Goal: Task Accomplishment & Management: Use online tool/utility

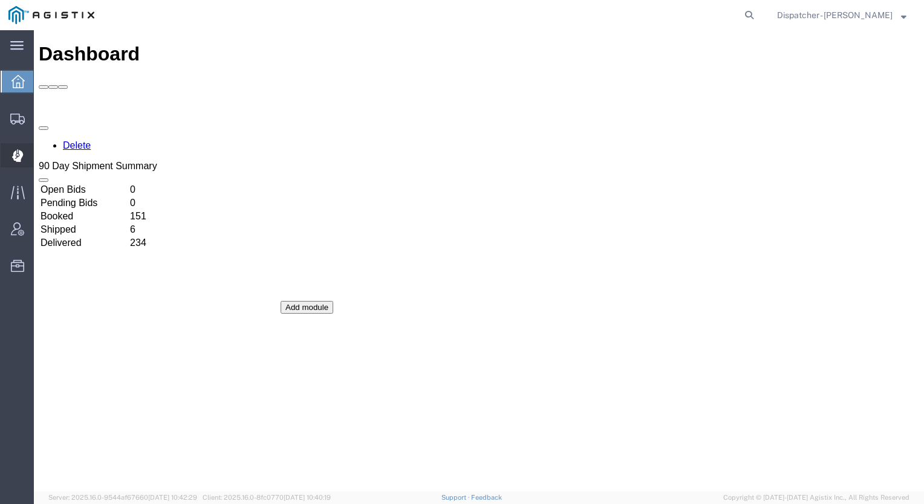
click at [42, 149] on span "Dispatch Manager" at bounding box center [37, 155] width 8 height 24
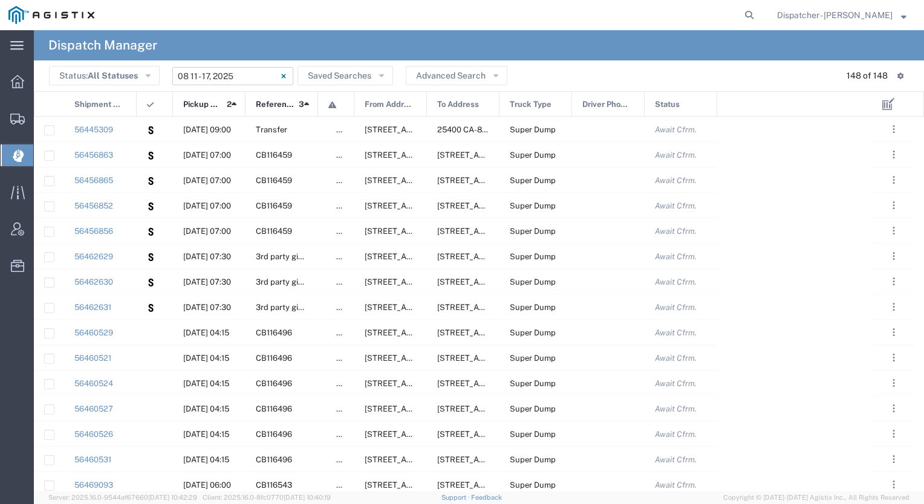
click at [244, 76] on input "08/11/2025 - 08/17/2025" at bounding box center [232, 76] width 121 height 18
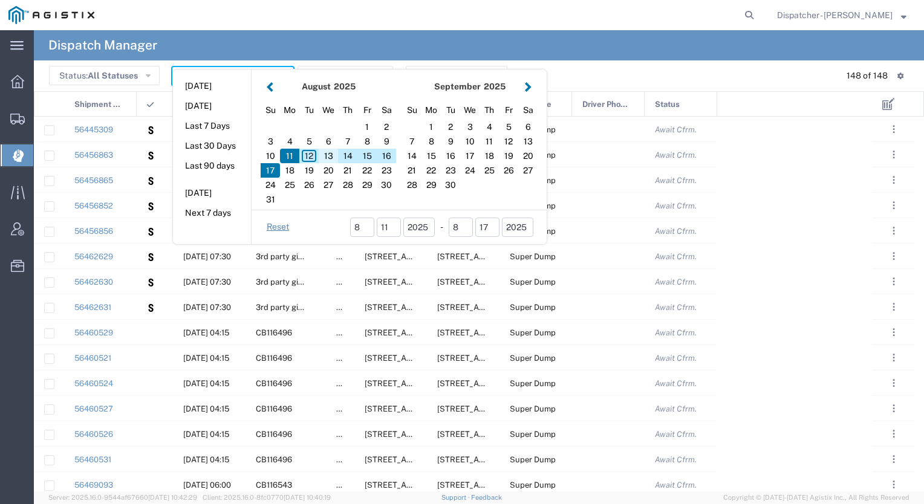
click at [327, 157] on div "13" at bounding box center [328, 156] width 19 height 15
type input "[DATE]"
type input "[DATE] - [DATE]"
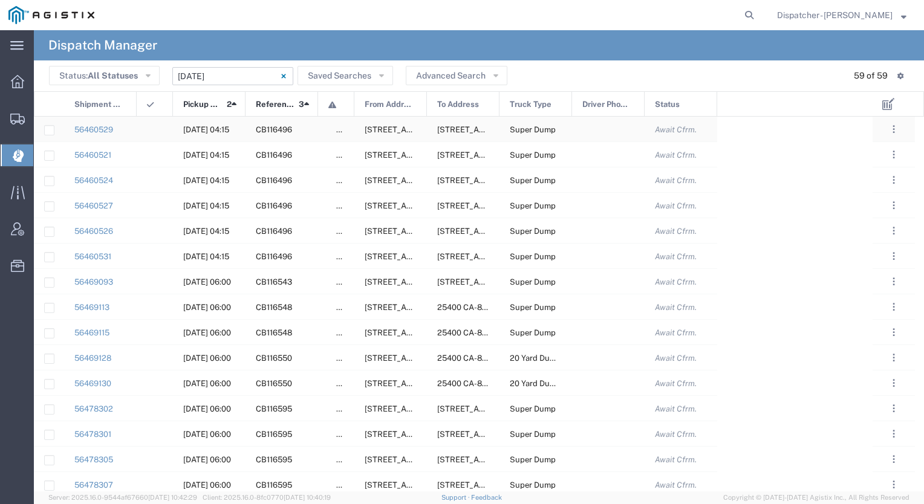
click at [161, 125] on div at bounding box center [155, 129] width 36 height 25
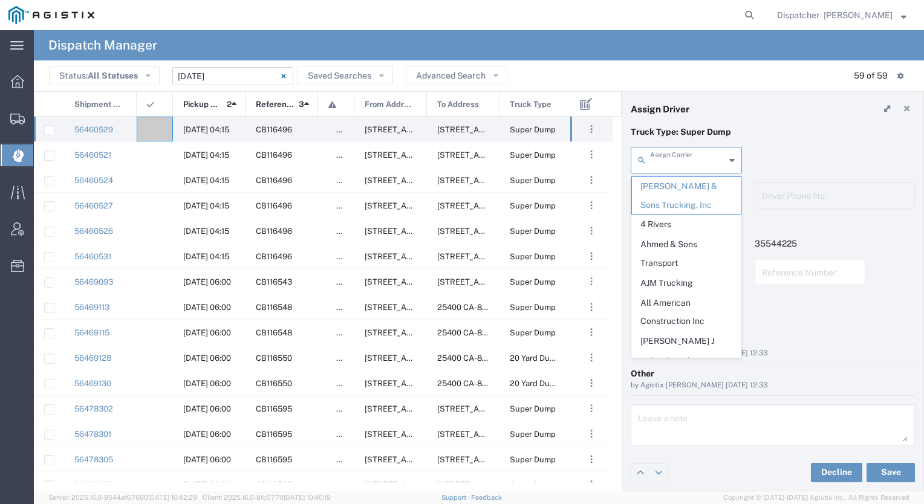
click at [679, 161] on input "text" at bounding box center [687, 159] width 75 height 21
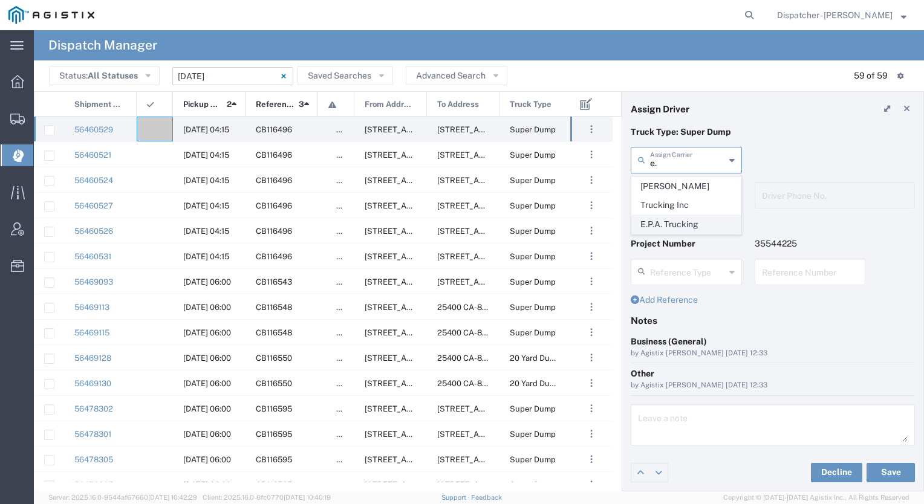
click at [661, 215] on span "E.P.A. Trucking" at bounding box center [686, 224] width 109 height 19
type input "E.P.A. Trucking"
click at [663, 197] on input "text" at bounding box center [687, 194] width 75 height 21
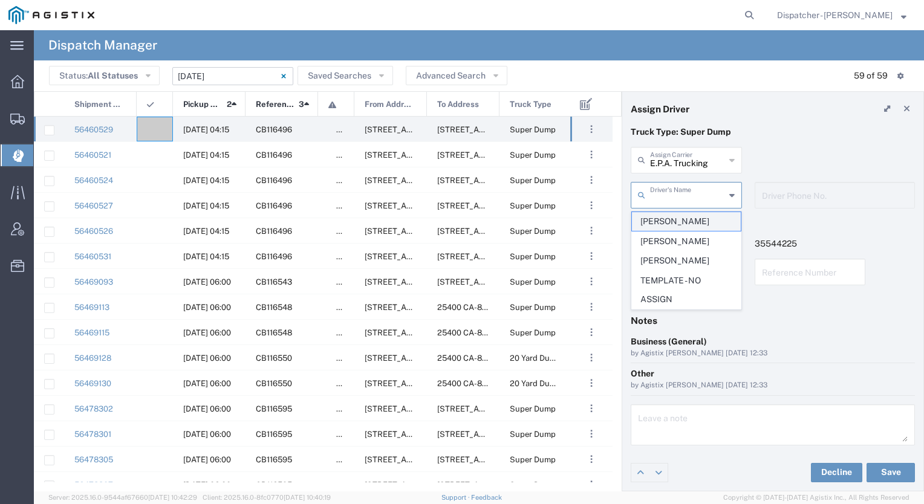
click at [666, 224] on span "Humberto Ramirez" at bounding box center [686, 221] width 109 height 19
type input "Humberto Ramirez"
type input "6504689024"
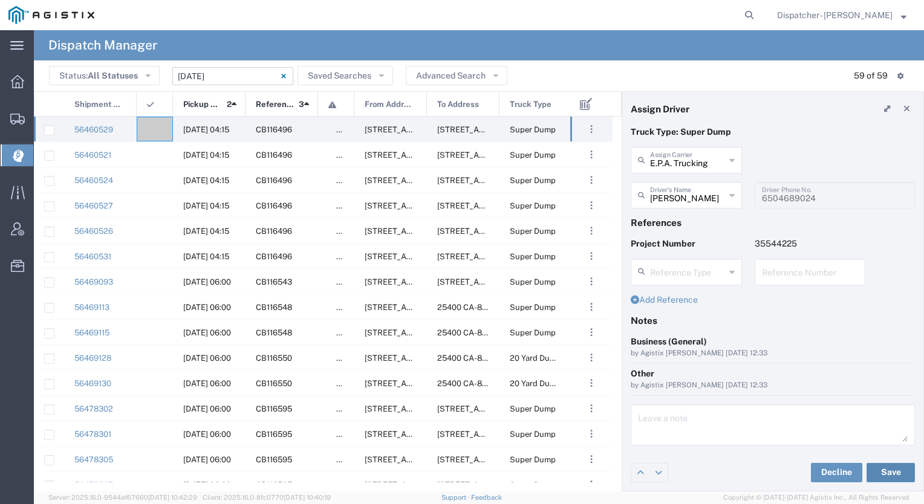
click at [887, 468] on button "Save" at bounding box center [890, 472] width 48 height 19
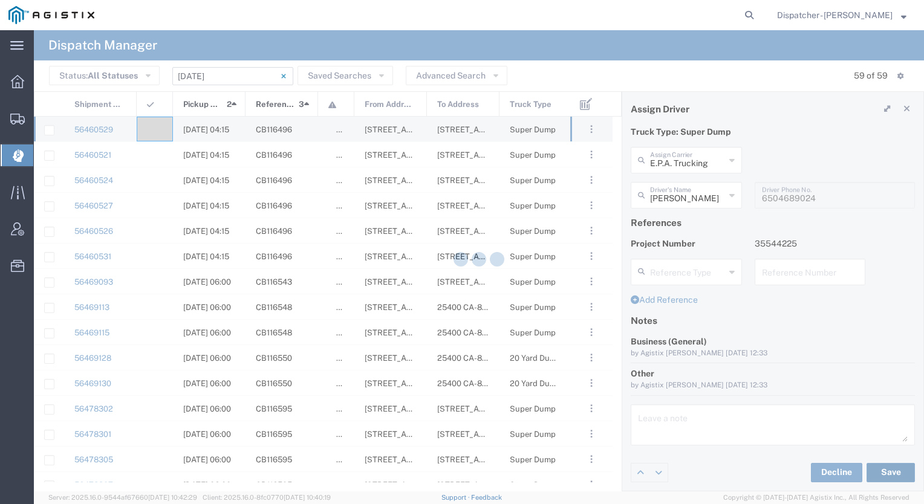
type input "Humberto Ramirez"
type input "E.P.A. Trucking"
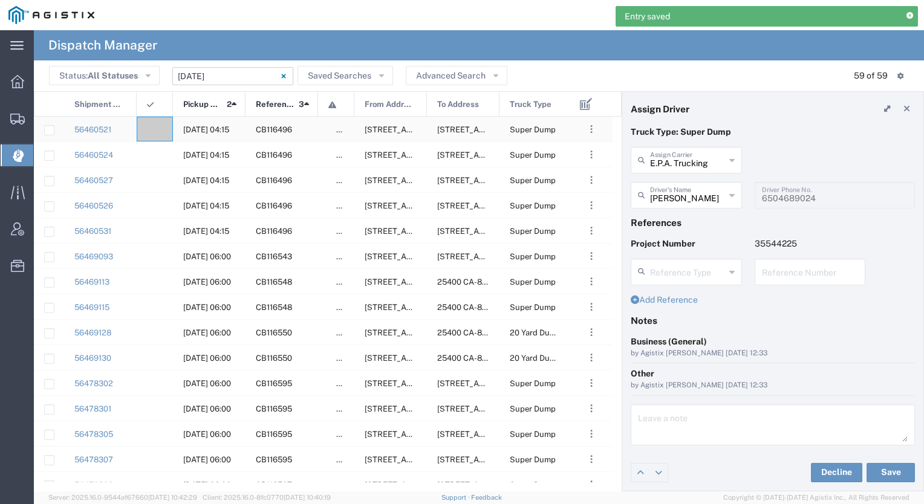
click at [157, 123] on div at bounding box center [155, 129] width 36 height 25
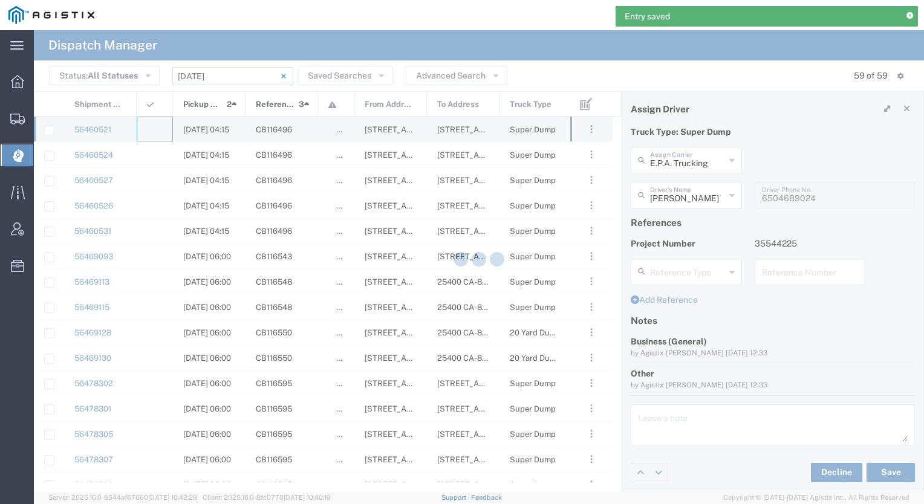
type input "[PERSON_NAME] & Sons Trucking, Inc"
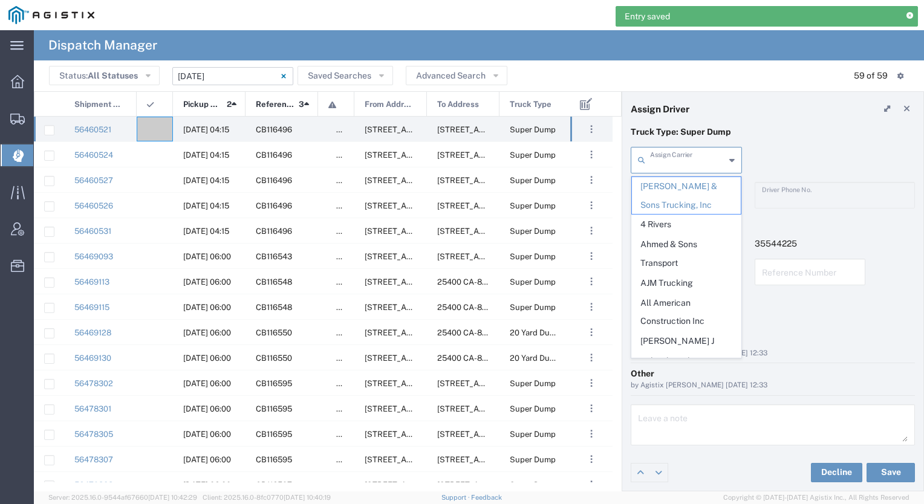
click at [688, 163] on input "text" at bounding box center [687, 159] width 75 height 21
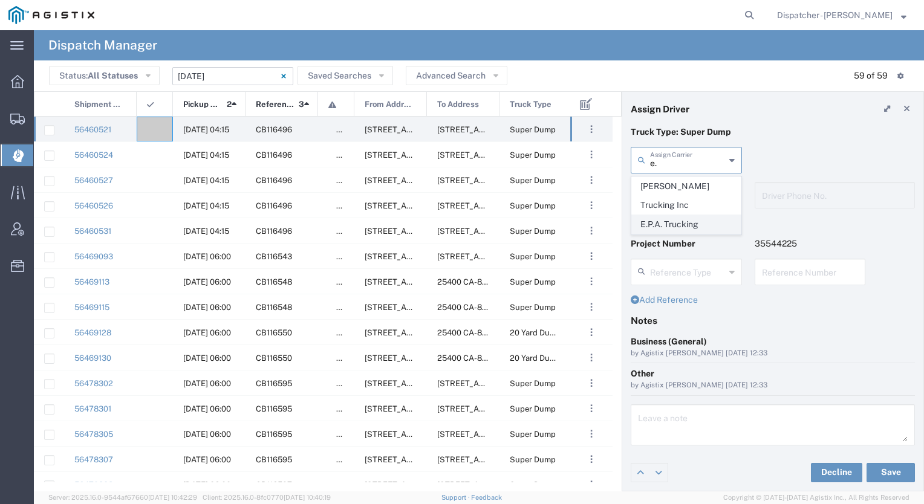
click at [669, 215] on span "E.P.A. Trucking" at bounding box center [686, 224] width 109 height 19
type input "E.P.A. Trucking"
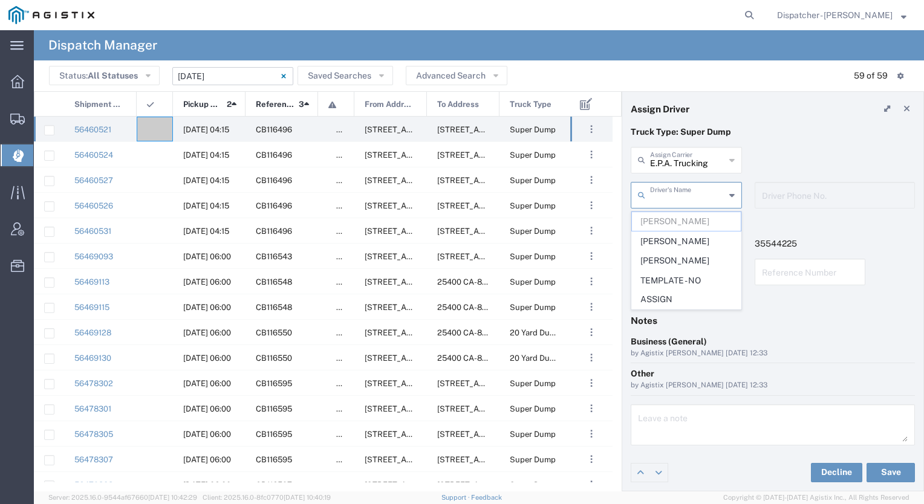
click at [669, 203] on input "text" at bounding box center [687, 194] width 75 height 21
click at [666, 233] on span "Jorge Ramirez" at bounding box center [686, 241] width 109 height 19
type input "Jorge Ramirez"
type input "[PHONE_NUMBER]"
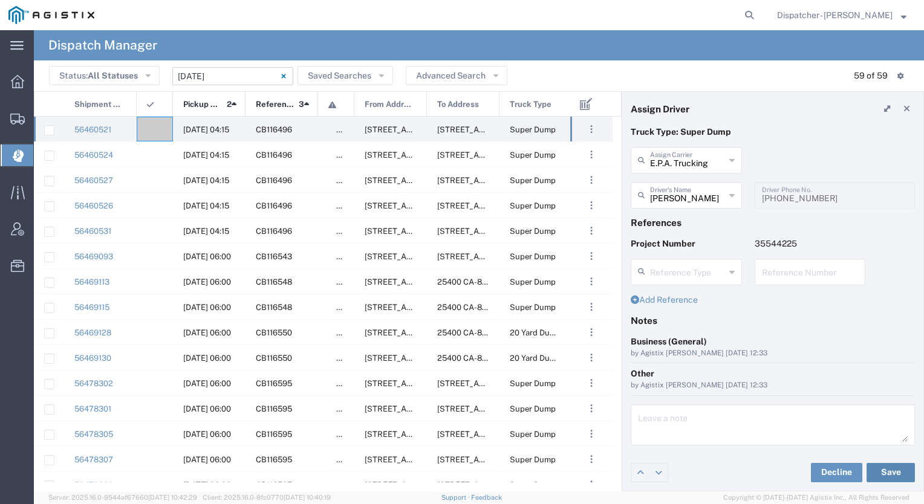
click at [880, 469] on button "Save" at bounding box center [890, 472] width 48 height 19
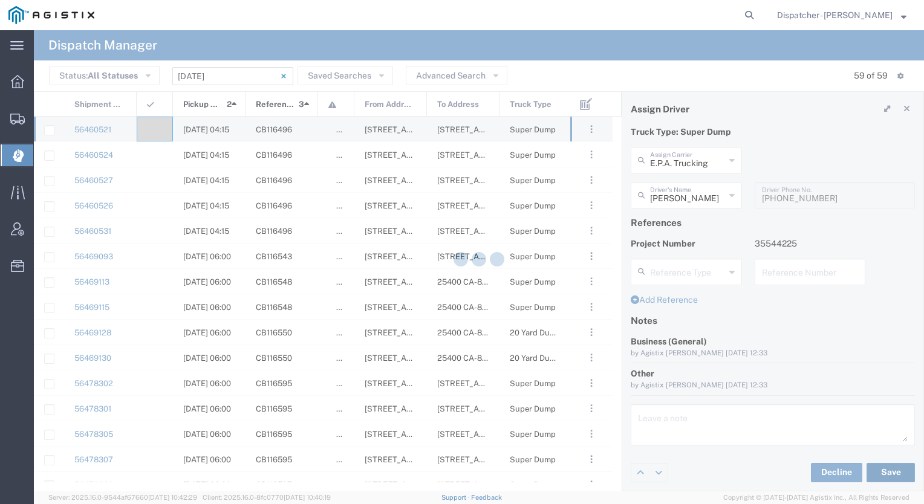
type input "Jorge Ramirez"
type input "E.P.A. Trucking"
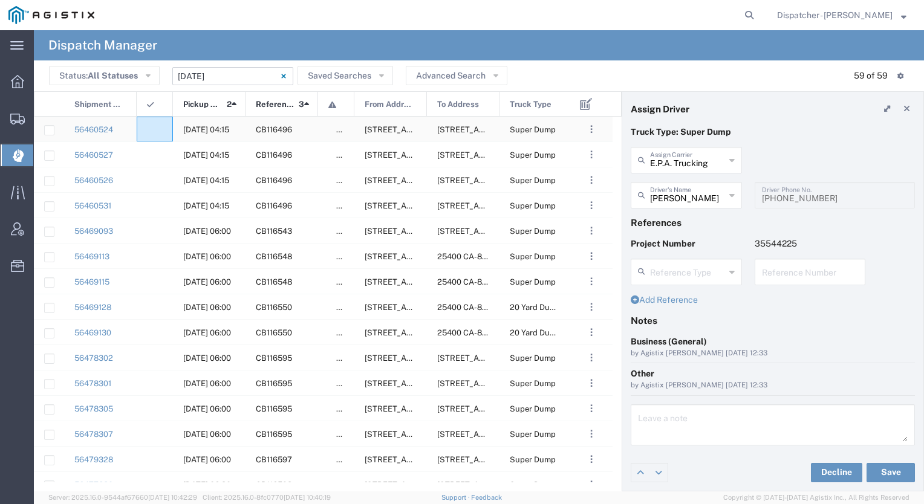
click at [153, 123] on div at bounding box center [155, 129] width 36 height 25
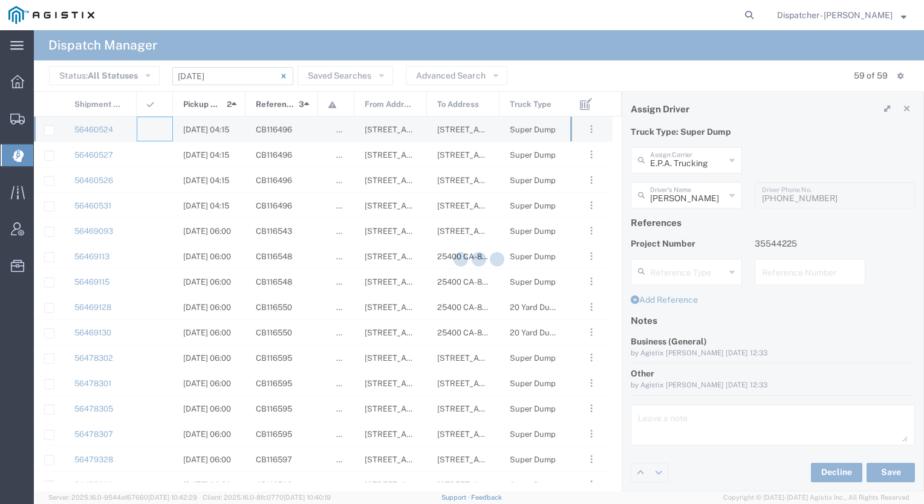
type input "[PERSON_NAME] & Sons Trucking, Inc"
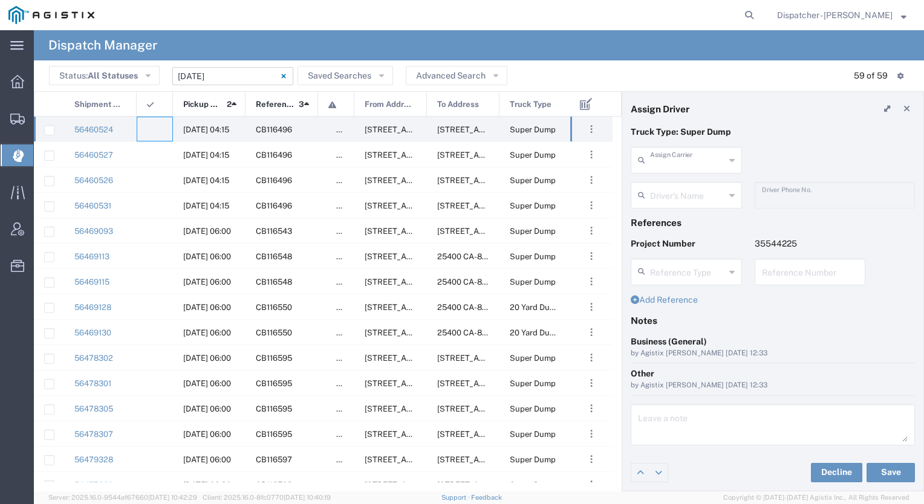
click at [663, 157] on input "text" at bounding box center [687, 159] width 75 height 21
click at [655, 215] on span "E.P.A. Trucking" at bounding box center [686, 224] width 109 height 19
type input "E.P.A. Trucking"
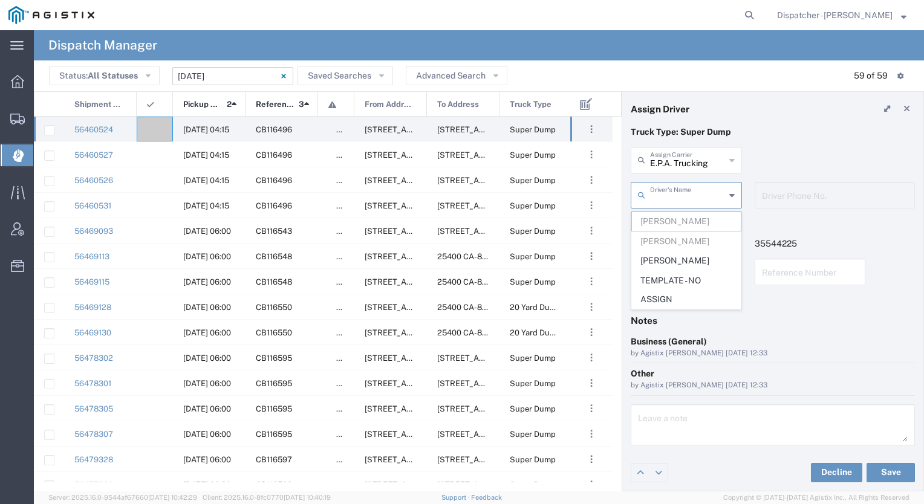
click at [657, 194] on input "text" at bounding box center [687, 194] width 75 height 21
click at [663, 258] on span "Olegario Ramirez" at bounding box center [686, 260] width 109 height 19
type input "Olegario Ramirez"
type input "6505371145"
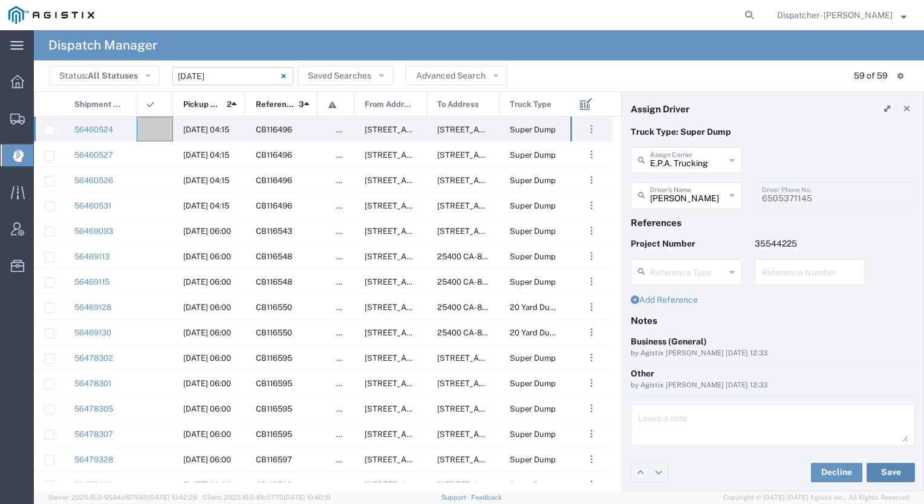
click at [897, 477] on button "Save" at bounding box center [890, 472] width 48 height 19
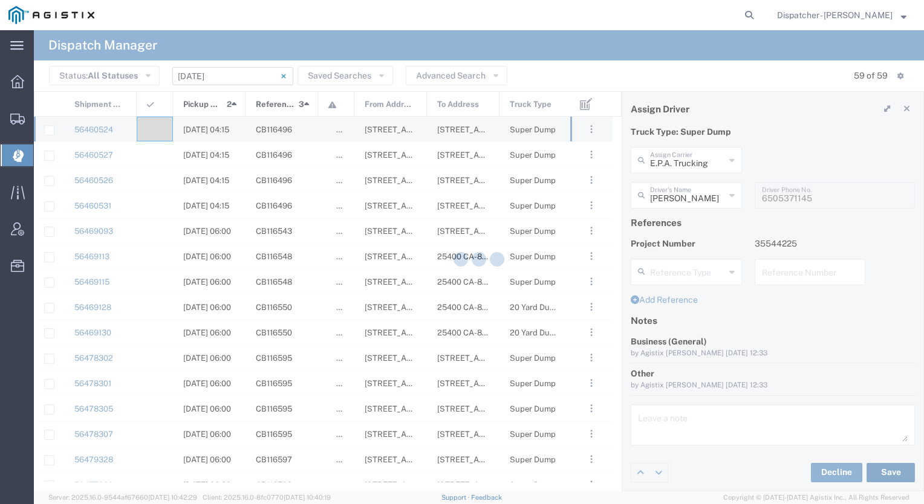
type input "Olegario Ramirez"
type input "E.P.A. Trucking"
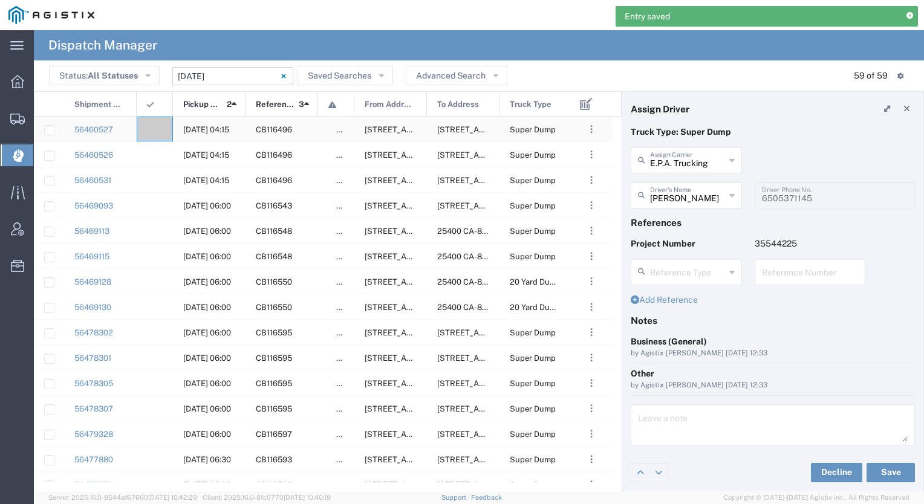
click at [157, 131] on div at bounding box center [155, 129] width 36 height 25
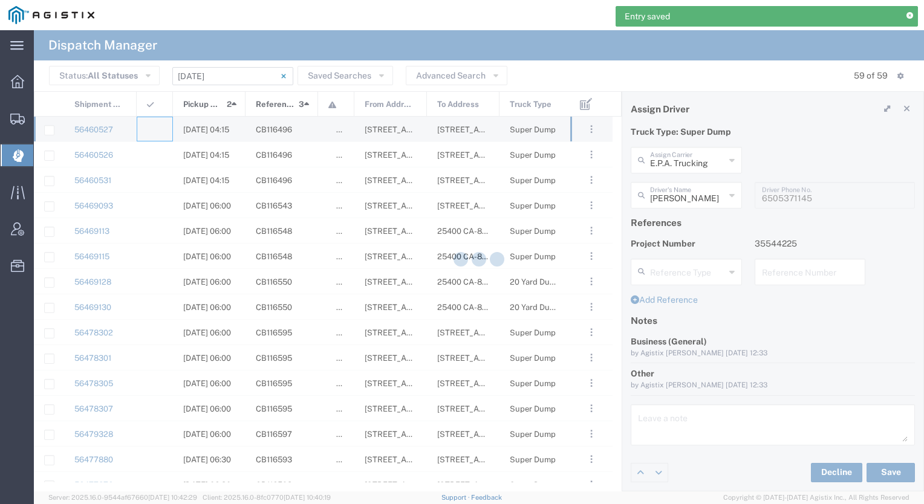
type input "[PERSON_NAME] & Sons Trucking, Inc"
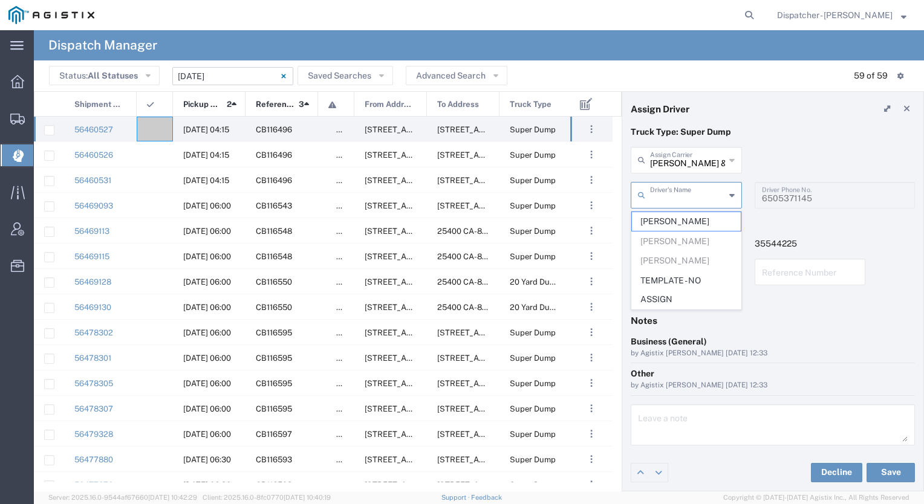
click at [681, 199] on input "text" at bounding box center [687, 194] width 75 height 21
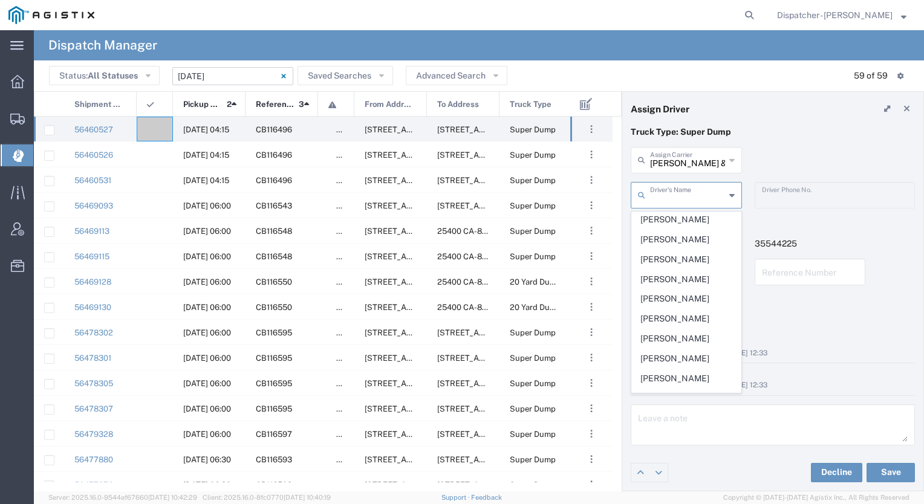
scroll to position [346, 0]
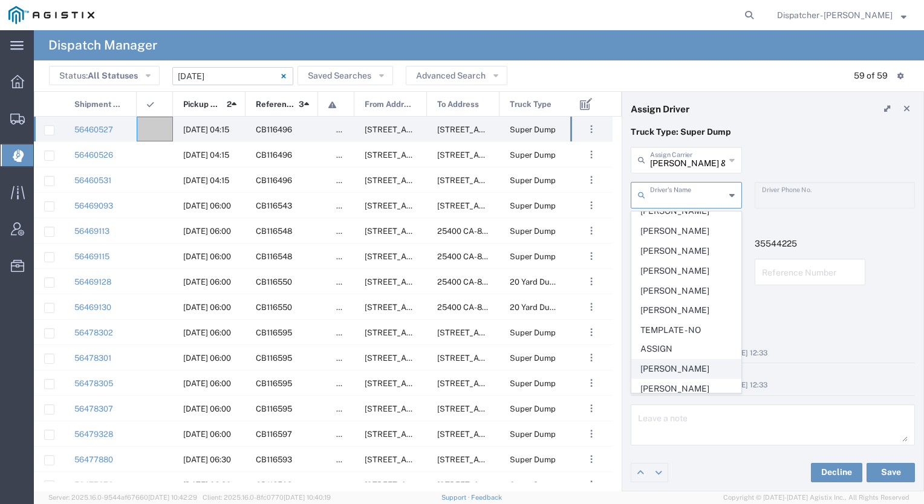
click at [669, 361] on span "[PERSON_NAME]" at bounding box center [686, 369] width 109 height 19
type input "[PERSON_NAME]"
type input "2096295517"
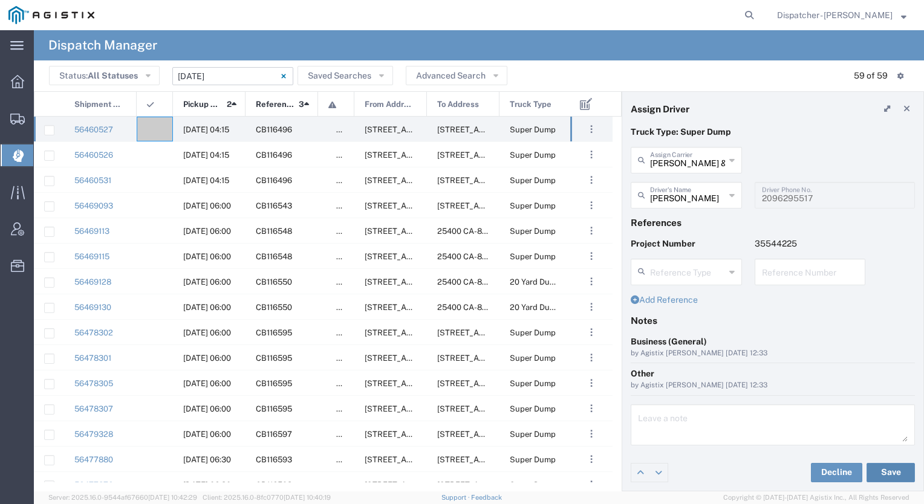
click at [891, 472] on button "Save" at bounding box center [890, 472] width 48 height 19
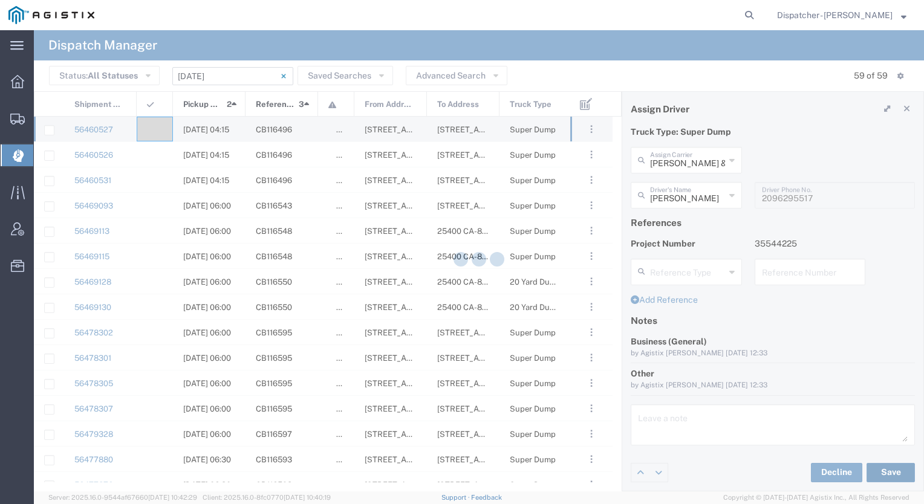
type input "[PERSON_NAME]"
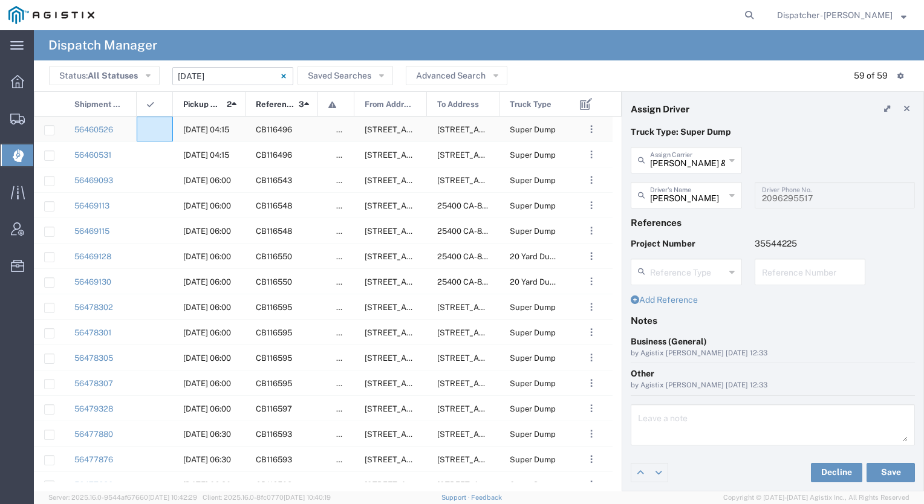
click at [150, 127] on agx-ag-table-icon-cell at bounding box center [151, 129] width 8 height 9
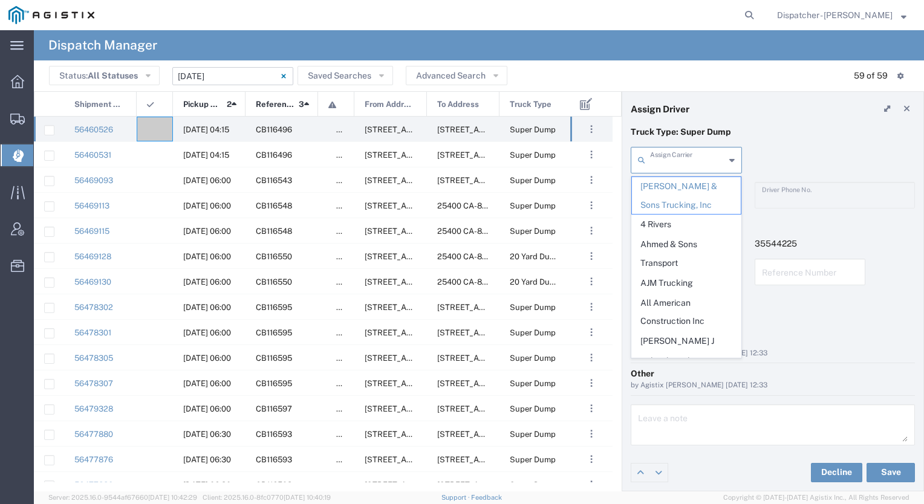
click at [687, 163] on input "text" at bounding box center [687, 159] width 75 height 21
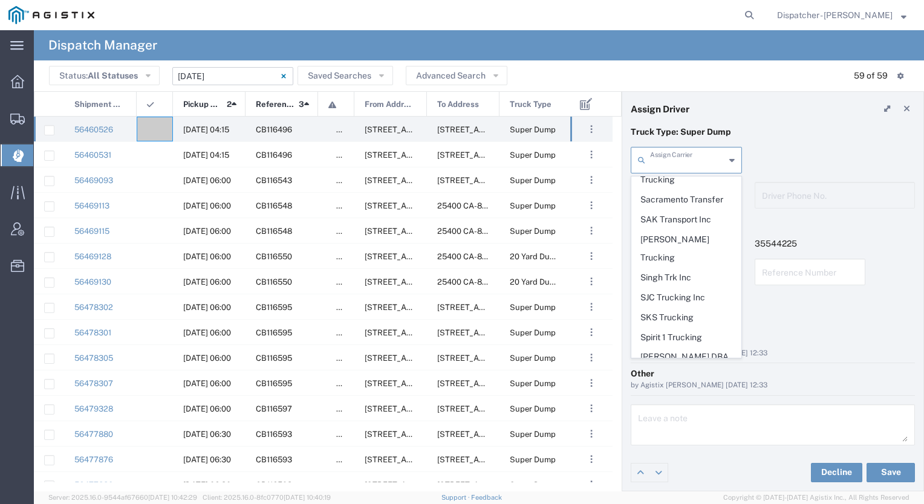
scroll to position [2639, 0]
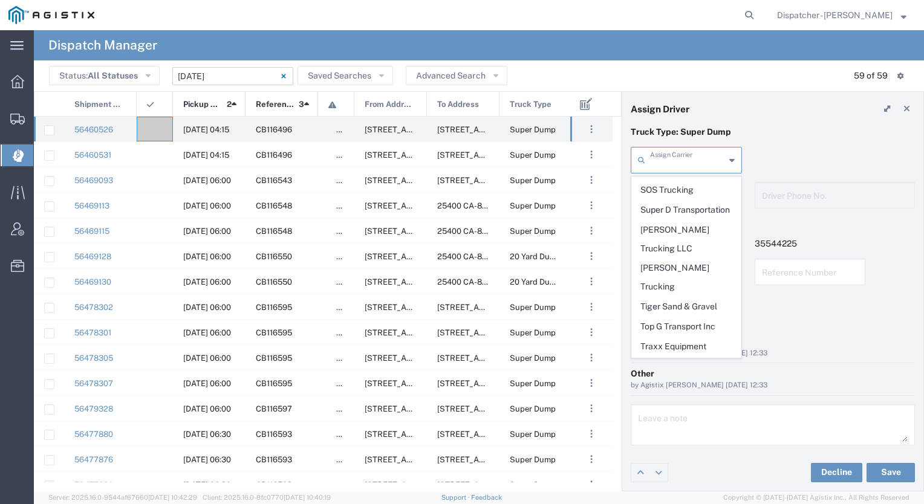
click at [687, 453] on span "[PERSON_NAME]" at bounding box center [686, 462] width 109 height 19
type input "[PERSON_NAME]"
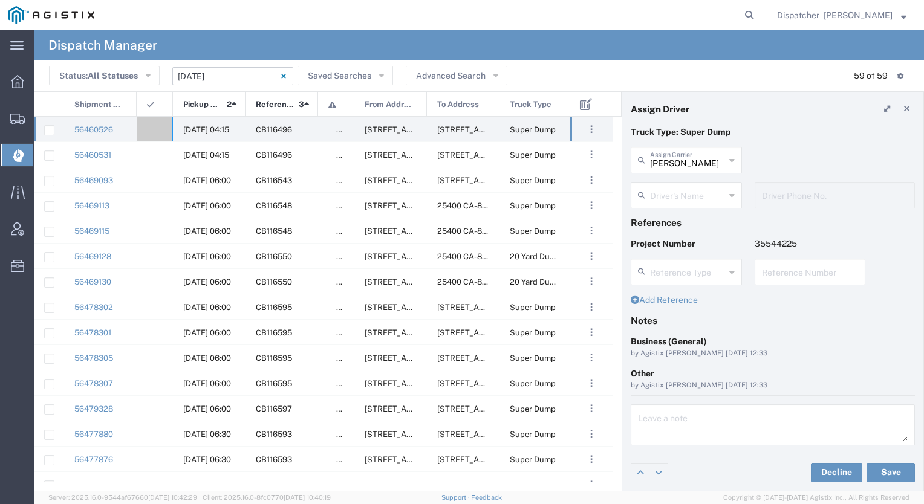
scroll to position [0, 0]
click at [665, 195] on input "text" at bounding box center [687, 194] width 75 height 21
click at [667, 215] on span "Ovidiu Morar" at bounding box center [686, 221] width 109 height 19
click at [884, 470] on button "Save" at bounding box center [890, 472] width 48 height 19
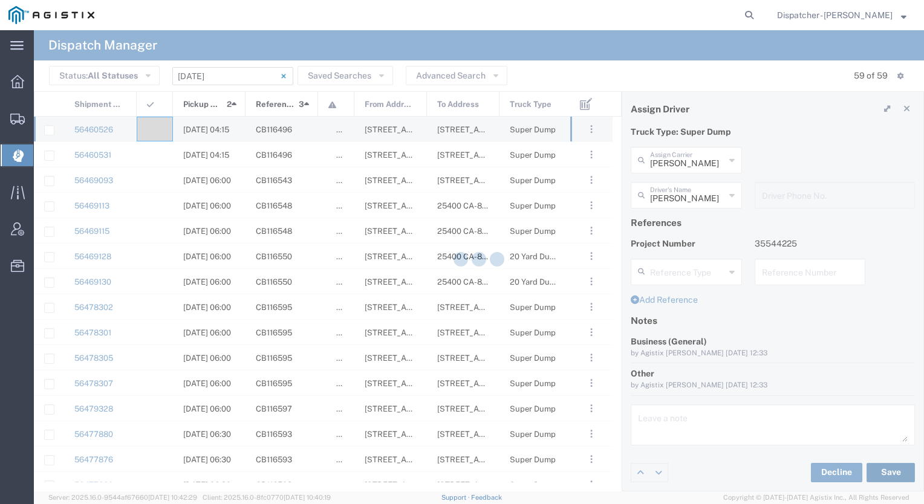
type input "Ovidiu Morar"
type input "[PERSON_NAME]"
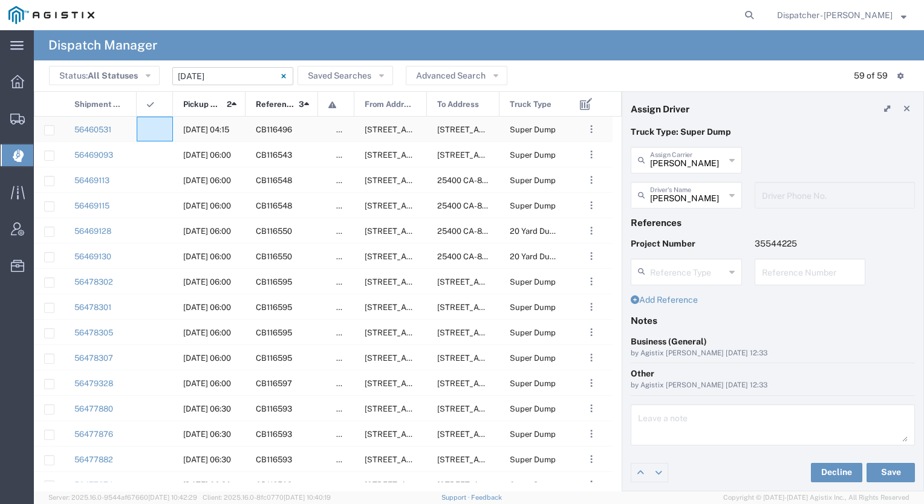
click at [160, 132] on div at bounding box center [155, 129] width 36 height 25
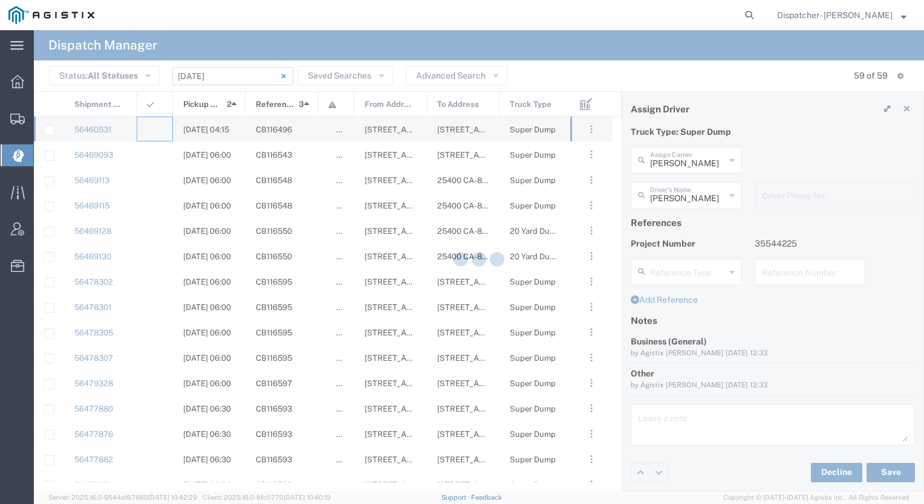
type input "[PERSON_NAME] & Sons Trucking, Inc"
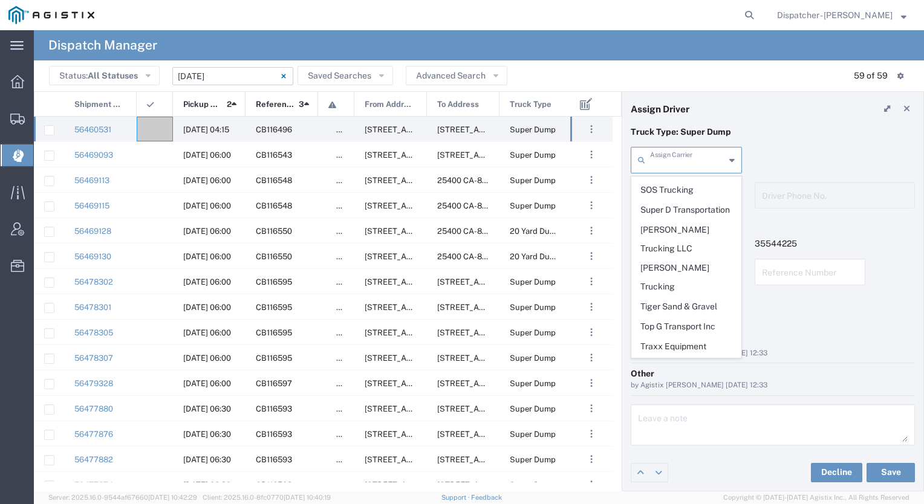
click at [695, 159] on input "text" at bounding box center [687, 159] width 75 height 21
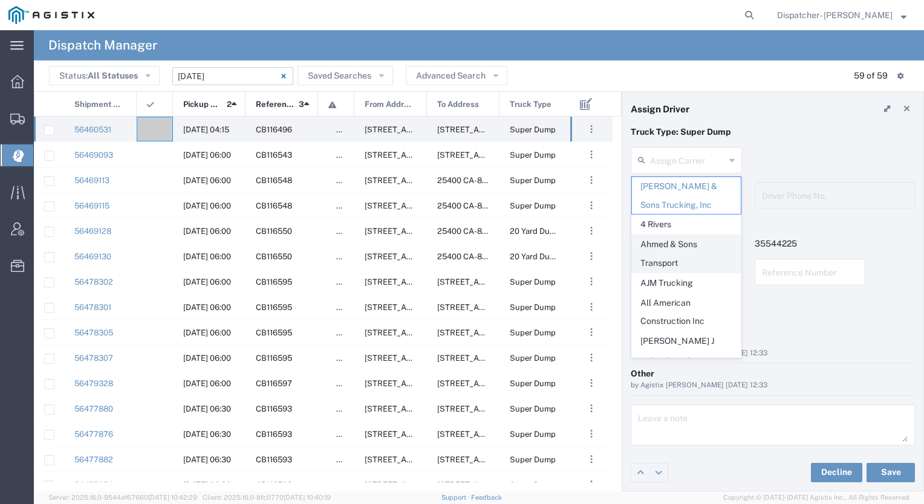
click at [675, 243] on span "Ahmed & Sons Transport" at bounding box center [686, 253] width 109 height 37
type input "Ahmed & Sons Transport"
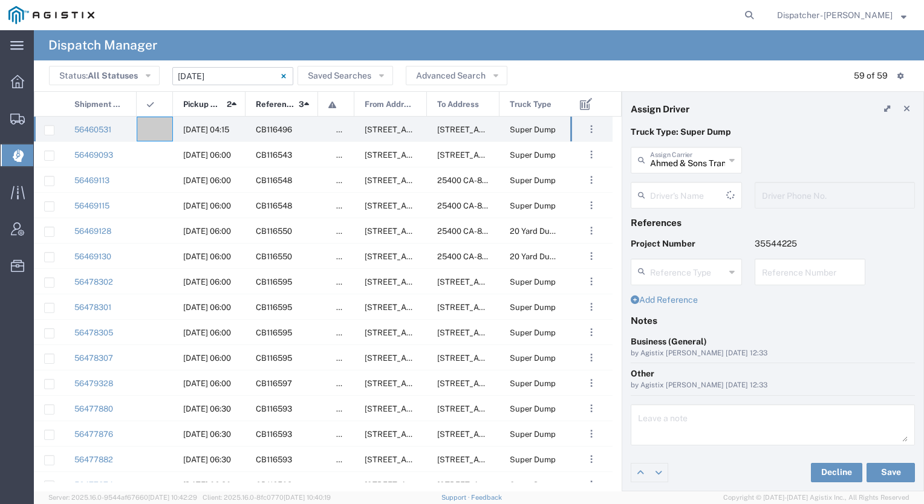
click at [675, 187] on input "text" at bounding box center [688, 194] width 76 height 21
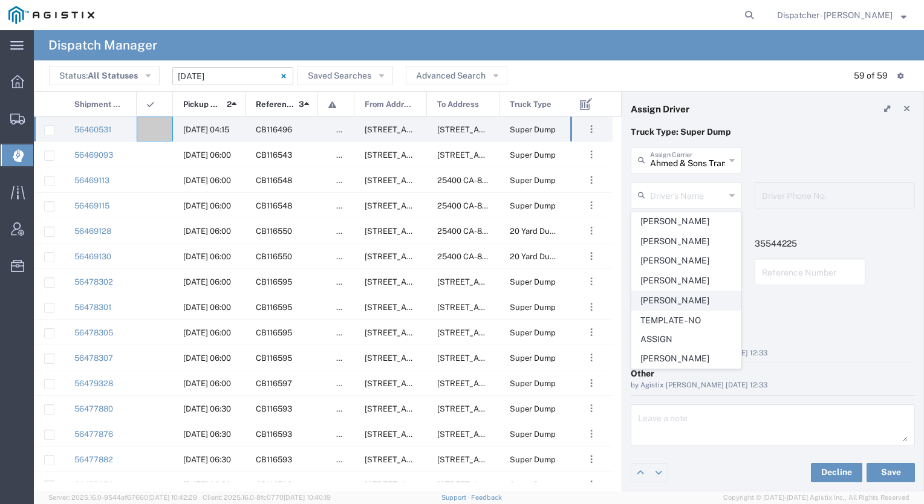
click at [687, 303] on span "[PERSON_NAME]" at bounding box center [686, 300] width 109 height 19
type input "[PERSON_NAME]"
type input "5308283257"
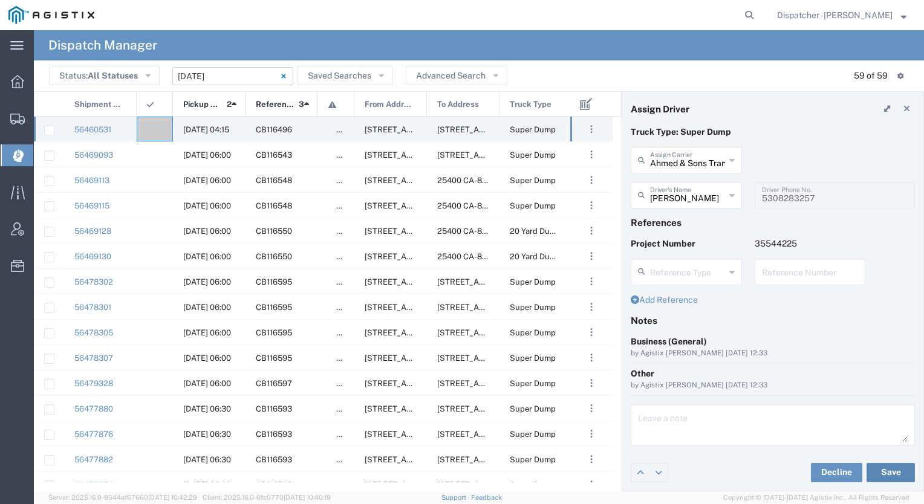
click at [890, 468] on button "Save" at bounding box center [890, 472] width 48 height 19
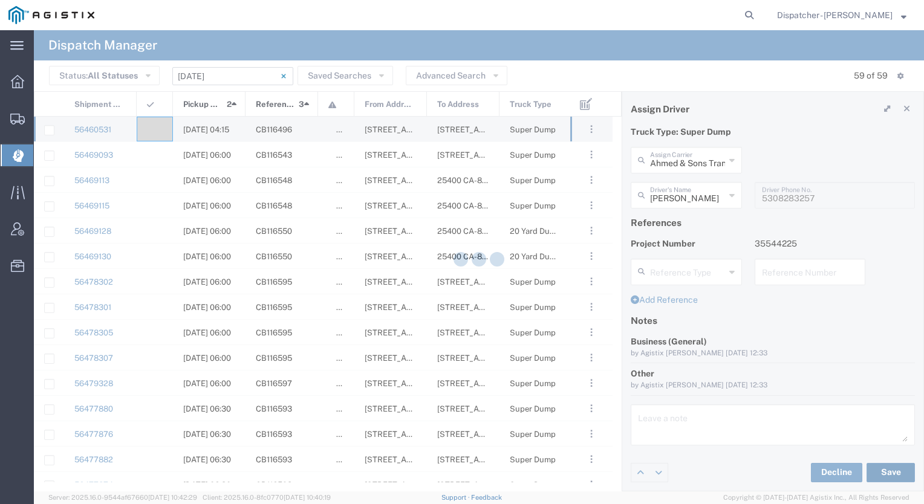
type input "[PERSON_NAME]"
type input "Ahmed & Sons Transport"
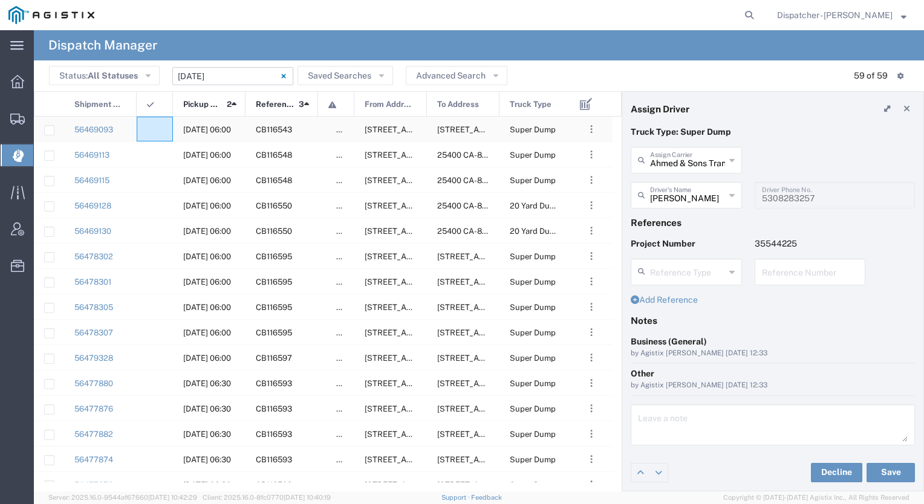
click at [156, 126] on div at bounding box center [155, 129] width 36 height 25
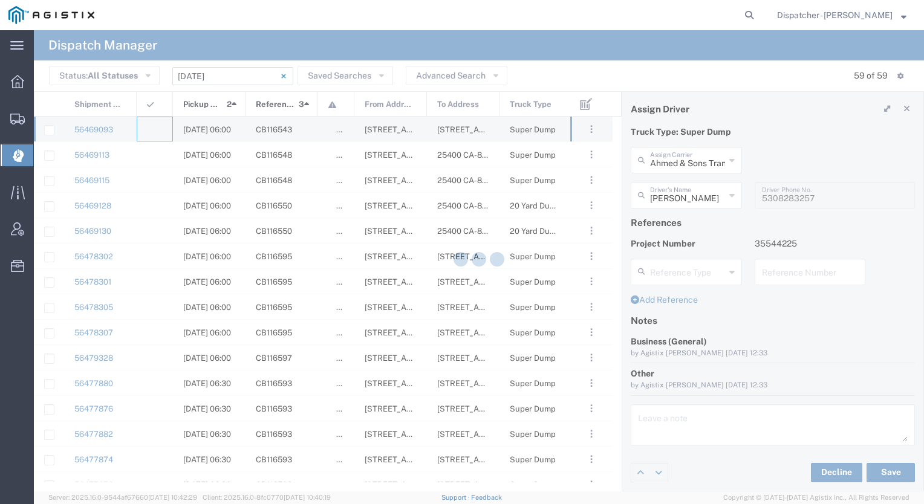
type input "[PERSON_NAME] & Sons Trucking, Inc"
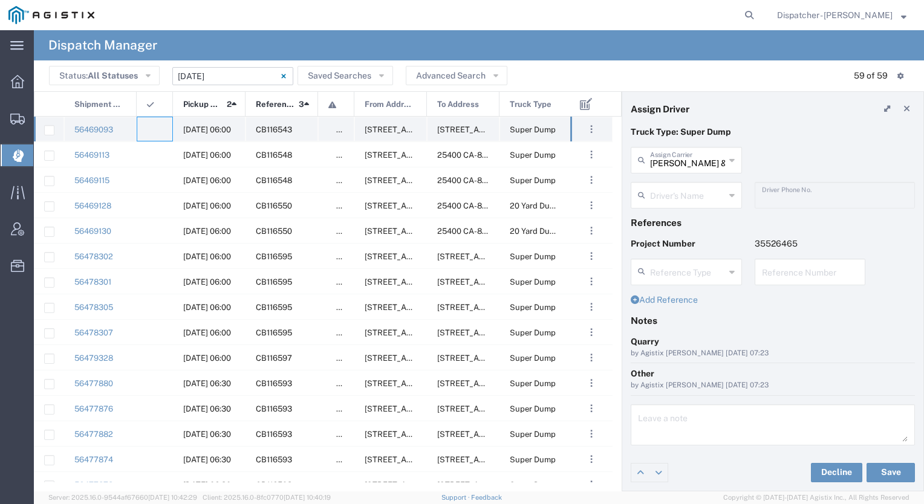
click at [156, 126] on div at bounding box center [155, 129] width 36 height 25
click at [157, 125] on div at bounding box center [155, 129] width 36 height 25
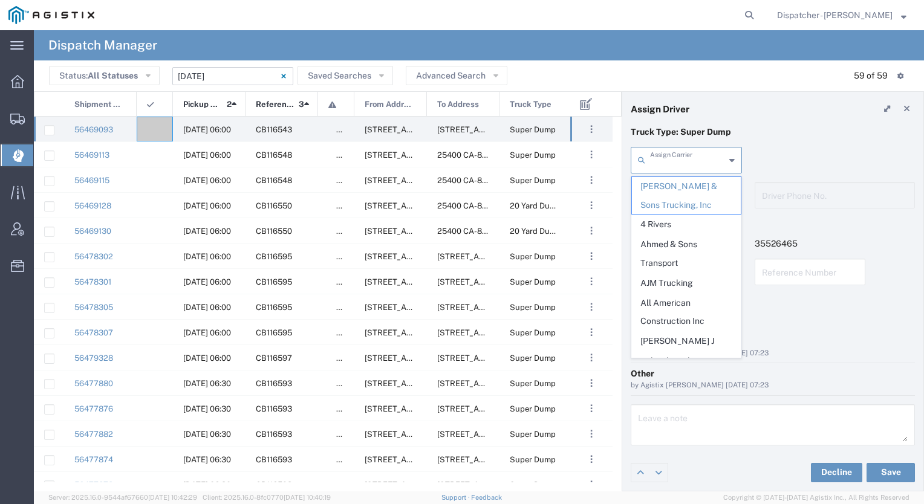
click at [692, 160] on input "text" at bounding box center [687, 159] width 75 height 21
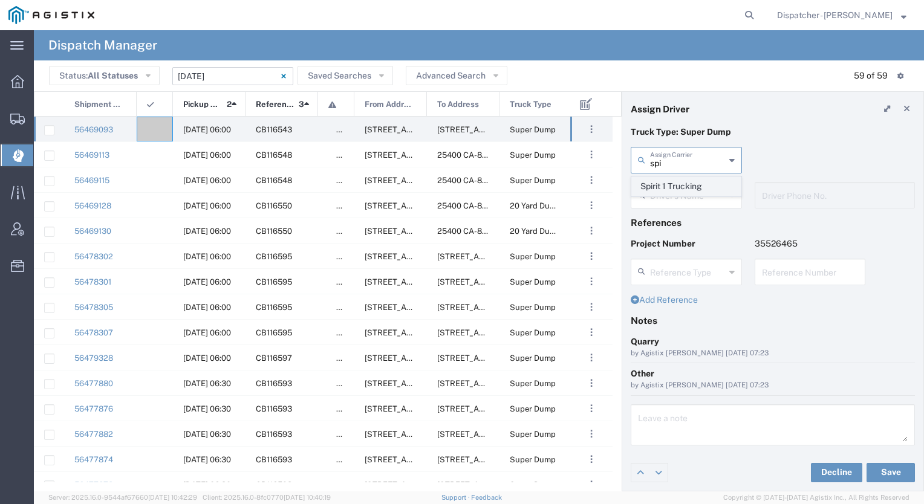
click at [667, 181] on span "Spirit 1 Trucking" at bounding box center [686, 186] width 109 height 19
type input "Spirit 1 Trucking"
click at [679, 165] on input "Spirit 1 Trucking" at bounding box center [687, 159] width 75 height 21
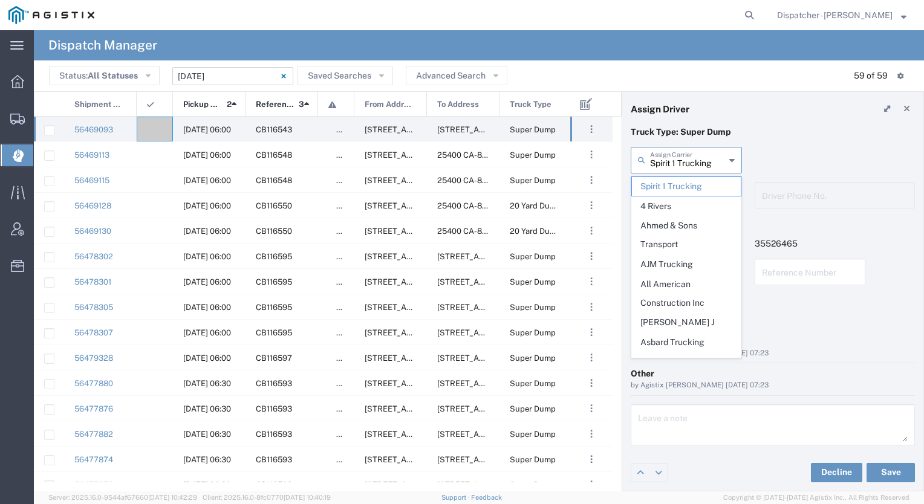
click at [734, 158] on div "Spirit 1 Trucking Assign Carrier" at bounding box center [686, 160] width 111 height 27
click at [811, 155] on div "Spirit 1 Trucking Assign Carrier Spirit 1 Trucking 4 Rivers Ahmed & Sons Transp…" at bounding box center [772, 164] width 297 height 35
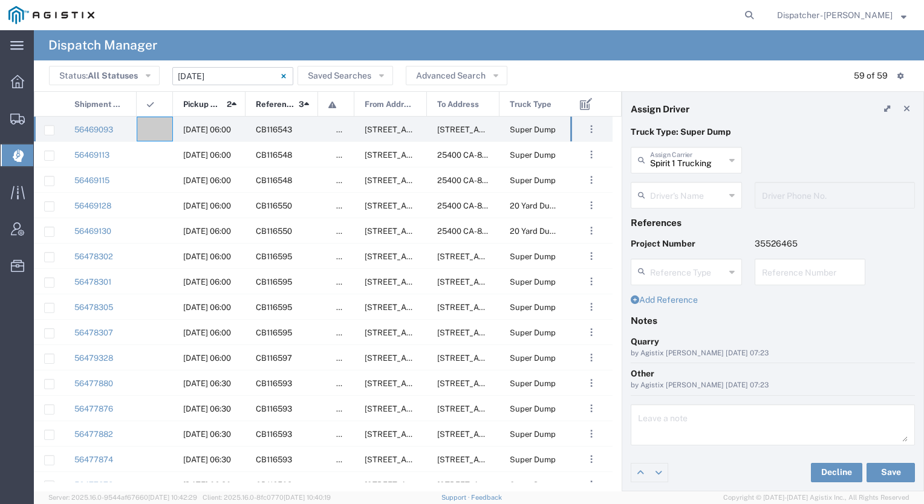
click at [738, 158] on div "Spirit 1 Trucking Assign Carrier" at bounding box center [686, 160] width 111 height 27
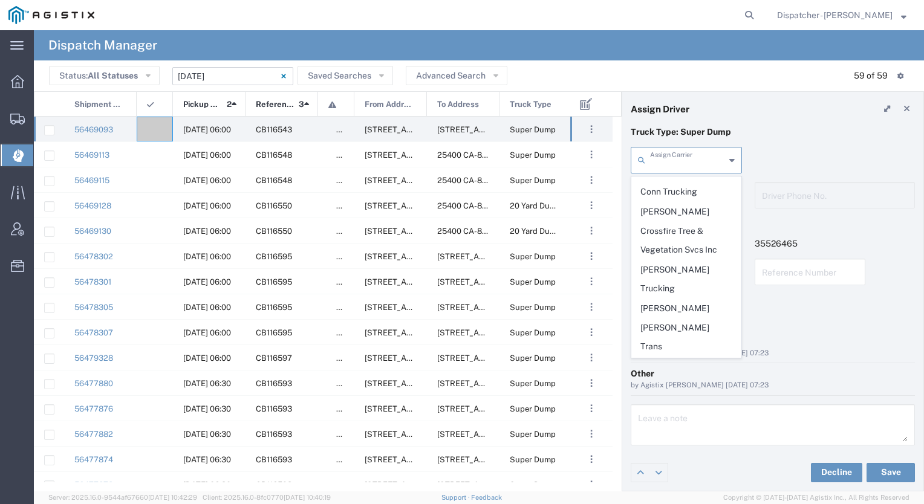
scroll to position [657, 0]
click at [687, 259] on span "[PERSON_NAME] Trucking" at bounding box center [686, 277] width 109 height 37
type input "[PERSON_NAME] Trucking"
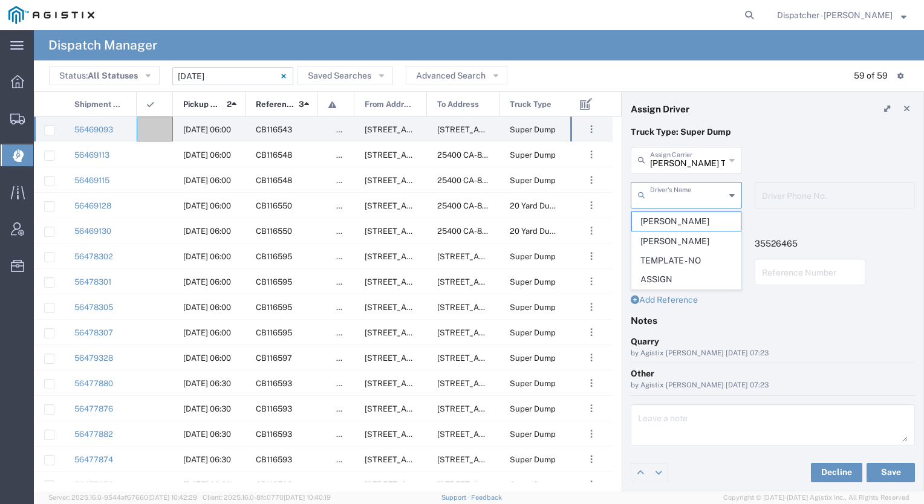
click at [675, 192] on input "text" at bounding box center [687, 194] width 75 height 21
click at [676, 223] on span "David Bell" at bounding box center [686, 221] width 109 height 19
type input "David Bell"
type input "[PHONE_NUMBER]"
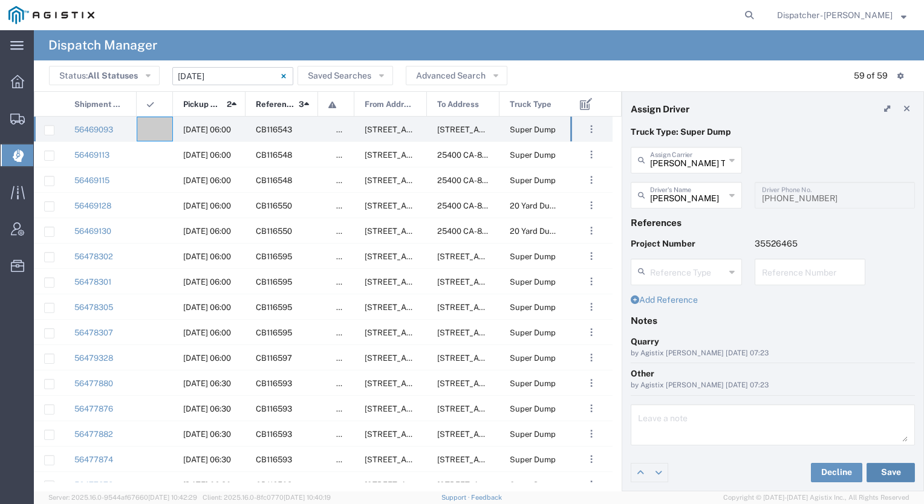
click at [883, 476] on button "Save" at bounding box center [890, 472] width 48 height 19
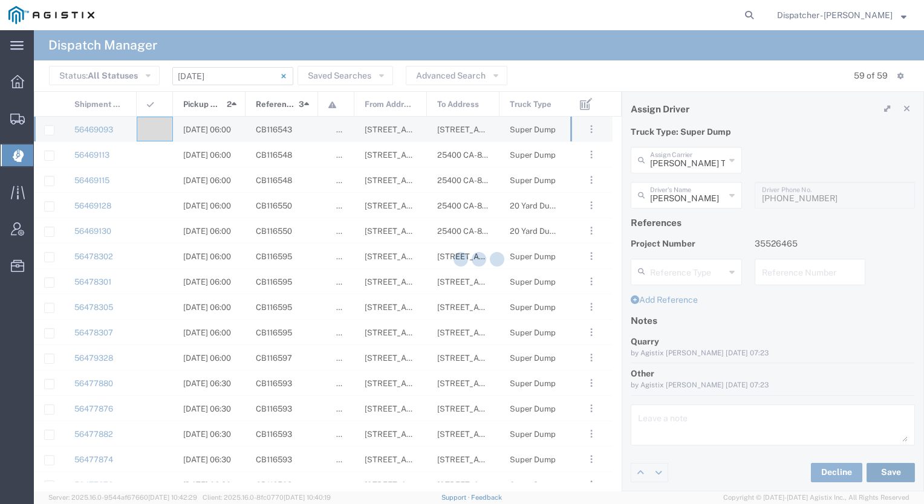
type input "David Bell"
type input "[PERSON_NAME] Trucking"
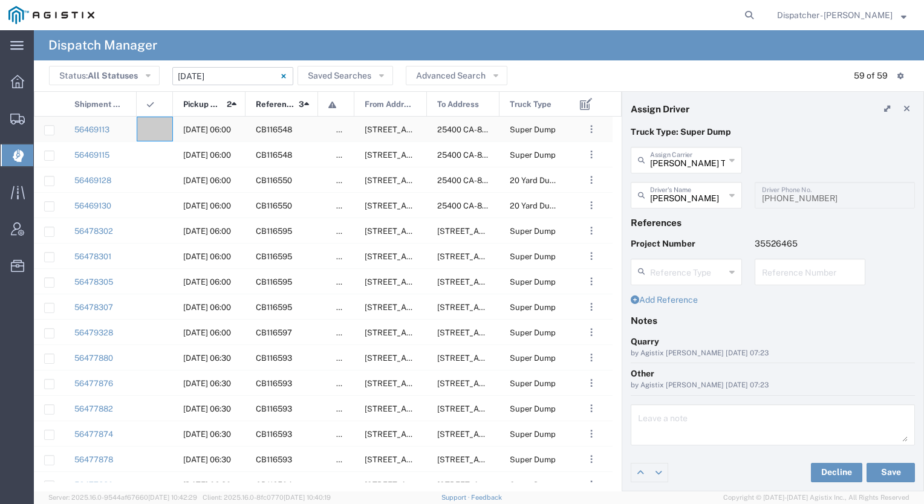
click at [158, 123] on div at bounding box center [155, 129] width 36 height 25
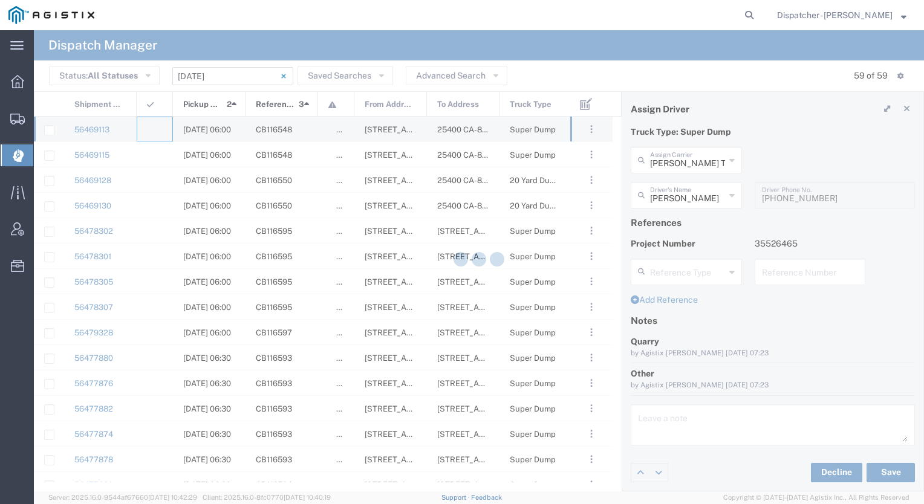
type input "[PERSON_NAME] & Sons Trucking, Inc"
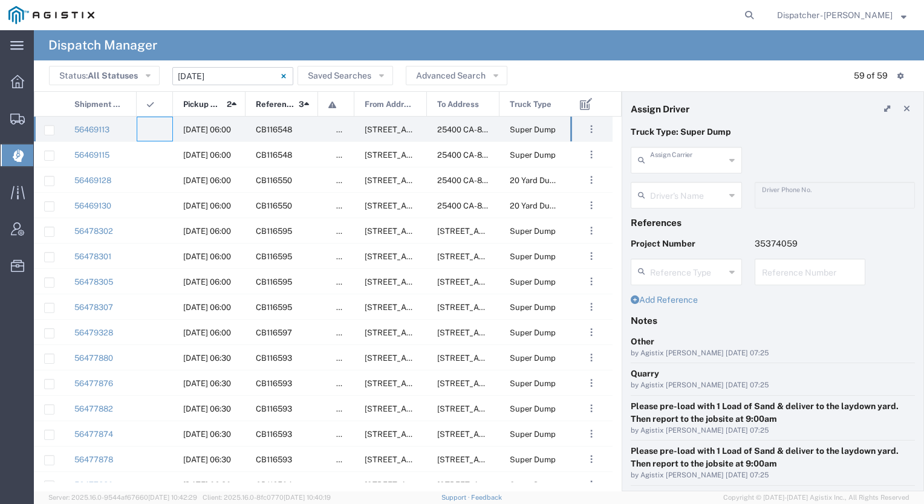
click at [679, 164] on input "text" at bounding box center [687, 159] width 75 height 21
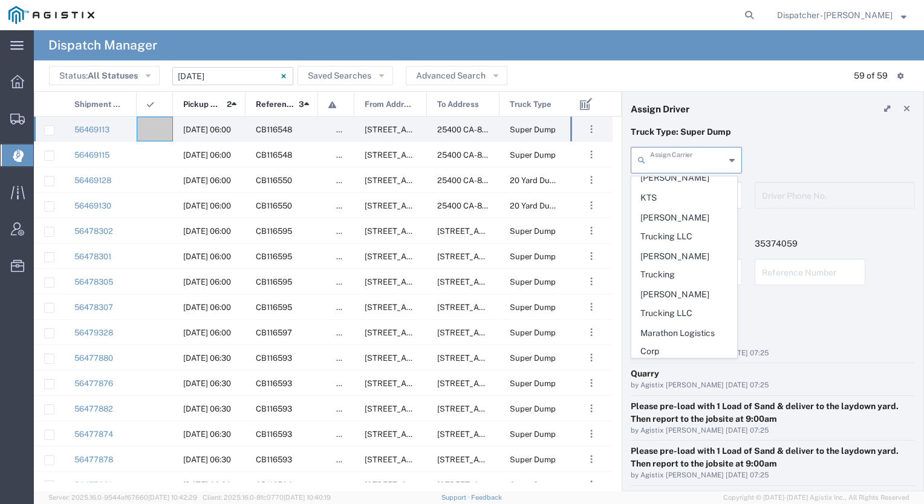
scroll to position [1777, 0]
click at [684, 358] on span "[PERSON_NAME]" at bounding box center [684, 367] width 105 height 19
type input "[PERSON_NAME]"
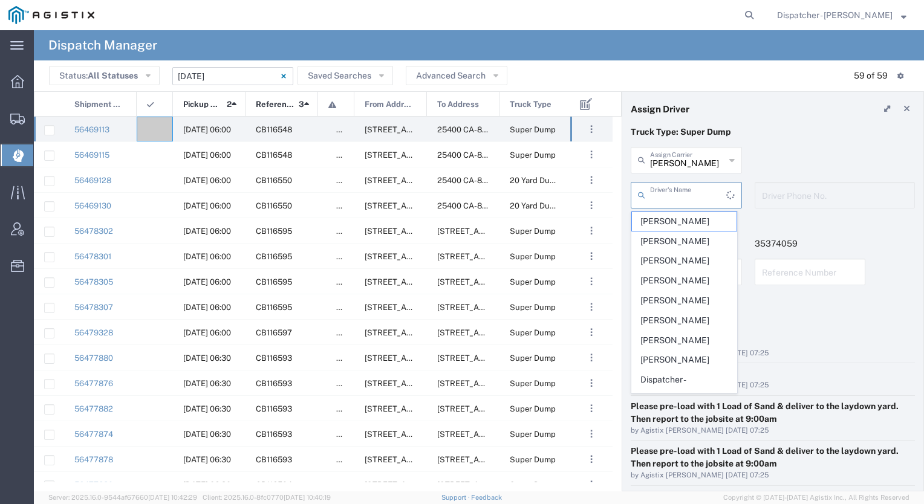
click at [672, 196] on input "text" at bounding box center [688, 194] width 76 height 21
click at [661, 279] on span "Joseph Earl Costa" at bounding box center [684, 280] width 105 height 19
type input "Joseph Earl Costa"
type input "[PHONE_NUMBER]"
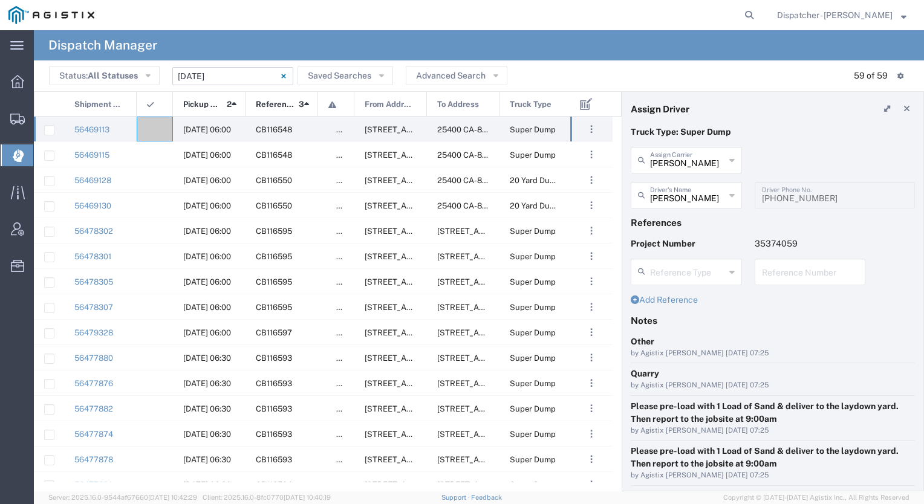
scroll to position [120, 0]
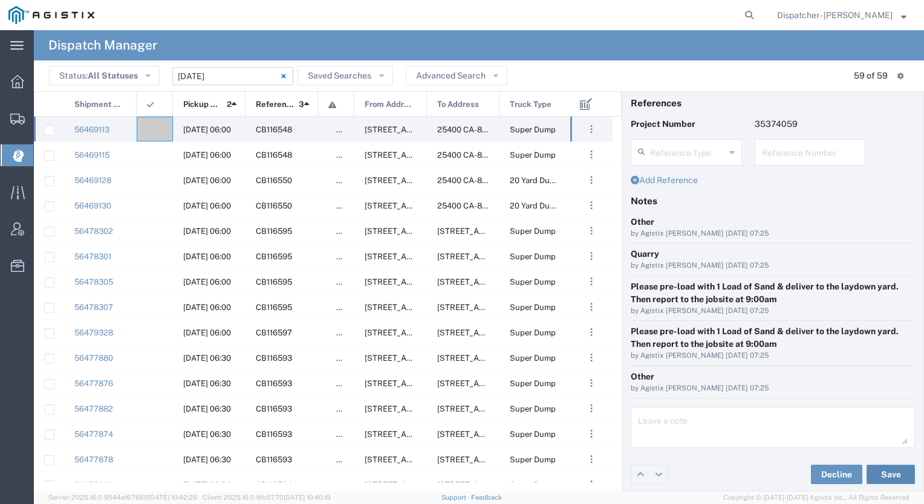
click at [892, 475] on button "Save" at bounding box center [890, 474] width 48 height 19
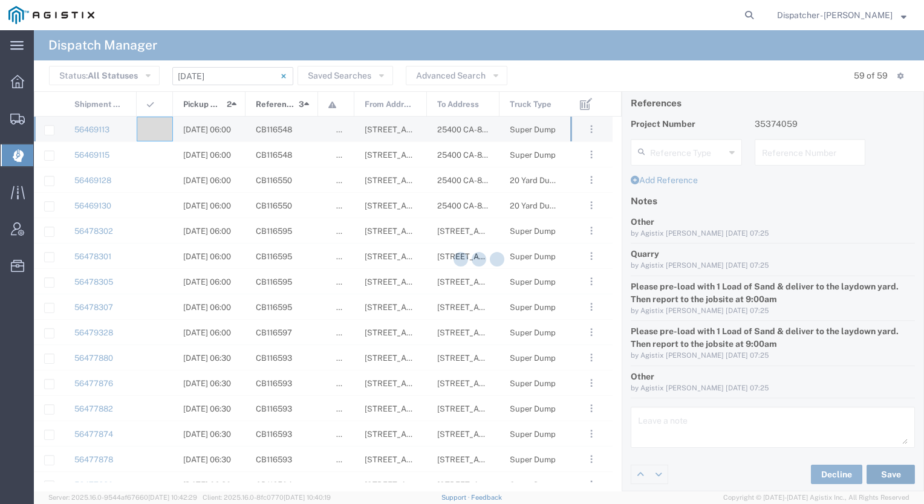
type input "Joseph Earl Costa"
type input "[PERSON_NAME]"
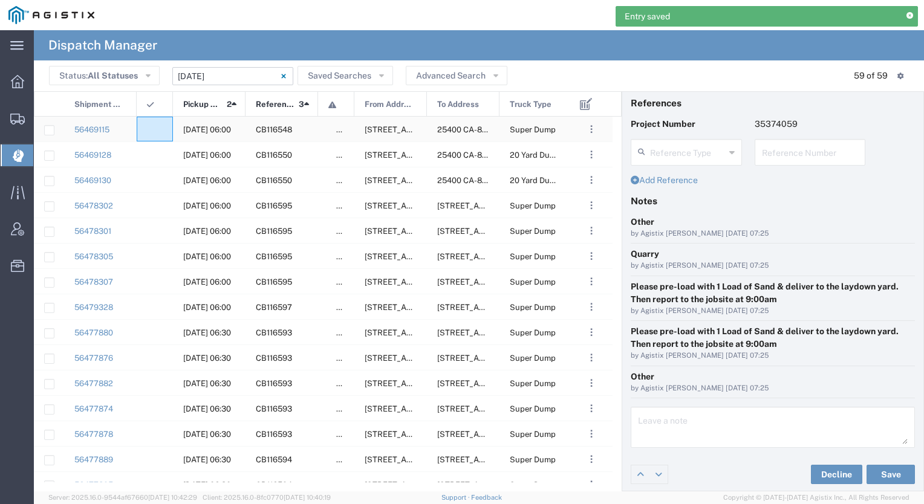
click at [157, 129] on div at bounding box center [155, 129] width 36 height 25
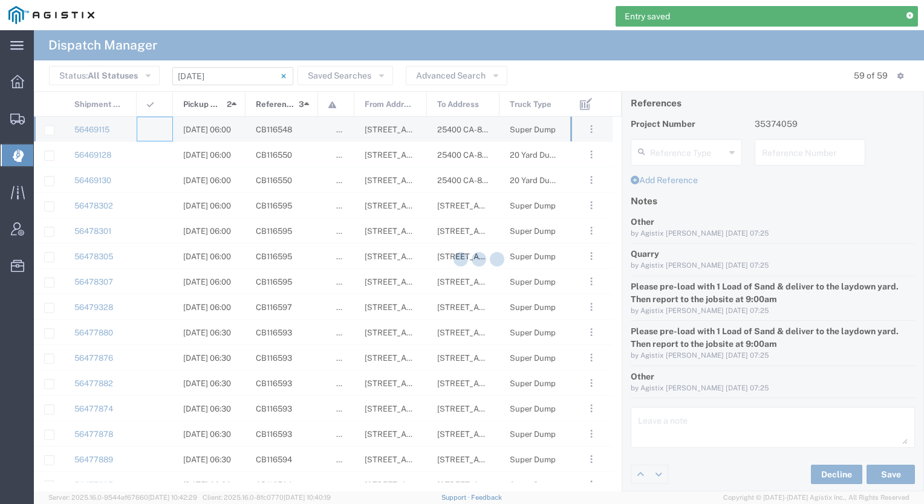
type input "[PERSON_NAME] & Sons Trucking, Inc"
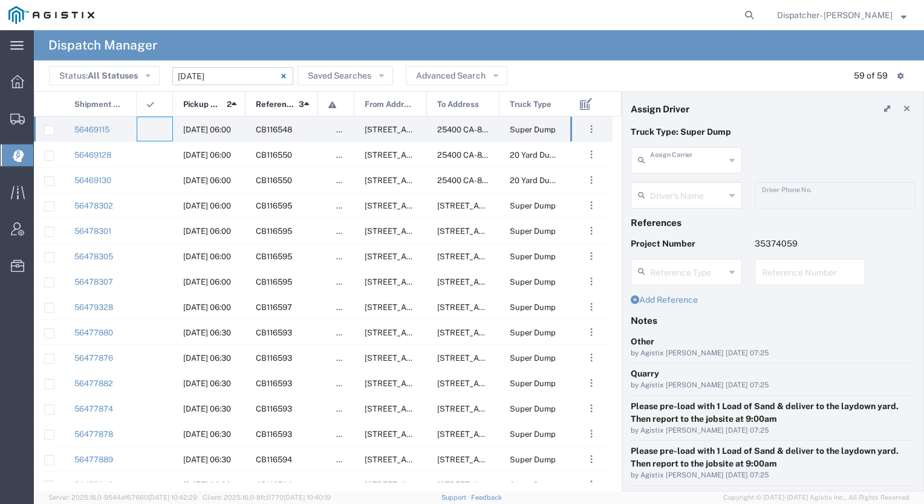
click at [690, 160] on input "text" at bounding box center [687, 159] width 75 height 21
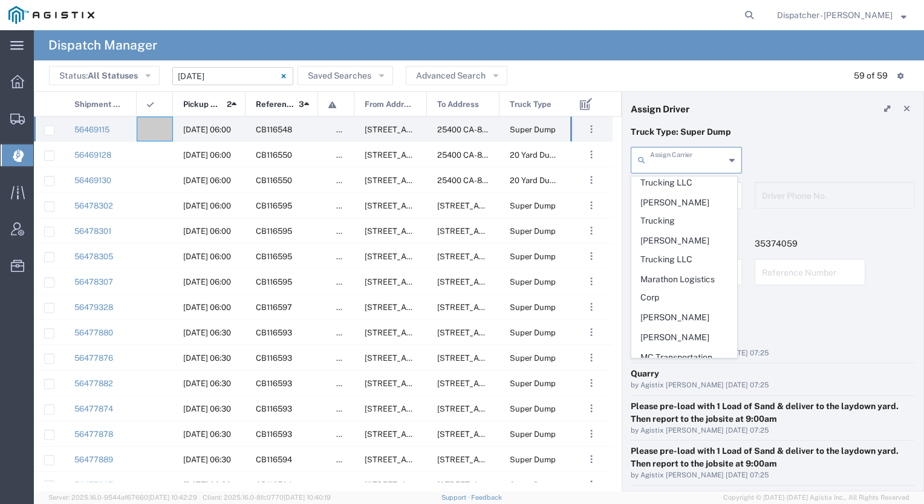
scroll to position [1826, 0]
click at [676, 310] on span "[PERSON_NAME]" at bounding box center [684, 319] width 105 height 19
type input "[PERSON_NAME]"
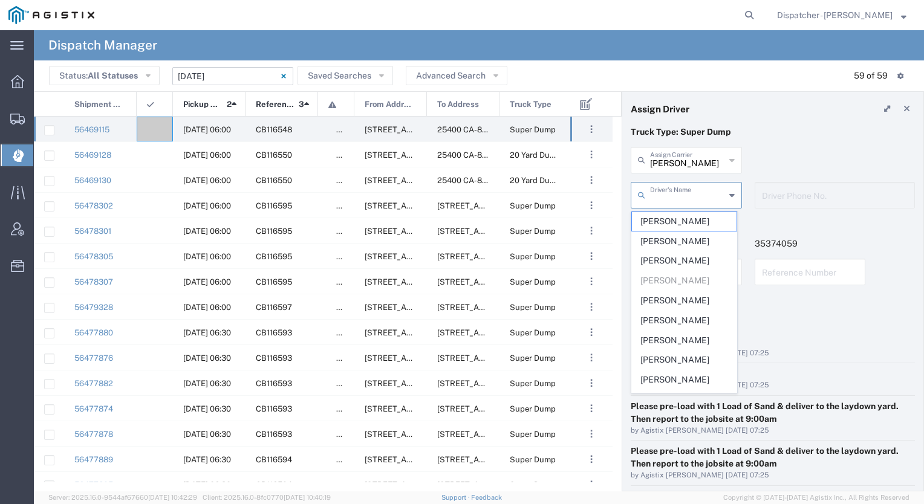
click at [670, 192] on input "text" at bounding box center [687, 194] width 75 height 21
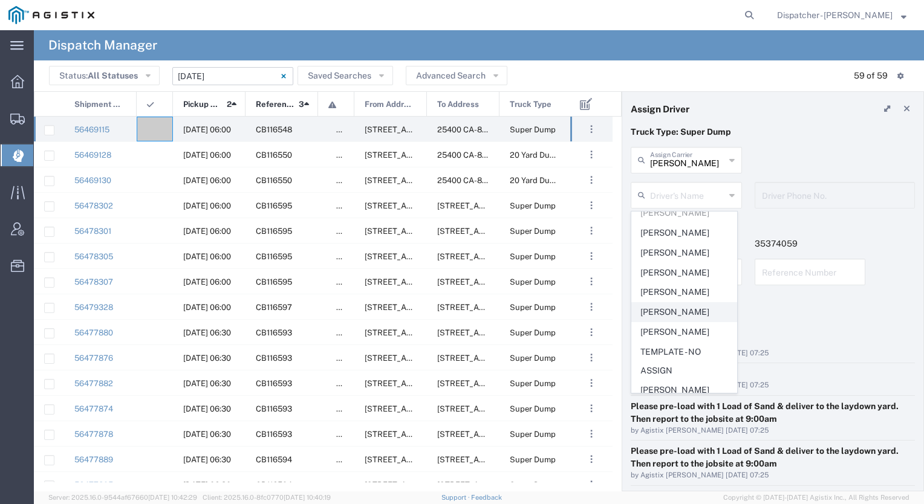
click at [676, 319] on li "Richard Astran" at bounding box center [684, 312] width 106 height 20
type input "Richard Astran"
type input "2793216975"
click at [682, 199] on input "Richard Astran" at bounding box center [687, 194] width 75 height 21
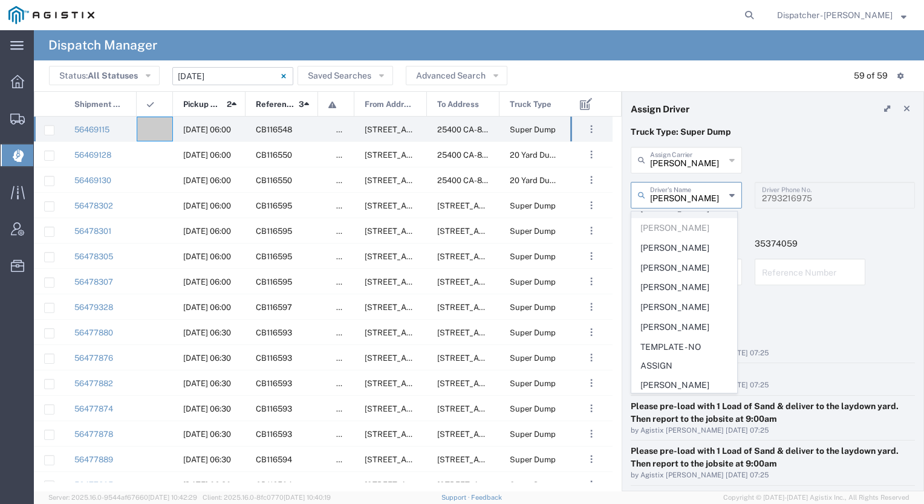
scroll to position [72, 0]
click at [684, 322] on span "Rosendo Gutierrez" at bounding box center [684, 328] width 105 height 19
type input "Rosendo Gutierrez"
type input "[PHONE_NUMBER]"
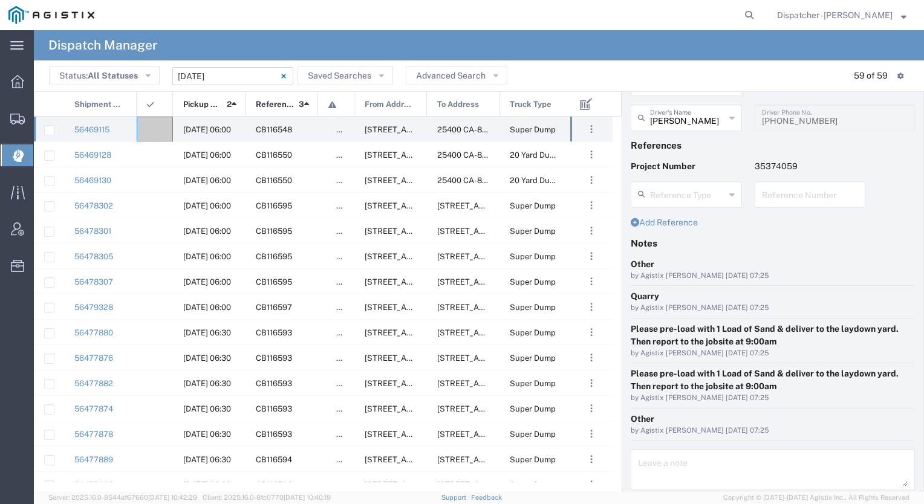
scroll to position [120, 0]
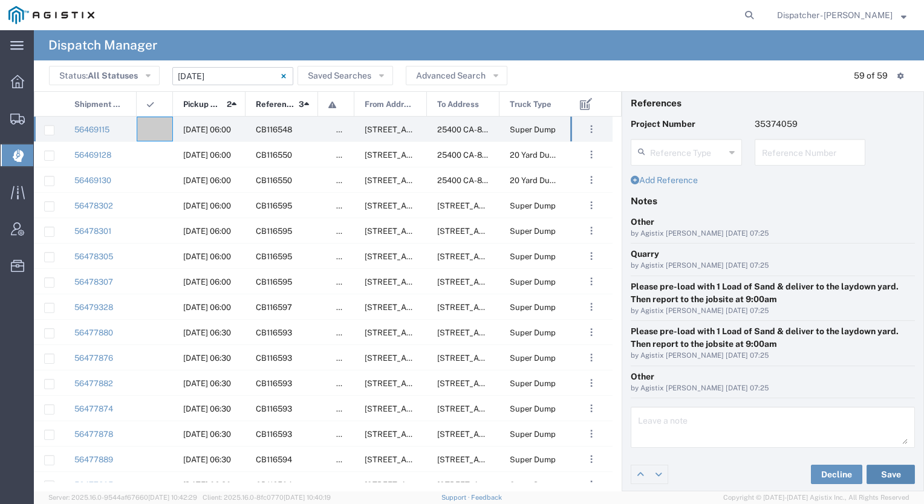
click at [885, 473] on button "Save" at bounding box center [890, 474] width 48 height 19
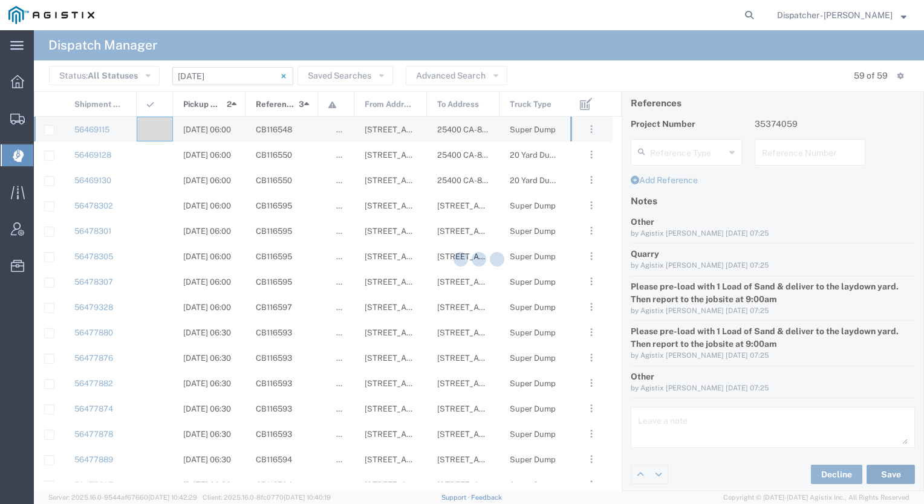
type input "Rosendo Gutierrez"
type input "[PERSON_NAME]"
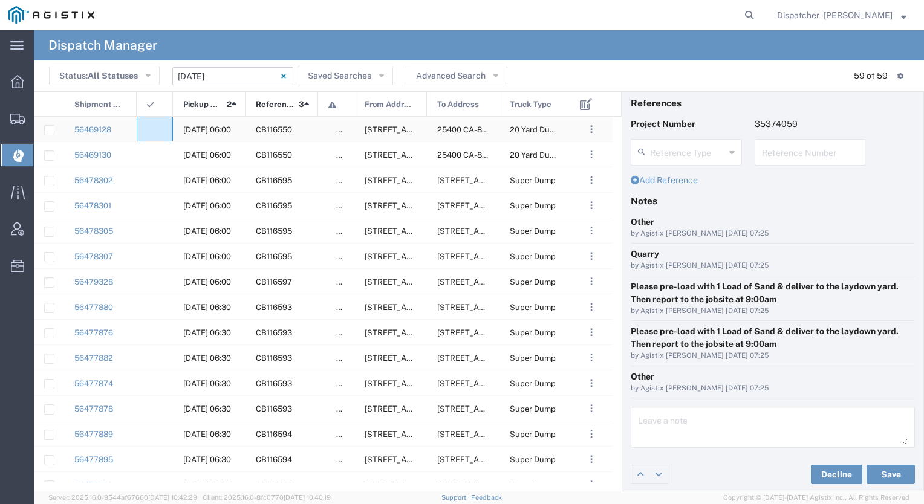
click at [157, 126] on div at bounding box center [155, 129] width 36 height 25
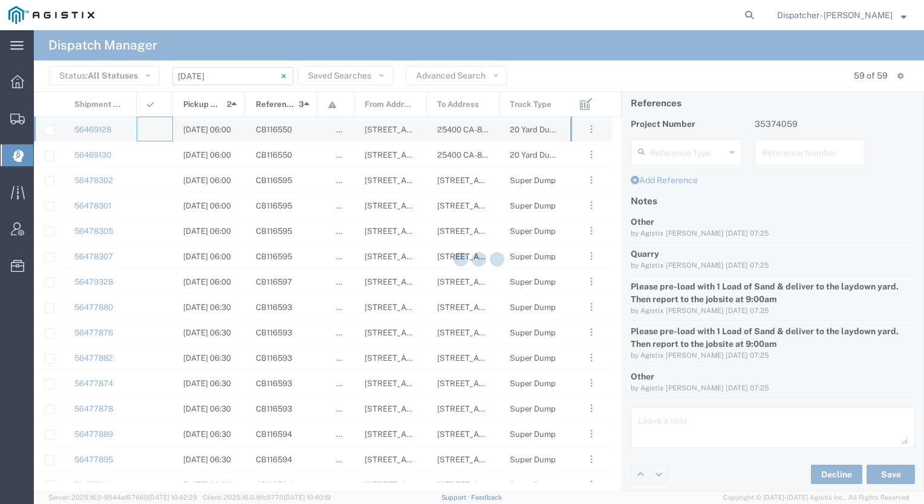
type input "[PERSON_NAME] & Sons Trucking, Inc"
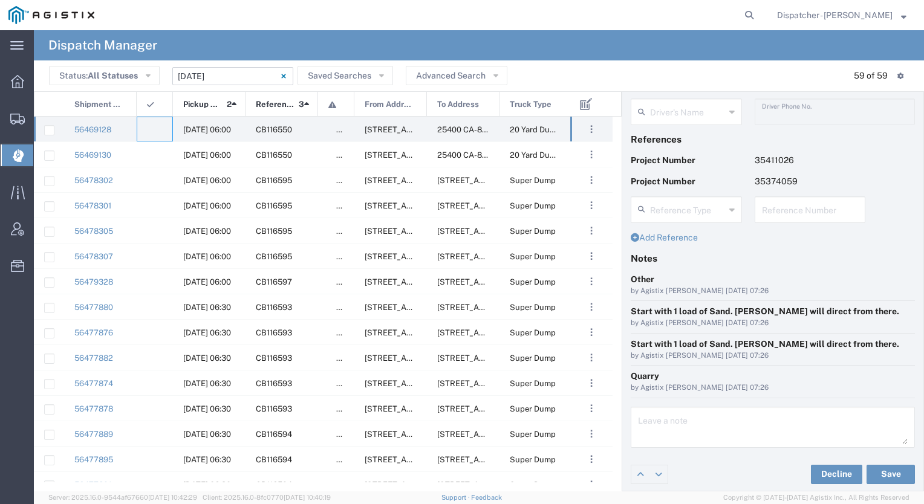
scroll to position [32, 0]
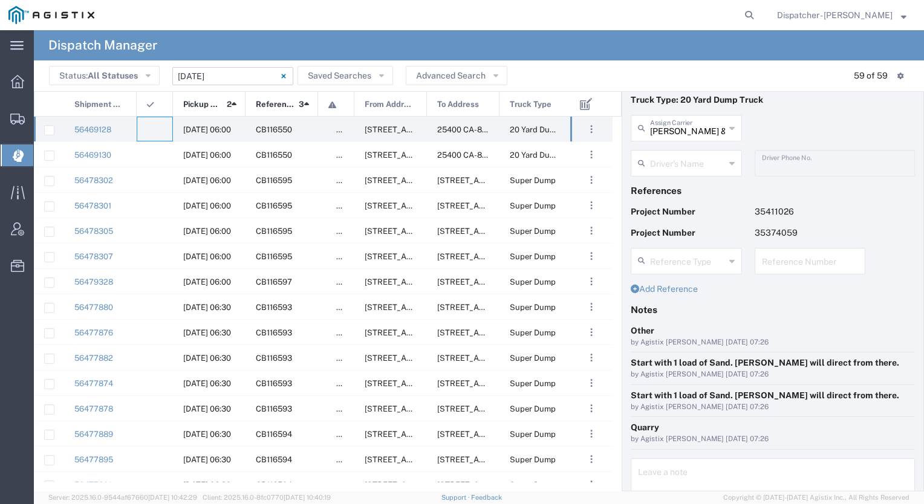
click at [696, 168] on input "text" at bounding box center [687, 162] width 75 height 21
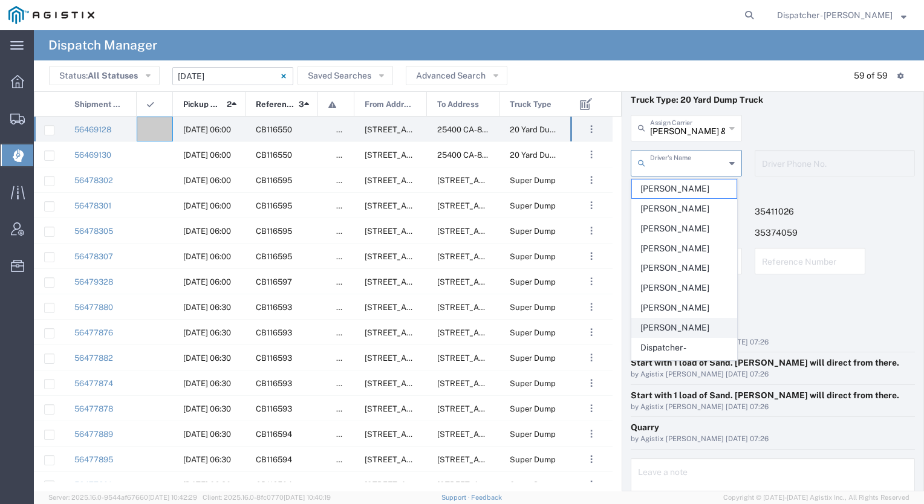
scroll to position [364, 0]
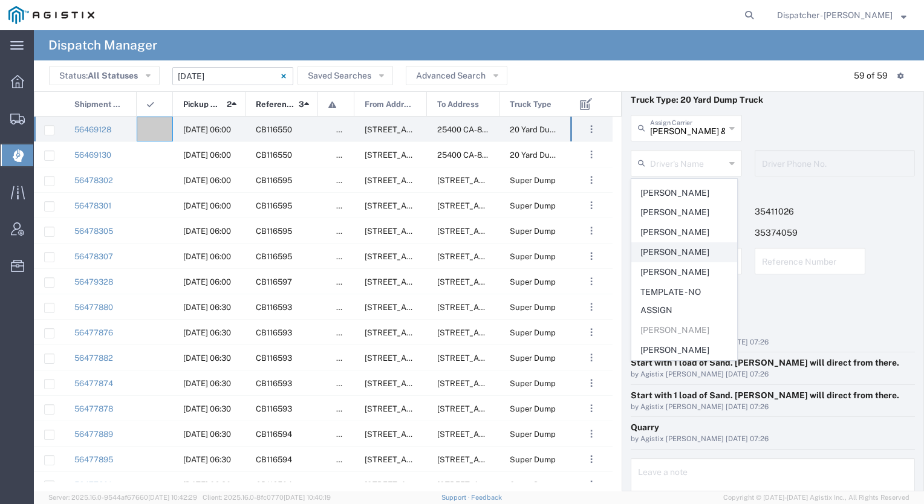
click at [667, 243] on span "[PERSON_NAME]" at bounding box center [684, 252] width 105 height 19
type input "[PERSON_NAME]"
type input "[PHONE_NUMBER]"
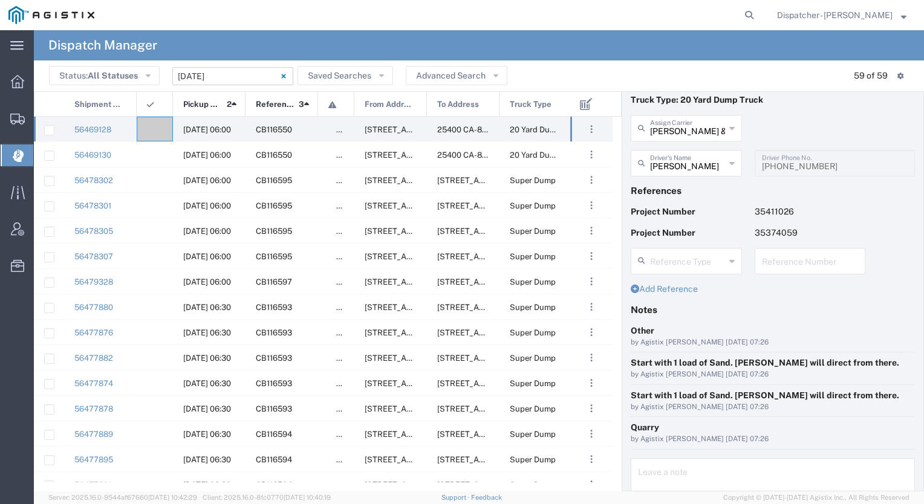
scroll to position [83, 0]
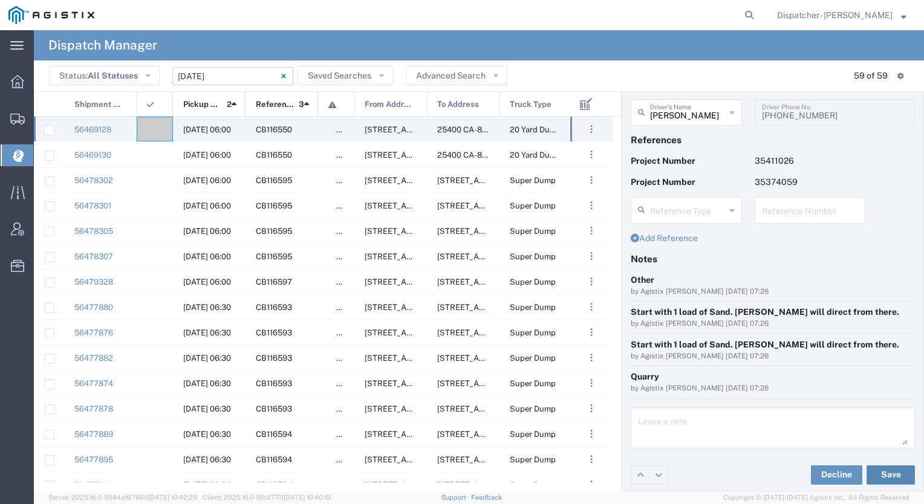
click at [875, 470] on button "Save" at bounding box center [890, 474] width 48 height 19
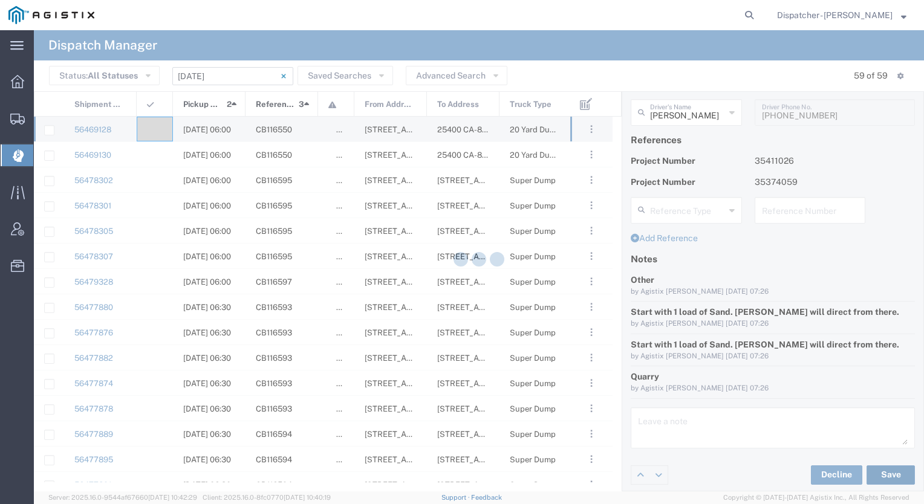
type input "[PERSON_NAME]"
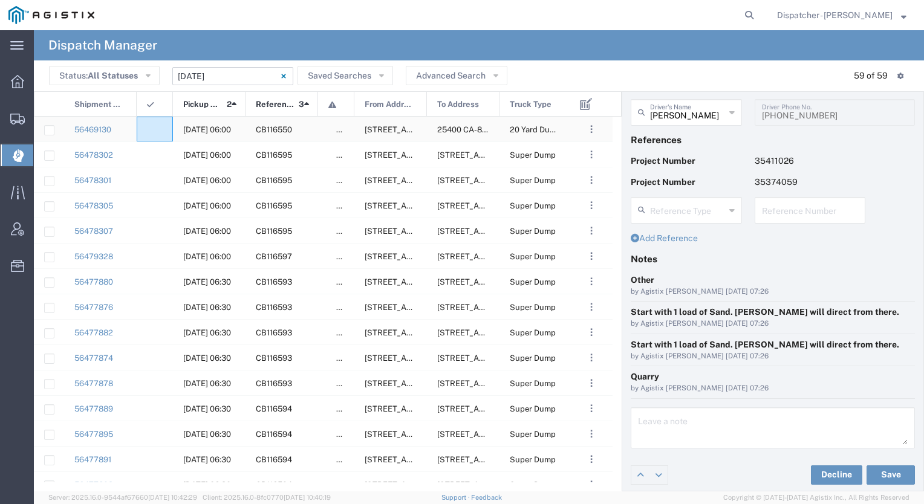
click at [158, 131] on div at bounding box center [155, 129] width 36 height 25
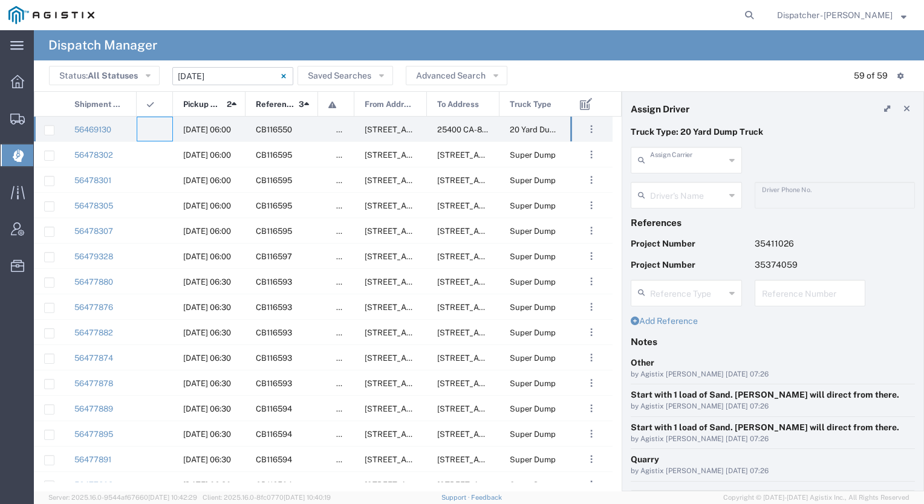
click at [687, 168] on input "text" at bounding box center [687, 159] width 75 height 21
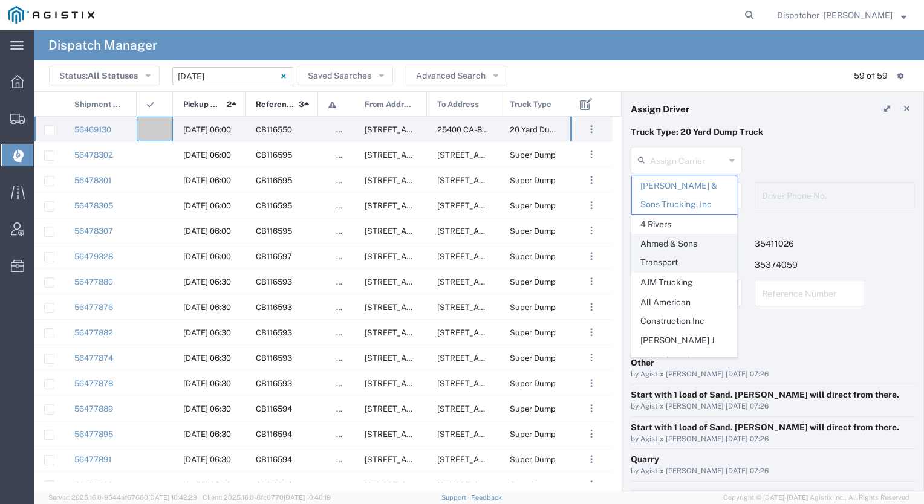
click at [658, 247] on span "Ahmed & Sons Transport" at bounding box center [684, 253] width 105 height 37
type input "Ahmed & Sons Transport"
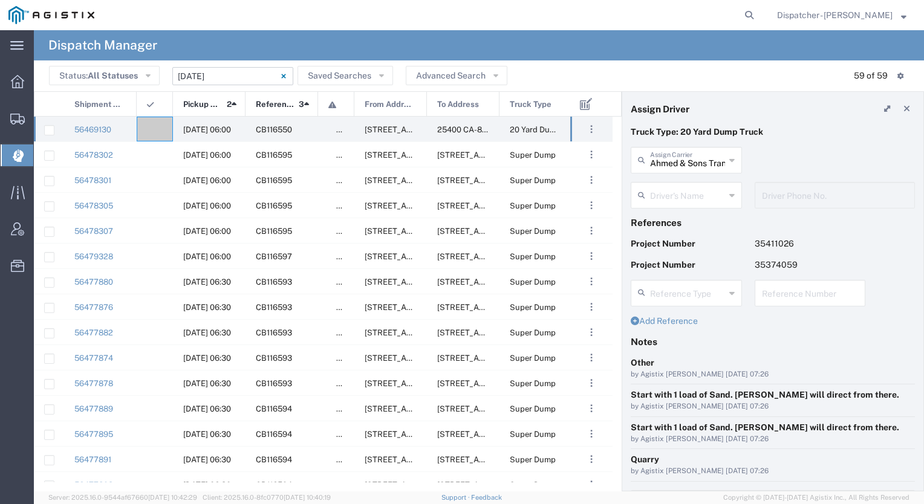
click at [682, 191] on input "text" at bounding box center [687, 194] width 75 height 21
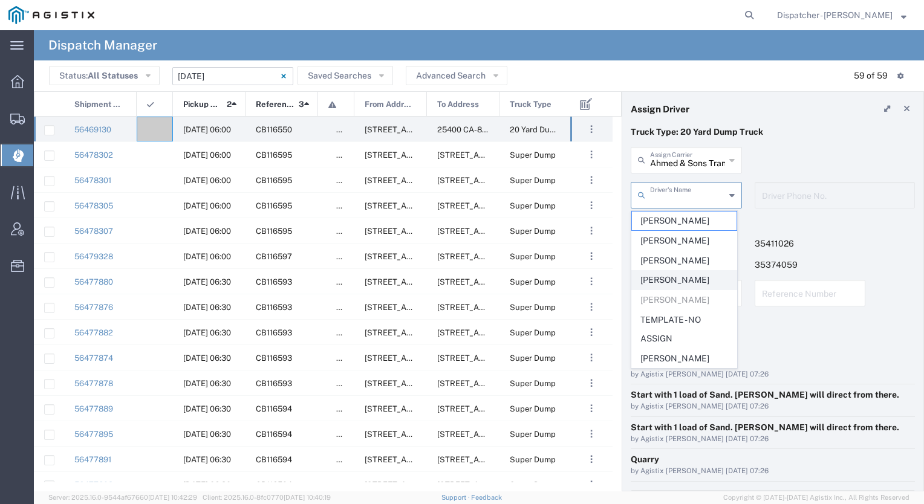
click at [665, 279] on span "[PERSON_NAME]" at bounding box center [684, 280] width 105 height 19
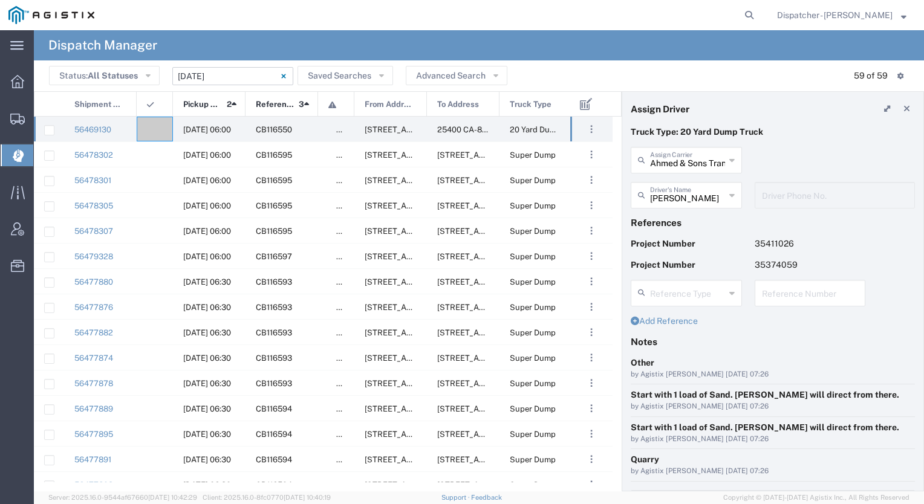
scroll to position [83, 0]
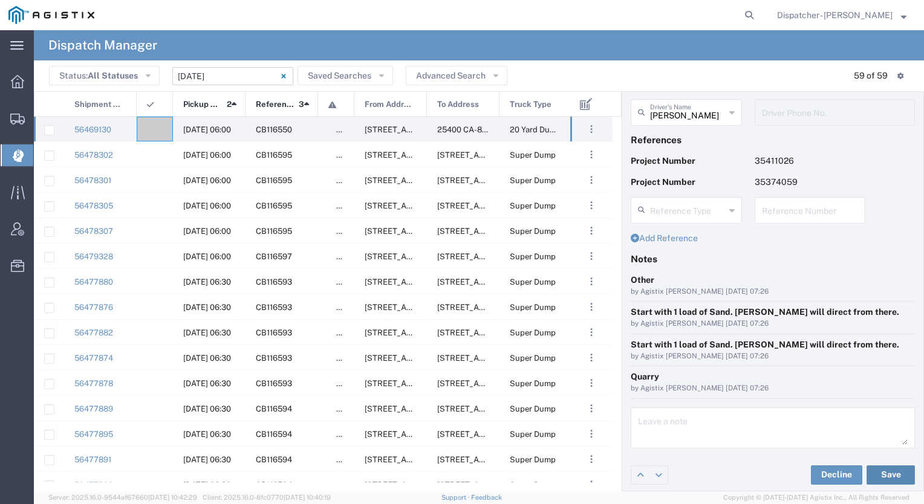
click at [883, 469] on button "Save" at bounding box center [890, 474] width 48 height 19
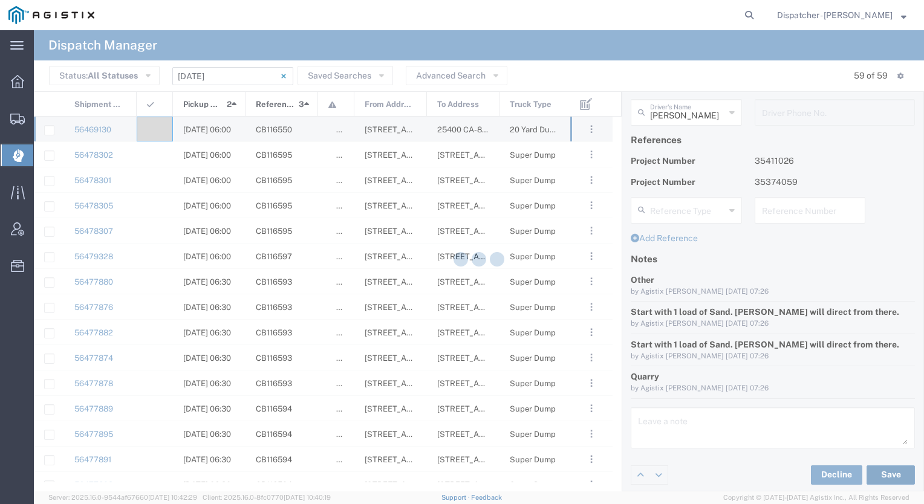
type input "[PERSON_NAME]"
type input "Ahmed & Sons Transport"
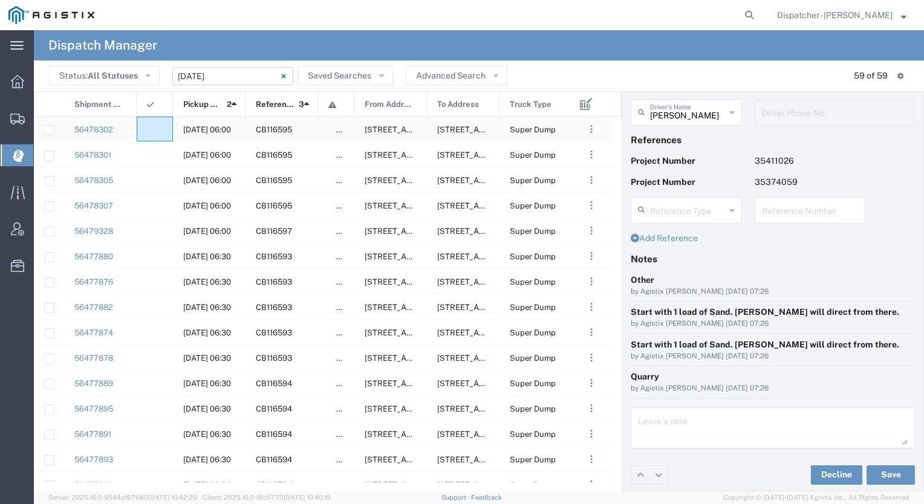
click at [158, 134] on div at bounding box center [155, 129] width 36 height 25
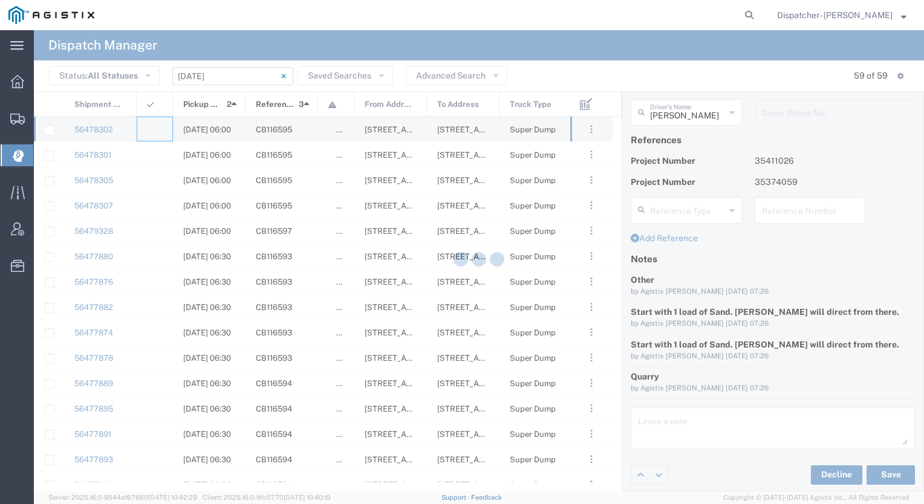
type input "[PERSON_NAME] & Sons Trucking, Inc"
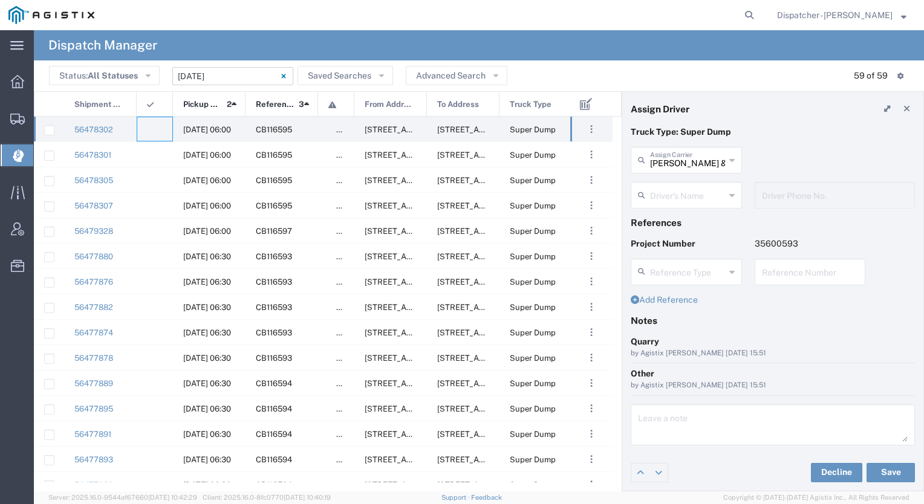
click at [676, 187] on input "text" at bounding box center [687, 194] width 75 height 21
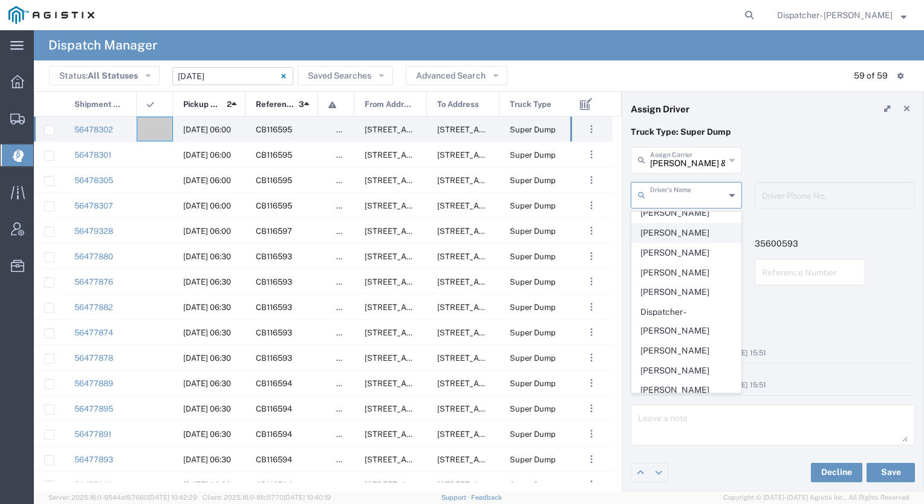
scroll to position [60, 0]
click at [682, 222] on span "[PERSON_NAME]" at bounding box center [686, 220] width 109 height 19
type input "[PERSON_NAME]"
type input "[PHONE_NUMBER]"
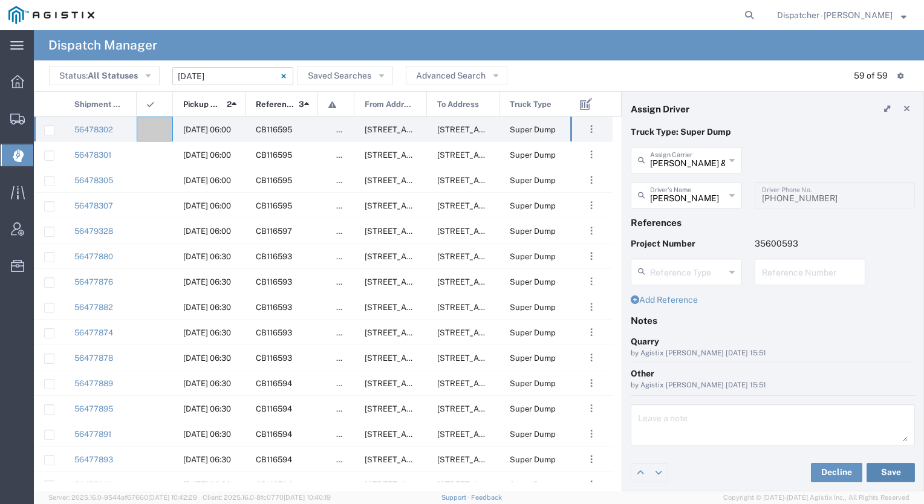
click at [885, 468] on button "Save" at bounding box center [890, 472] width 48 height 19
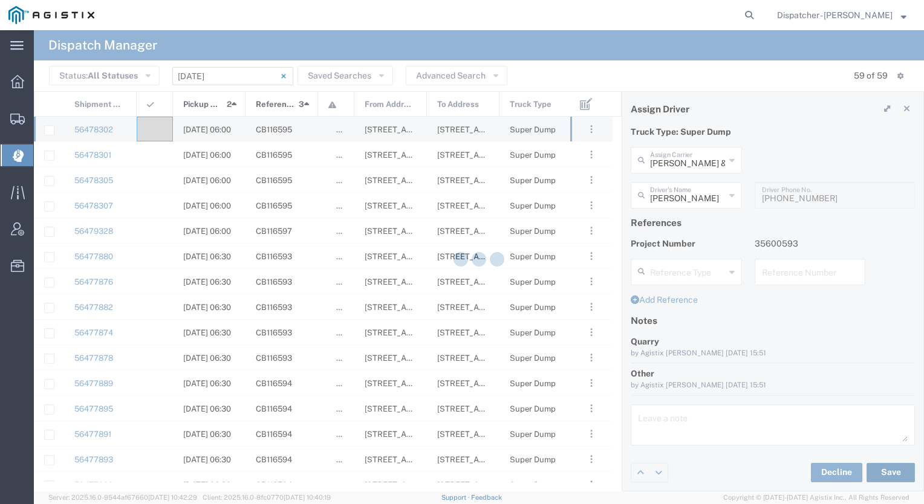
type input "[PERSON_NAME]"
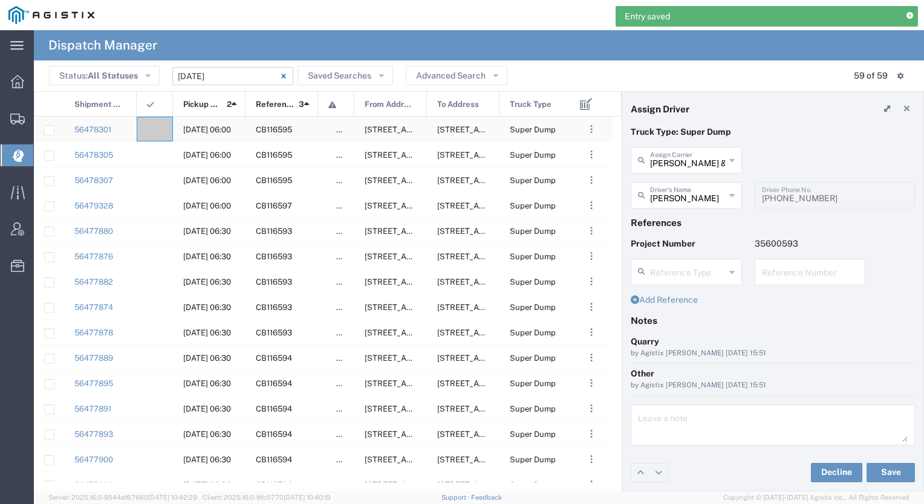
click at [157, 131] on div at bounding box center [155, 129] width 36 height 25
click at [665, 157] on input "text" at bounding box center [687, 159] width 75 height 21
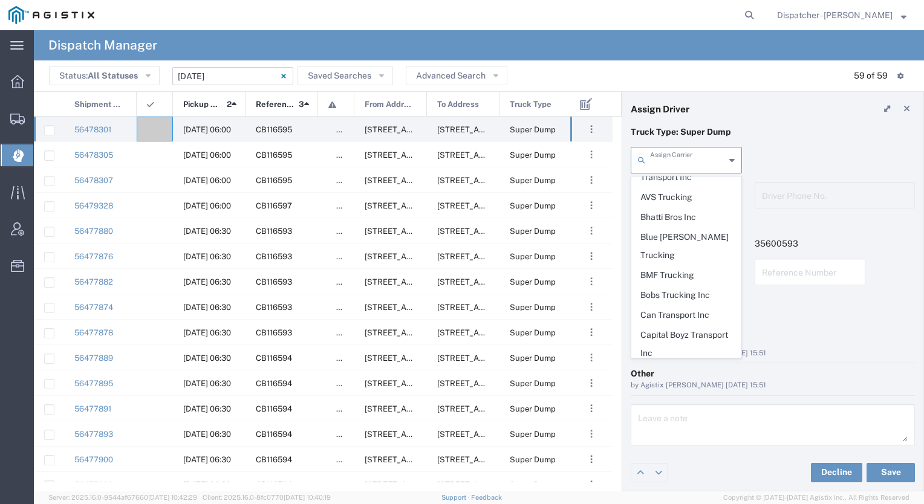
scroll to position [256, 0]
click at [676, 212] on span "Bhatti Bros Inc" at bounding box center [686, 221] width 109 height 19
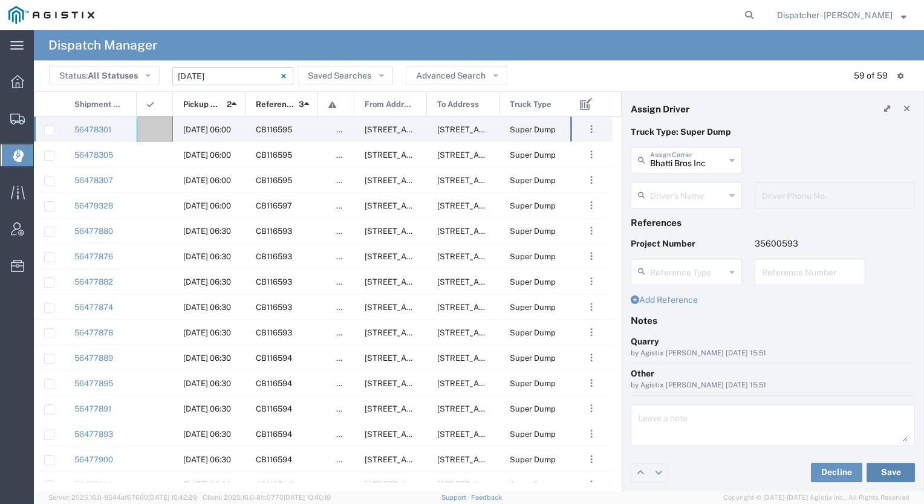
click at [885, 475] on button "Save" at bounding box center [890, 472] width 48 height 19
click at [157, 125] on div at bounding box center [155, 129] width 36 height 25
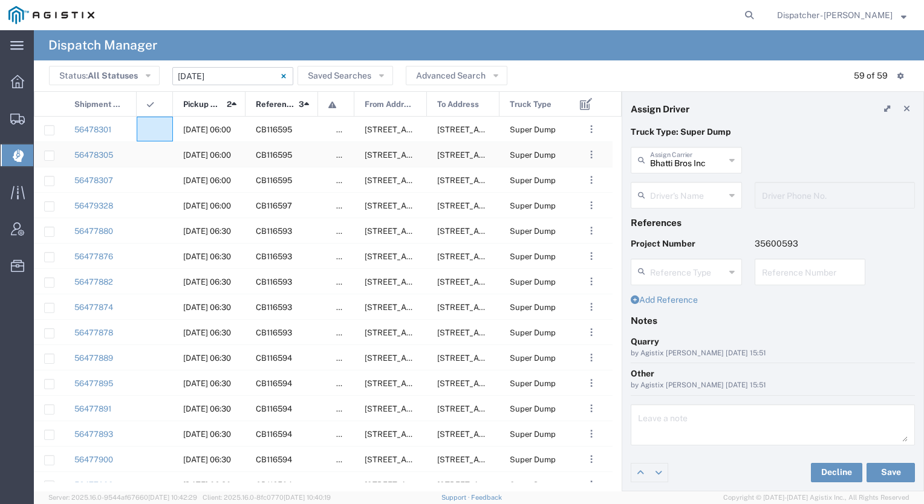
click at [155, 156] on div at bounding box center [155, 154] width 36 height 25
click at [152, 132] on agx-ag-table-icon-cell at bounding box center [151, 129] width 8 height 9
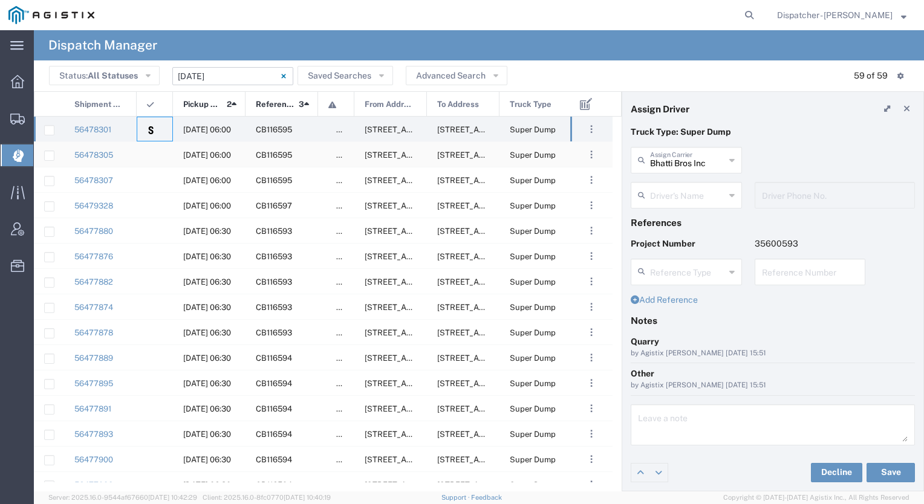
click at [155, 151] on div at bounding box center [155, 154] width 36 height 25
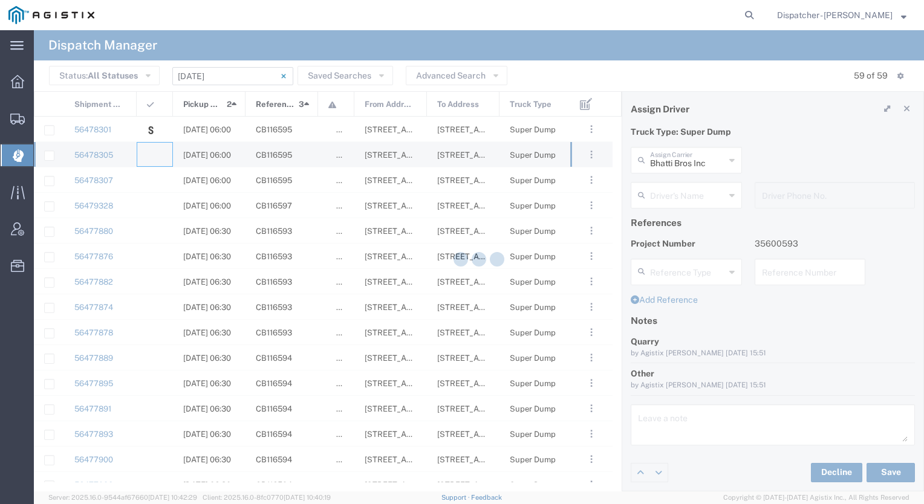
type input "[PERSON_NAME] & Sons Trucking, Inc"
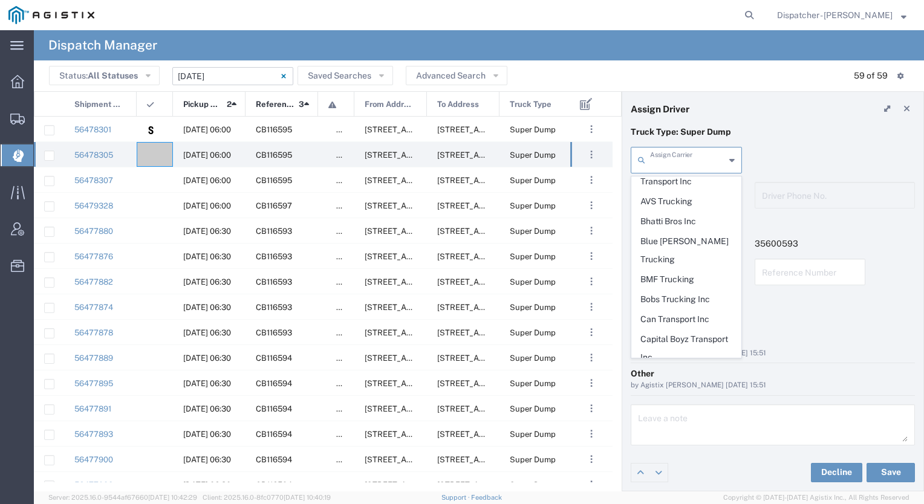
click at [660, 164] on input "text" at bounding box center [687, 159] width 75 height 21
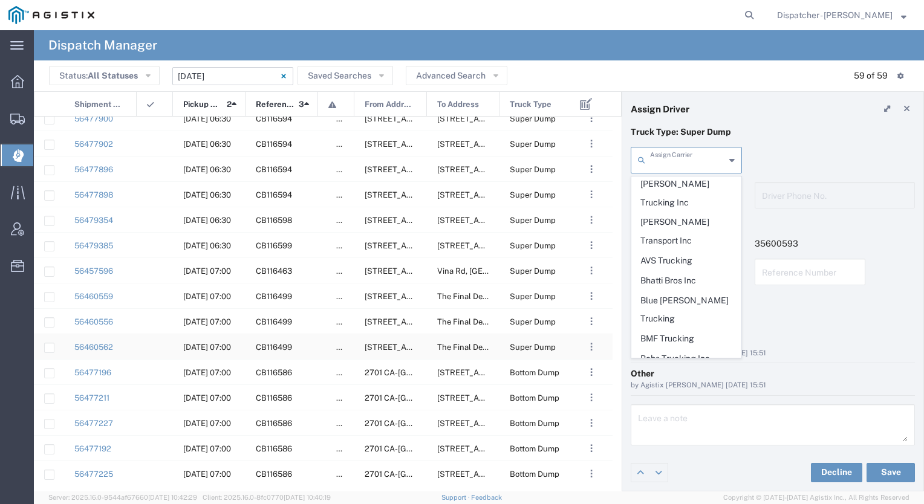
scroll to position [458, 0]
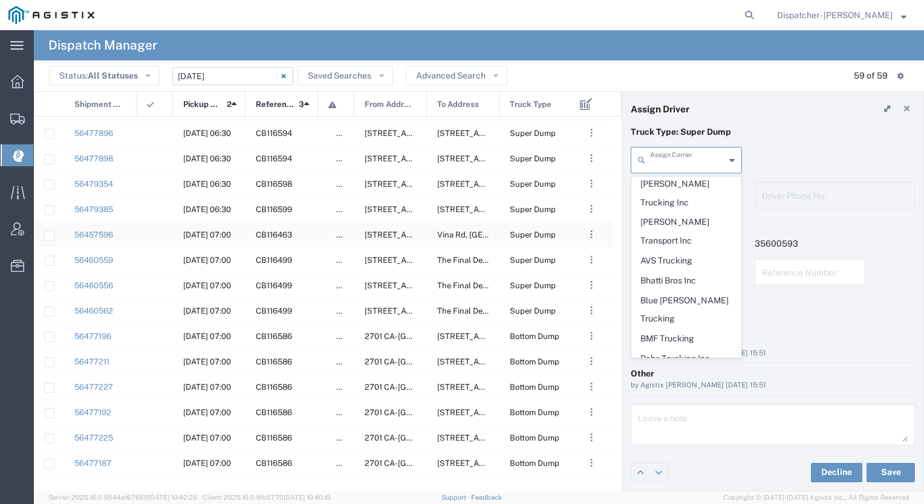
click at [138, 236] on div at bounding box center [155, 234] width 36 height 25
type input "[PERSON_NAME] & Sons Trucking, Inc"
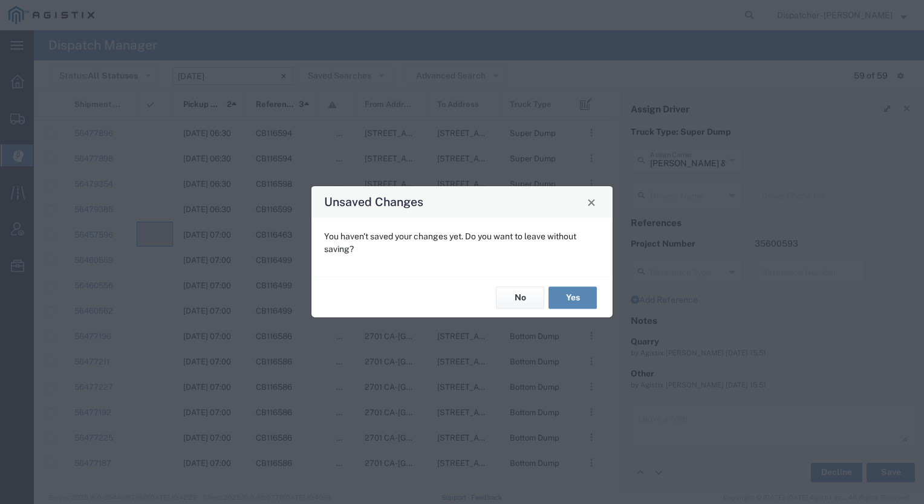
click at [569, 294] on button "Yes" at bounding box center [572, 298] width 48 height 22
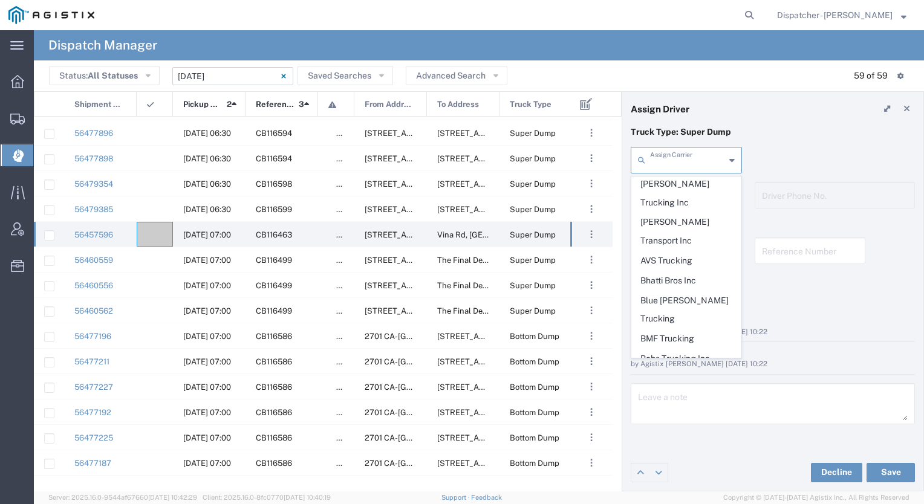
click at [687, 166] on input "text" at bounding box center [687, 159] width 75 height 21
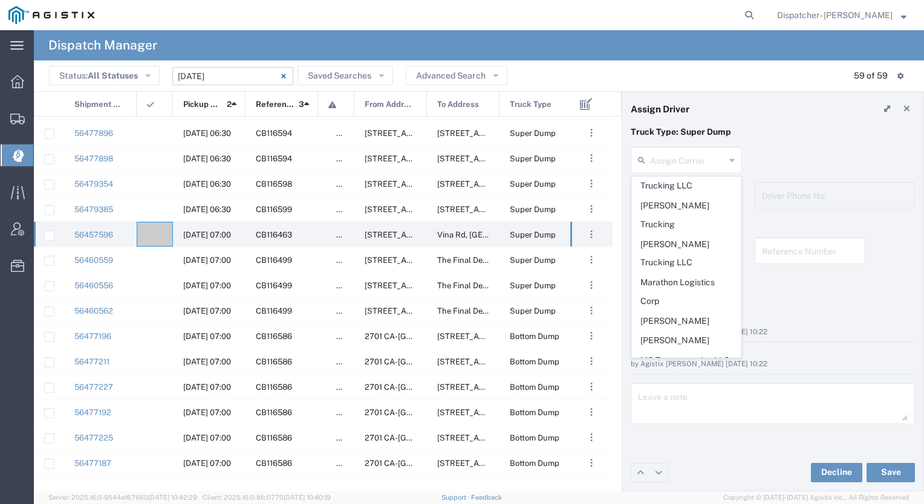
click at [669, 469] on span "MX Trucking" at bounding box center [686, 478] width 109 height 19
type input "MX Trucking"
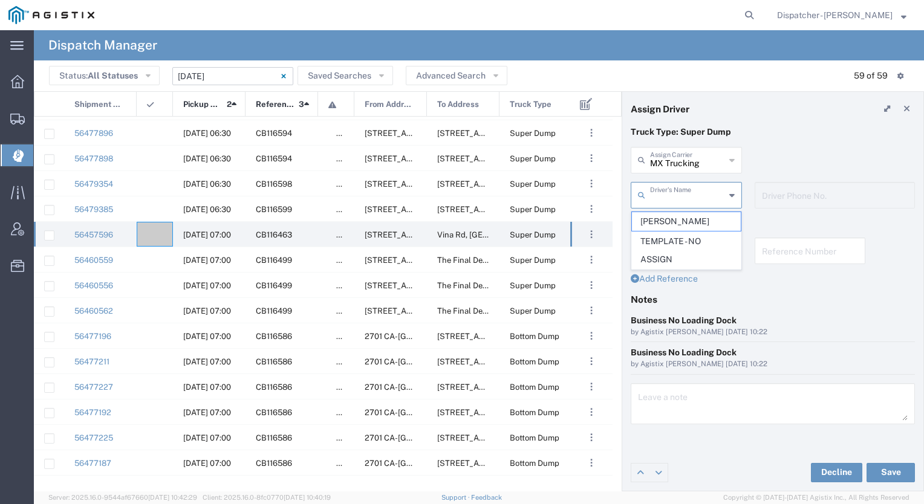
click at [675, 198] on input "text" at bounding box center [687, 194] width 75 height 21
click at [670, 216] on span "Kenny Ricci" at bounding box center [686, 221] width 109 height 19
type input "Kenny Ricci"
type input "[PHONE_NUMBER]"
click at [900, 472] on button "Save" at bounding box center [890, 472] width 48 height 19
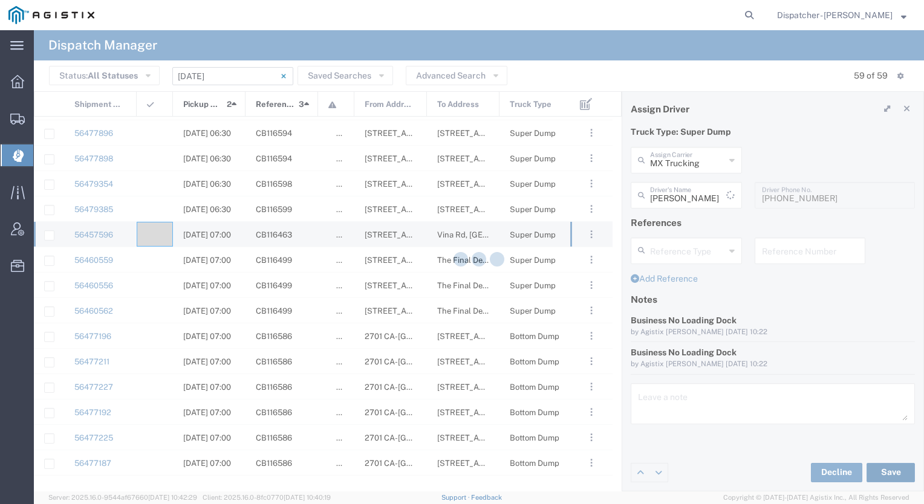
type input "Kenny Ricci"
type input "MX Trucking"
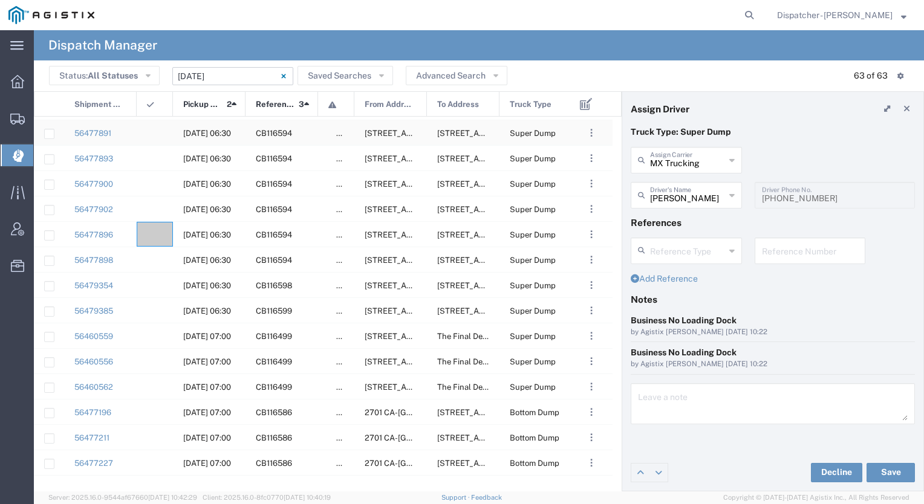
click at [152, 128] on div at bounding box center [155, 132] width 36 height 25
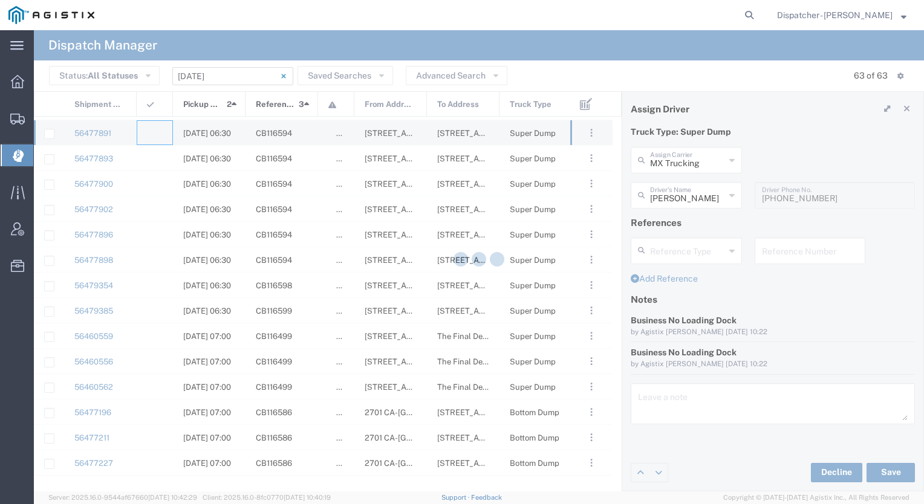
type input "[PERSON_NAME] & Sons Trucking, Inc"
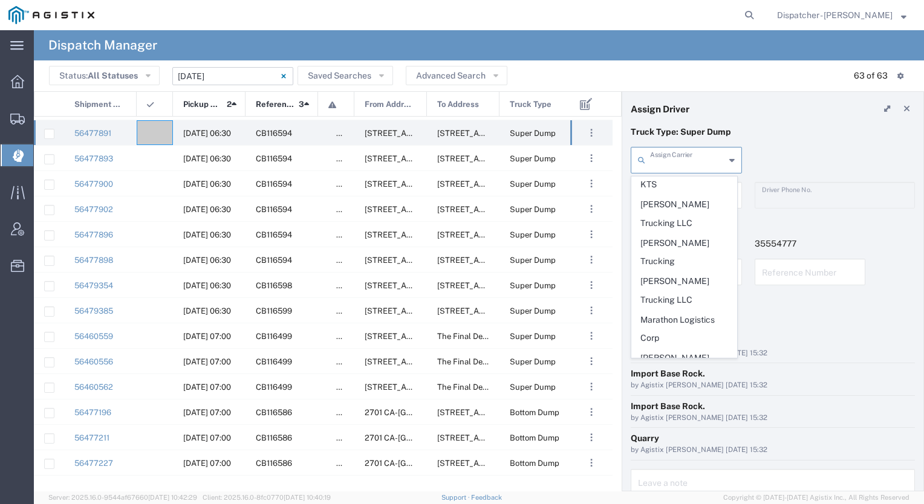
click at [678, 154] on input "text" at bounding box center [687, 159] width 75 height 21
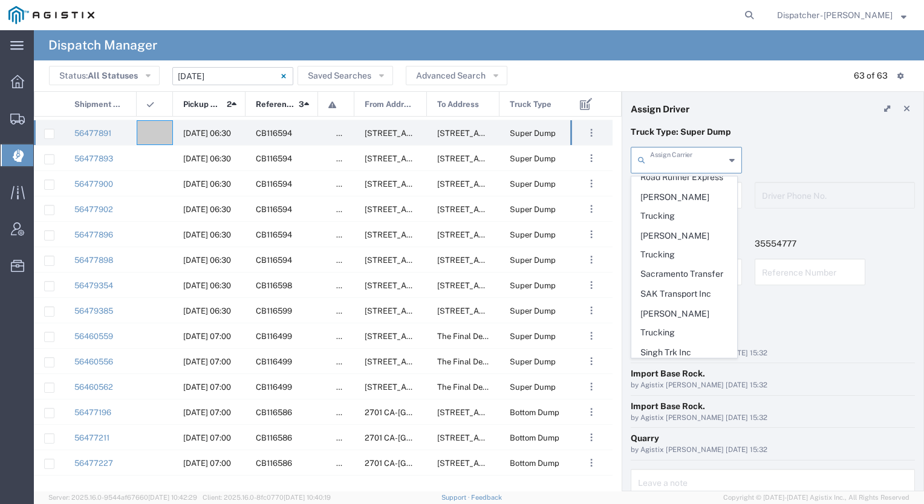
click at [683, 363] on span "SJC Trucking Inc" at bounding box center [684, 372] width 105 height 19
type input "SJC Trucking Inc"
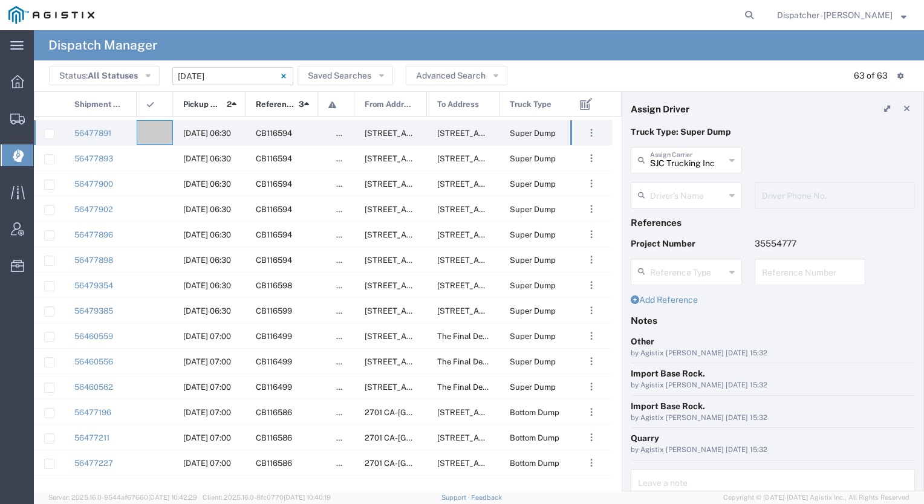
click at [688, 194] on input "text" at bounding box center [687, 194] width 75 height 21
click at [675, 225] on span "Brayan Alexis Juarez Camacho" at bounding box center [684, 221] width 105 height 19
type input "Brayan Alexis Juarez Camacho"
type input "9255187628"
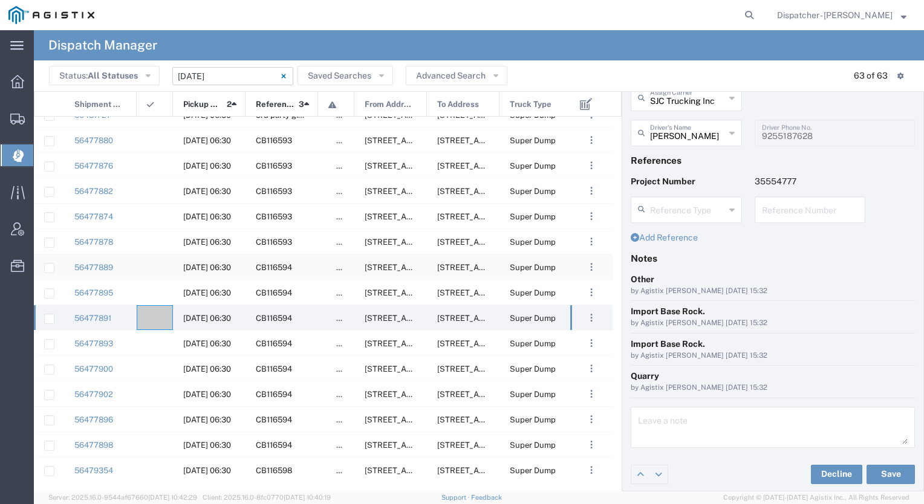
scroll to position [188, 0]
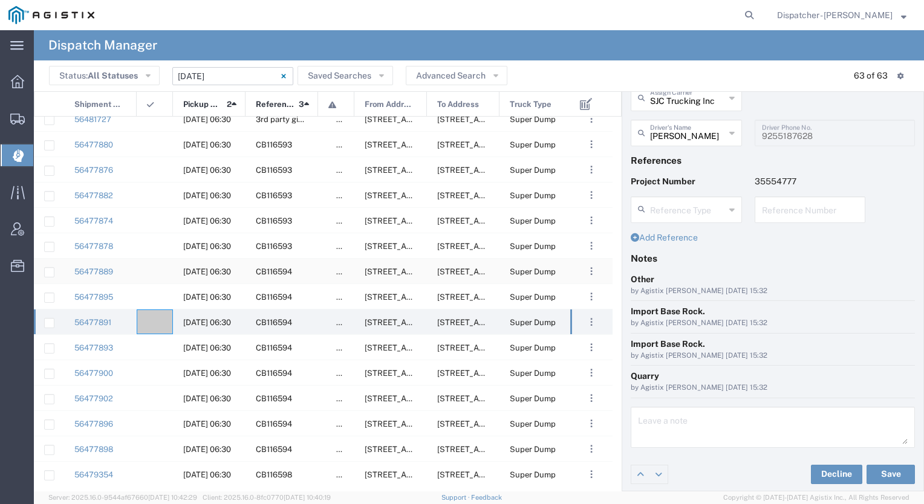
click at [144, 267] on div at bounding box center [155, 271] width 36 height 25
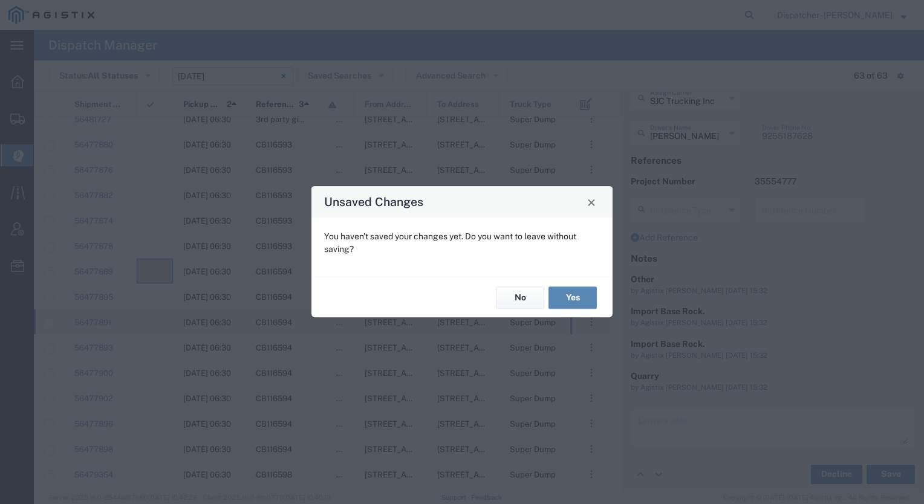
click at [571, 289] on button "Yes" at bounding box center [572, 298] width 48 height 22
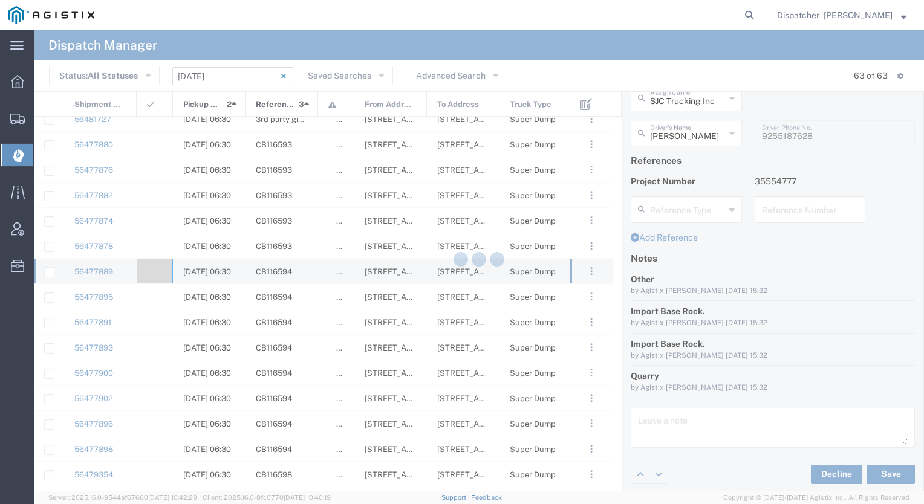
type input "[PERSON_NAME] & Sons Trucking, Inc"
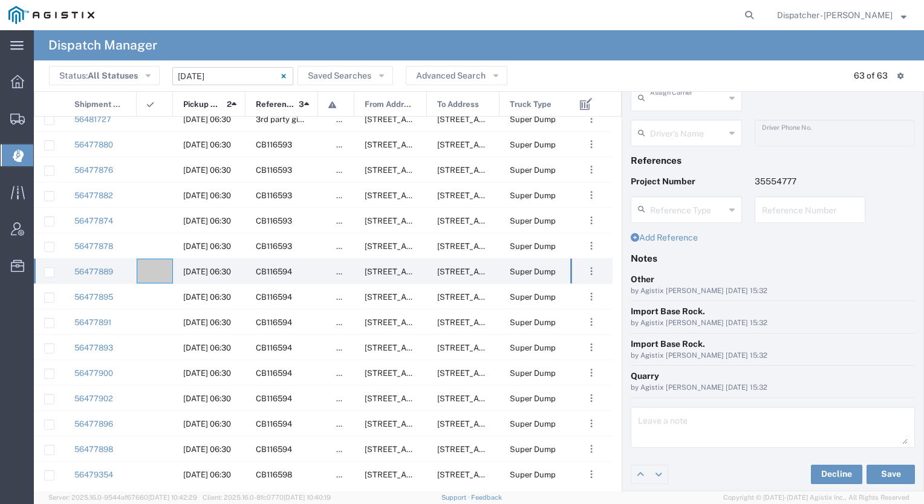
click at [685, 99] on input "text" at bounding box center [687, 96] width 75 height 21
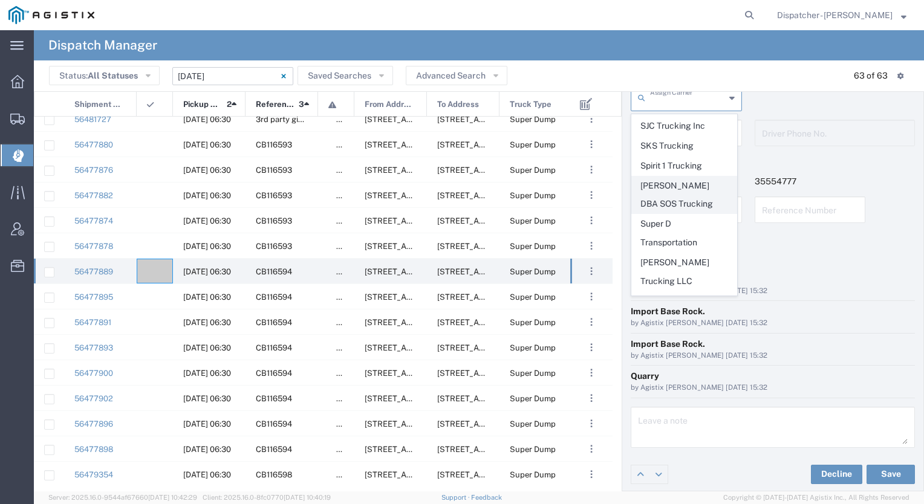
scroll to position [2621, 0]
click at [678, 368] on span "Traxx Equipment Rental and Excavation" at bounding box center [684, 386] width 105 height 37
type input "Traxx Equipment Rental and Excavation"
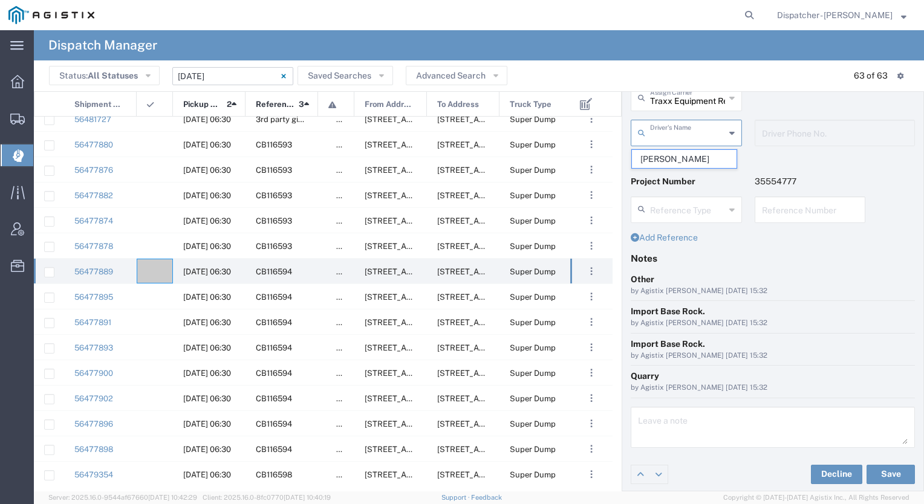
click at [691, 129] on input "text" at bounding box center [687, 132] width 75 height 21
click at [671, 156] on span "Ronald Harvill" at bounding box center [684, 159] width 105 height 19
type input "Ronald Harvill"
type input "[PHONE_NUMBER]"
click at [885, 465] on button "Save" at bounding box center [890, 474] width 48 height 19
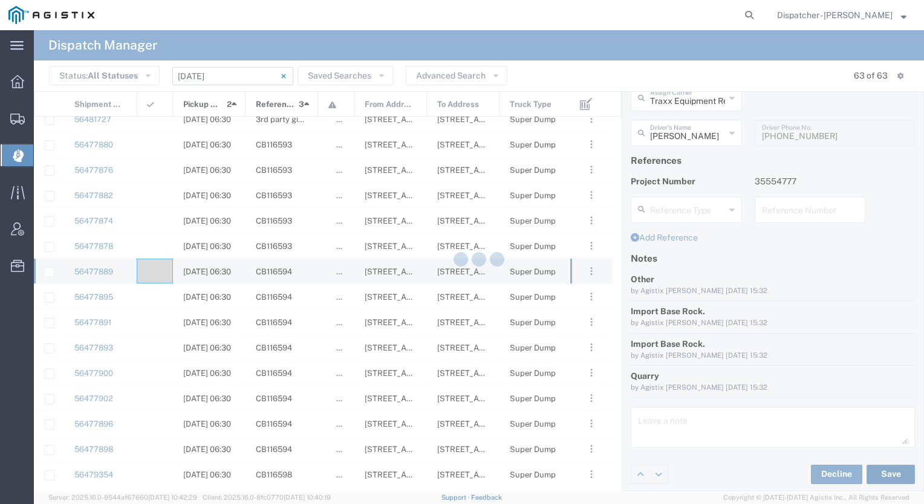
type input "Ronald Harvill"
type input "Traxx Equipment Rental and Excavation"
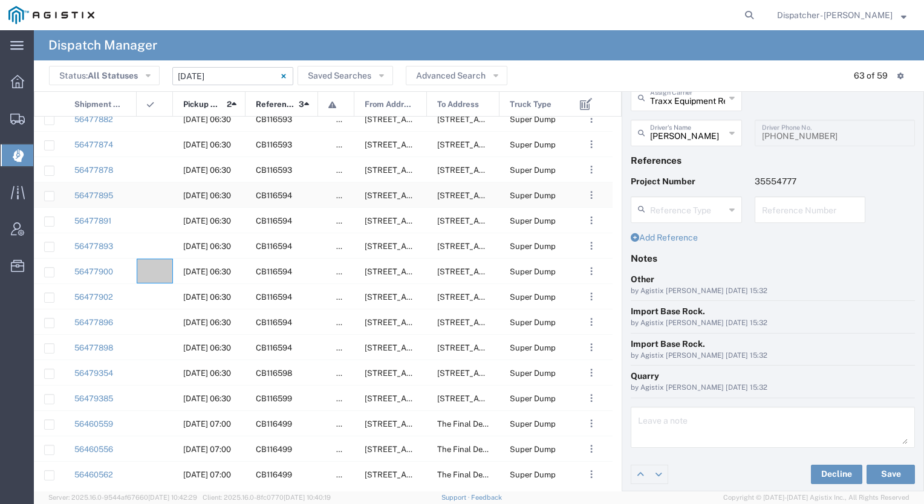
click at [157, 192] on div at bounding box center [155, 195] width 36 height 25
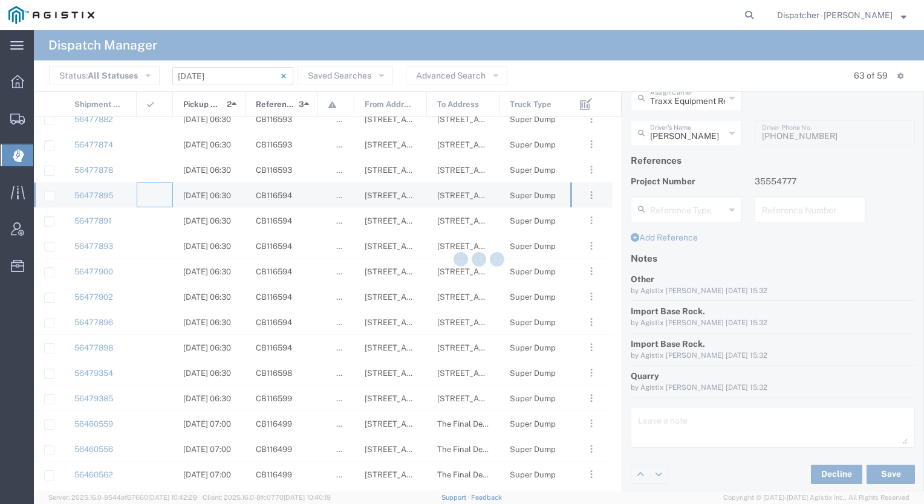
type input "[PERSON_NAME] & Sons Trucking, Inc"
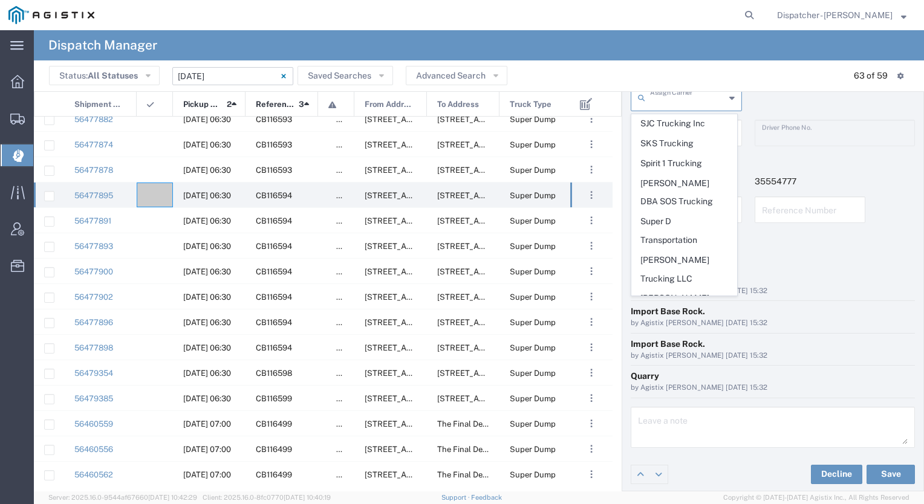
click at [686, 98] on input "text" at bounding box center [687, 96] width 75 height 21
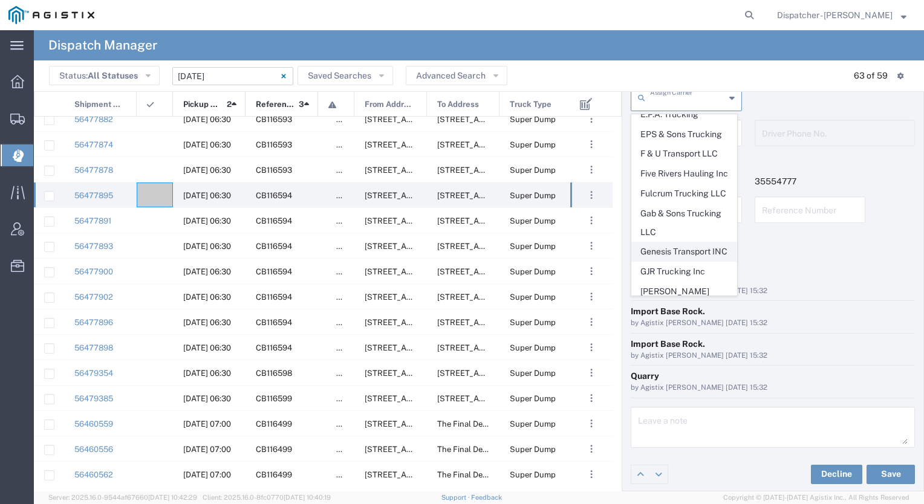
scroll to position [940, 0]
click at [663, 205] on span "Gab & Sons Trucking LLC" at bounding box center [684, 223] width 105 height 37
type input "Gab & Sons Trucking LLC"
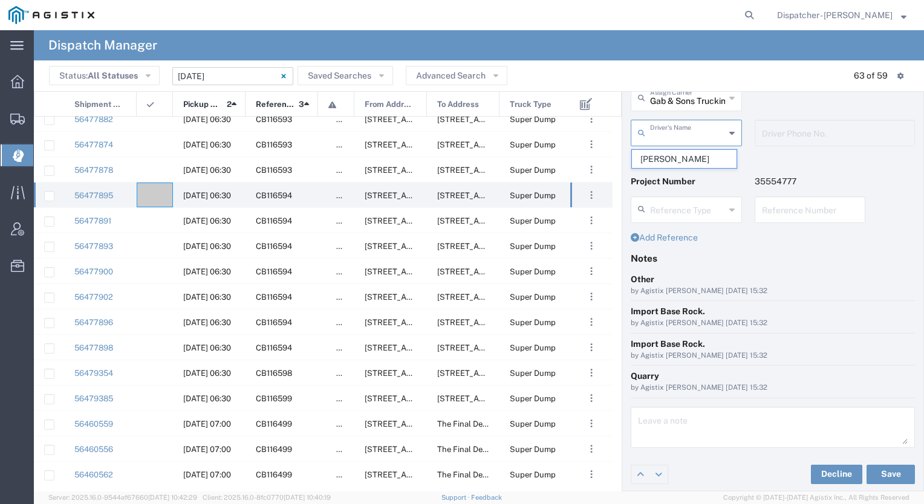
click at [688, 133] on input "text" at bounding box center [687, 132] width 75 height 21
click at [675, 157] on span "Gabino Rodriguez" at bounding box center [684, 159] width 105 height 19
type input "Gabino Rodriguez"
type input "[PHONE_NUMBER]"
click at [873, 470] on button "Save" at bounding box center [890, 474] width 48 height 19
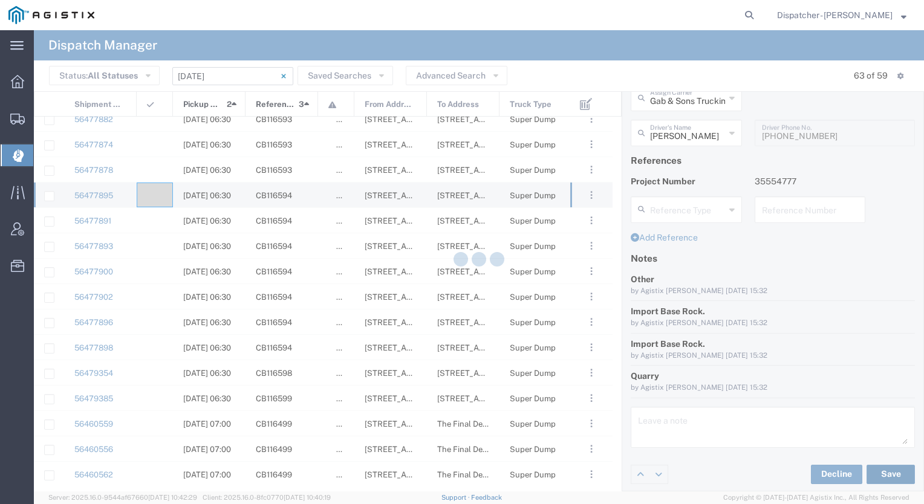
type input "Gabino Rodriguez"
type input "Gab & Sons Trucking LLC"
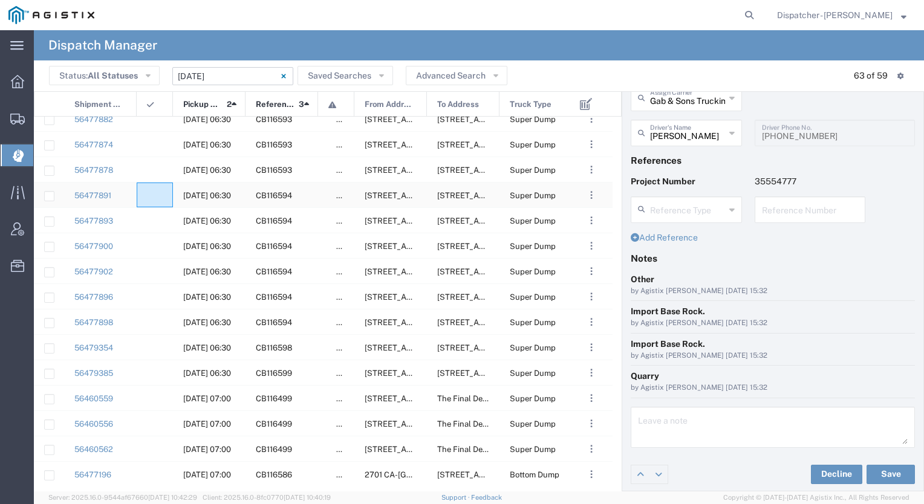
click at [157, 197] on div at bounding box center [155, 195] width 36 height 25
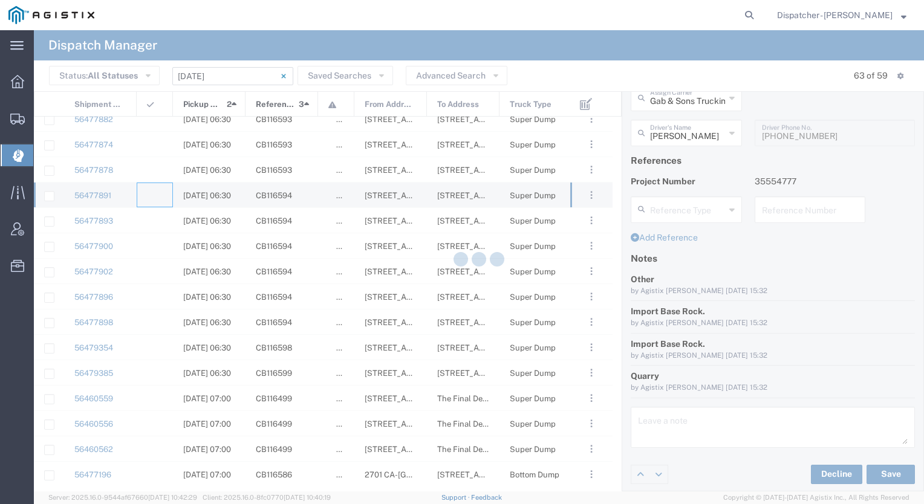
type input "[PERSON_NAME] & Sons Trucking, Inc"
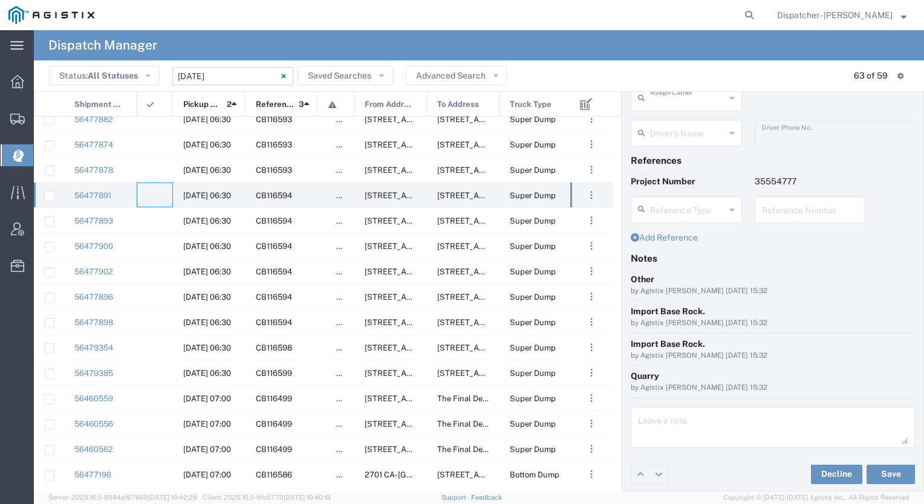
click at [689, 99] on input "text" at bounding box center [687, 96] width 75 height 21
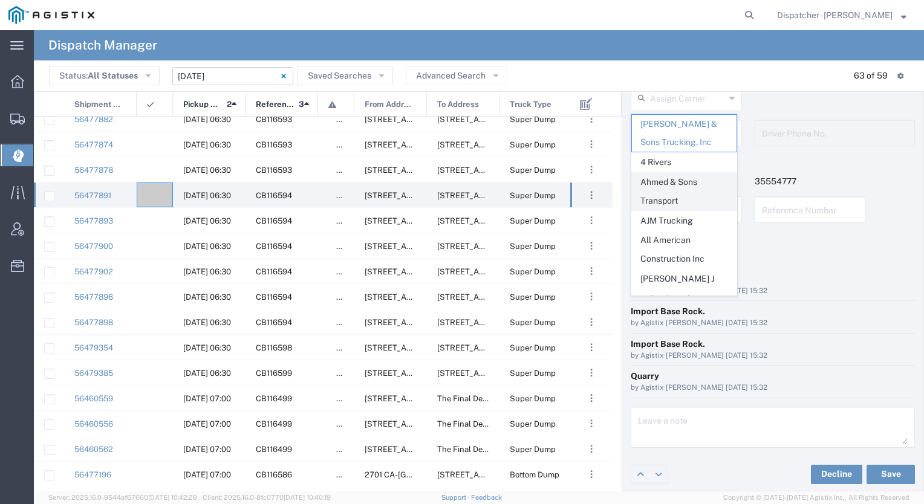
click at [673, 189] on span "Ahmed & Sons Transport" at bounding box center [684, 191] width 105 height 37
type input "Ahmed & Sons Transport"
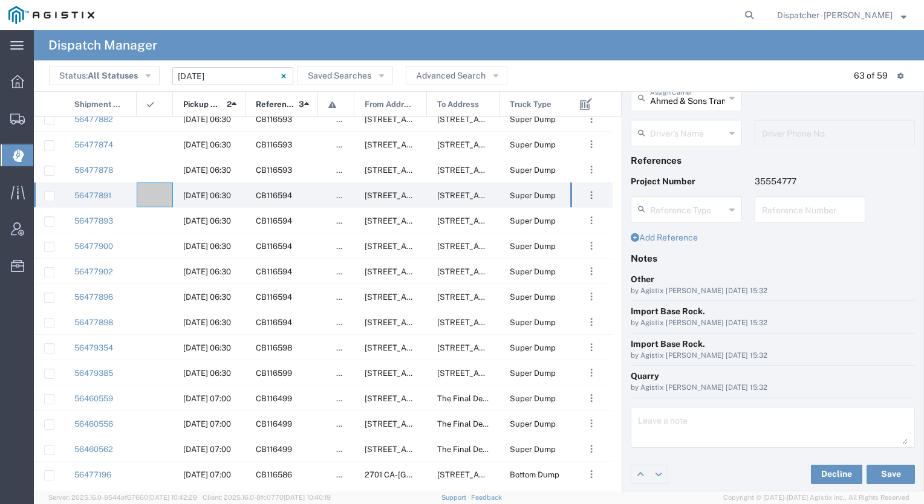
click at [676, 133] on input "text" at bounding box center [687, 132] width 75 height 21
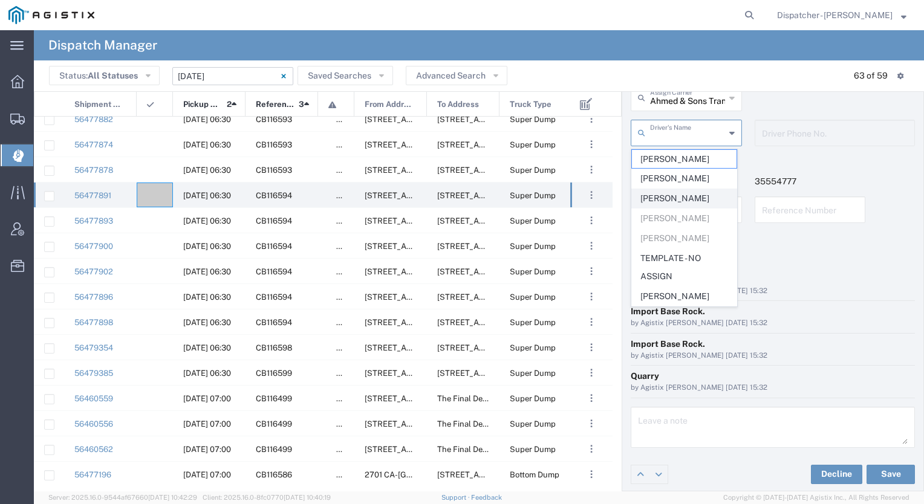
click at [672, 198] on span "[PERSON_NAME]" at bounding box center [684, 198] width 105 height 19
type input "[PERSON_NAME]"
type input "9169681172"
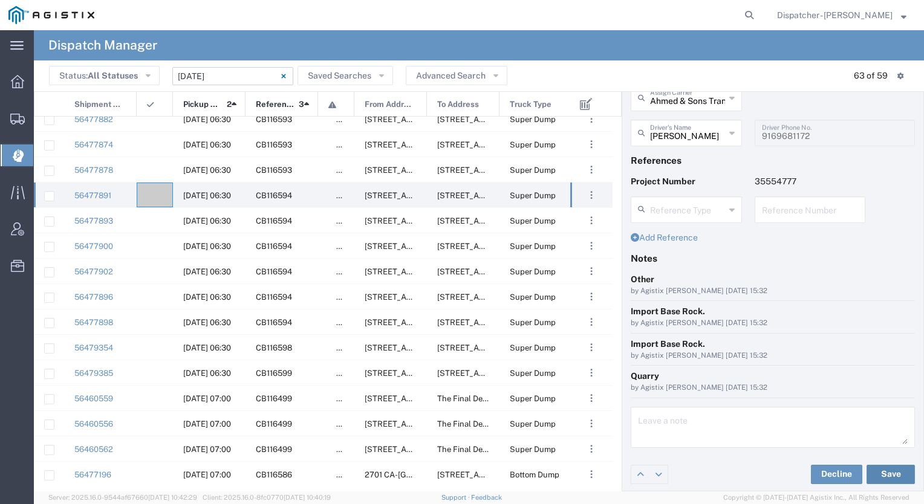
click at [877, 474] on button "Save" at bounding box center [890, 474] width 48 height 19
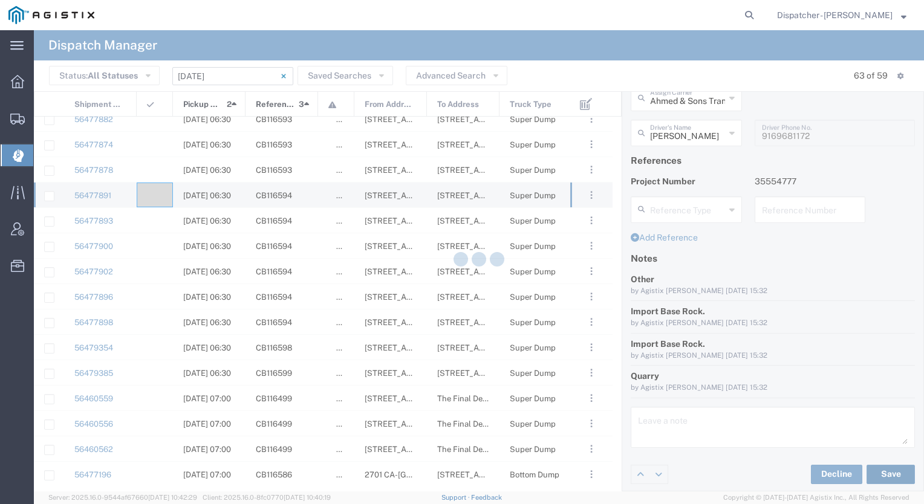
type input "[PERSON_NAME]"
type input "Ahmed & Sons Transport"
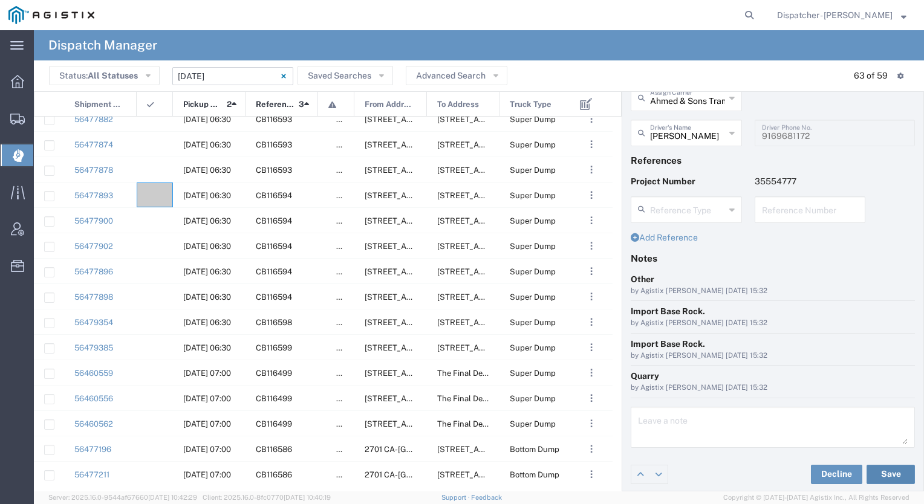
drag, startPoint x: 877, startPoint y: 474, endPoint x: 440, endPoint y: 323, distance: 462.5
click at [440, 323] on div "Assign Driver Truck Type: Super Dump Ahmed & Sons Transport Assign Carrier Ahme…" at bounding box center [479, 291] width 890 height 400
click at [151, 189] on div at bounding box center [155, 195] width 36 height 25
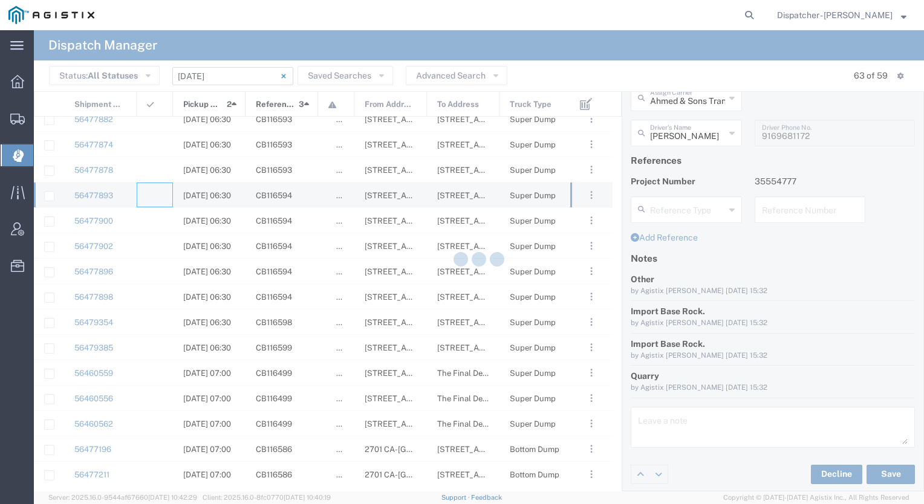
type input "[PERSON_NAME] & Sons Trucking, Inc"
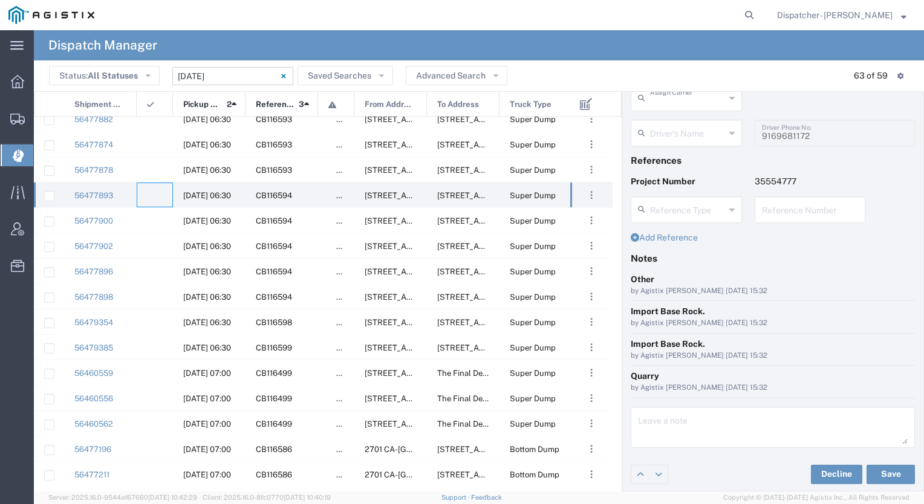
click at [686, 101] on input "text" at bounding box center [687, 96] width 75 height 21
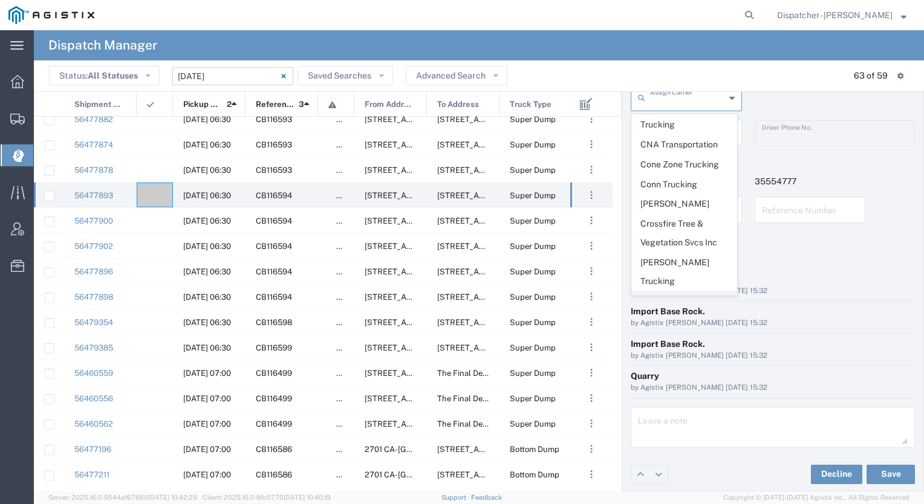
scroll to position [597, 0]
click at [682, 255] on span "[PERSON_NAME] Trucking" at bounding box center [684, 273] width 105 height 37
type input "[PERSON_NAME] Trucking"
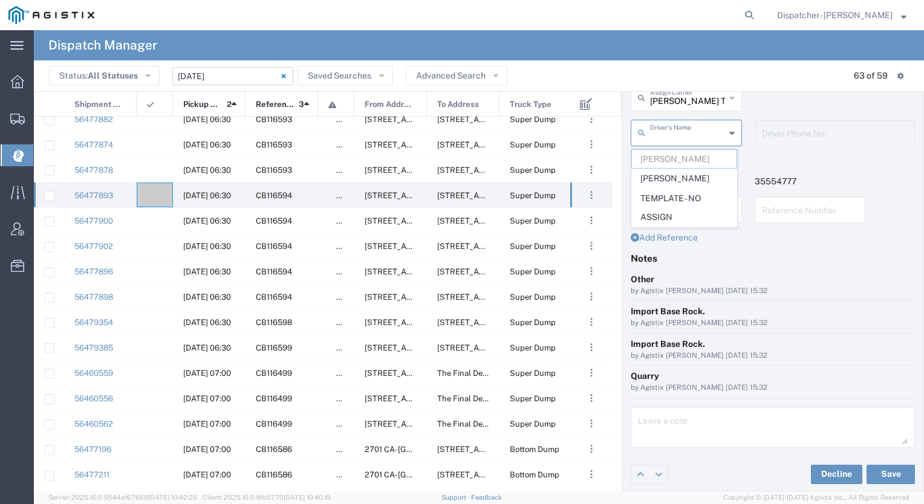
click at [678, 134] on input "text" at bounding box center [687, 132] width 75 height 21
click at [667, 179] on span "Dennis Harned" at bounding box center [684, 178] width 105 height 19
type input "Dennis Harned"
type input "[PHONE_NUMBER]"
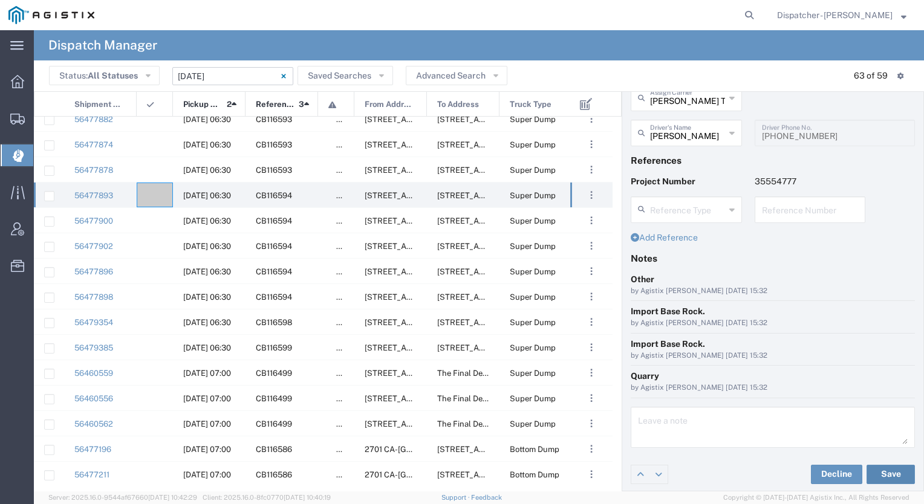
click at [878, 468] on button "Save" at bounding box center [890, 474] width 48 height 19
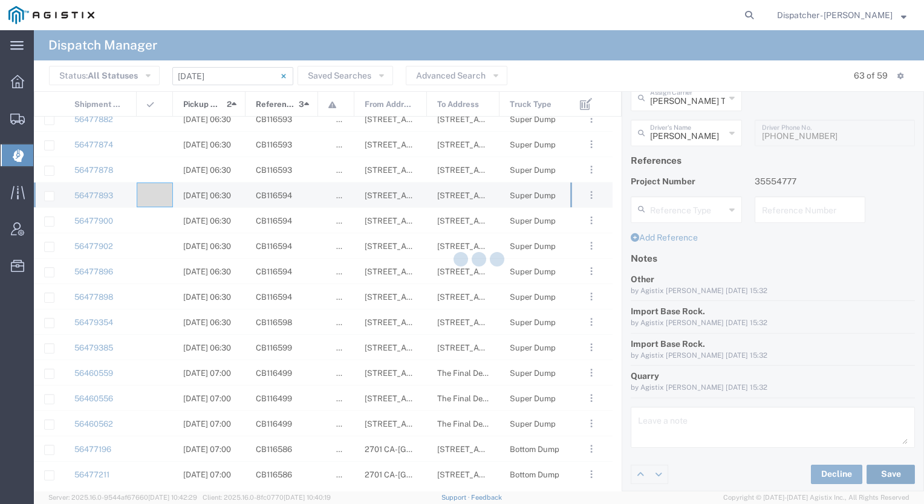
type input "Dennis Harned"
type input "[PERSON_NAME] Trucking"
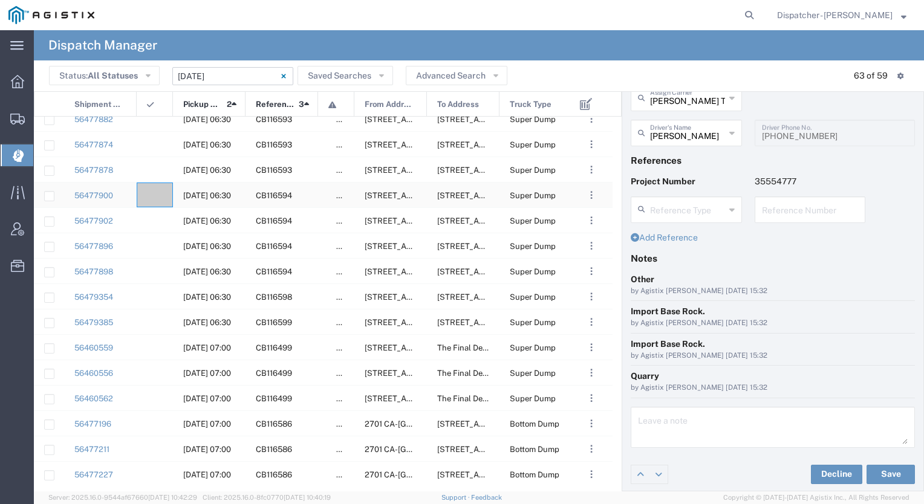
click at [152, 193] on agx-ag-table-icon-cell at bounding box center [151, 195] width 8 height 9
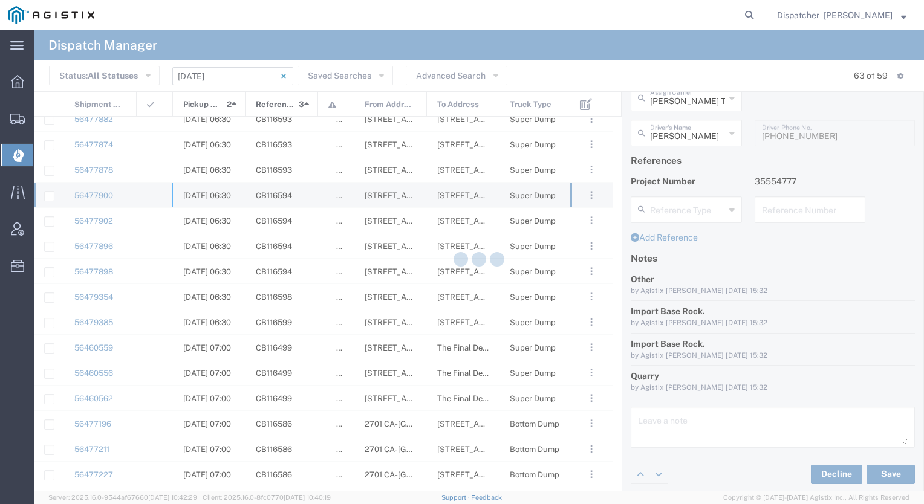
type input "[PERSON_NAME] & Sons Trucking, Inc"
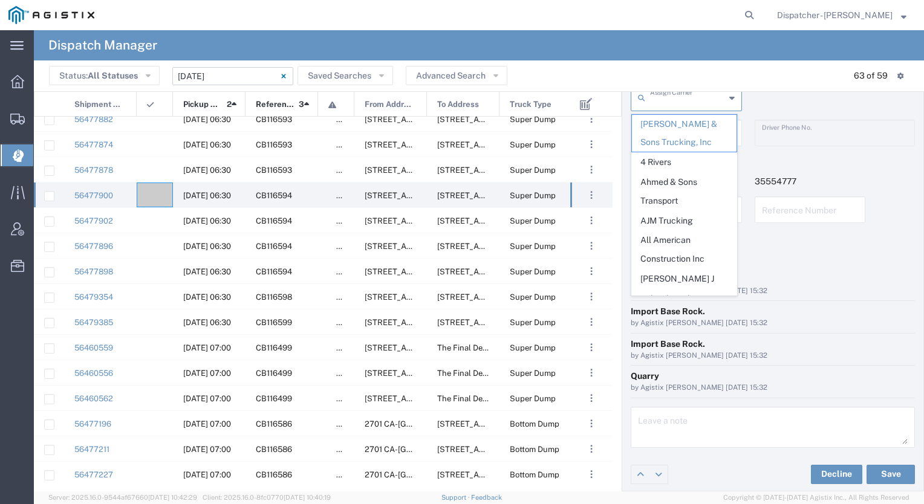
click at [691, 96] on input "text" at bounding box center [687, 96] width 75 height 21
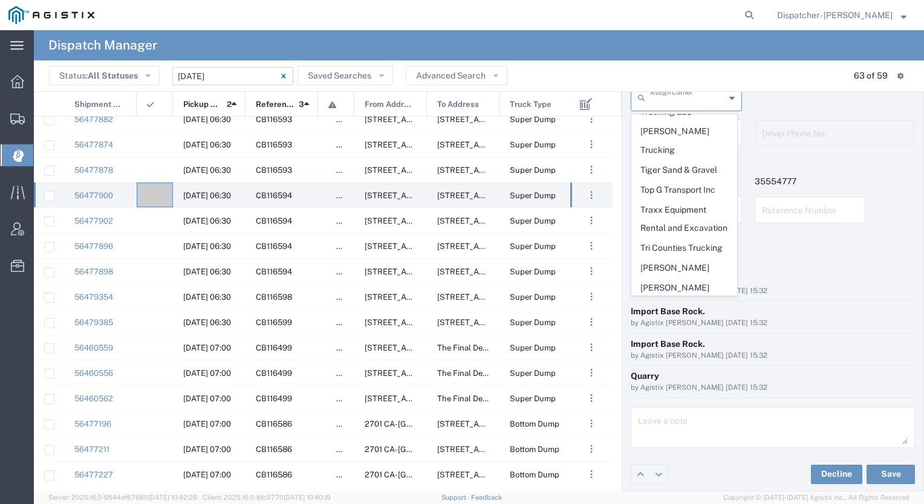
click at [690, 337] on span "VC Trucking Inc" at bounding box center [684, 346] width 105 height 19
type input "VC Trucking Inc"
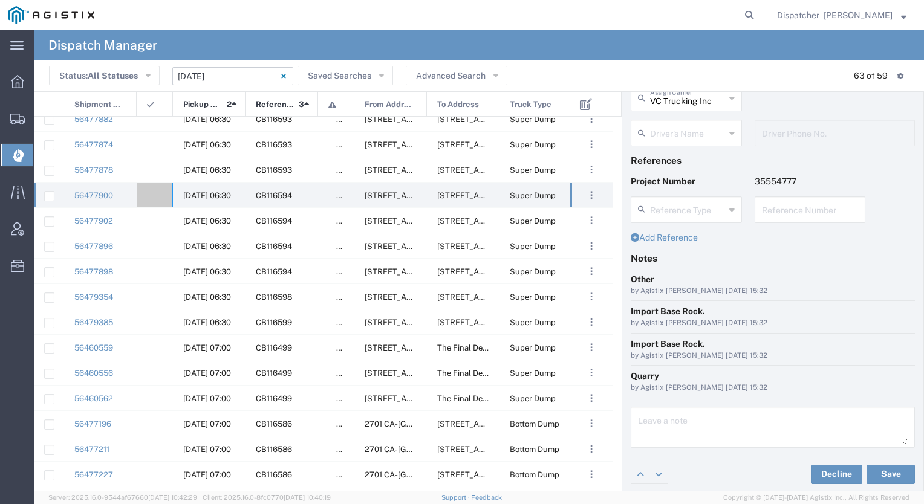
click at [696, 129] on input "text" at bounding box center [687, 132] width 75 height 21
click at [673, 196] on span "Victor Carreon" at bounding box center [684, 197] width 105 height 19
type input "Victor Carreon"
type input "[PHONE_NUMBER]"
click at [880, 473] on button "Save" at bounding box center [890, 474] width 48 height 19
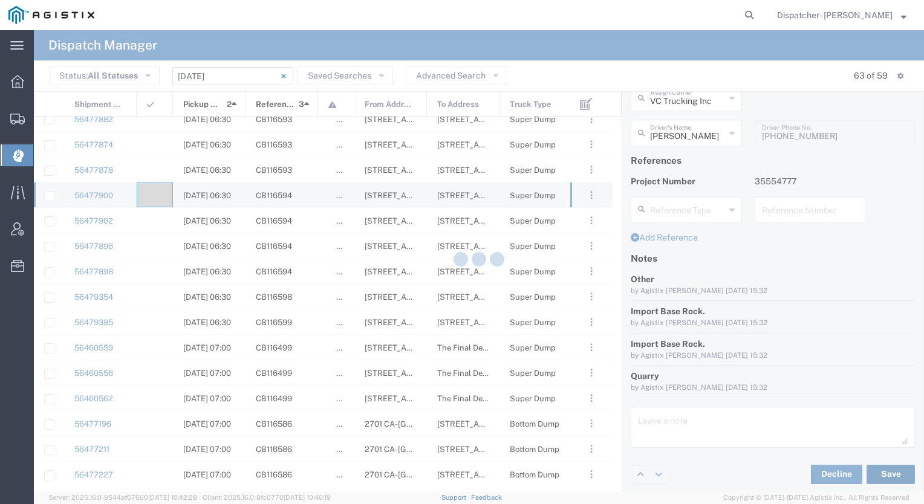
type input "Victor Carreon"
type input "VC Trucking Inc"
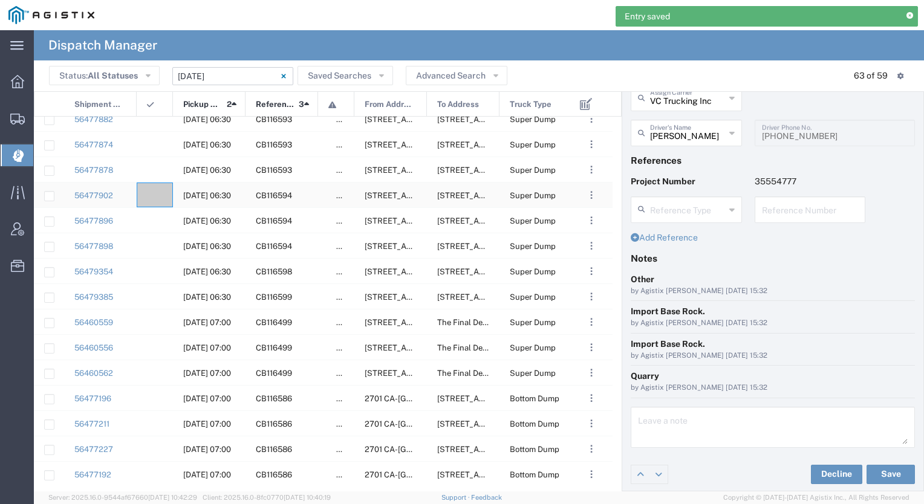
click at [158, 189] on div at bounding box center [155, 195] width 36 height 25
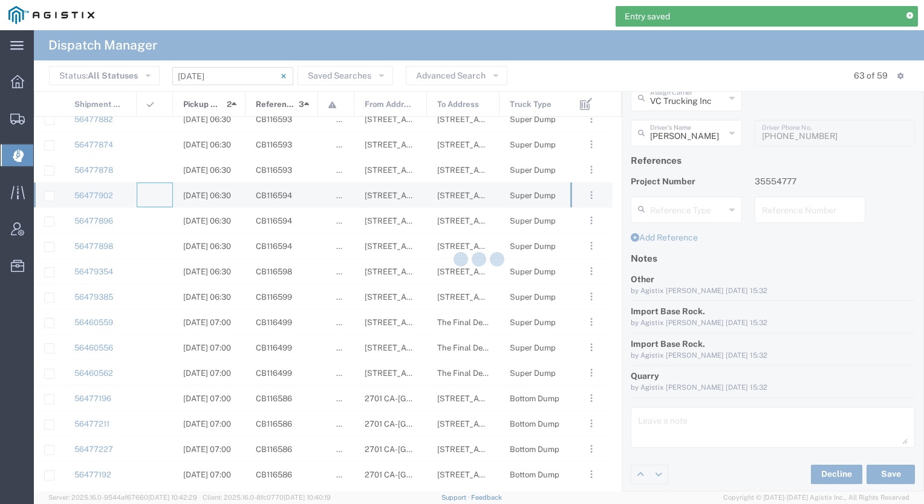
type input "[PERSON_NAME] & Sons Trucking, Inc"
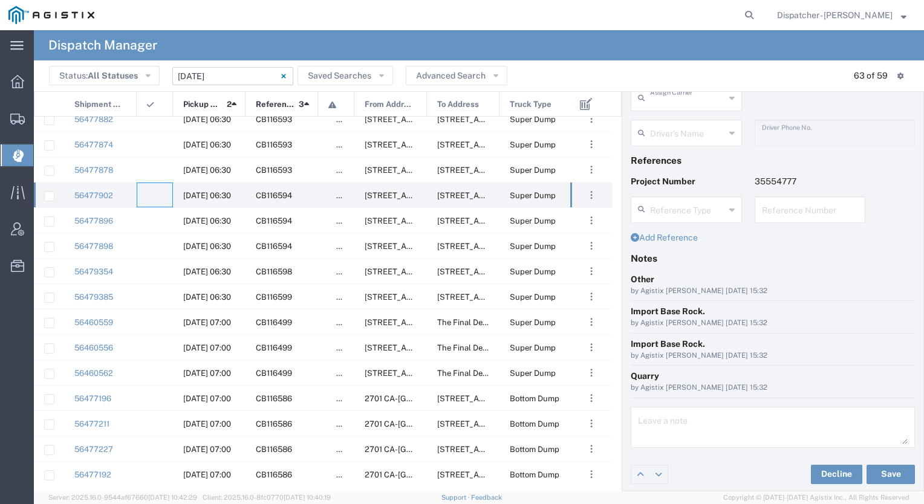
click at [693, 96] on input "text" at bounding box center [687, 96] width 75 height 21
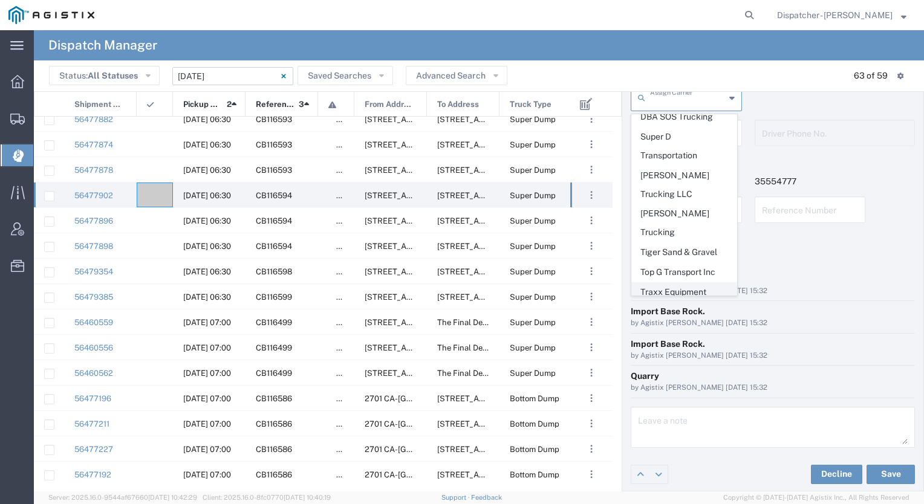
scroll to position [2689, 0]
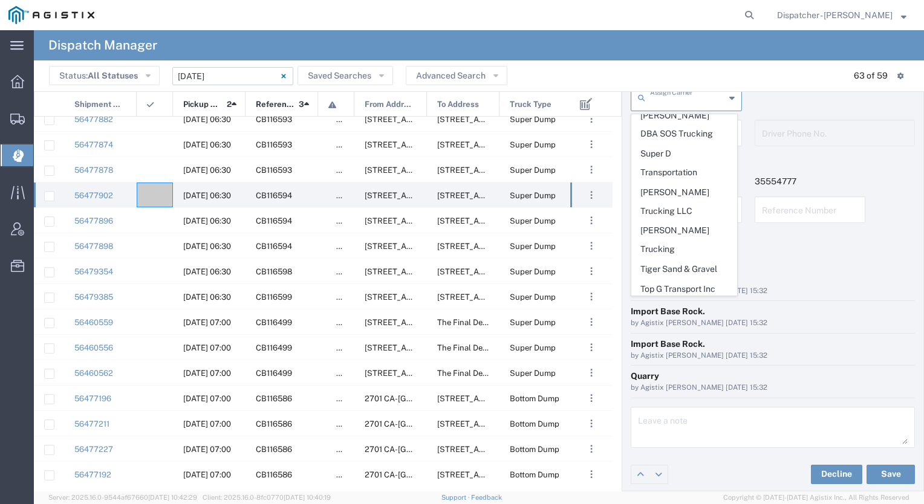
click at [678, 378] on span "[PERSON_NAME] Trucking LLC" at bounding box center [684, 396] width 105 height 37
type input "[PERSON_NAME] Trucking LLC"
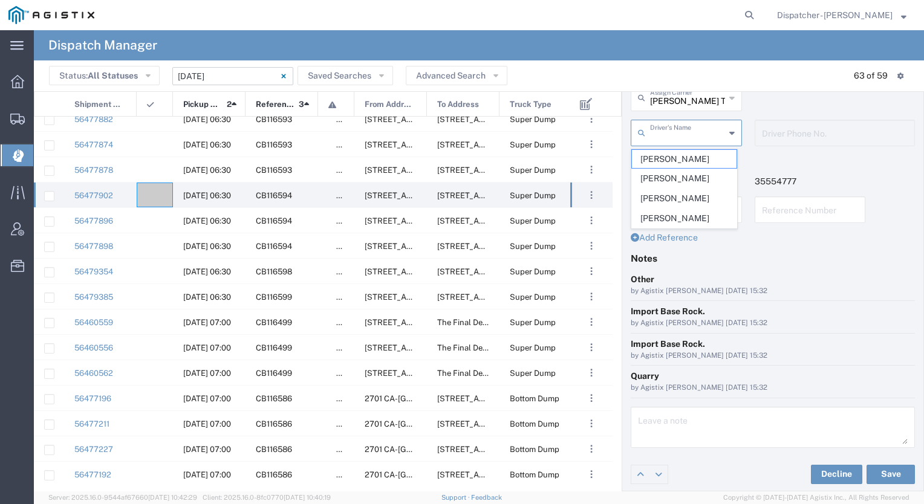
click at [687, 137] on input "text" at bounding box center [687, 132] width 75 height 21
click at [673, 160] on span "Anthony Tyler" at bounding box center [684, 159] width 105 height 19
type input "Anthony Tyler"
type input "5308707576"
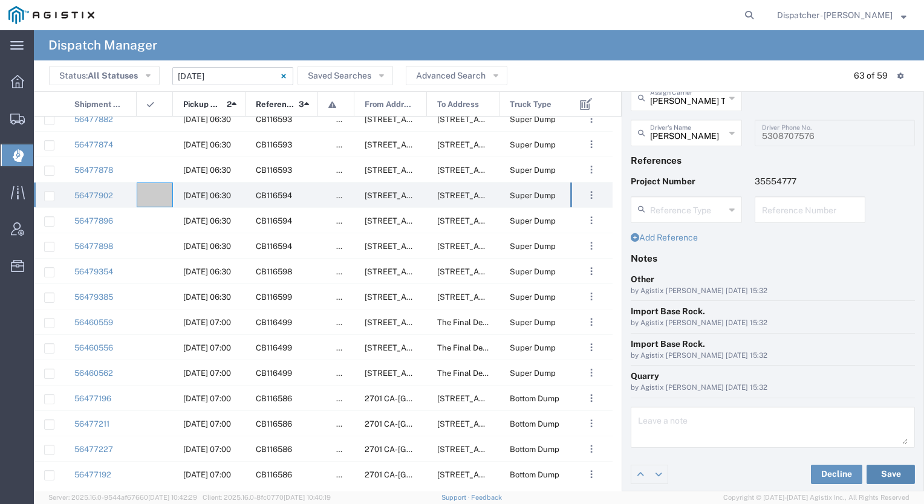
click at [881, 475] on button "Save" at bounding box center [890, 474] width 48 height 19
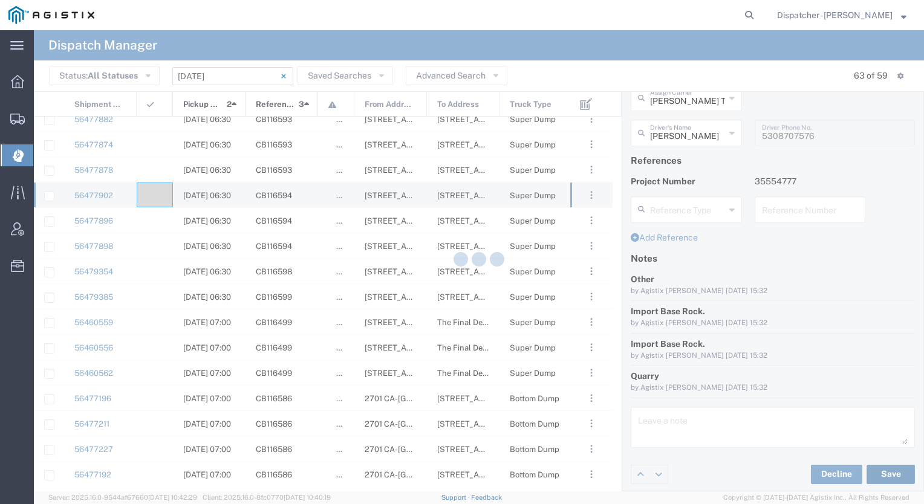
type input "Anthony Tyler"
type input "[PERSON_NAME] Trucking LLC"
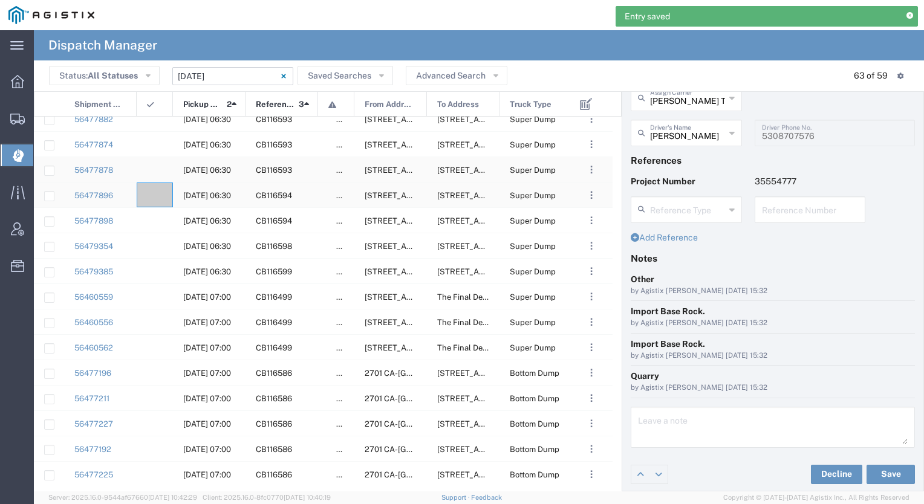
click at [156, 197] on div at bounding box center [155, 195] width 36 height 25
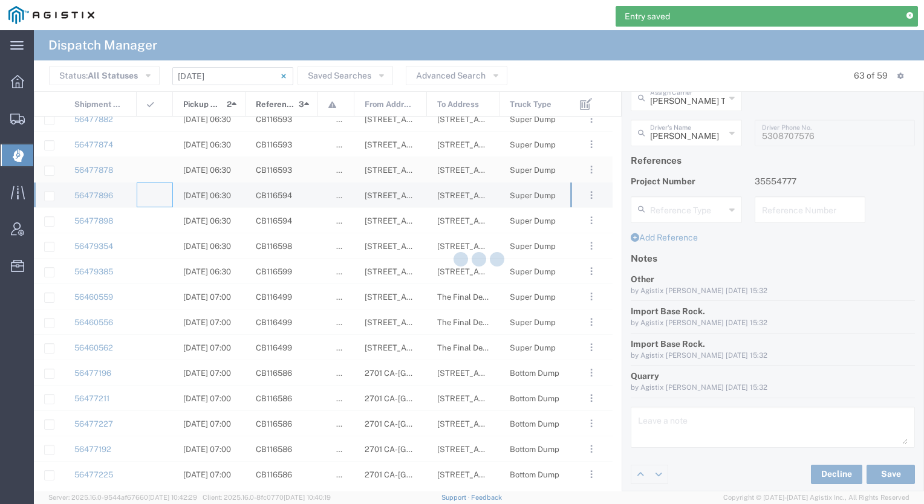
type input "[PERSON_NAME] & Sons Trucking, Inc"
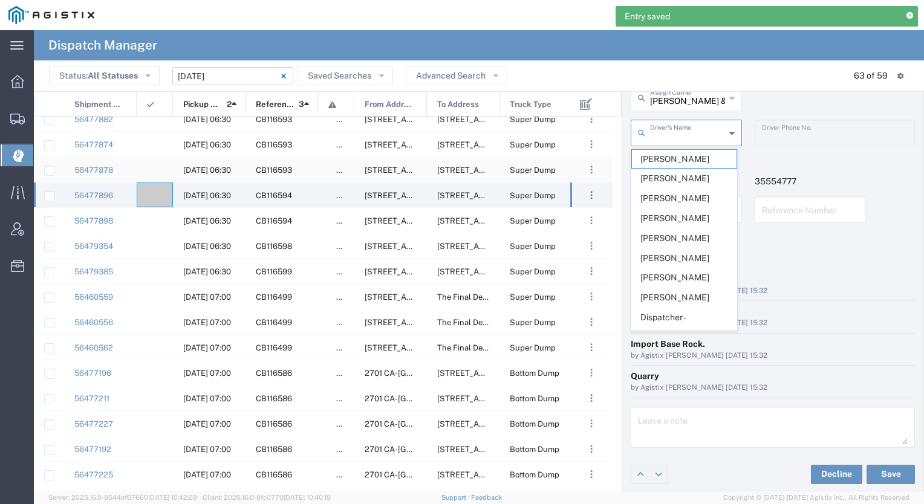
click at [686, 134] on input "text" at bounding box center [687, 132] width 75 height 21
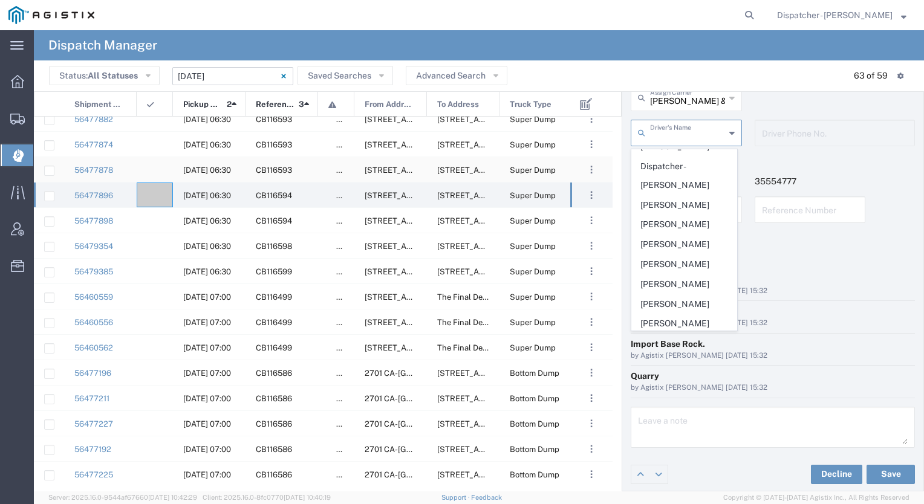
scroll to position [152, 0]
click at [682, 240] on span "[PERSON_NAME]" at bounding box center [684, 244] width 105 height 19
type input "[PERSON_NAME]"
type input "[PHONE_NUMBER]"
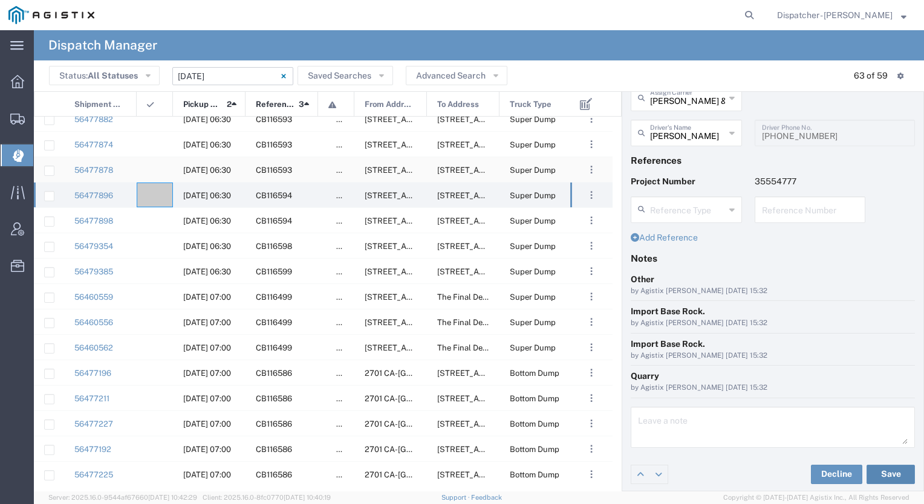
click at [885, 478] on button "Save" at bounding box center [890, 474] width 48 height 19
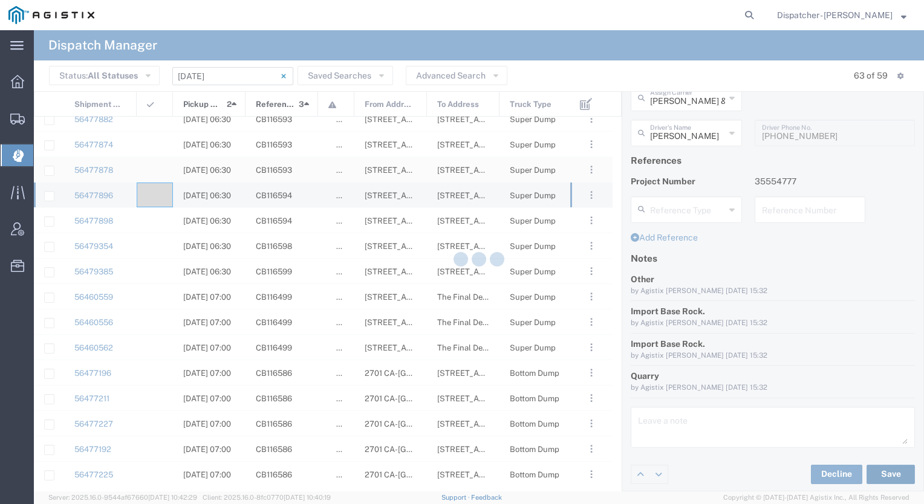
type input "[PERSON_NAME]"
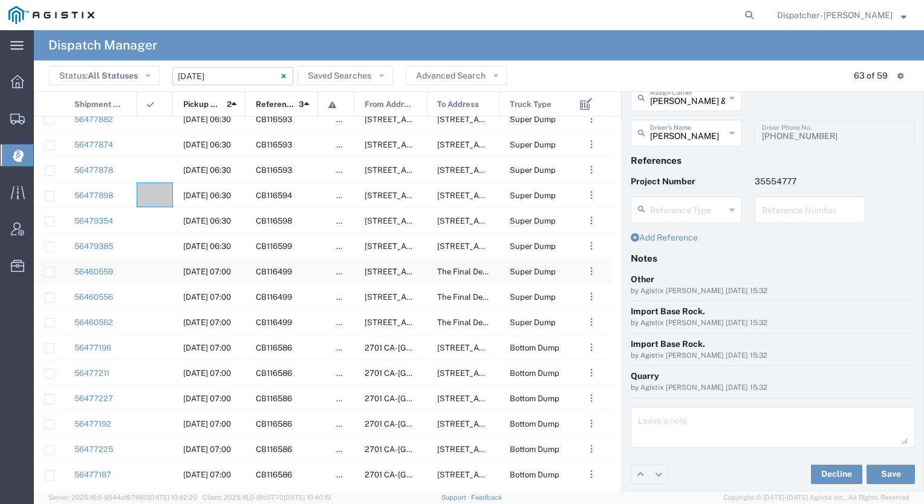
click at [151, 272] on agx-ag-table-icon-cell at bounding box center [151, 271] width 8 height 9
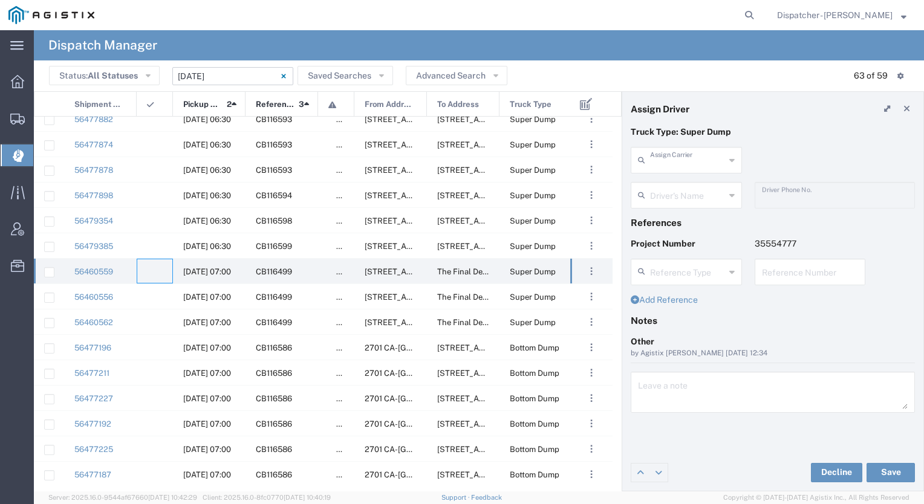
click at [695, 154] on input "text" at bounding box center [687, 159] width 75 height 21
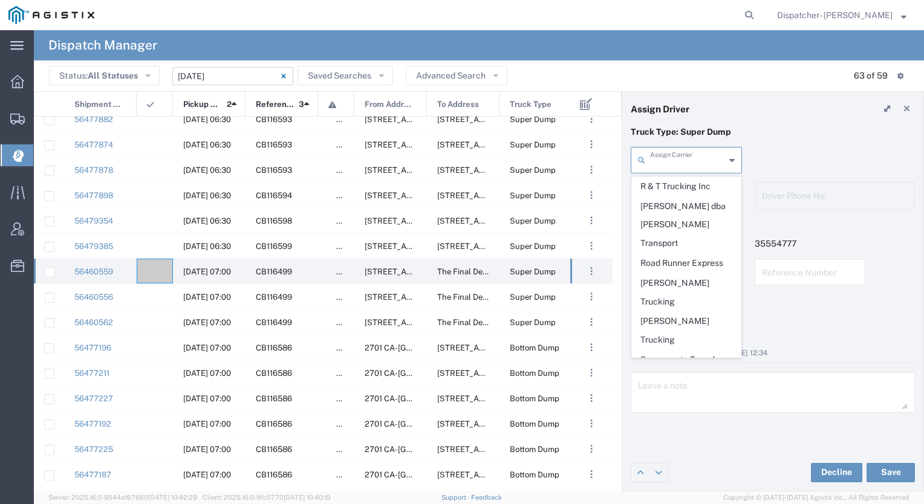
scroll to position [2304, 0]
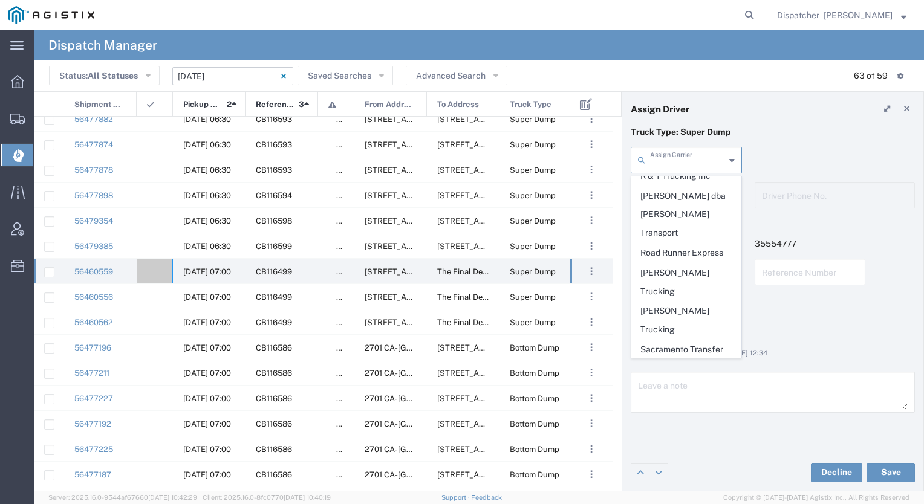
click at [686, 438] on span "SJC Trucking Inc" at bounding box center [686, 447] width 109 height 19
type input "SJC Trucking Inc"
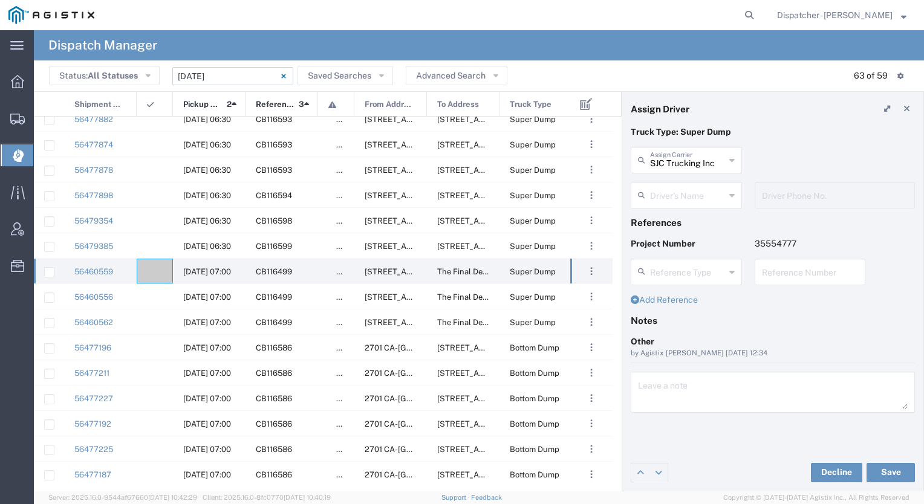
scroll to position [0, 0]
click at [687, 192] on input "text" at bounding box center [687, 194] width 75 height 21
click at [678, 222] on span "Brayan Alexis Juarez Camacho" at bounding box center [686, 221] width 109 height 19
type input "Brayan Alexis Juarez Camacho"
type input "9255187628"
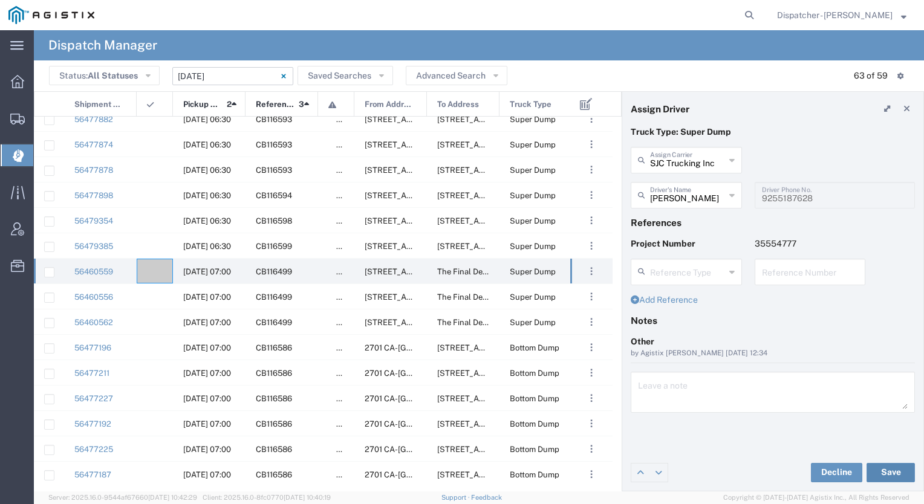
click at [886, 473] on button "Save" at bounding box center [890, 472] width 48 height 19
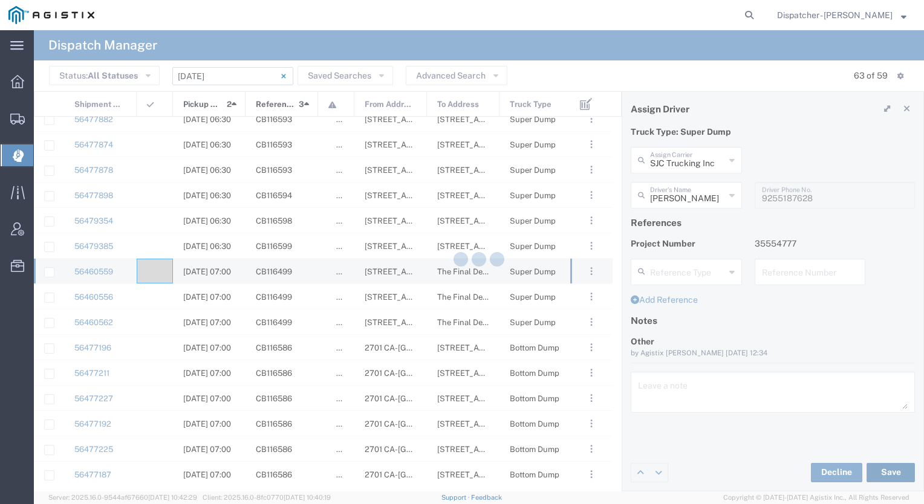
type input "Brayan Alexis Juarez Camacho"
type input "SJC Trucking Inc"
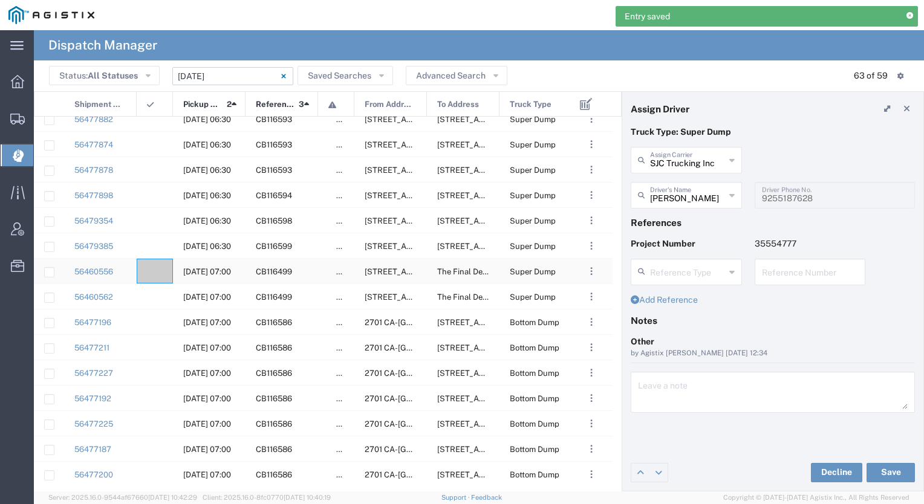
click at [159, 269] on div at bounding box center [155, 271] width 36 height 25
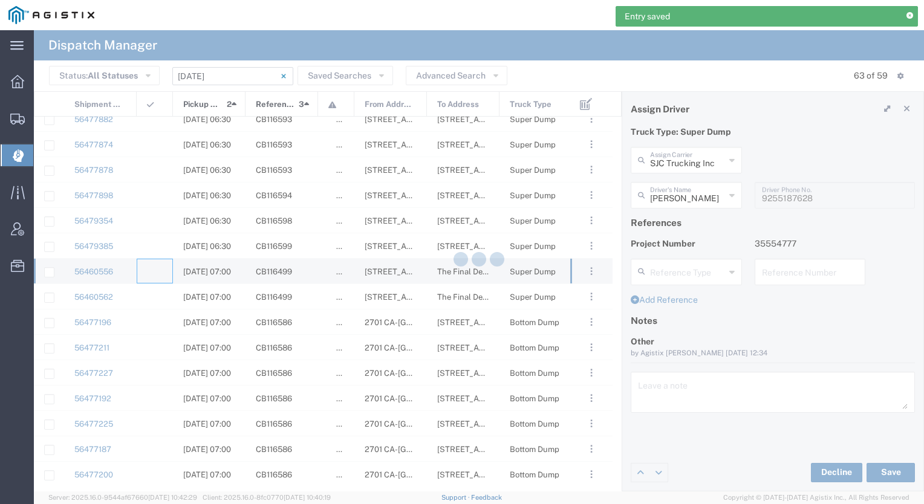
type input "[PERSON_NAME] & Sons Trucking, Inc"
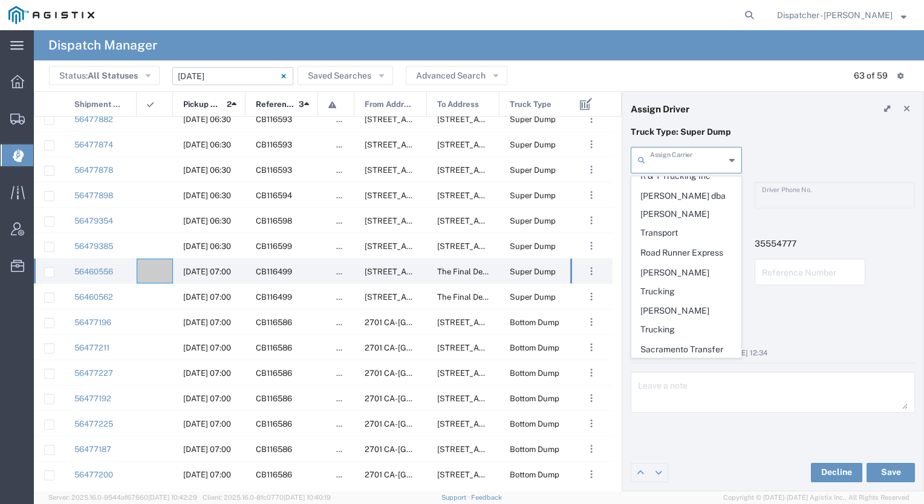
click at [694, 149] on input "text" at bounding box center [687, 159] width 75 height 21
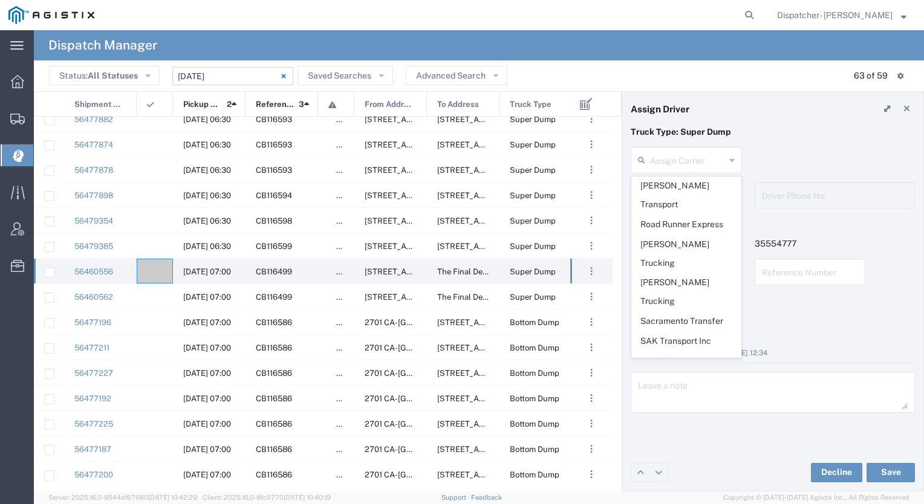
click at [667, 410] on span "SJC Trucking Inc" at bounding box center [686, 419] width 109 height 19
type input "SJC Trucking Inc"
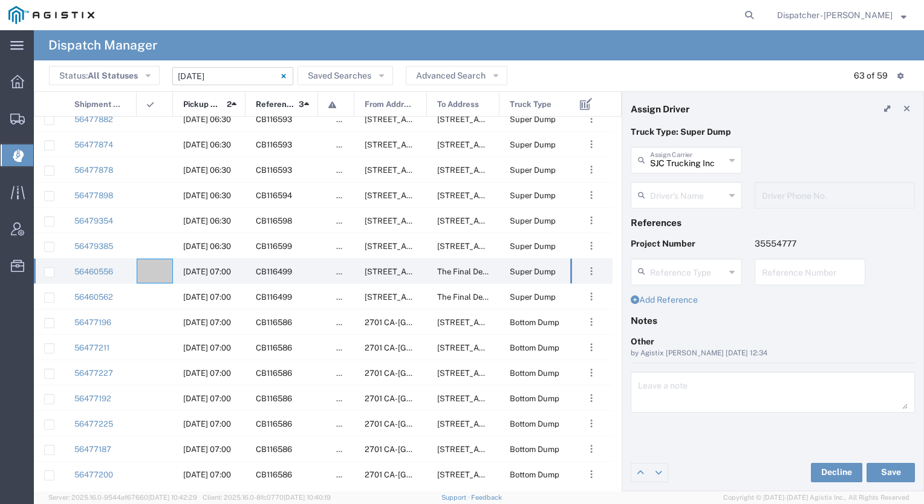
click at [672, 187] on input "text" at bounding box center [687, 194] width 75 height 21
click at [667, 251] on span "Sergio Juarez-Camacho" at bounding box center [686, 241] width 109 height 19
type input "Sergio Juarez-Camacho"
type input "9255187628"
click at [880, 469] on button "Save" at bounding box center [890, 472] width 48 height 19
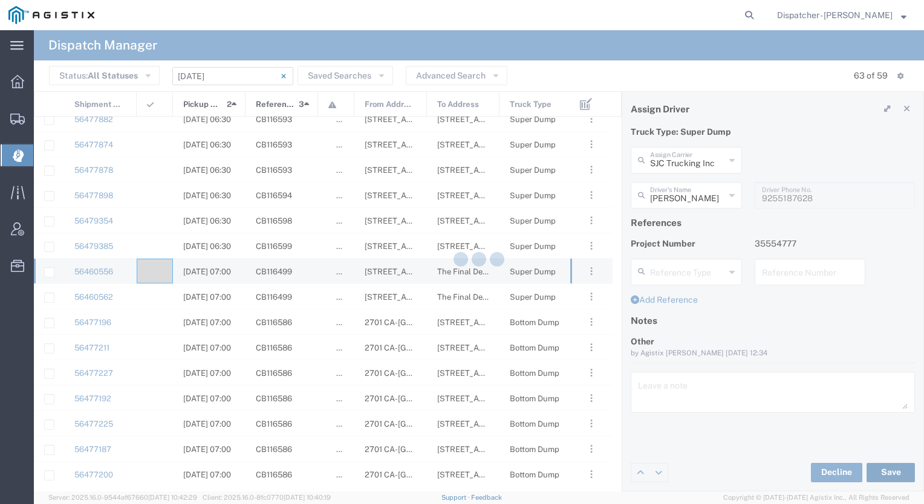
type input "Sergio Juarez-Camacho"
type input "SJC Trucking Inc"
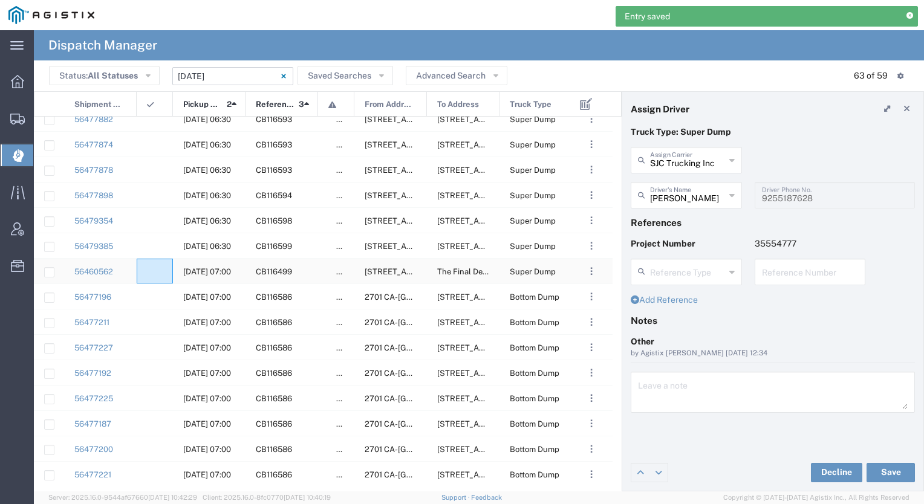
click at [159, 272] on div at bounding box center [155, 271] width 36 height 25
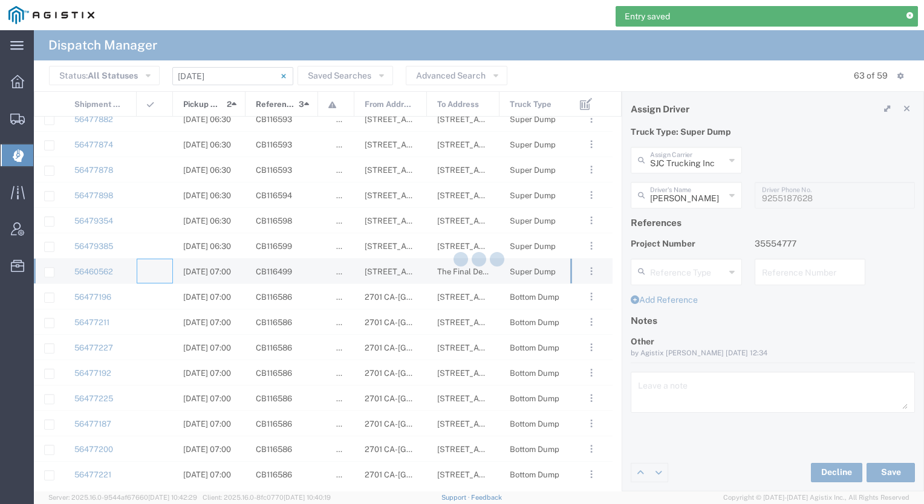
type input "[PERSON_NAME] & Sons Trucking, Inc"
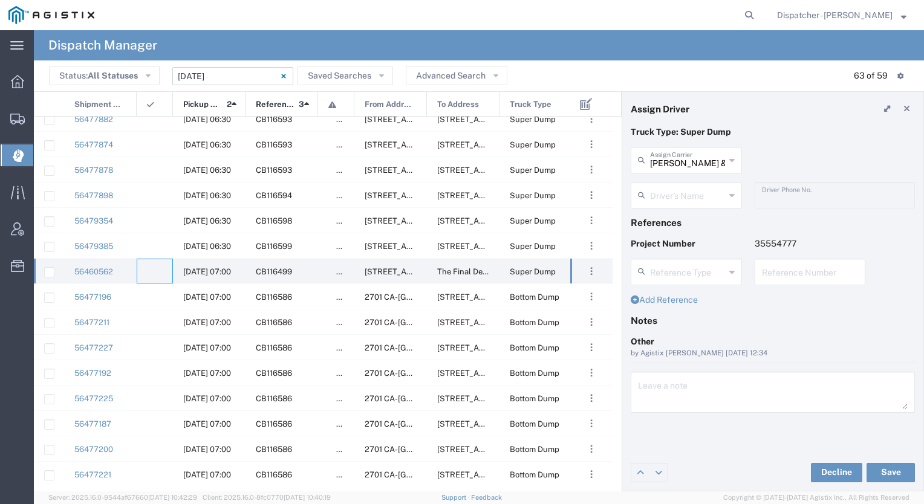
click at [687, 189] on input "text" at bounding box center [687, 194] width 75 height 21
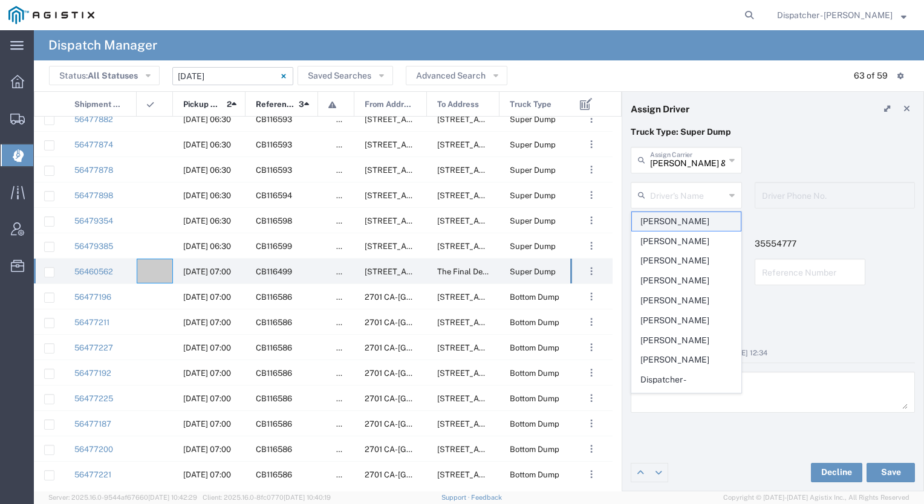
click at [669, 219] on span "[PERSON_NAME]" at bounding box center [686, 221] width 109 height 19
type input "[PERSON_NAME]"
type input "9167180210"
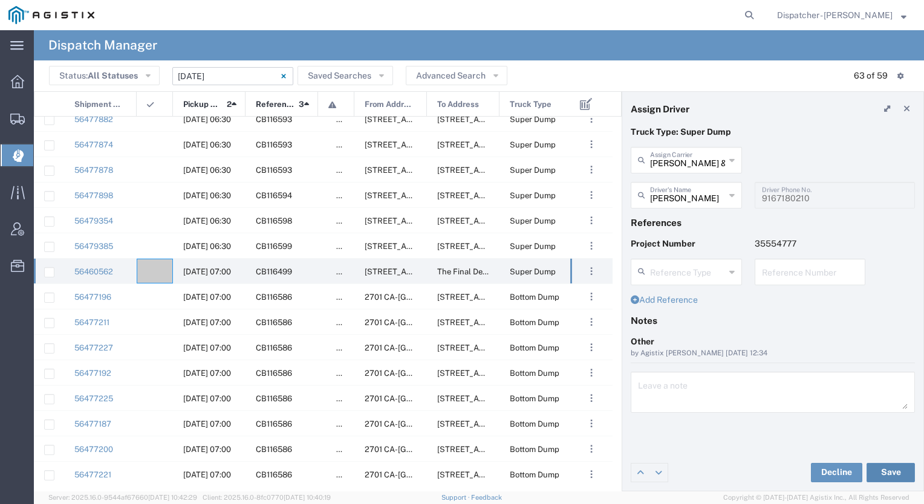
click at [883, 470] on button "Save" at bounding box center [890, 472] width 48 height 19
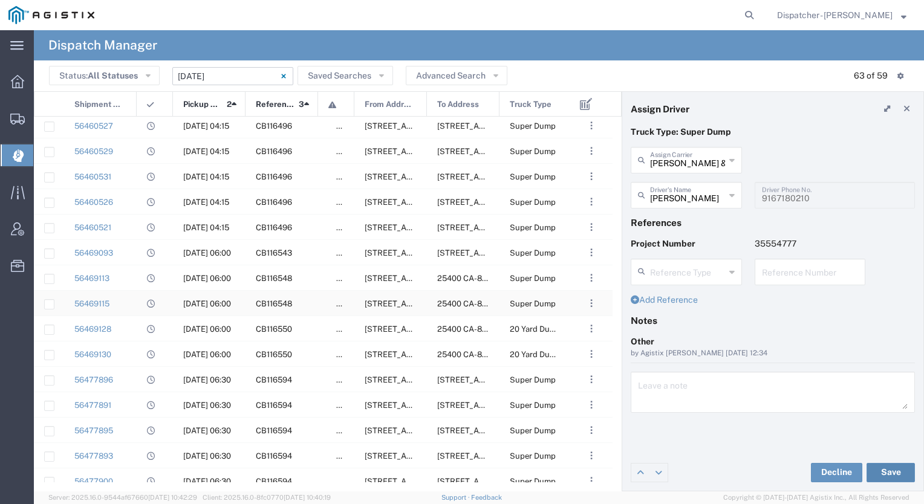
scroll to position [976, 0]
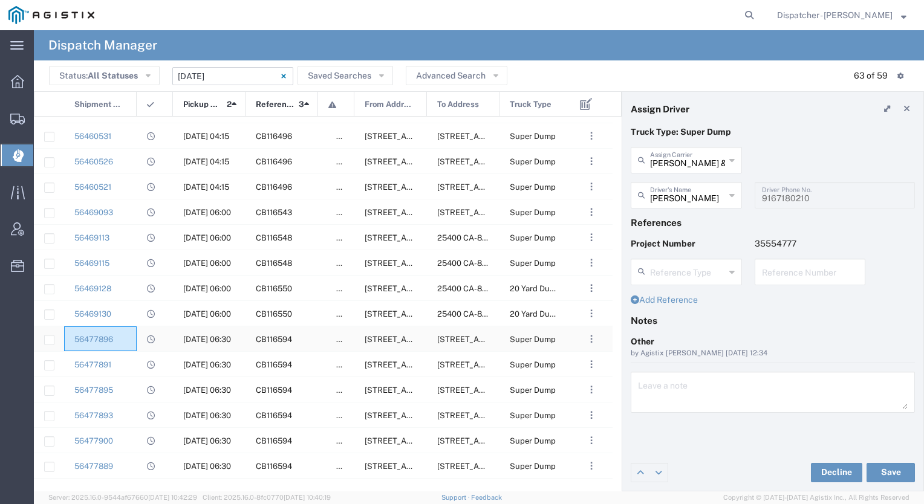
click at [128, 331] on div "56477896" at bounding box center [100, 338] width 73 height 25
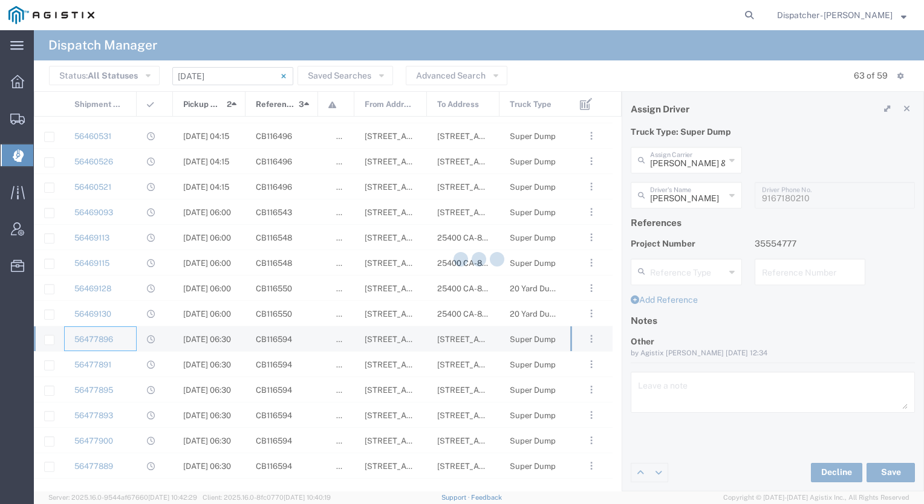
type input "[PERSON_NAME]"
type input "[PHONE_NUMBER]"
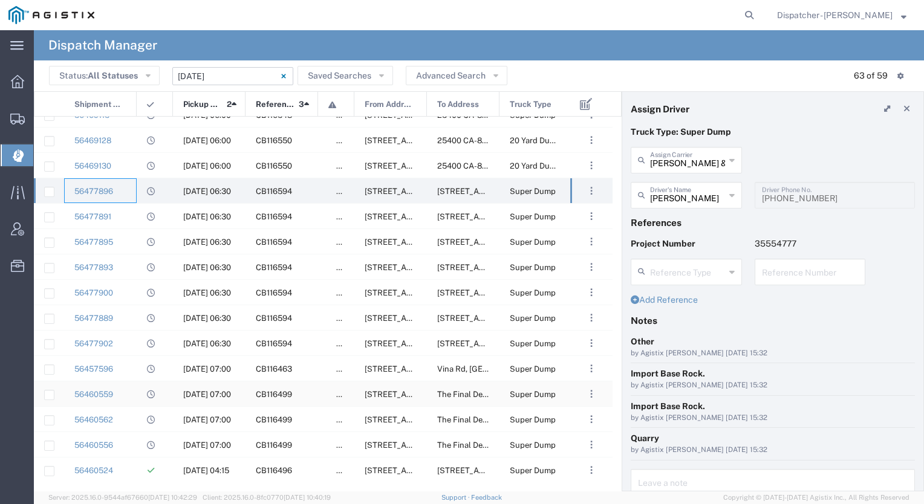
click at [126, 400] on div "56460559" at bounding box center [100, 393] width 73 height 25
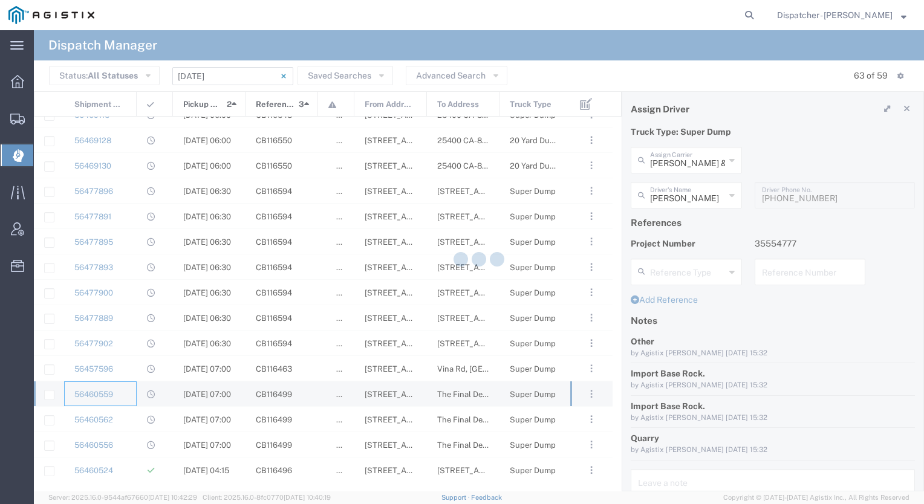
type input "SJC Trucking Inc"
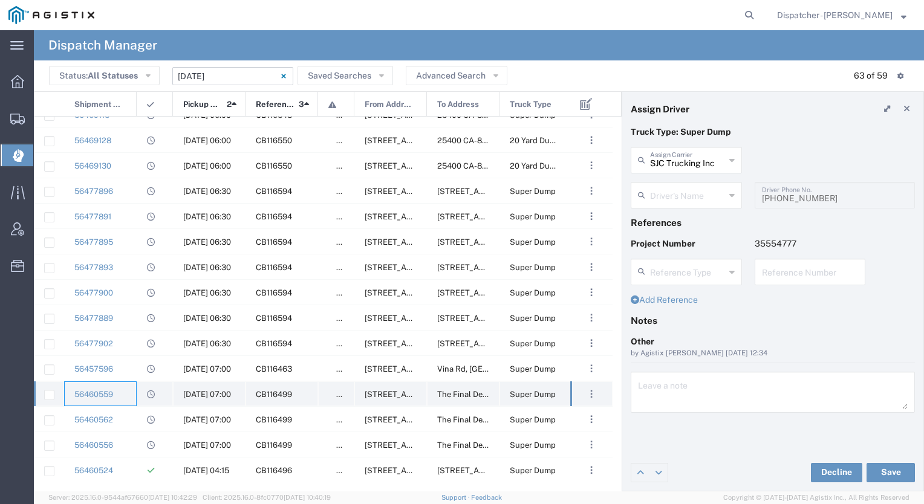
type input "Brayan Alexis Juarez Camacho"
type input "9255187628"
click at [126, 400] on div "56460559" at bounding box center [100, 393] width 73 height 25
click at [127, 418] on div "56460562" at bounding box center [100, 419] width 73 height 25
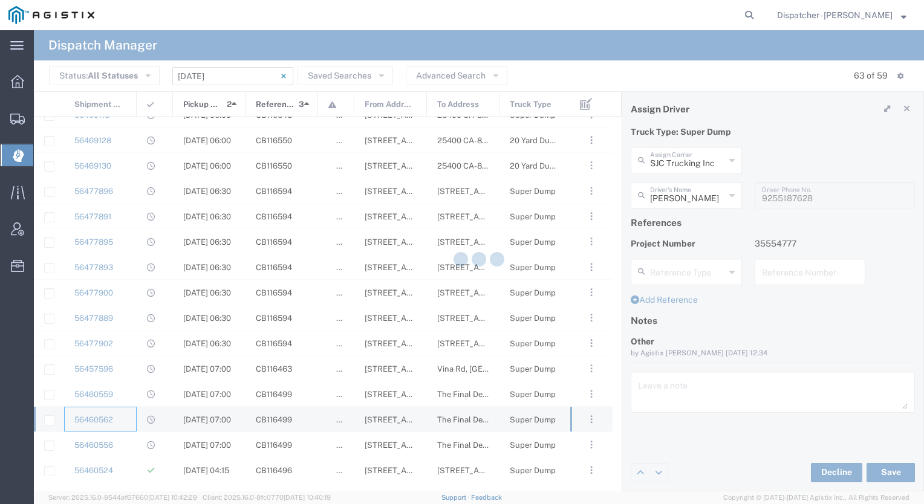
type input "[PERSON_NAME] & Sons Trucking, Inc"
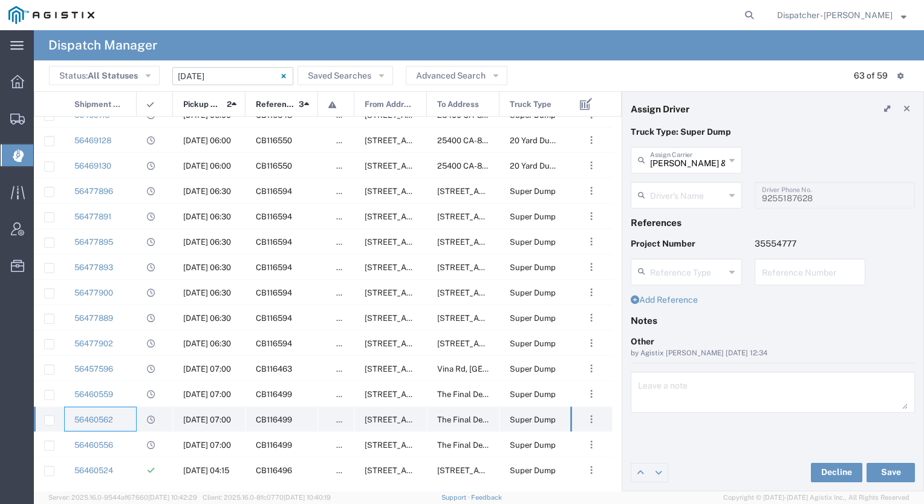
type input "[PERSON_NAME]"
type input "9167180210"
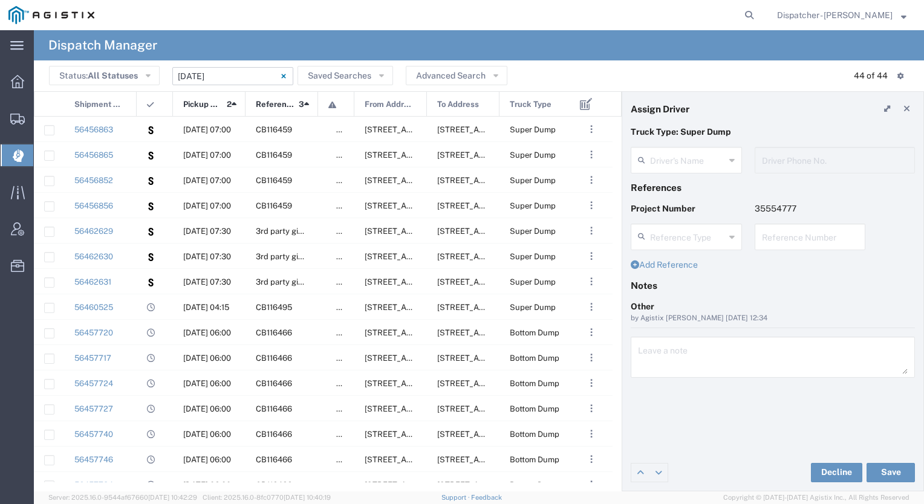
type input "[PERSON_NAME]"
type input "9167180210"
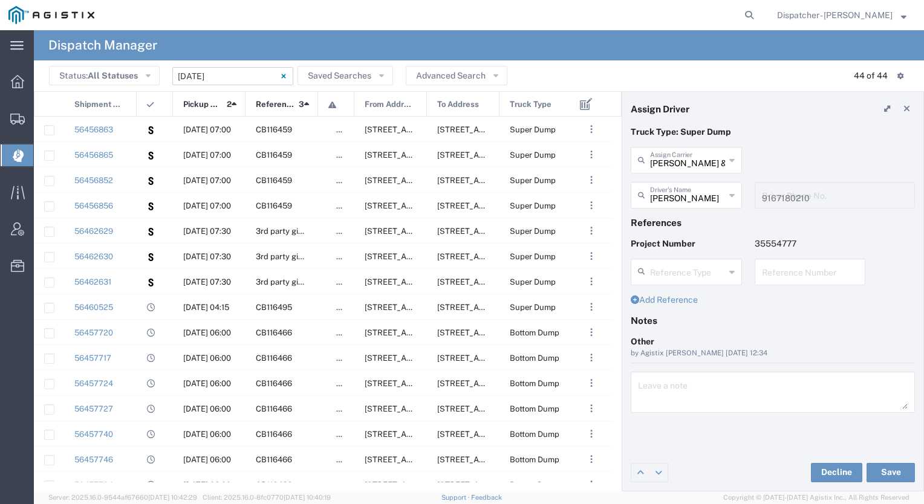
click at [242, 81] on input "[DATE] - [DATE]" at bounding box center [232, 76] width 121 height 18
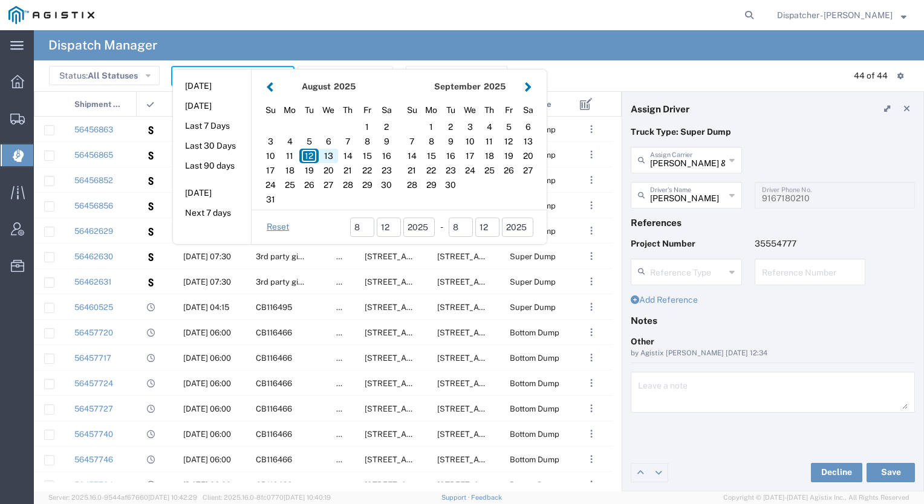
click at [329, 156] on div "13" at bounding box center [328, 156] width 19 height 15
type input "[DATE]"
type input "[DATE] - [DATE]"
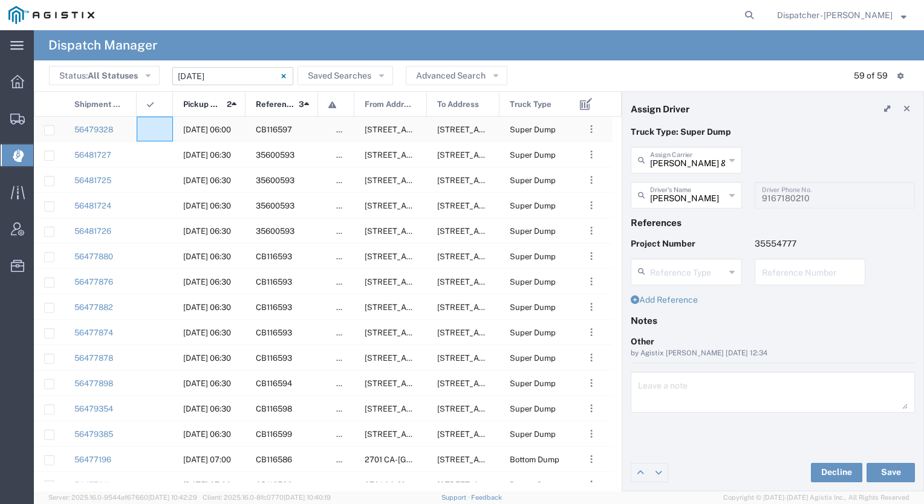
click at [158, 125] on div at bounding box center [155, 129] width 36 height 25
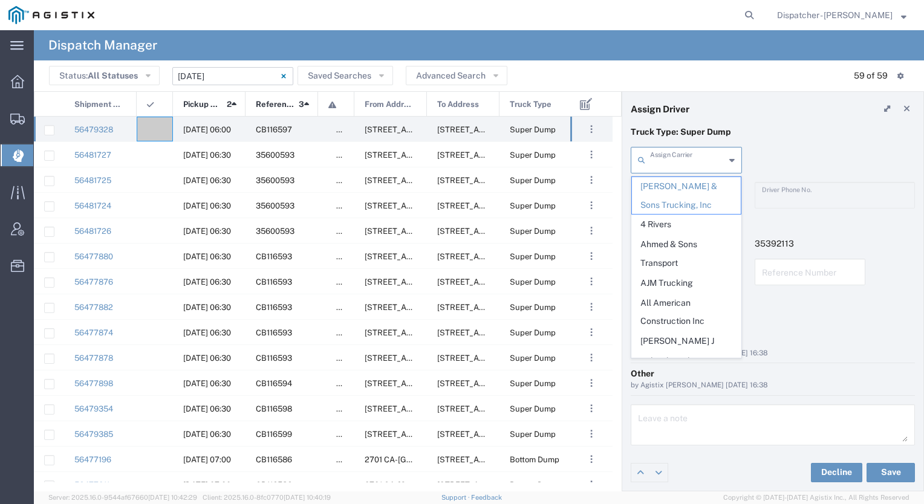
click at [677, 156] on input "text" at bounding box center [687, 159] width 75 height 21
click at [682, 394] on span "Mk Hauling Inc" at bounding box center [686, 403] width 109 height 19
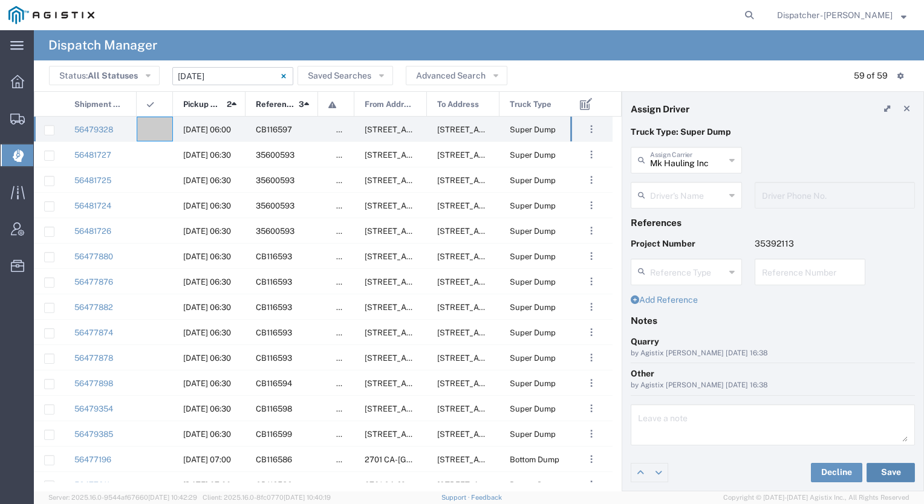
click at [895, 472] on button "Save" at bounding box center [890, 472] width 48 height 19
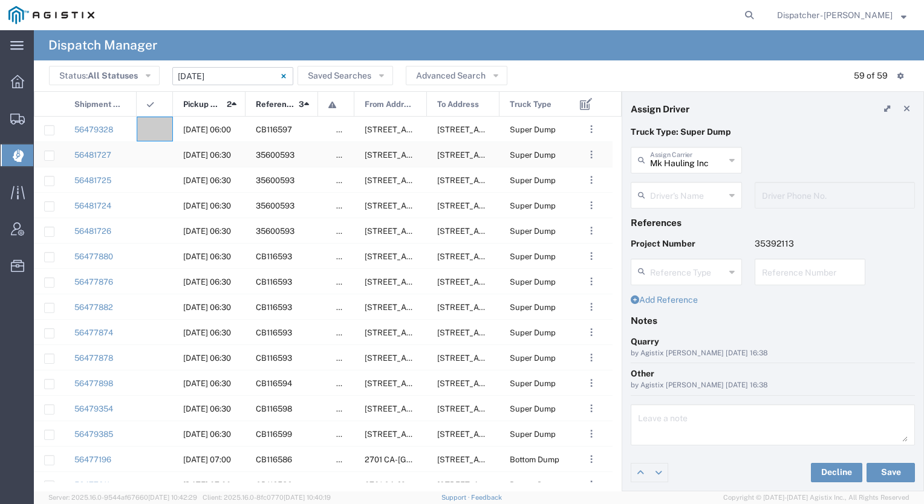
click at [163, 160] on div at bounding box center [155, 154] width 36 height 25
click at [158, 131] on div at bounding box center [155, 129] width 36 height 25
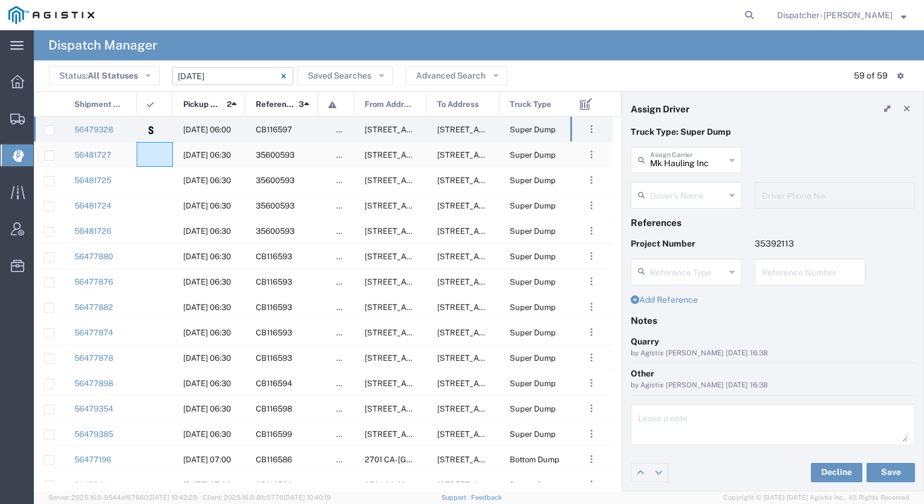
click at [157, 159] on div at bounding box center [155, 154] width 36 height 25
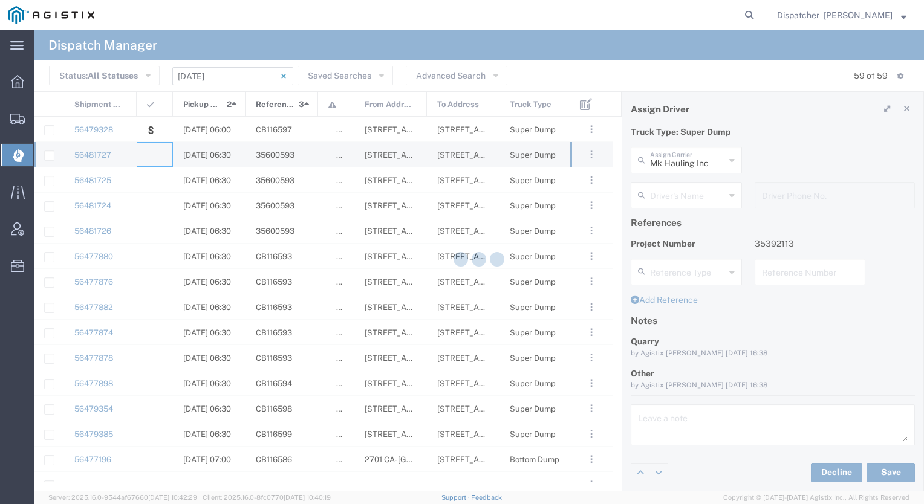
type input "[PERSON_NAME] & Sons Trucking, Inc"
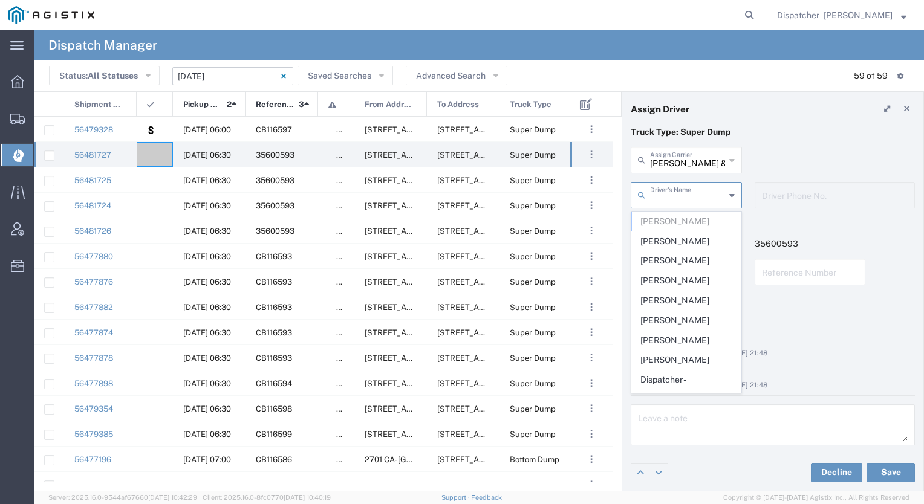
click at [684, 195] on input "text" at bounding box center [687, 194] width 75 height 21
click at [696, 286] on span "[PERSON_NAME]" at bounding box center [686, 280] width 109 height 19
type input "[PERSON_NAME]"
type input "[PHONE_NUMBER]"
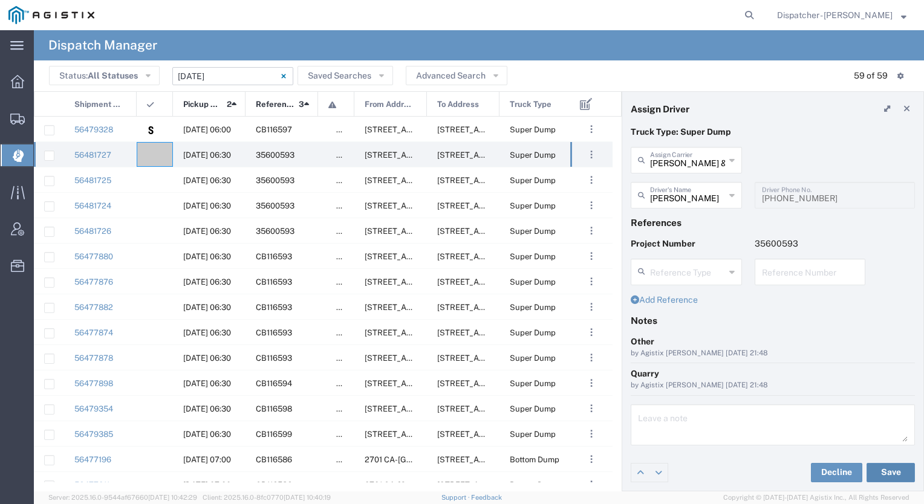
click at [877, 474] on button "Save" at bounding box center [890, 472] width 48 height 19
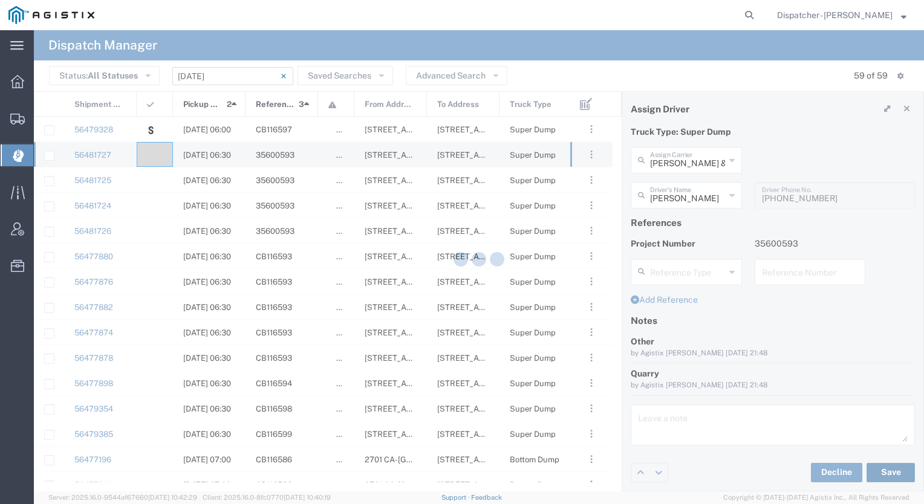
type input "[PERSON_NAME]"
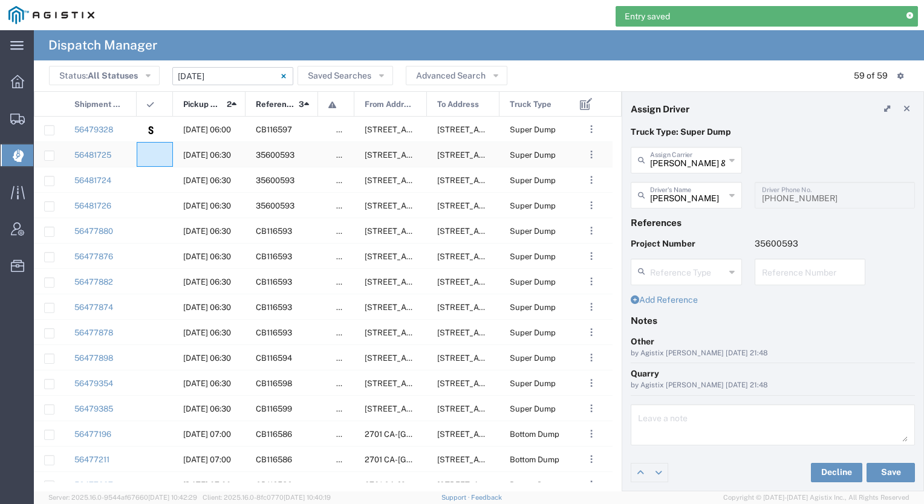
click at [157, 157] on div at bounding box center [155, 154] width 36 height 25
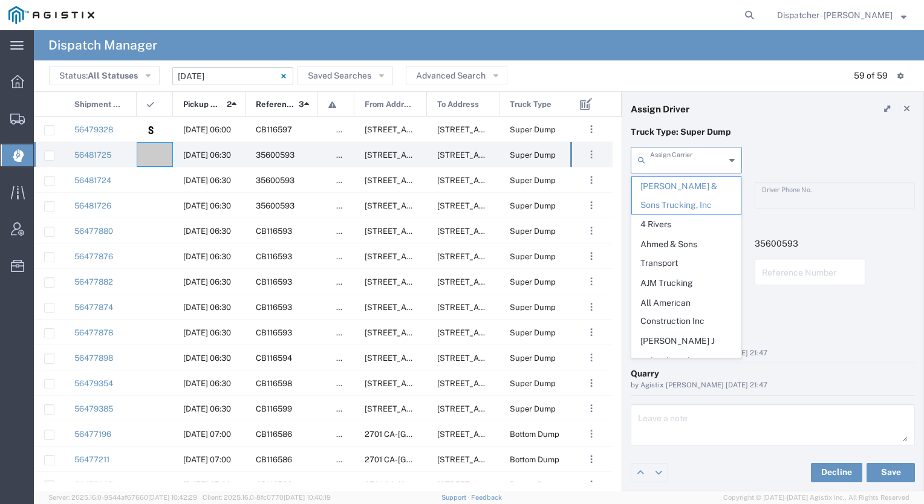
click at [696, 160] on input "text" at bounding box center [687, 159] width 75 height 21
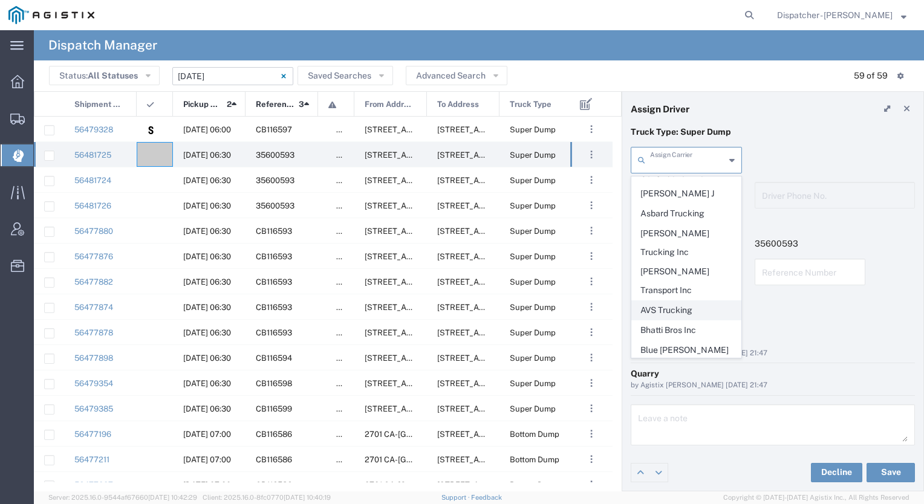
scroll to position [148, 0]
click at [692, 321] on span "Bhatti Bros Inc" at bounding box center [686, 330] width 109 height 19
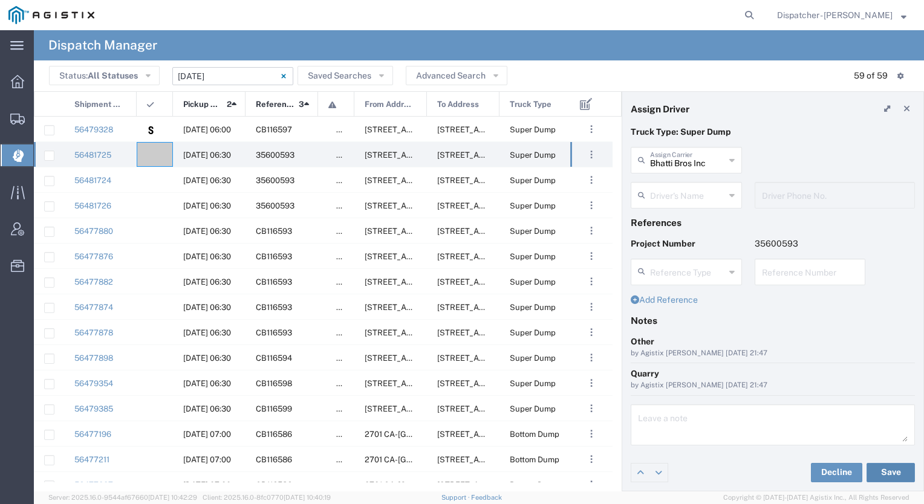
click at [890, 473] on button "Save" at bounding box center [890, 472] width 48 height 19
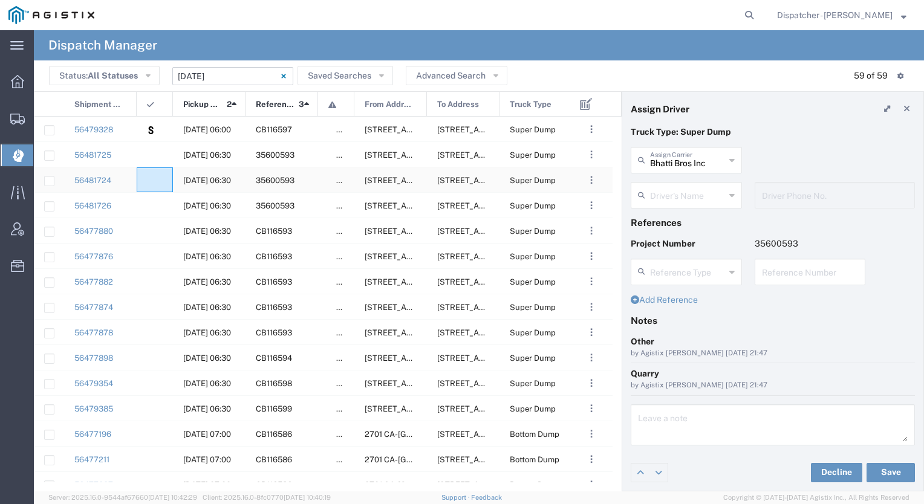
click at [158, 177] on div at bounding box center [155, 179] width 36 height 25
click at [152, 149] on div at bounding box center [155, 154] width 36 height 25
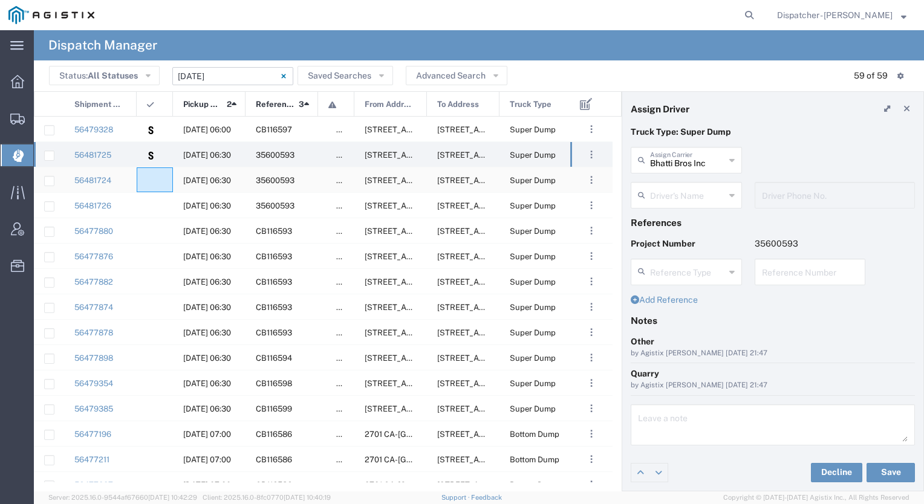
click at [155, 177] on div at bounding box center [155, 179] width 36 height 25
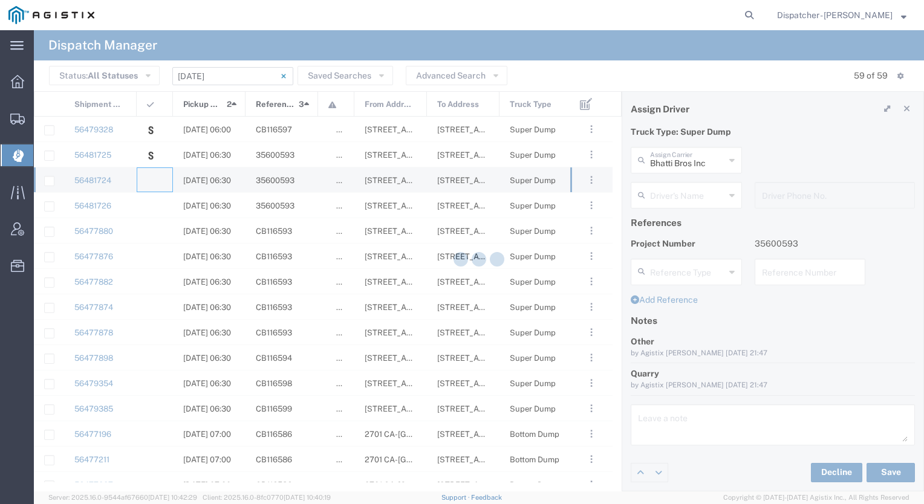
type input "[PERSON_NAME] & Sons Trucking, Inc"
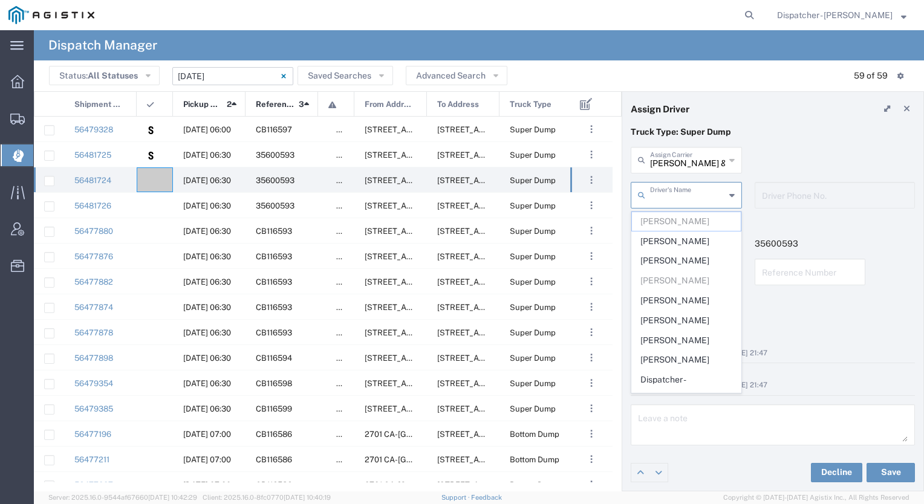
click at [683, 195] on input "text" at bounding box center [687, 194] width 75 height 21
click at [682, 267] on span "Dispatcher - [PERSON_NAME]" at bounding box center [686, 280] width 109 height 37
type input "Dispatcher - [PERSON_NAME]"
type input "[PHONE_NUMBER]"
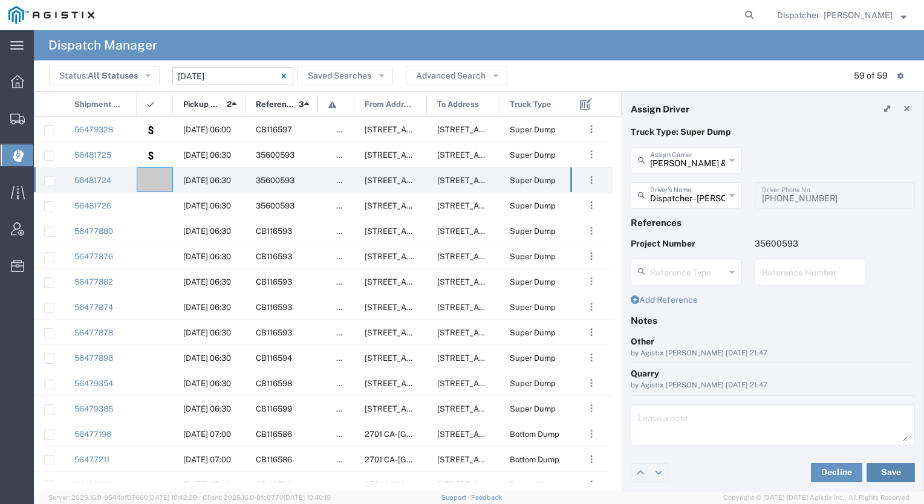
click at [885, 471] on button "Save" at bounding box center [890, 472] width 48 height 19
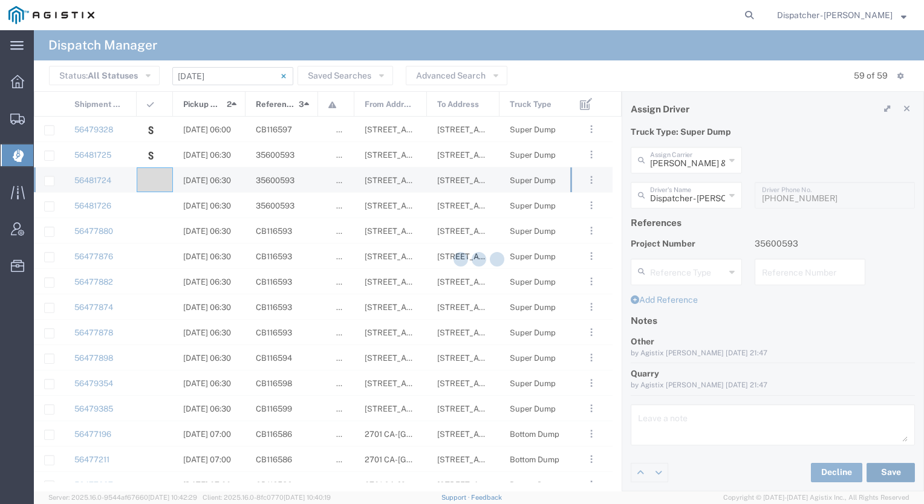
type input "Dispatcher - [PERSON_NAME]"
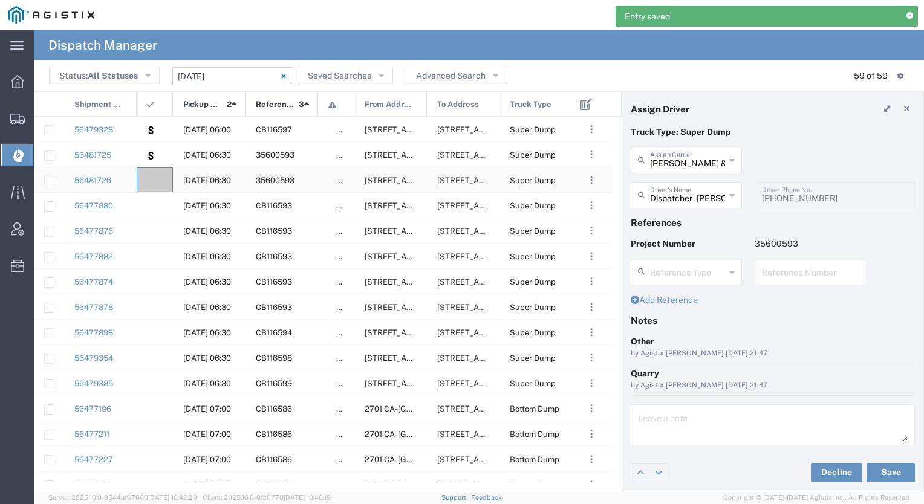
click at [165, 175] on div at bounding box center [155, 179] width 36 height 25
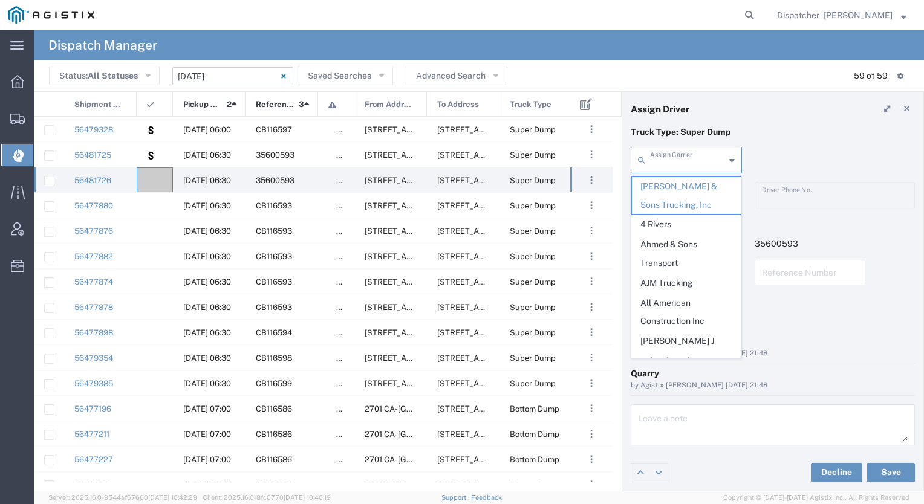
click at [694, 161] on input "text" at bounding box center [687, 159] width 75 height 21
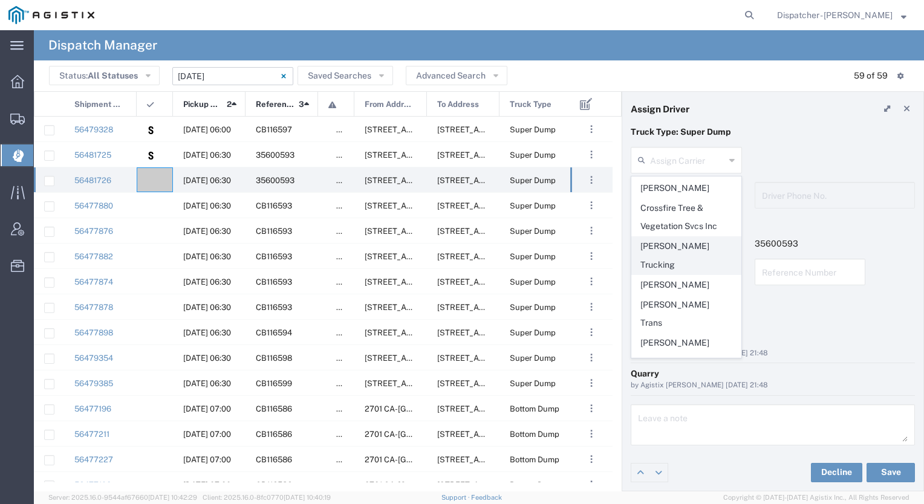
click at [686, 237] on span "[PERSON_NAME] Trucking" at bounding box center [686, 255] width 109 height 37
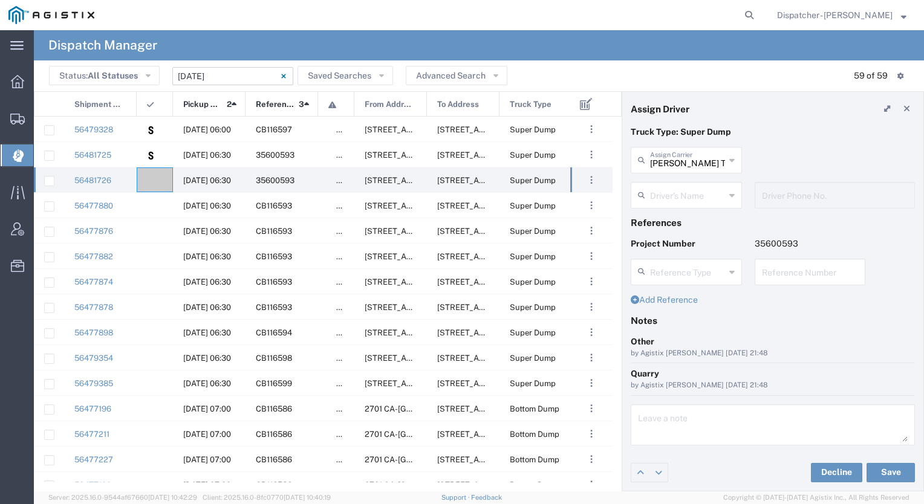
scroll to position [0, 0]
click at [684, 191] on input "text" at bounding box center [687, 194] width 75 height 21
click at [786, 157] on div "David E Bell Trucking Assign Carrier Bowman & Sons Trucking, Inc 4 Rivers Ahmed…" at bounding box center [772, 164] width 297 height 35
click at [713, 163] on input "[PERSON_NAME] Trucking" at bounding box center [687, 159] width 75 height 21
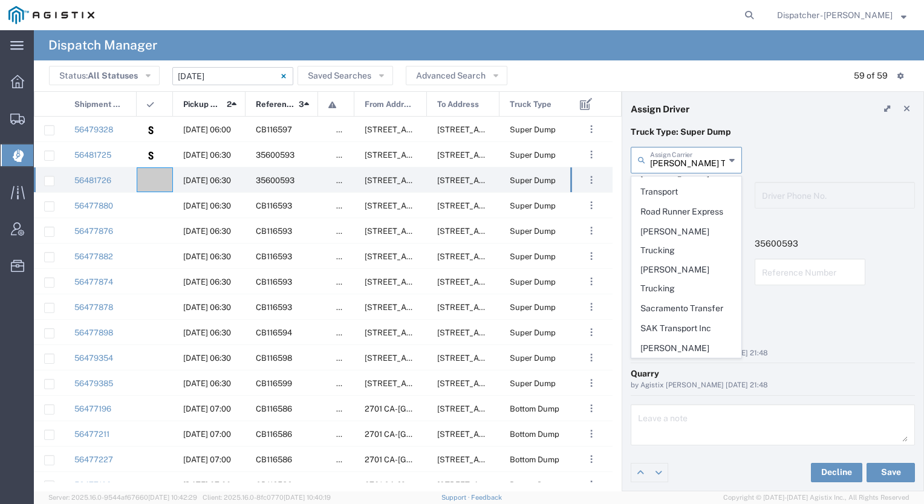
scroll to position [2338, 0]
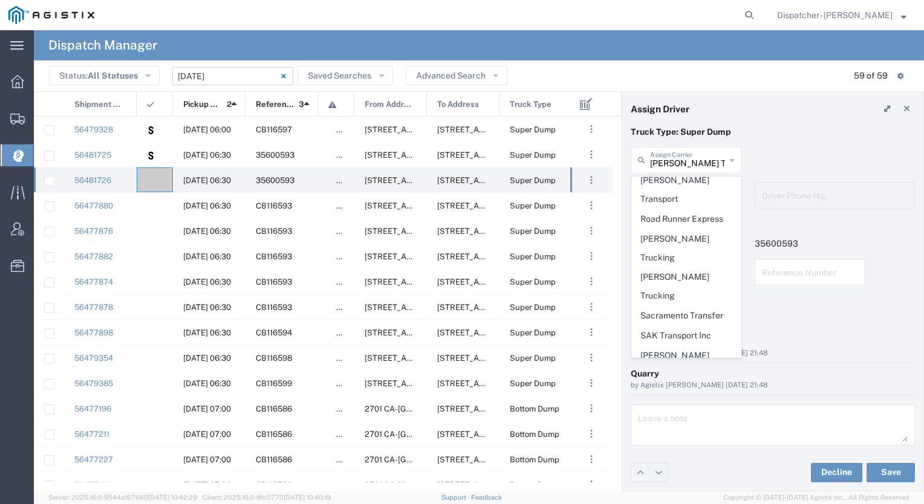
click at [699, 444] on span "Spirit 1 Trucking" at bounding box center [686, 453] width 109 height 19
type input "Spirit 1 Trucking"
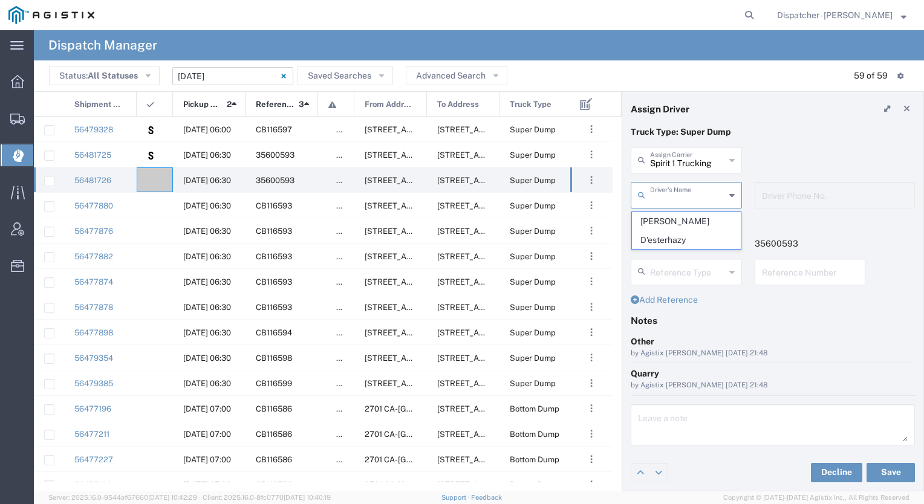
click at [690, 199] on input "text" at bounding box center [687, 194] width 75 height 21
click at [681, 216] on span "Scott D'esterhazy" at bounding box center [686, 230] width 109 height 37
type input "Scott D'esterhazy"
type input "9162407176"
click at [887, 468] on button "Save" at bounding box center [890, 472] width 48 height 19
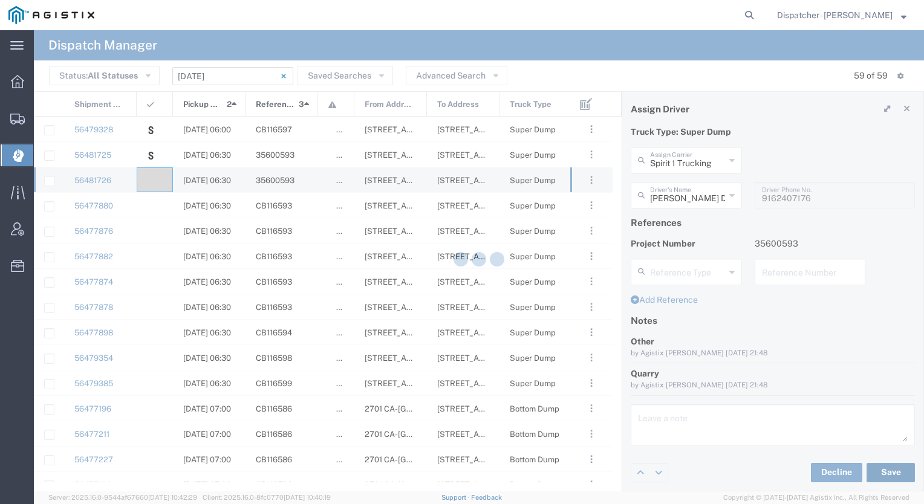
type input "Scott D'esterhazy"
type input "Spirit 1 Trucking"
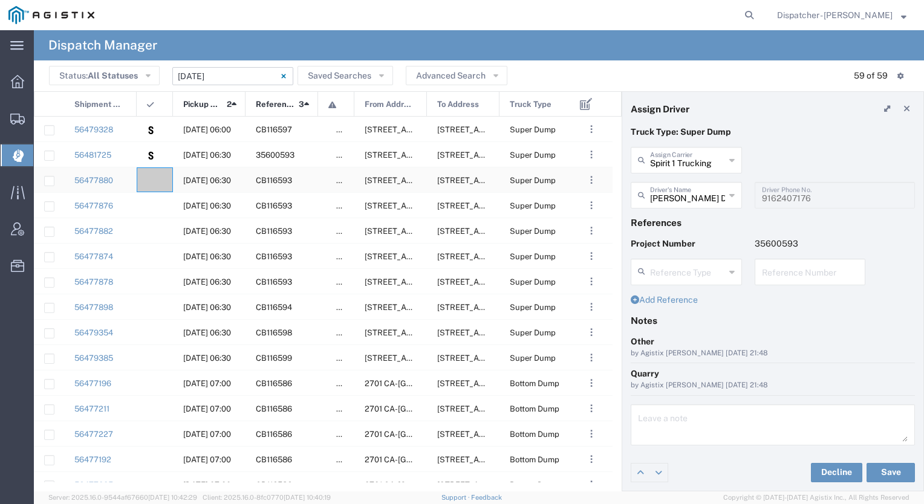
click at [158, 183] on div at bounding box center [155, 179] width 36 height 25
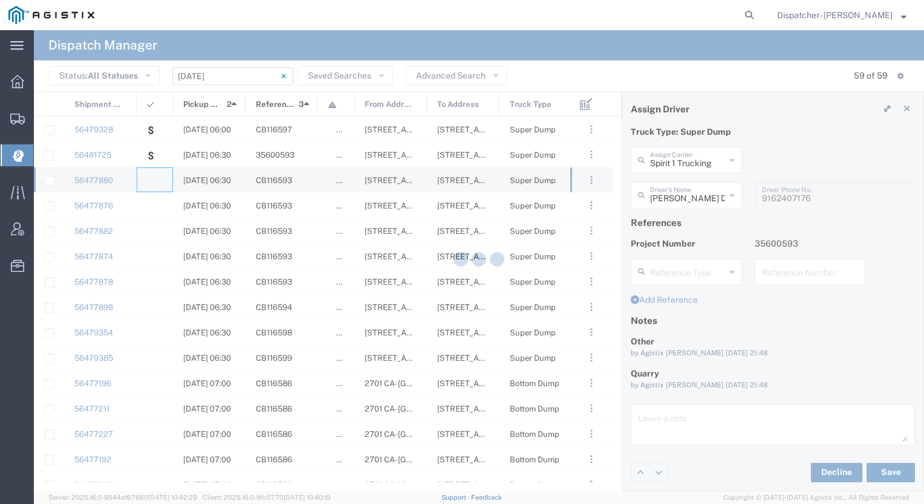
type input "[PERSON_NAME] & Sons Trucking, Inc"
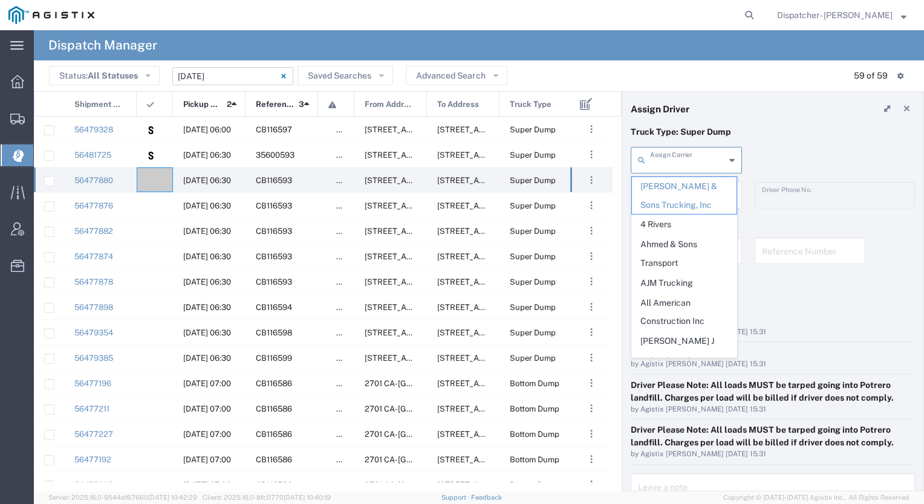
click at [686, 164] on input "text" at bounding box center [687, 159] width 75 height 21
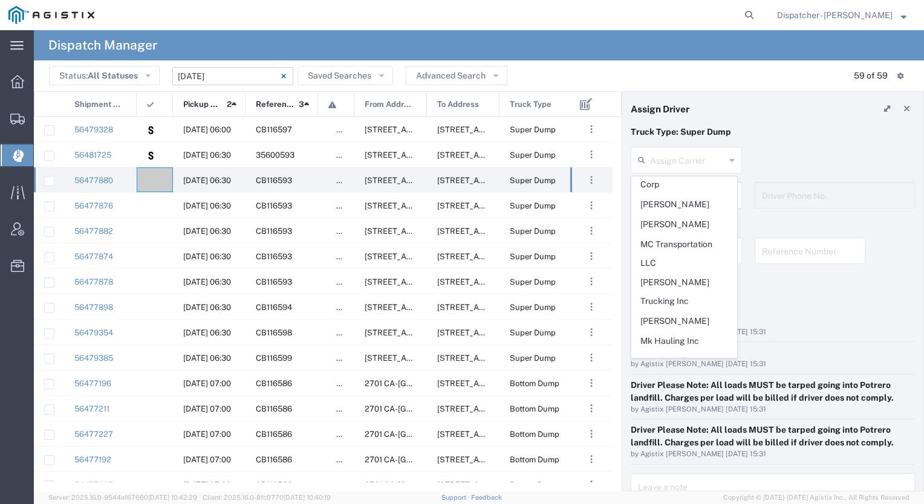
click at [689, 410] on li "No Barriers Hauling Inc Trucking" at bounding box center [684, 429] width 106 height 39
type input "No Barriers Hauling Inc Trucking"
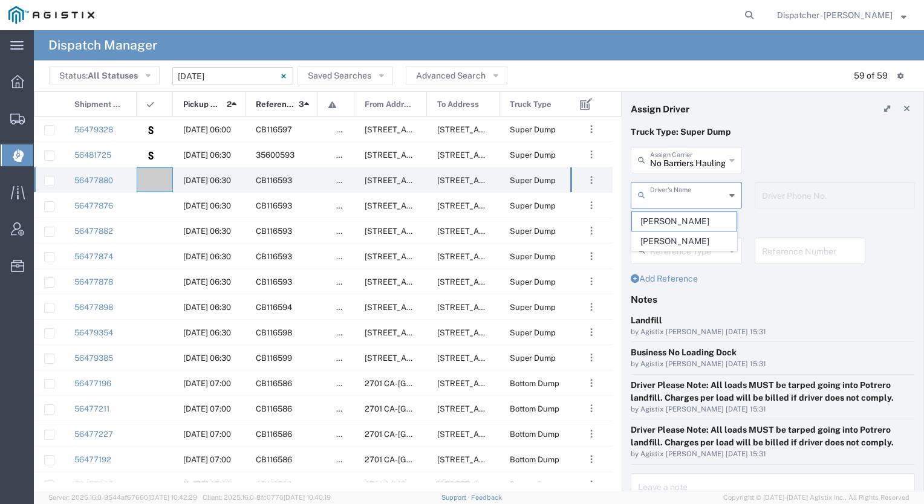
click at [692, 196] on input "text" at bounding box center [687, 194] width 75 height 21
click at [673, 241] on span "Phillip Rivera" at bounding box center [684, 241] width 105 height 19
type input "Phillip Rivera"
type input "9168051615"
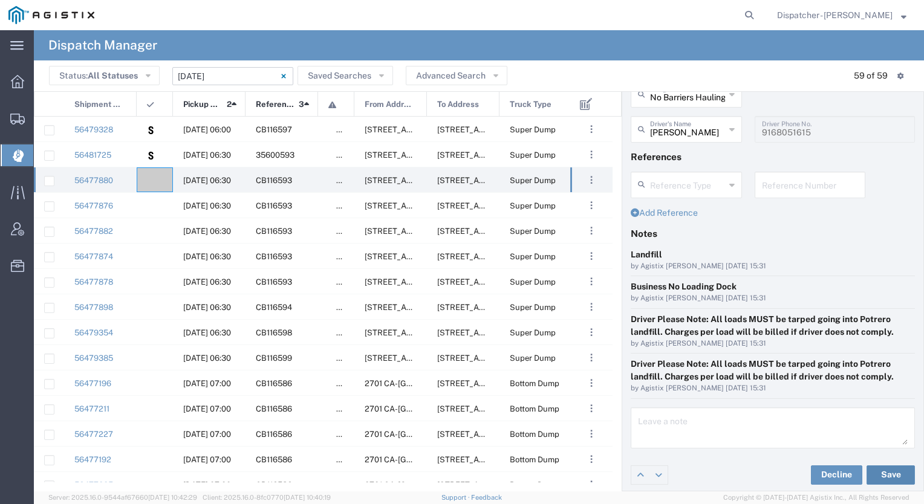
click at [880, 468] on button "Save" at bounding box center [890, 474] width 48 height 19
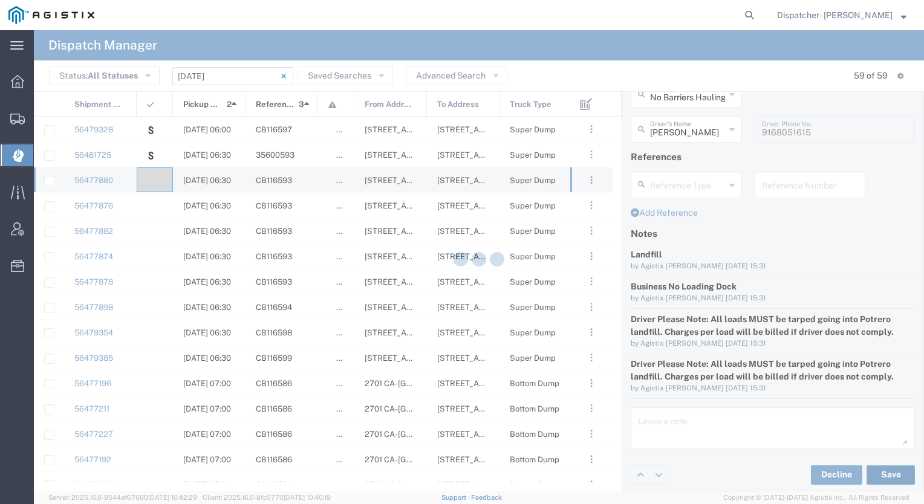
type input "Phillip Rivera"
type input "No Barriers Hauling Inc Trucking"
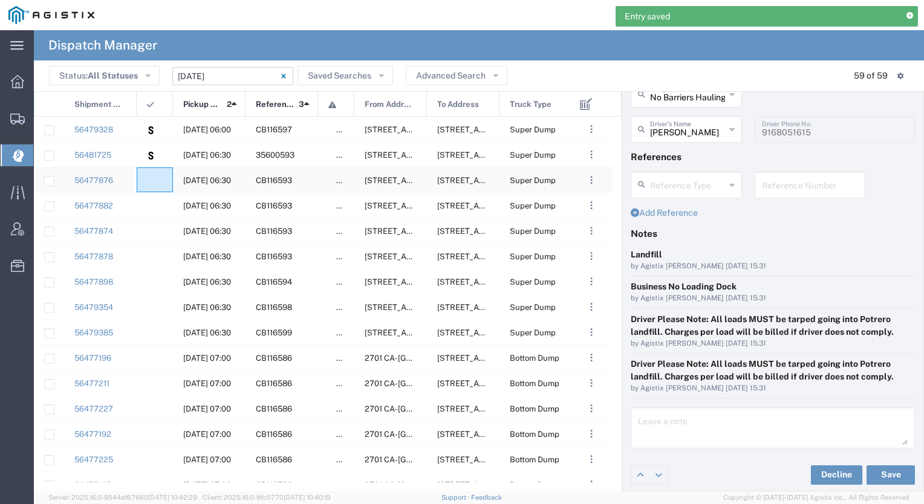
click at [152, 177] on agx-ag-table-icon-cell at bounding box center [151, 180] width 8 height 9
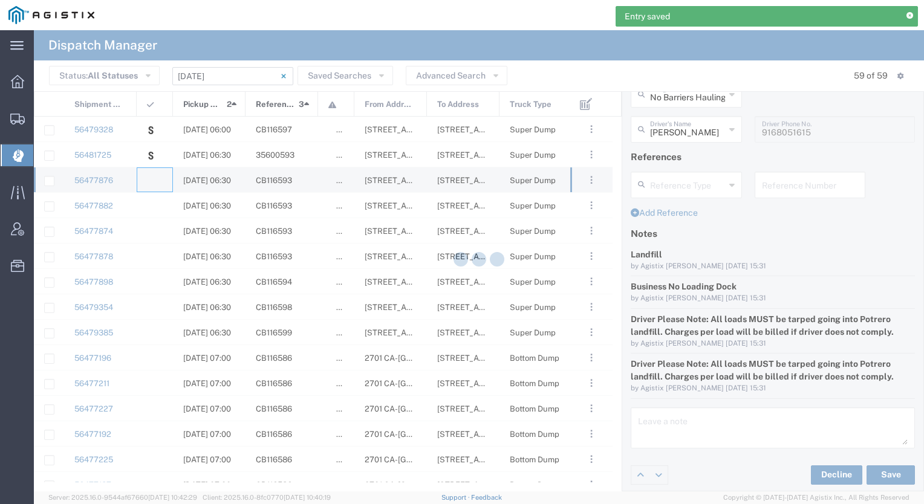
type input "[PERSON_NAME] & Sons Trucking, Inc"
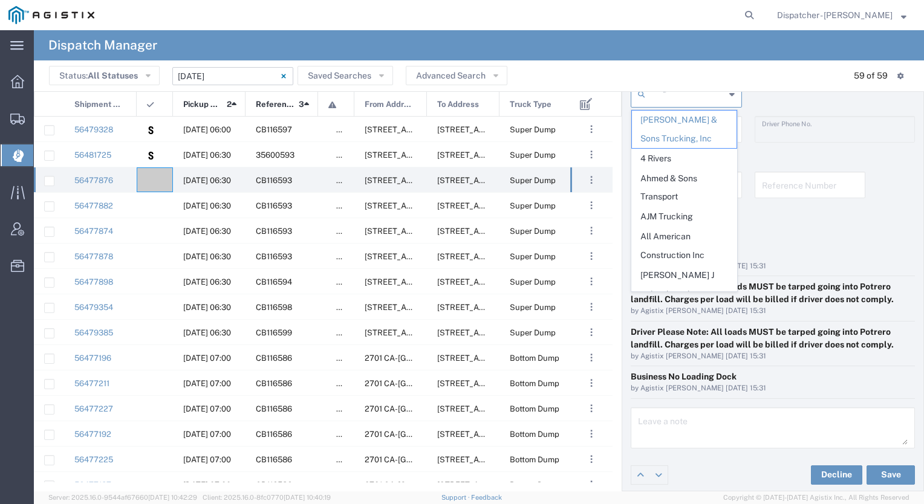
click at [692, 102] on input "text" at bounding box center [687, 93] width 75 height 21
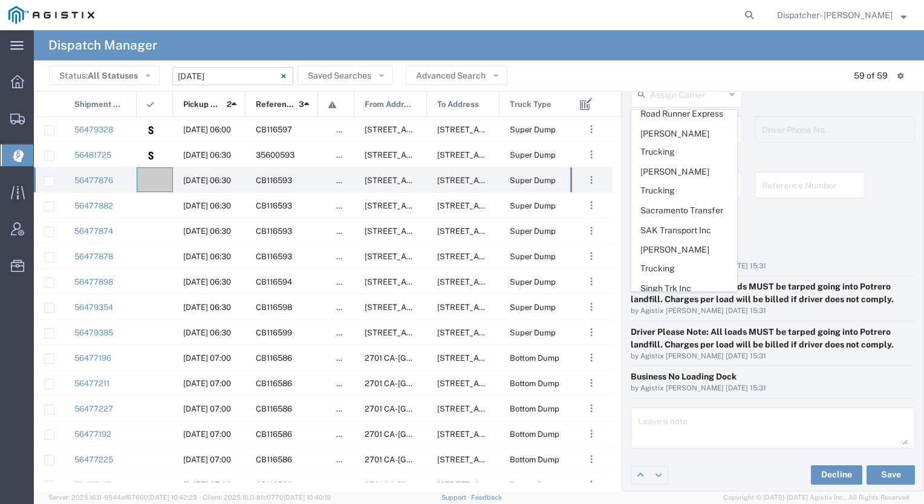
click at [687, 358] on span "[PERSON_NAME] DBA SOS Trucking" at bounding box center [684, 376] width 105 height 37
type input "[PERSON_NAME] DBA SOS Trucking"
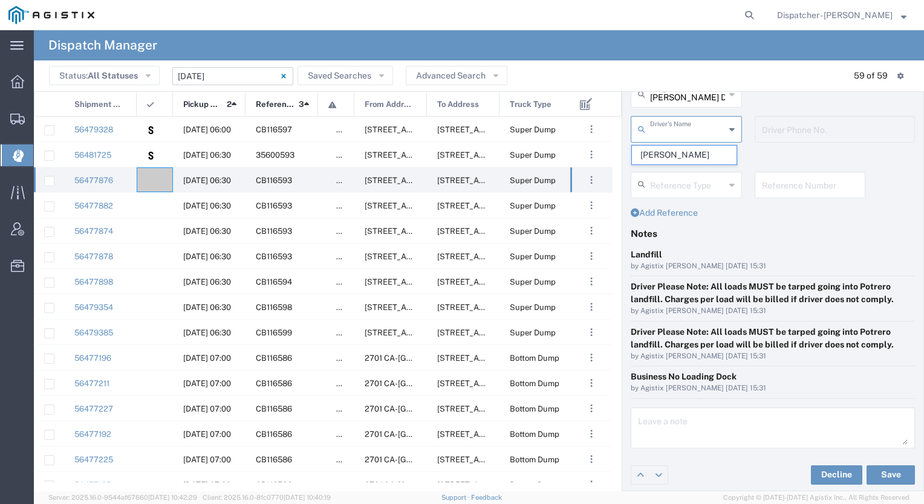
click at [680, 130] on input "text" at bounding box center [687, 128] width 75 height 21
click at [679, 148] on span "Steven Nixon" at bounding box center [684, 155] width 105 height 19
type input "Steven Nixon"
type input "5306810173"
click at [872, 471] on button "Save" at bounding box center [890, 474] width 48 height 19
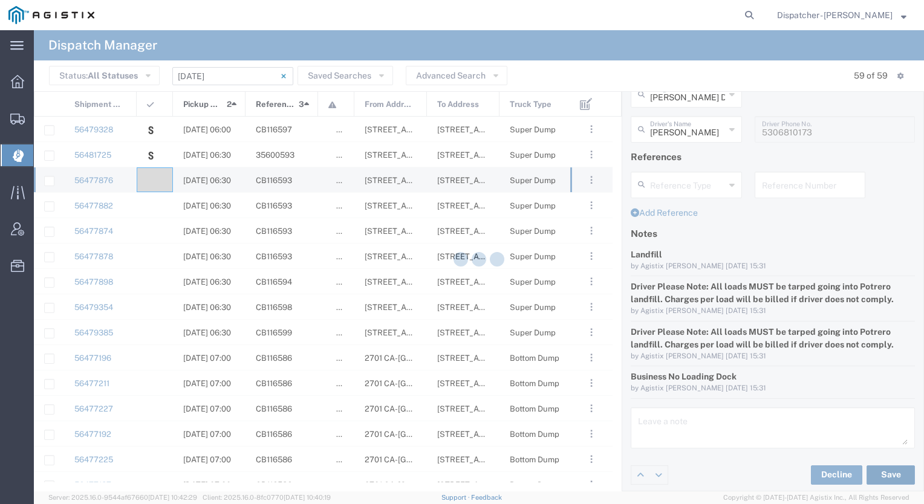
type input "Steven Nixon"
type input "[PERSON_NAME] DBA SOS Trucking"
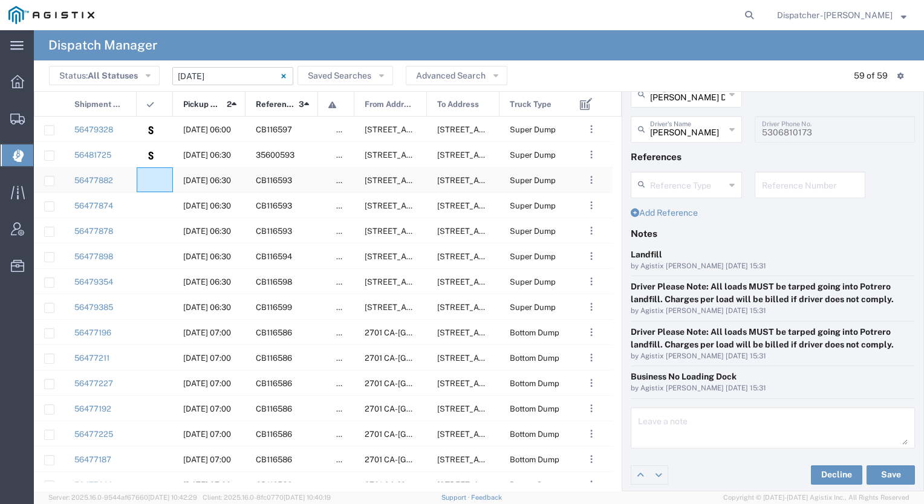
click at [157, 181] on div at bounding box center [155, 179] width 36 height 25
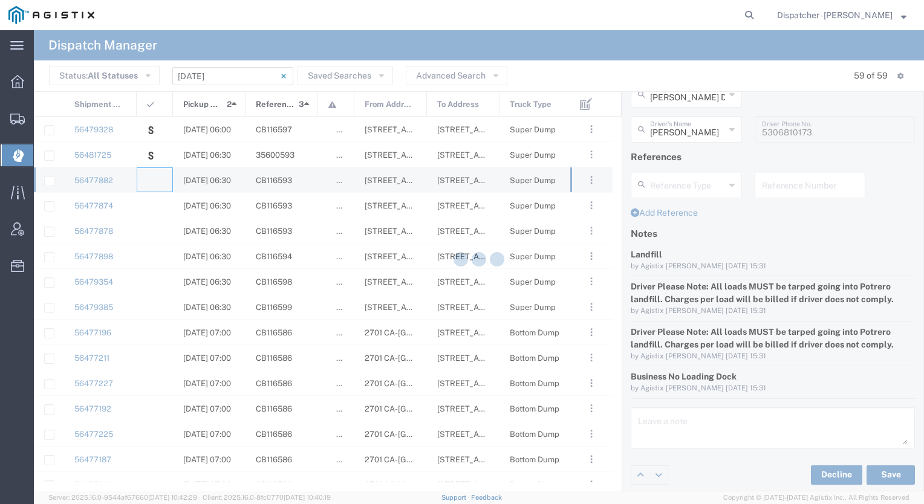
type input "[PERSON_NAME] & Sons Trucking, Inc"
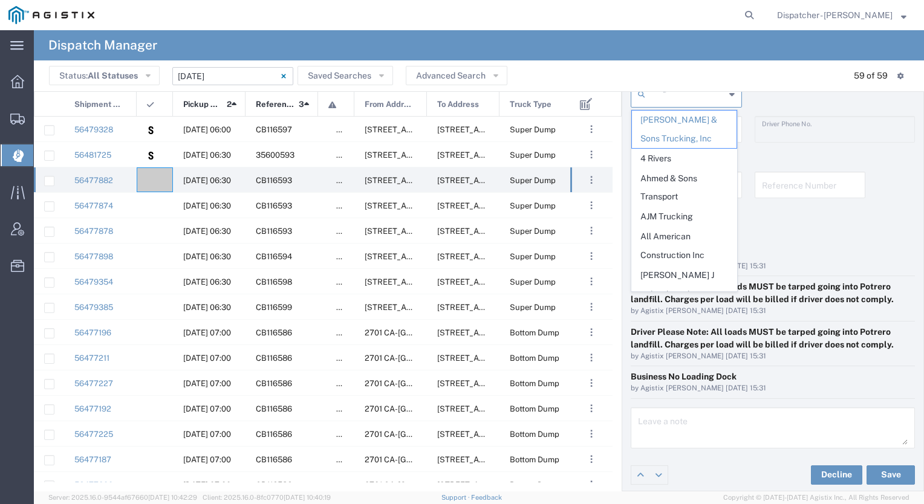
click at [697, 94] on input "text" at bounding box center [687, 93] width 75 height 21
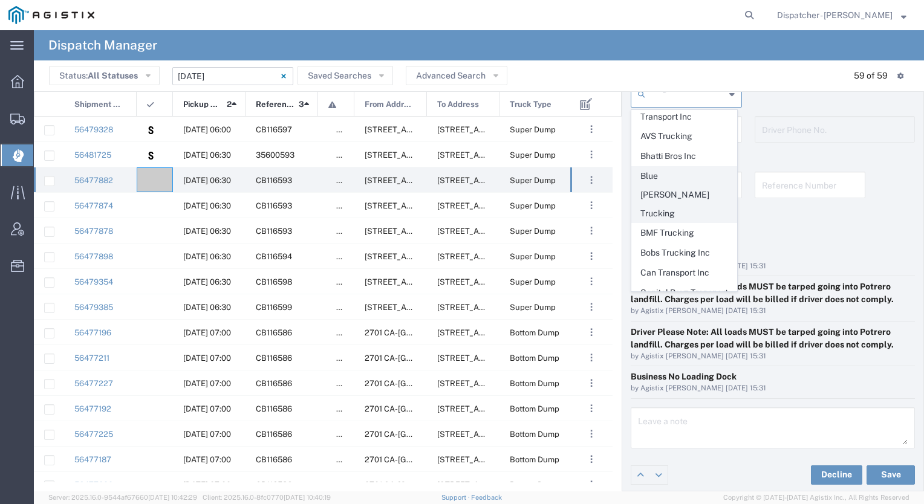
click at [678, 167] on span "Blue [PERSON_NAME] Trucking" at bounding box center [684, 195] width 105 height 56
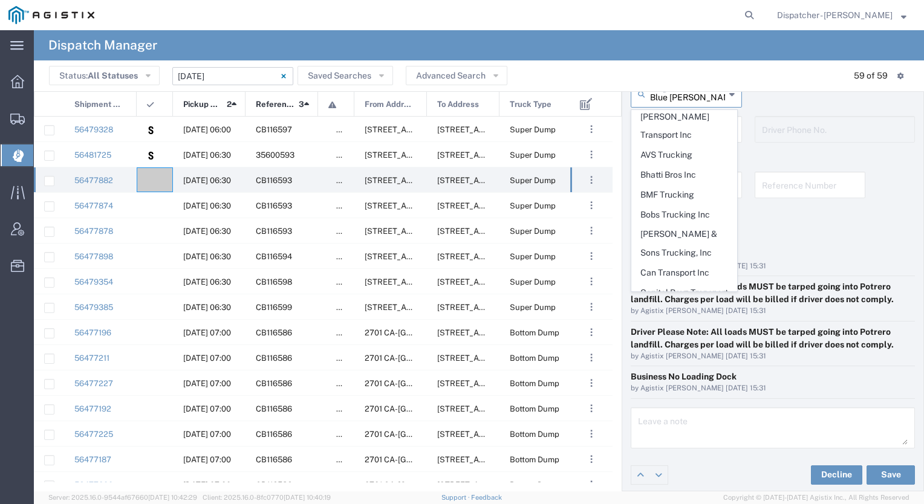
scroll to position [0, 0]
click at [693, 100] on input "Blue [PERSON_NAME] Trucking" at bounding box center [687, 93] width 75 height 21
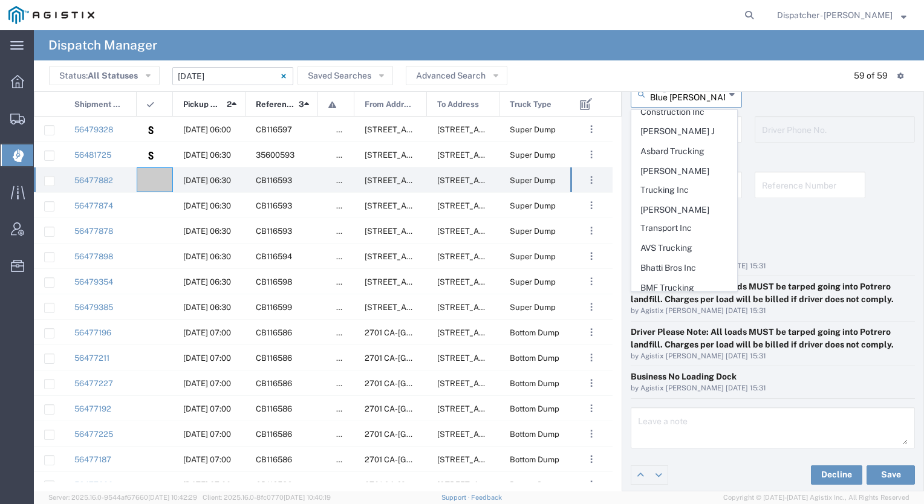
scroll to position [154, 0]
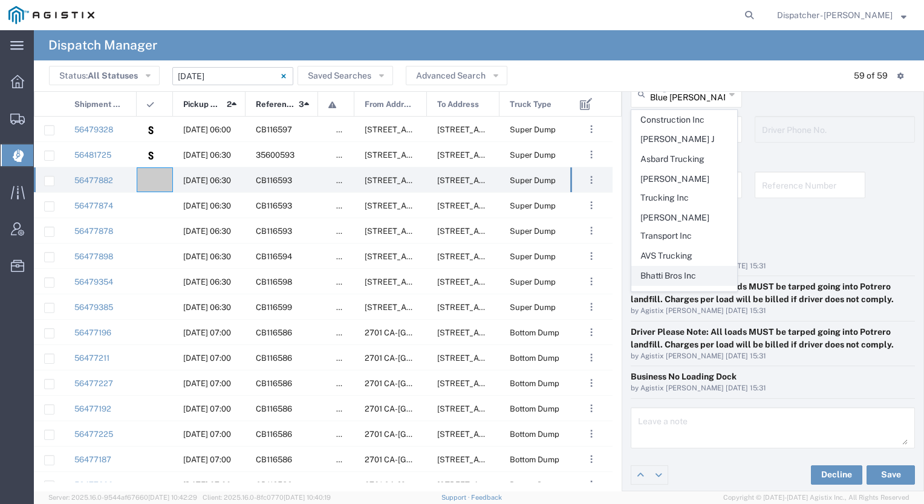
click at [687, 267] on span "Bhatti Bros Inc" at bounding box center [684, 276] width 105 height 19
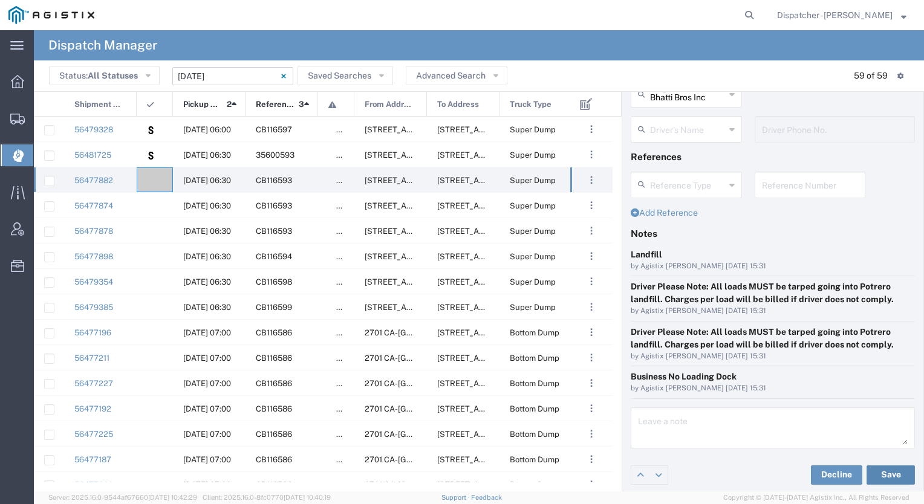
click at [883, 480] on button "Save" at bounding box center [890, 474] width 48 height 19
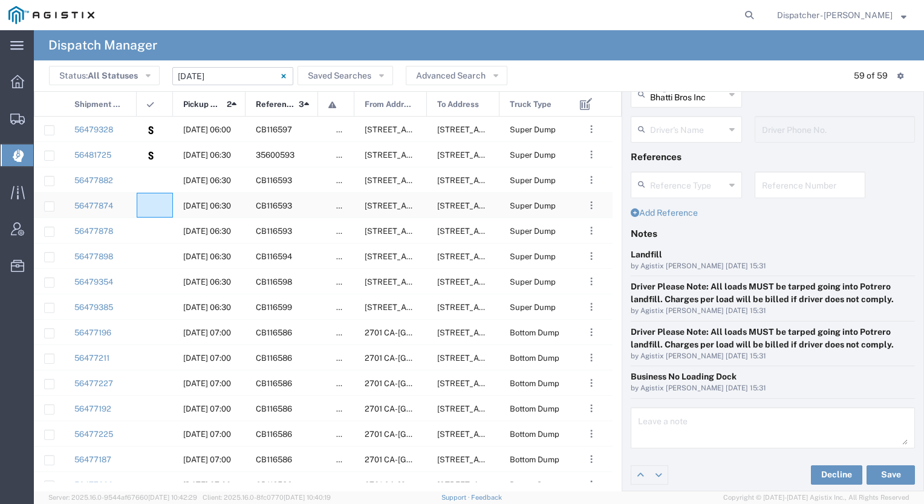
click at [155, 209] on div at bounding box center [155, 205] width 36 height 25
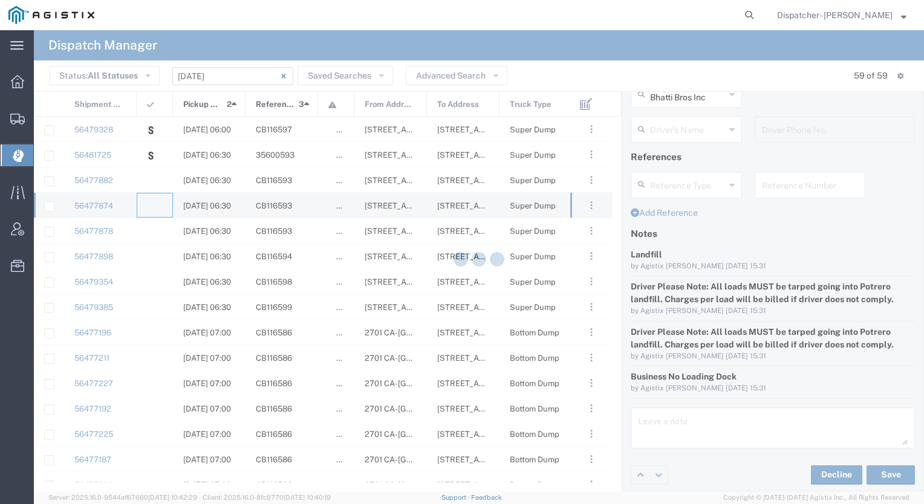
type input "[PERSON_NAME] & Sons Trucking, Inc"
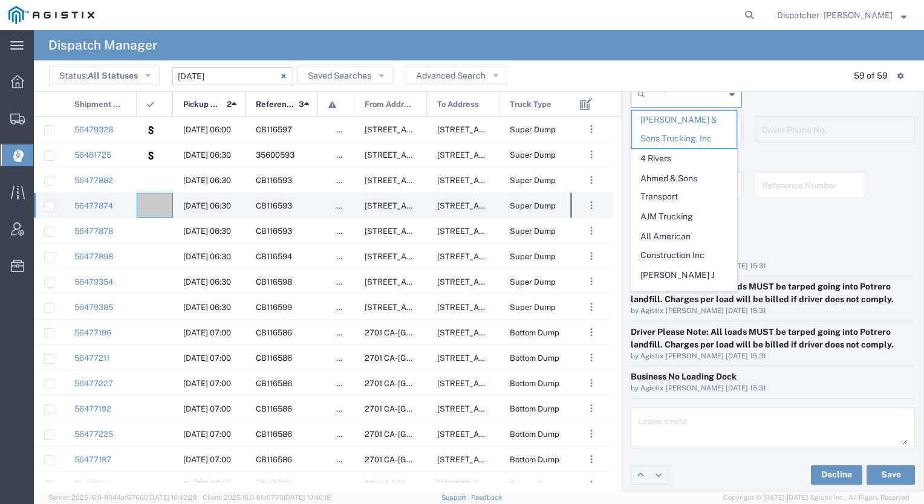
click at [679, 100] on input "text" at bounding box center [687, 93] width 75 height 21
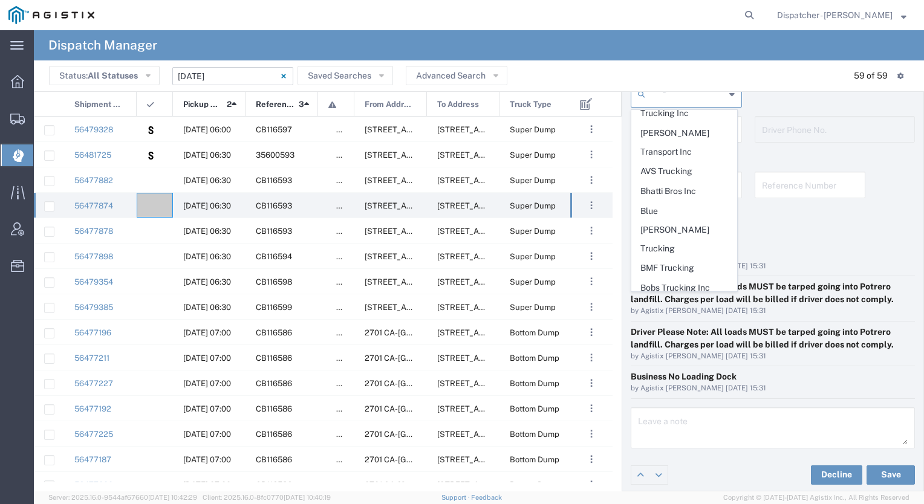
scroll to position [214, 0]
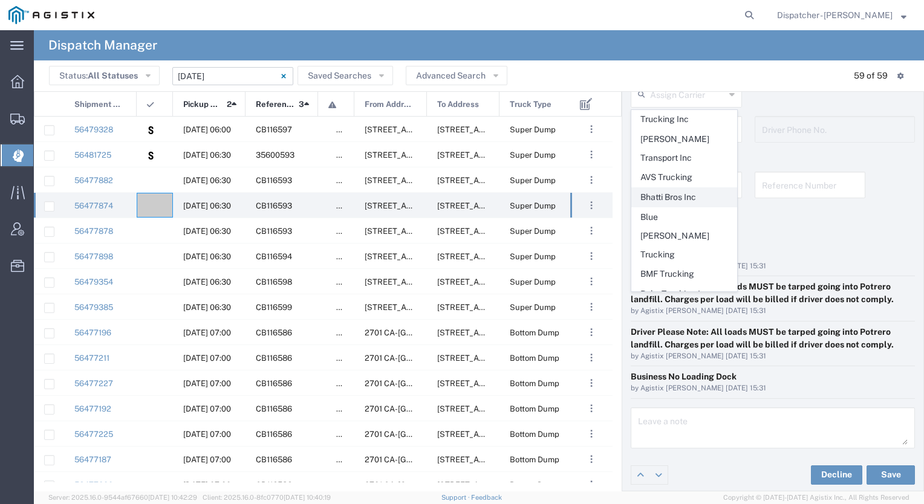
click at [693, 188] on span "Bhatti Bros Inc" at bounding box center [684, 197] width 105 height 19
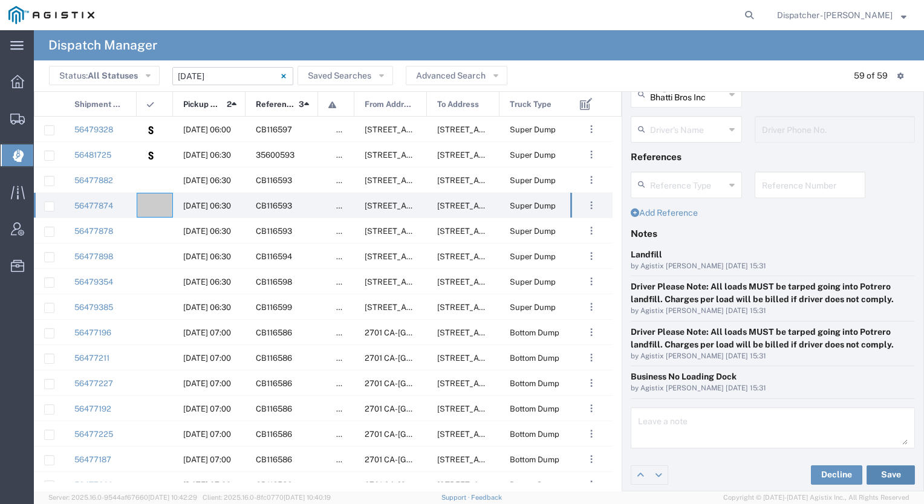
click at [890, 467] on button "Save" at bounding box center [890, 474] width 48 height 19
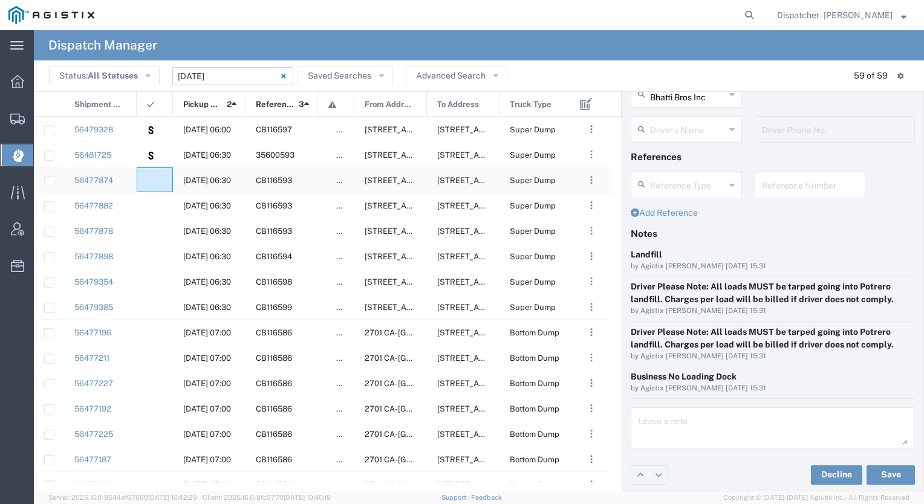
click at [154, 179] on agx-ag-table-icon-cell at bounding box center [151, 180] width 8 height 9
click at [161, 198] on div at bounding box center [155, 205] width 36 height 25
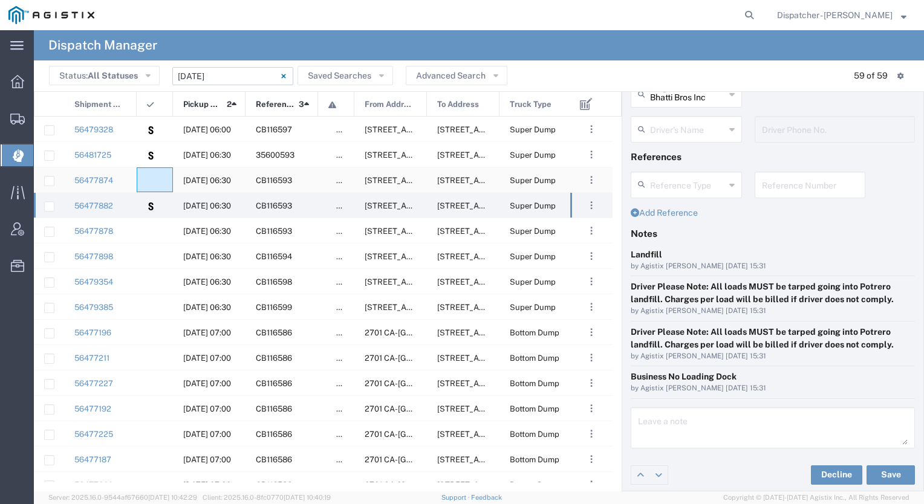
click at [156, 177] on div at bounding box center [155, 179] width 36 height 25
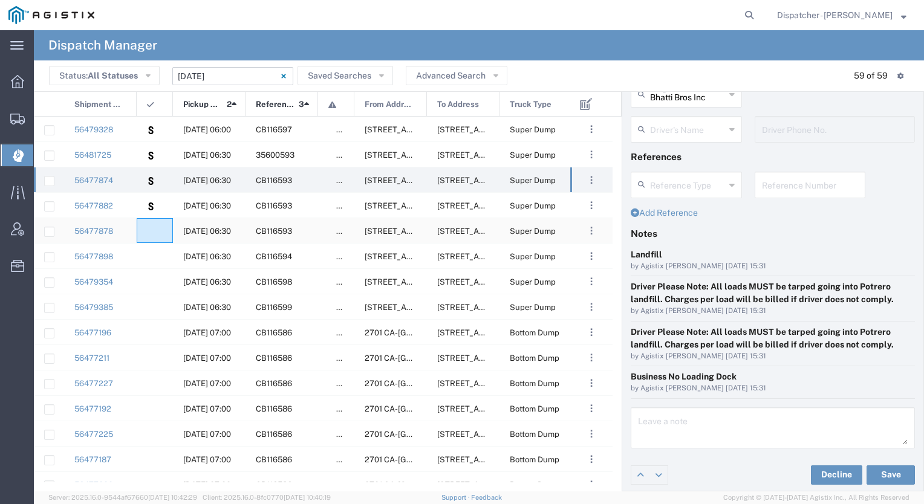
click at [157, 229] on div at bounding box center [155, 230] width 36 height 25
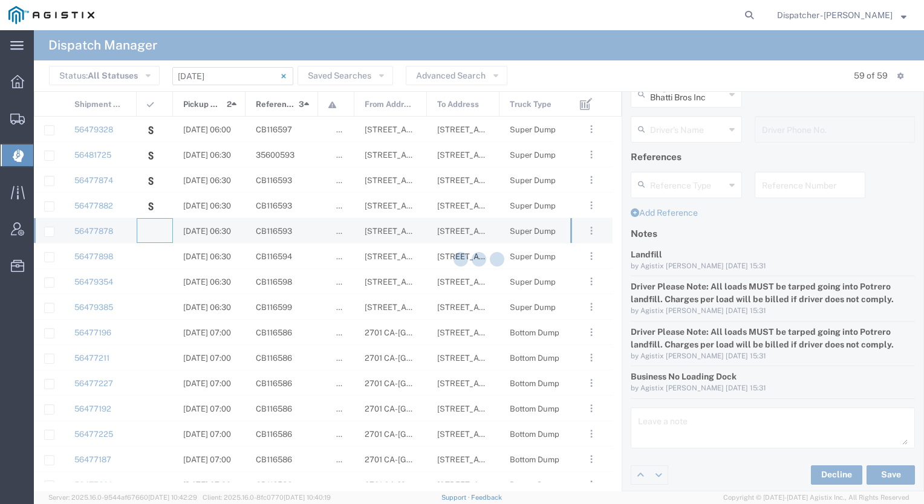
type input "[PERSON_NAME] & Sons Trucking, Inc"
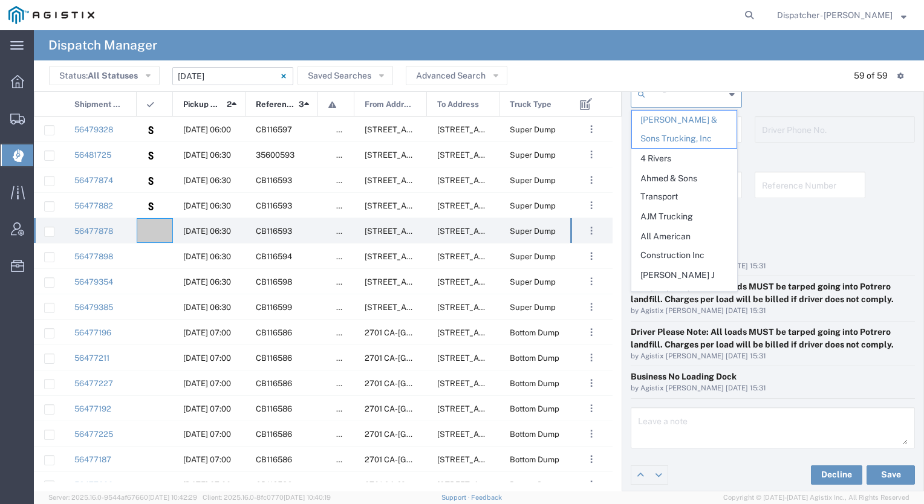
click at [683, 96] on input "text" at bounding box center [687, 93] width 75 height 21
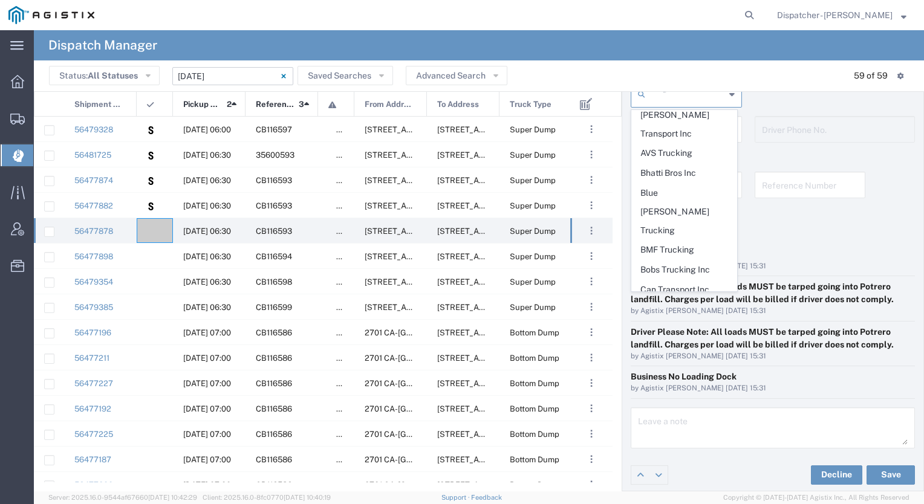
scroll to position [237, 0]
click at [688, 165] on span "Bhatti Bros Inc" at bounding box center [684, 174] width 105 height 19
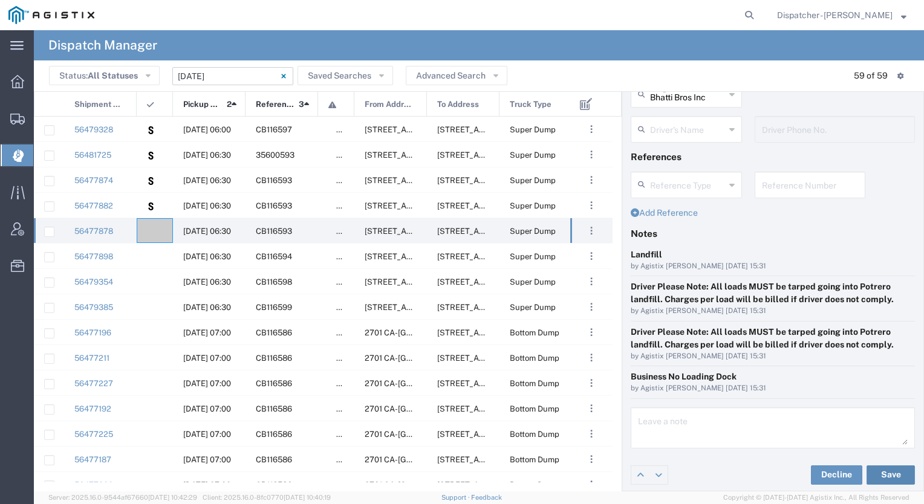
click at [878, 470] on button "Save" at bounding box center [890, 474] width 48 height 19
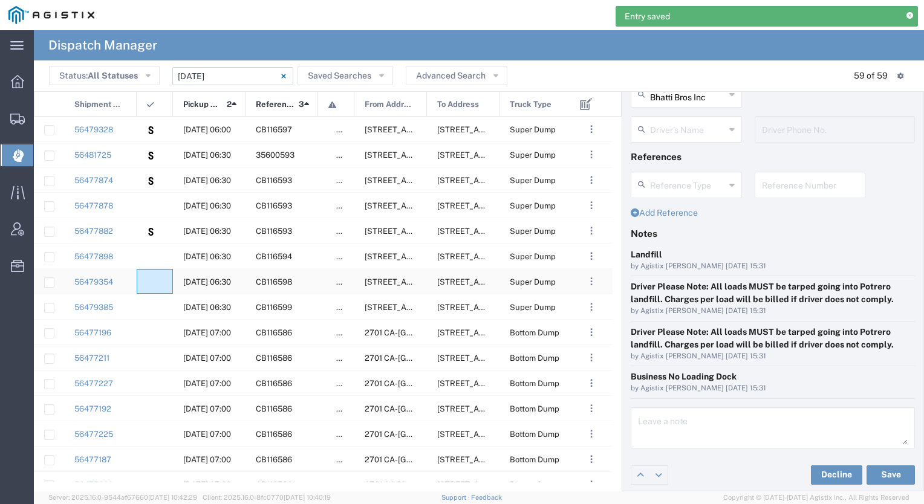
click at [157, 282] on div at bounding box center [155, 281] width 36 height 25
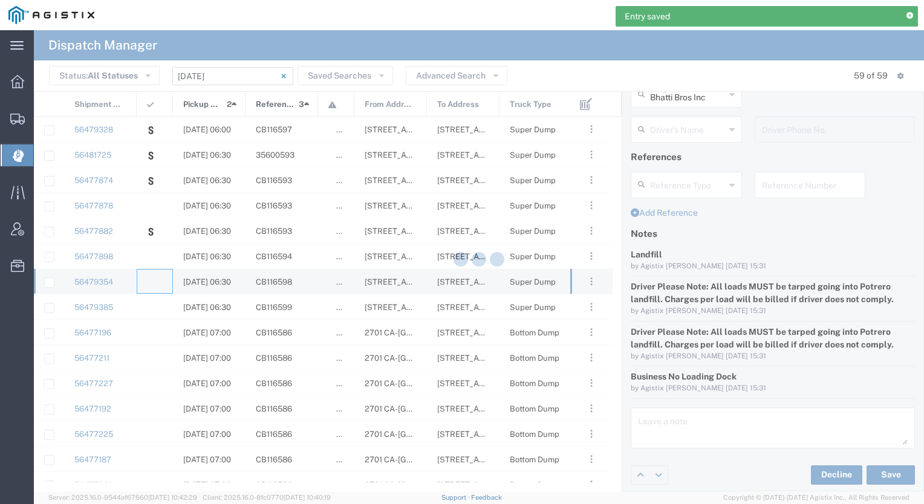
type input "[PERSON_NAME] & Sons Trucking, Inc"
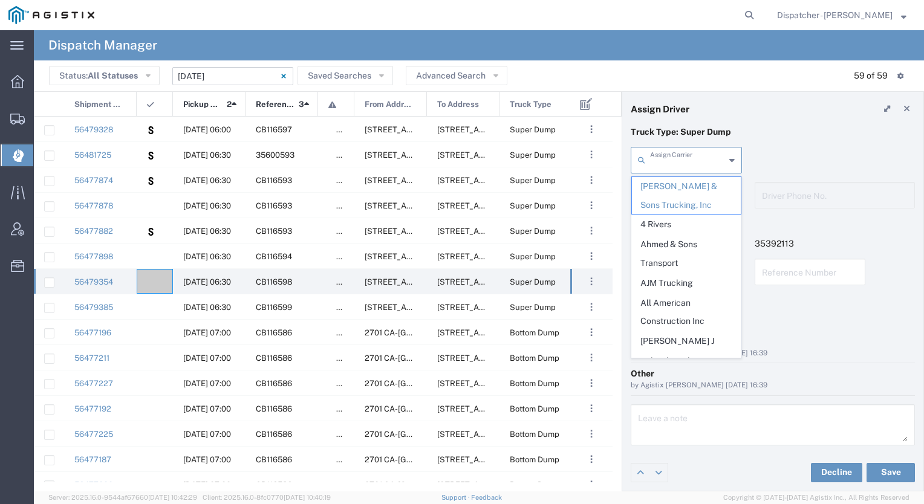
click at [679, 158] on input "text" at bounding box center [687, 159] width 75 height 21
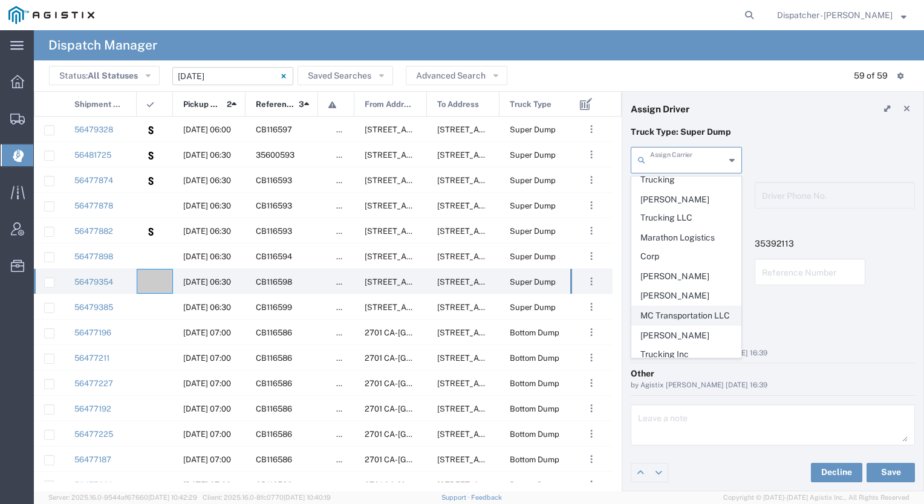
scroll to position [1835, 0]
click at [687, 381] on span "Mk Hauling Inc" at bounding box center [686, 390] width 109 height 19
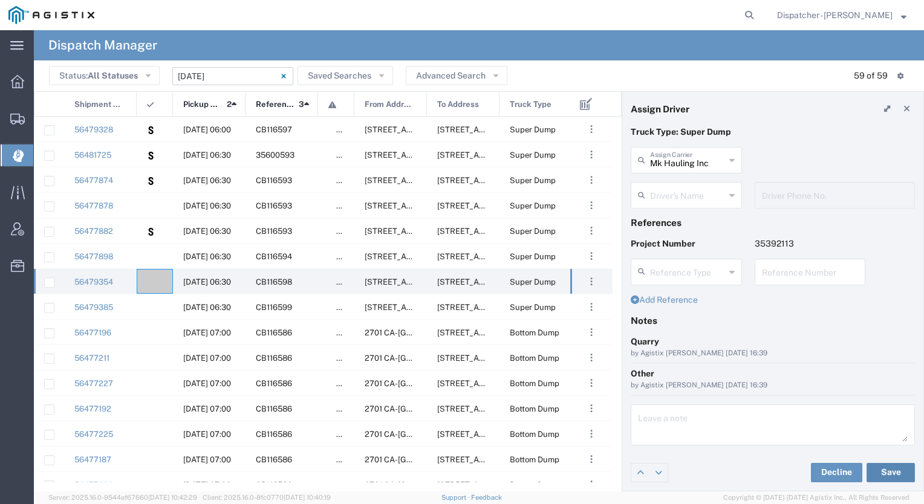
click at [900, 480] on button "Save" at bounding box center [890, 472] width 48 height 19
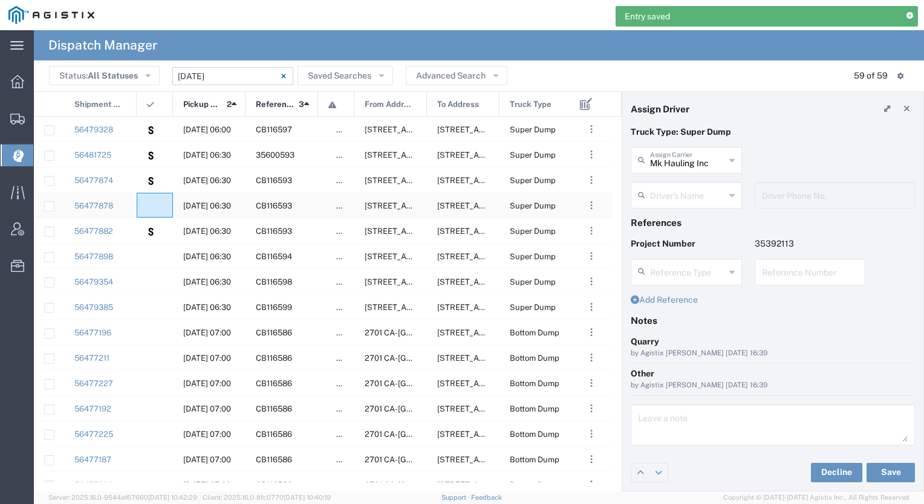
click at [149, 209] on agx-ag-table-icon-cell at bounding box center [151, 205] width 8 height 9
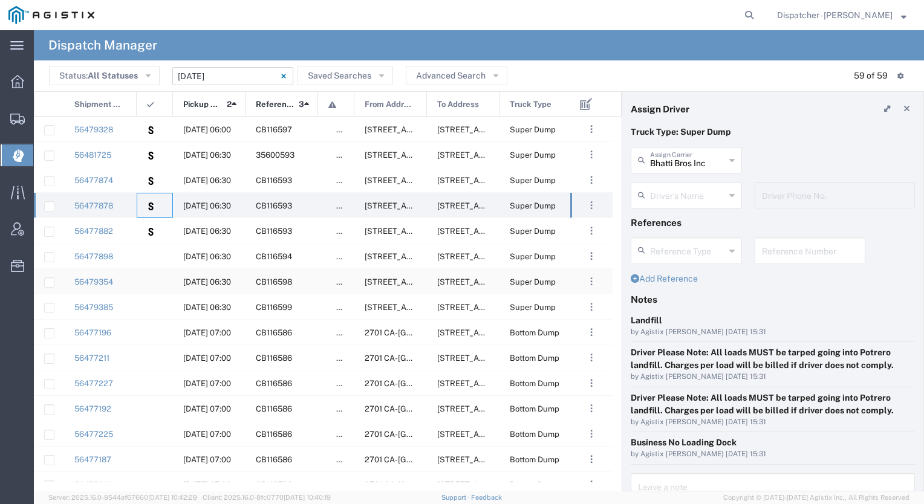
click at [143, 280] on div at bounding box center [155, 281] width 36 height 25
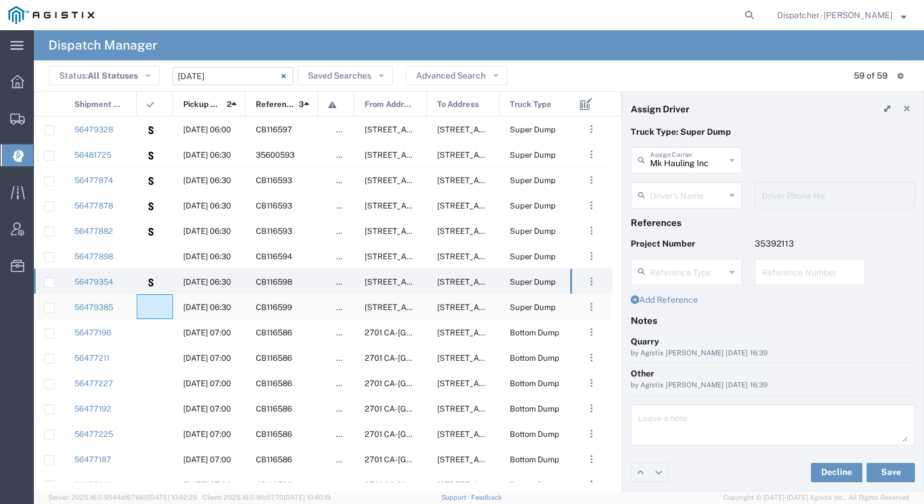
click at [159, 316] on div at bounding box center [155, 306] width 36 height 25
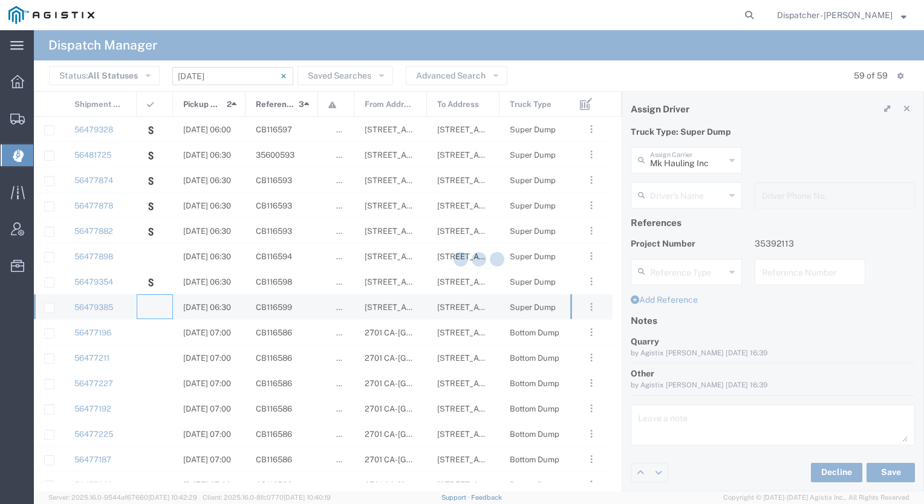
type input "[PERSON_NAME] & Sons Trucking, Inc"
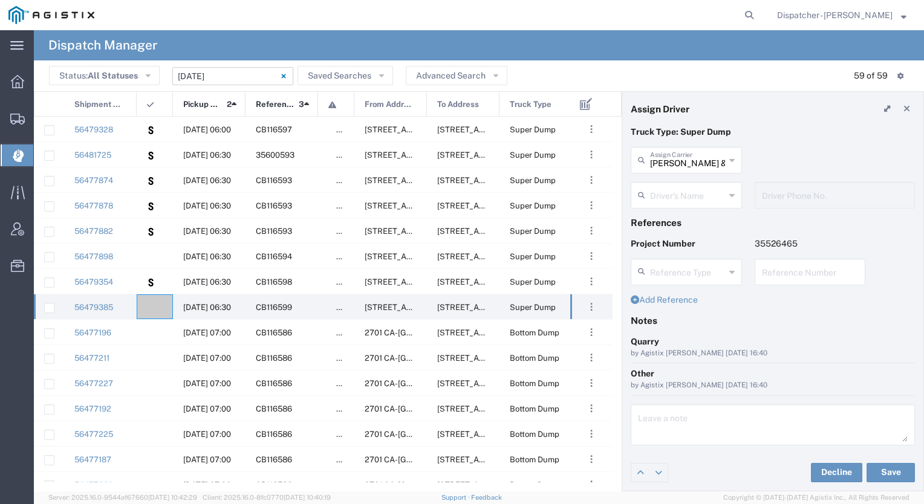
click at [687, 178] on div "Bowman & Sons Trucking, Inc Assign Carrier Bowman & Sons Trucking, Inc 4 Rivers…" at bounding box center [686, 164] width 124 height 35
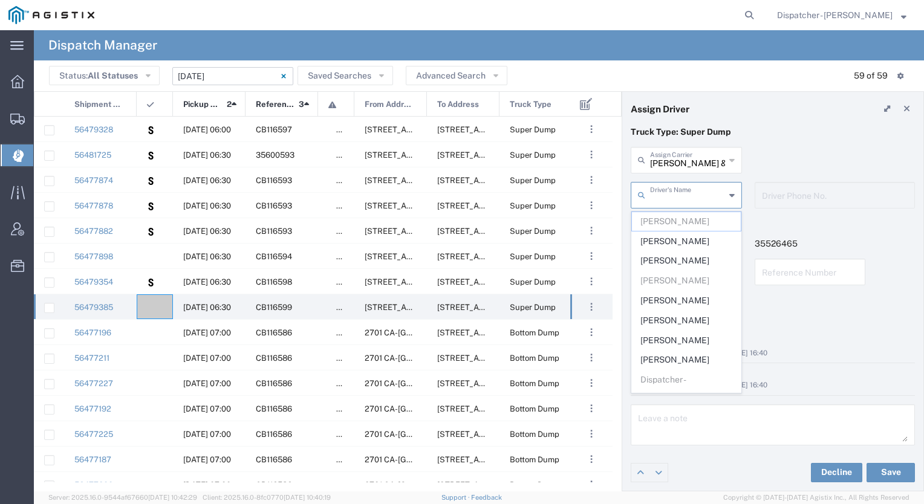
click at [684, 193] on input "text" at bounding box center [687, 194] width 75 height 21
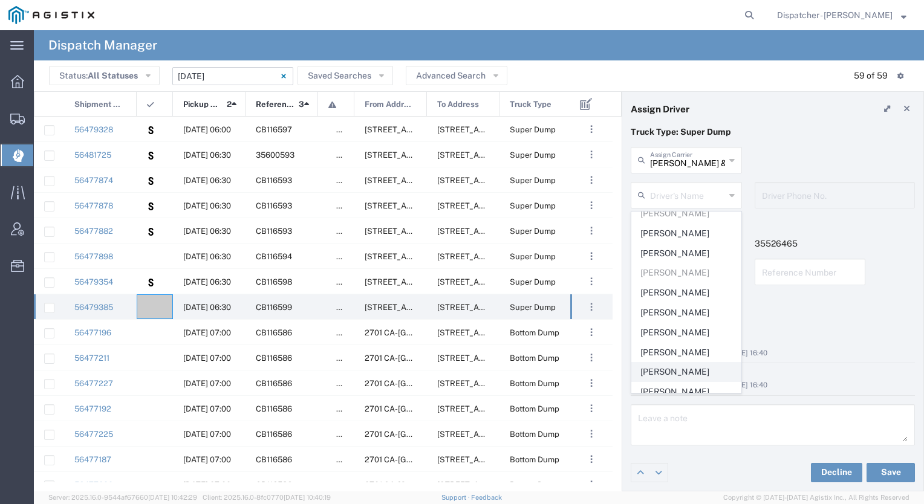
click at [672, 371] on span "[PERSON_NAME]" at bounding box center [686, 372] width 109 height 19
type input "[PERSON_NAME]"
type input "9253660399"
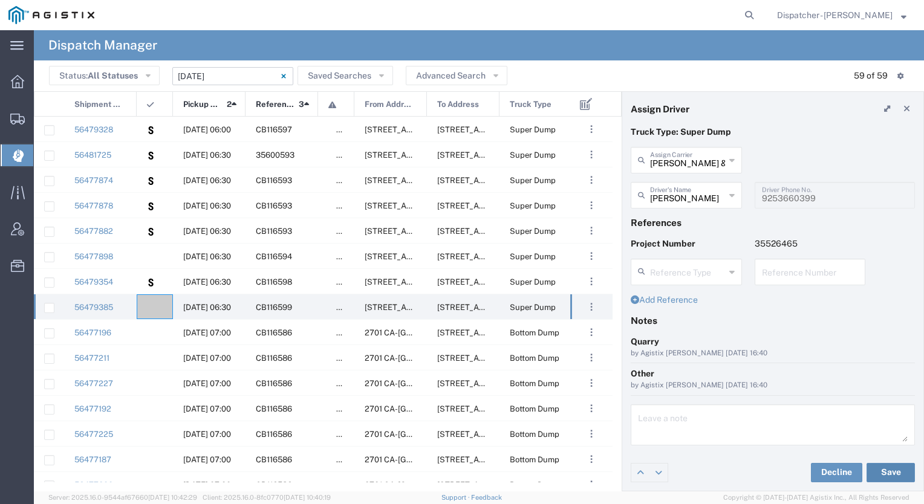
click at [887, 465] on button "Save" at bounding box center [890, 472] width 48 height 19
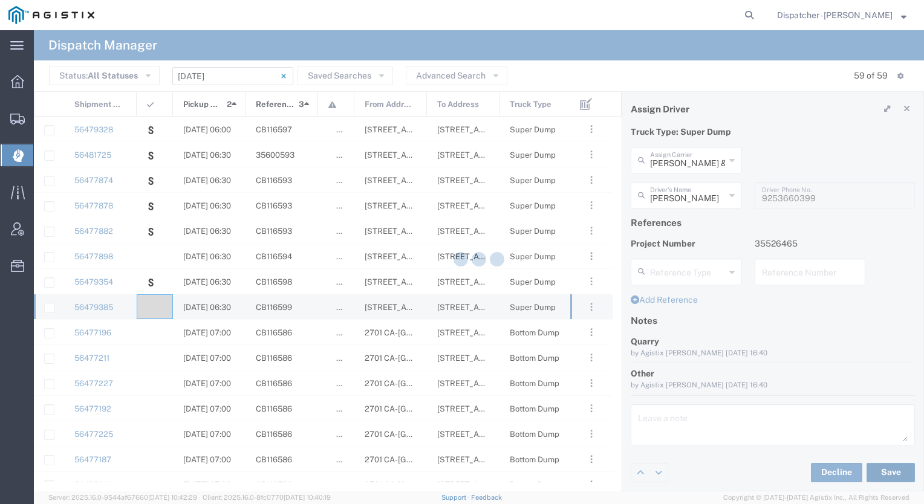
type input "[PERSON_NAME]"
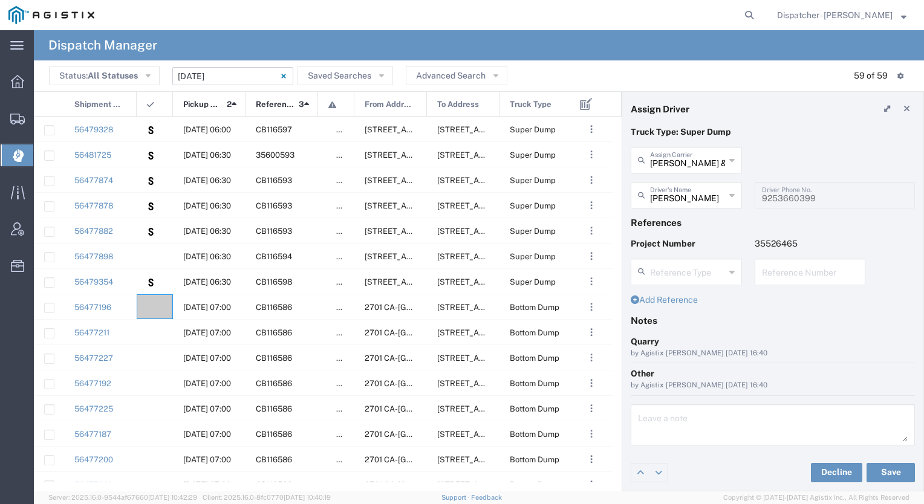
click at [244, 78] on input "[DATE] - [DATE]" at bounding box center [232, 76] width 121 height 18
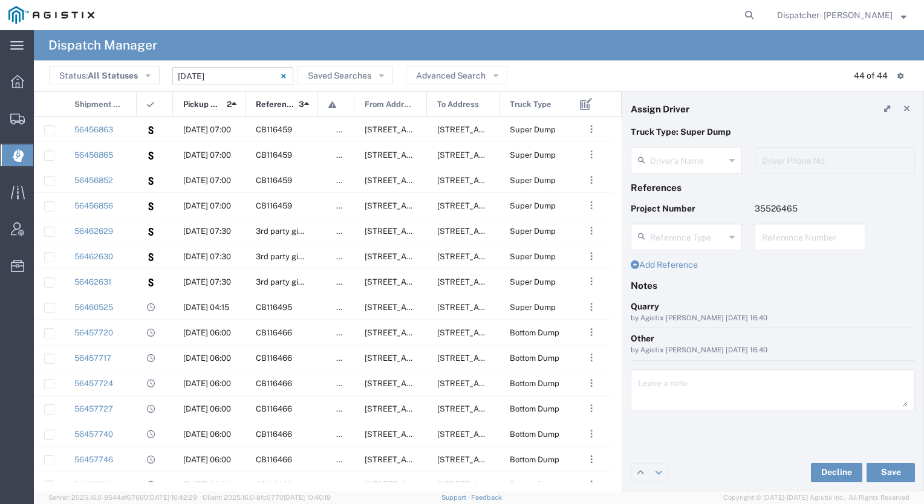
click at [251, 80] on input "[DATE] - [DATE]" at bounding box center [232, 76] width 121 height 18
type input "[PERSON_NAME]"
type input "9253660399"
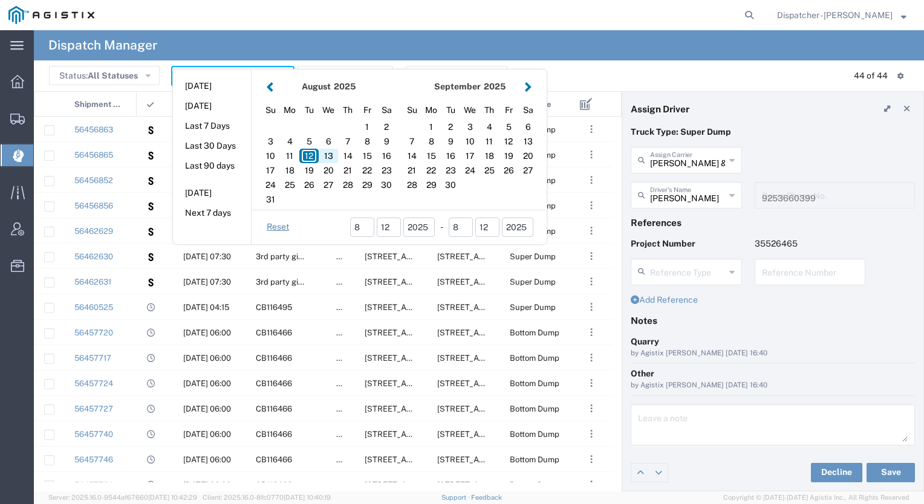
click at [324, 154] on div "13" at bounding box center [328, 156] width 19 height 15
type input "[DATE]"
type input "[DATE] - [DATE]"
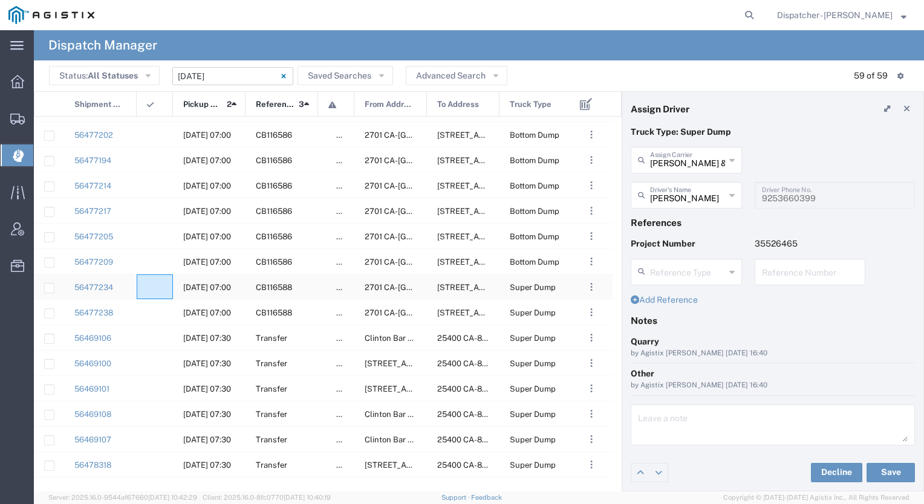
click at [157, 291] on div at bounding box center [155, 286] width 36 height 25
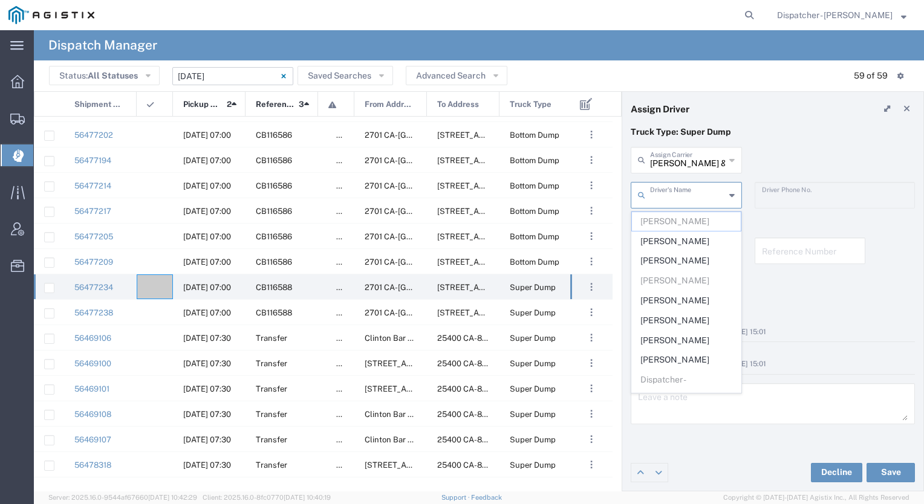
click at [680, 192] on input "text" at bounding box center [687, 194] width 75 height 21
click at [692, 324] on span "[PERSON_NAME]" at bounding box center [686, 331] width 109 height 19
type input "[PERSON_NAME]"
type input "[PHONE_NUMBER]"
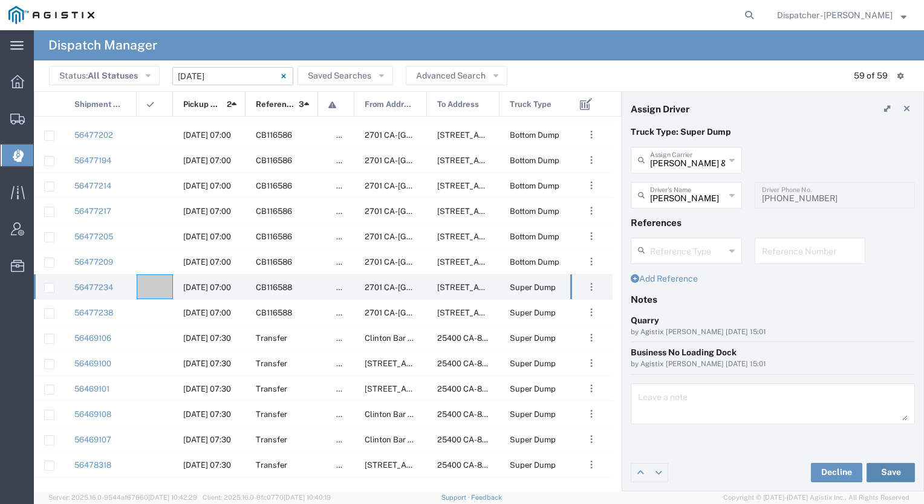
click at [880, 469] on button "Save" at bounding box center [890, 472] width 48 height 19
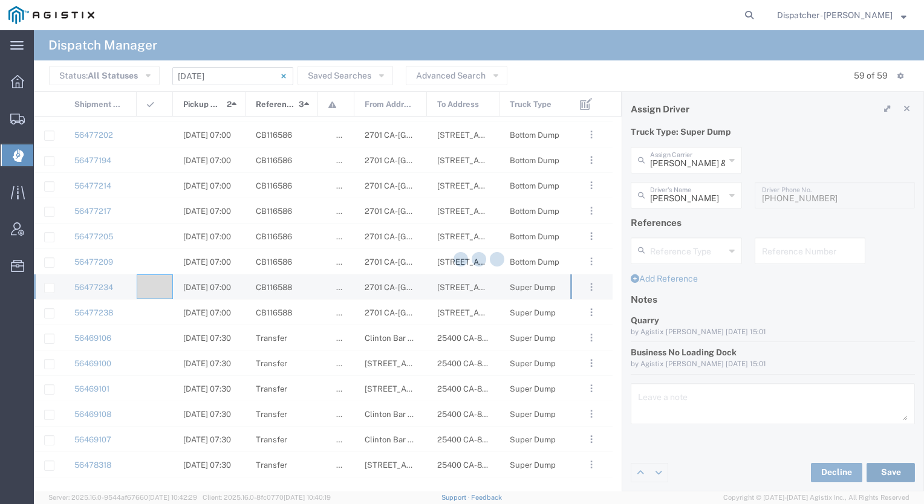
type input "[PERSON_NAME]"
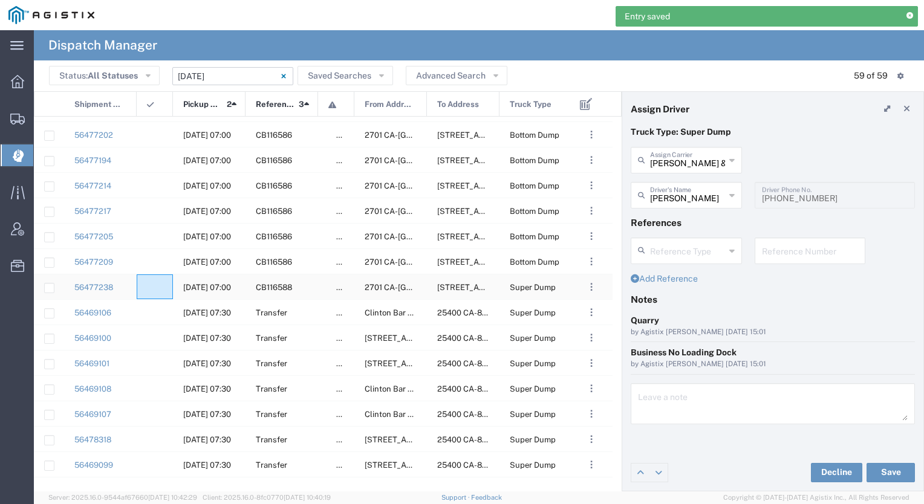
click at [158, 288] on div at bounding box center [155, 286] width 36 height 25
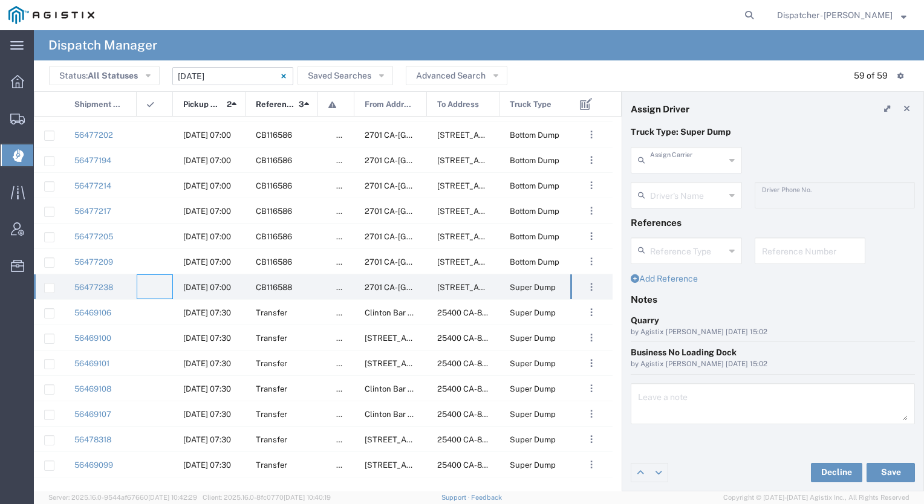
click at [680, 158] on input "text" at bounding box center [687, 159] width 75 height 21
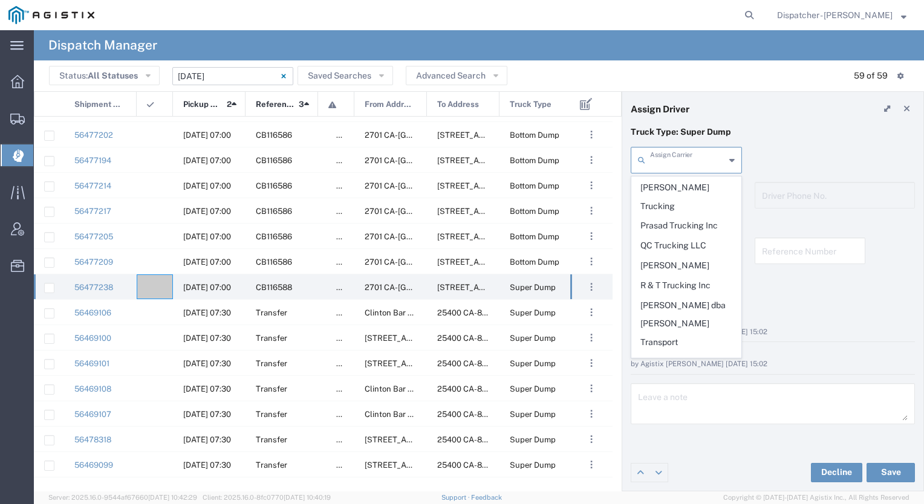
click at [666, 450] on span "Sacramento Transfer" at bounding box center [686, 459] width 109 height 19
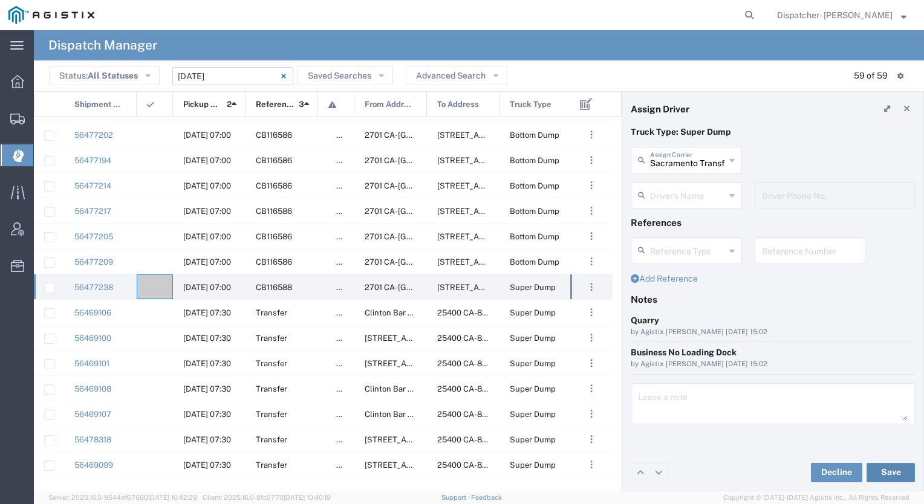
click at [900, 475] on button "Save" at bounding box center [890, 472] width 48 height 19
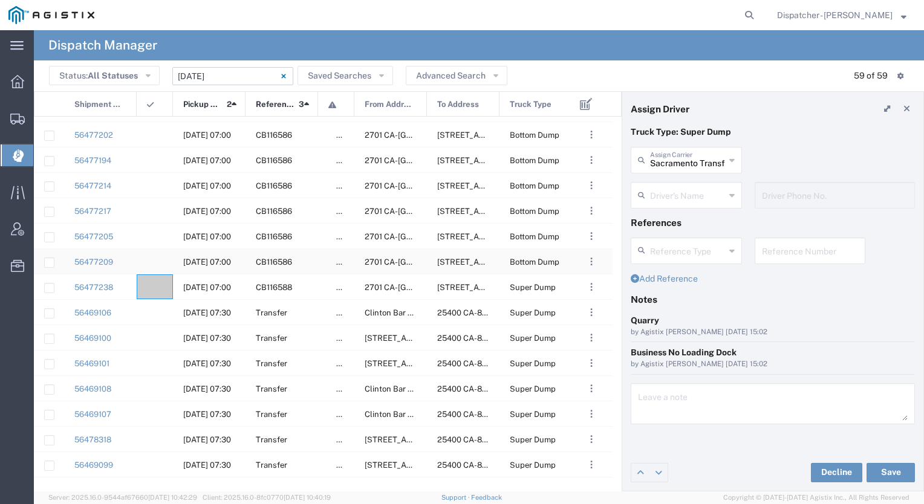
click at [151, 261] on agx-ag-table-icon-cell at bounding box center [151, 262] width 8 height 9
click at [158, 297] on div at bounding box center [155, 286] width 36 height 25
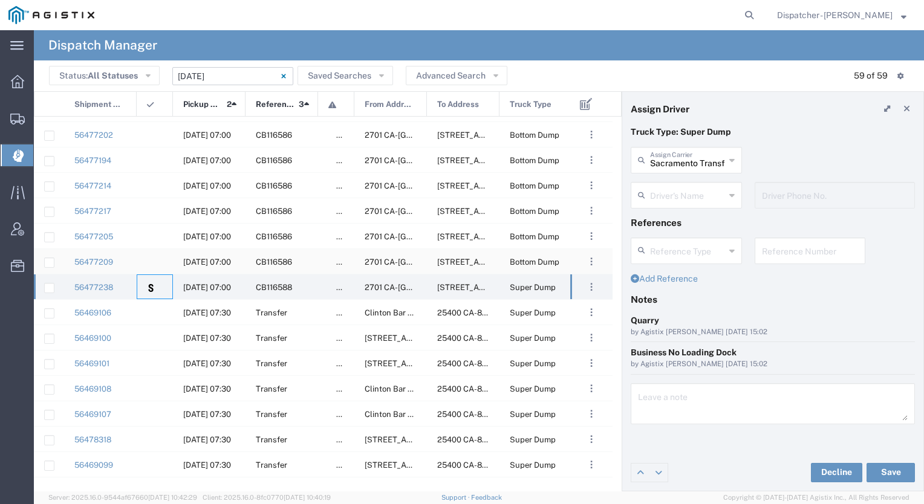
click at [156, 256] on div at bounding box center [155, 261] width 36 height 25
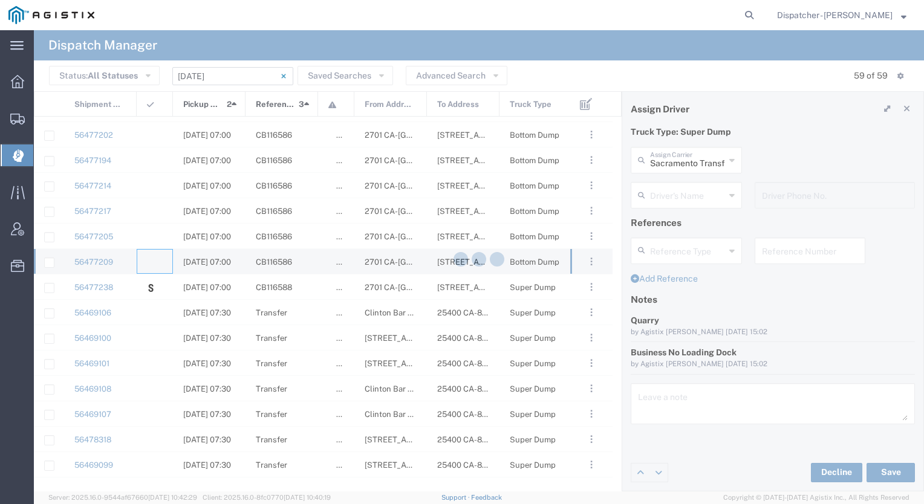
type input "[PERSON_NAME] & Sons Trucking, Inc"
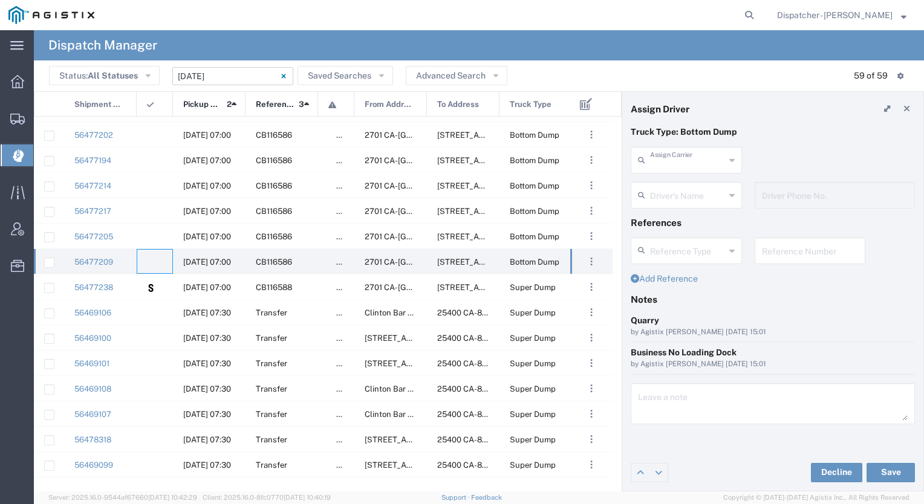
click at [687, 166] on input "text" at bounding box center [687, 159] width 75 height 21
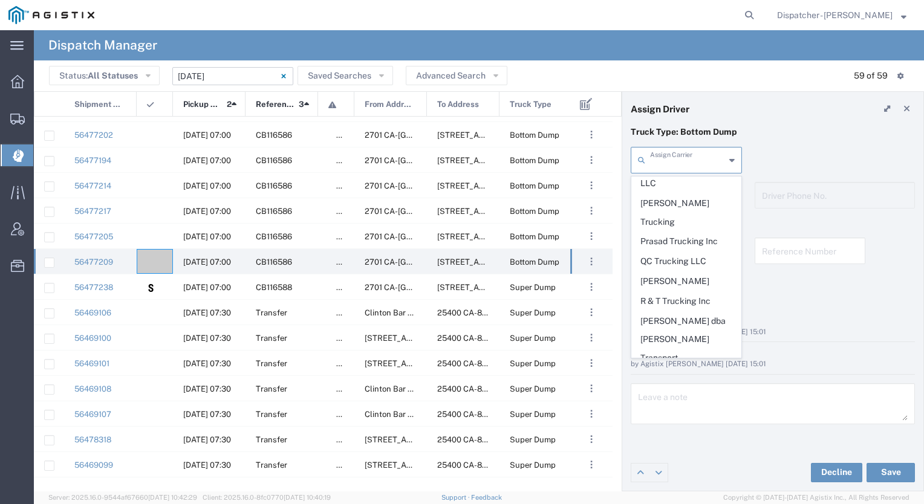
scroll to position [2177, 0]
click at [692, 467] on span "Sacramento Transfer" at bounding box center [686, 476] width 109 height 19
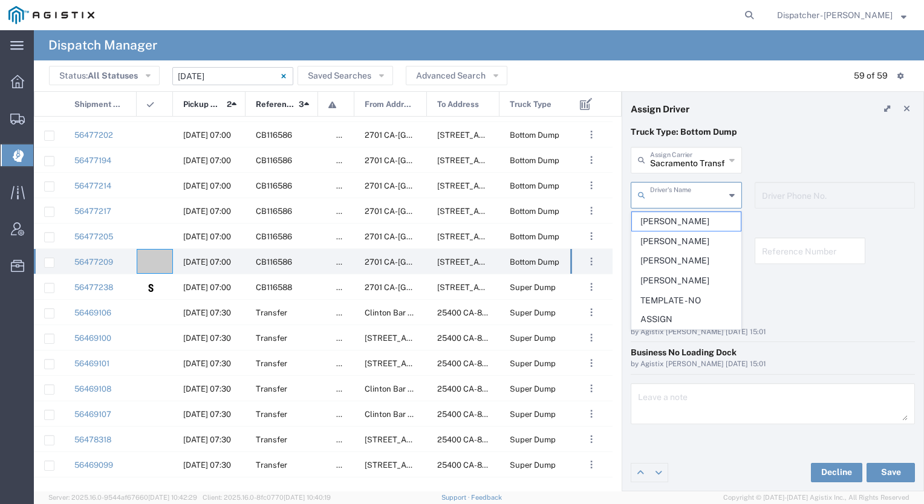
scroll to position [0, 0]
click at [690, 199] on input "text" at bounding box center [687, 194] width 75 height 21
click at [784, 159] on div "Sacramento Transfer Assign Carrier [PERSON_NAME] & Sons Trucking, Inc 4 [PERSON…" at bounding box center [772, 164] width 297 height 35
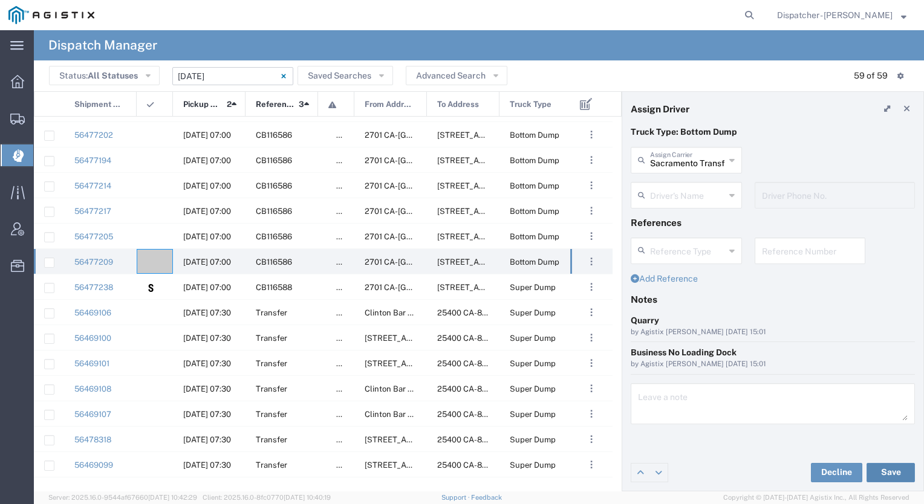
click at [893, 475] on button "Save" at bounding box center [890, 472] width 48 height 19
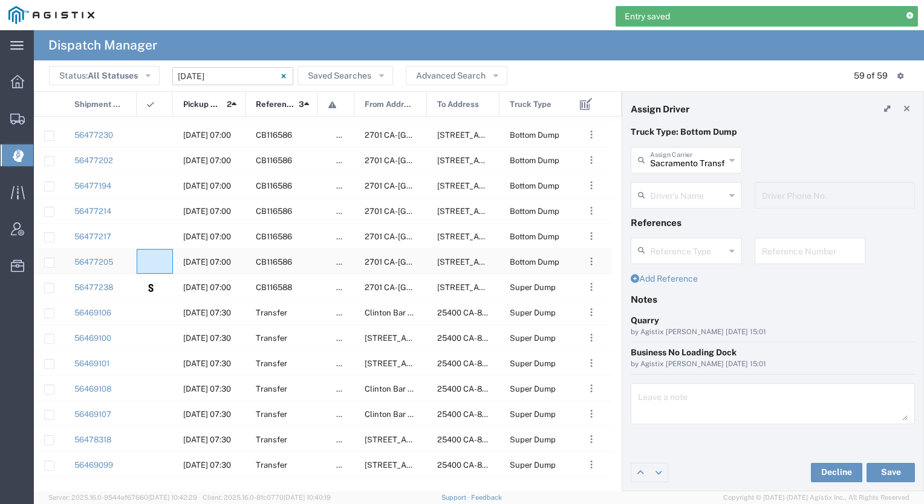
click at [150, 261] on agx-ag-table-icon-cell at bounding box center [151, 262] width 8 height 9
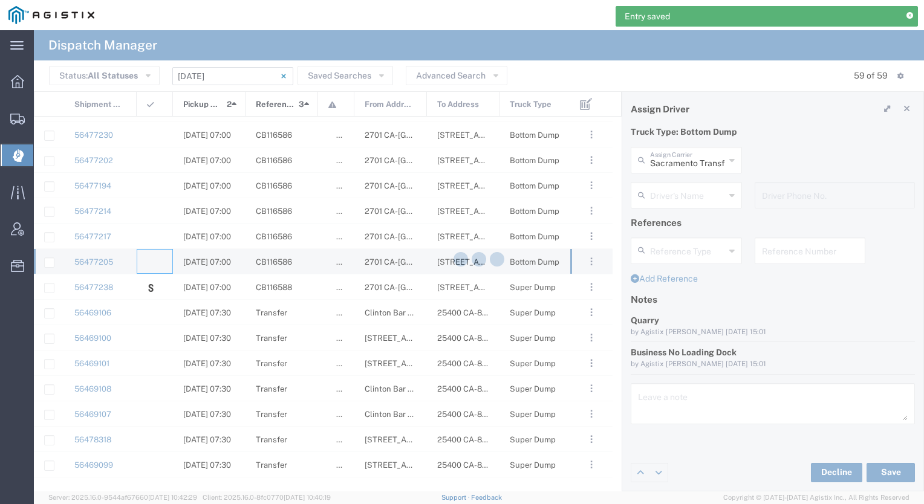
type input "[PERSON_NAME] & Sons Trucking, Inc"
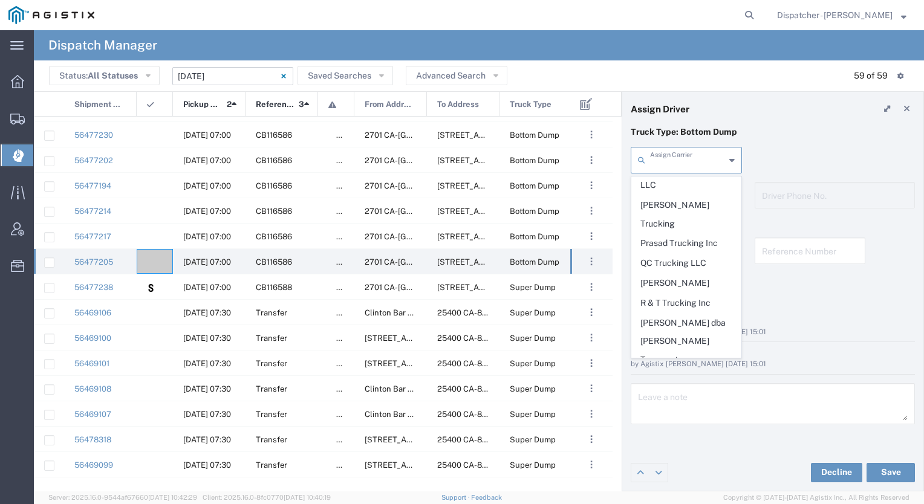
click at [688, 163] on input "text" at bounding box center [687, 159] width 75 height 21
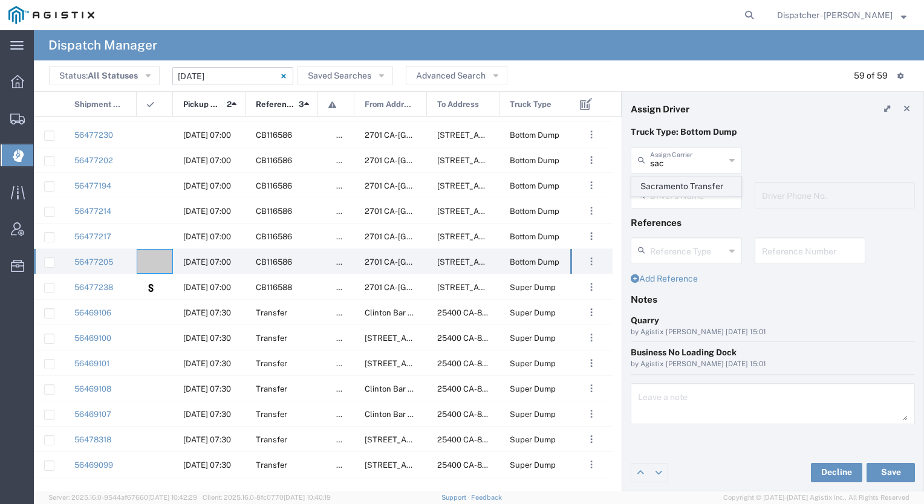
click at [676, 178] on span "Sacramento Transfer" at bounding box center [686, 186] width 109 height 19
click at [890, 473] on button "Save" at bounding box center [890, 472] width 48 height 19
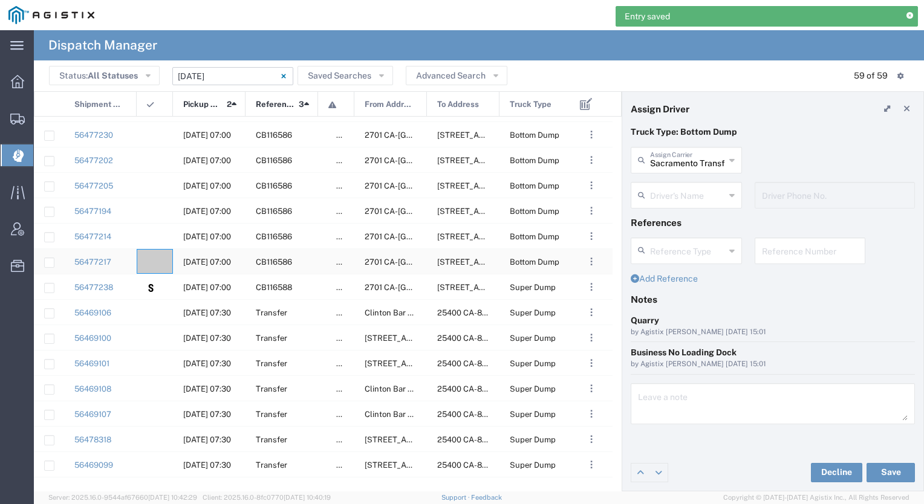
click at [149, 259] on agx-ag-table-icon-cell at bounding box center [151, 262] width 8 height 9
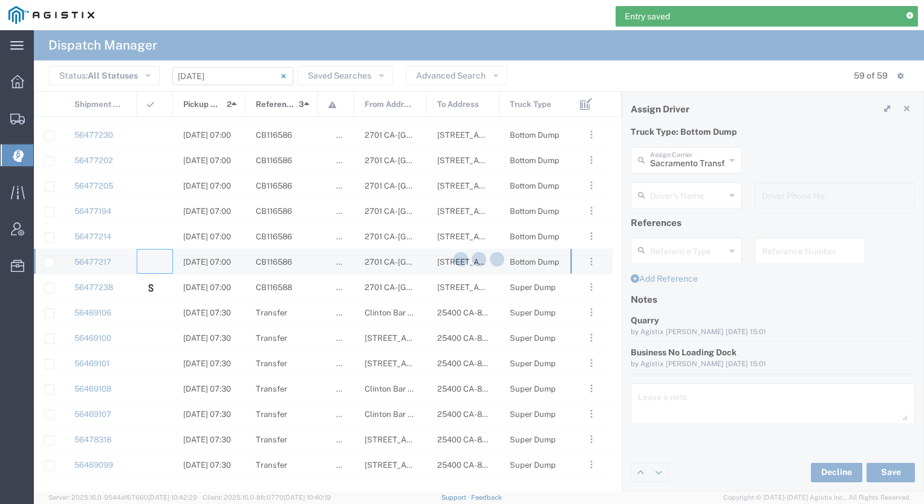
type input "[PERSON_NAME] & Sons Trucking, Inc"
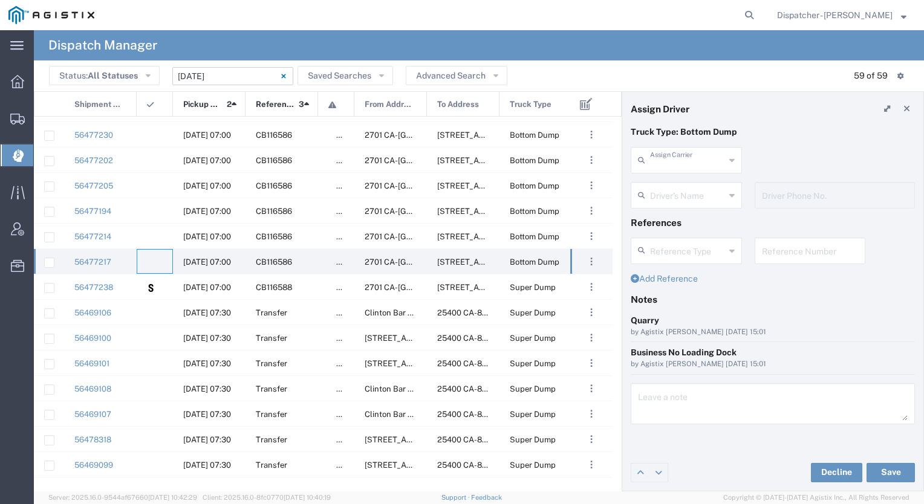
click at [699, 154] on input "text" at bounding box center [687, 159] width 75 height 21
click at [680, 181] on span "Sacramento Transfer" at bounding box center [686, 186] width 109 height 19
click at [890, 472] on button "Save" at bounding box center [890, 472] width 48 height 19
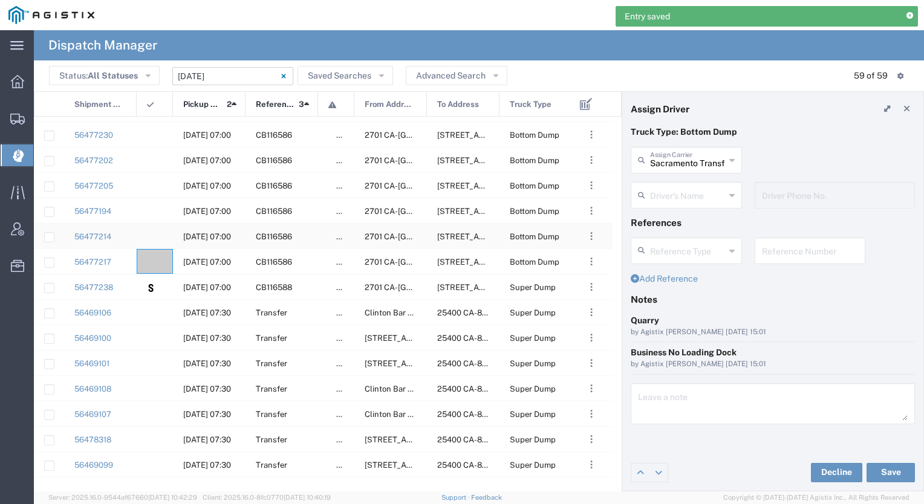
click at [149, 226] on div at bounding box center [155, 236] width 36 height 25
click at [155, 265] on div at bounding box center [155, 261] width 36 height 25
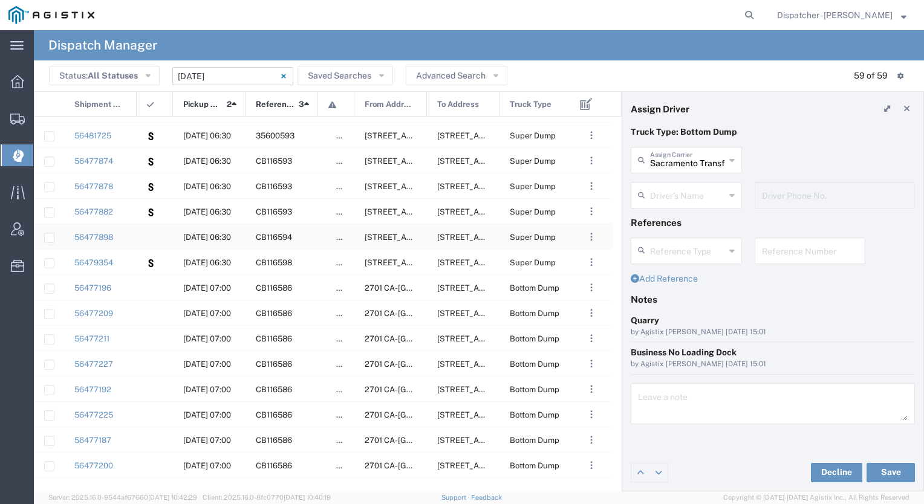
scroll to position [19, 0]
click at [157, 291] on div at bounding box center [155, 287] width 36 height 25
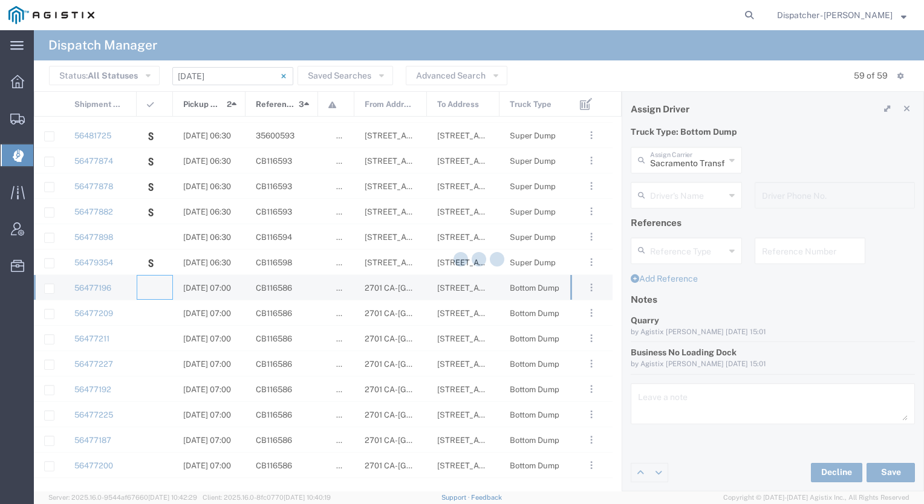
type input "[PERSON_NAME] & Sons Trucking, Inc"
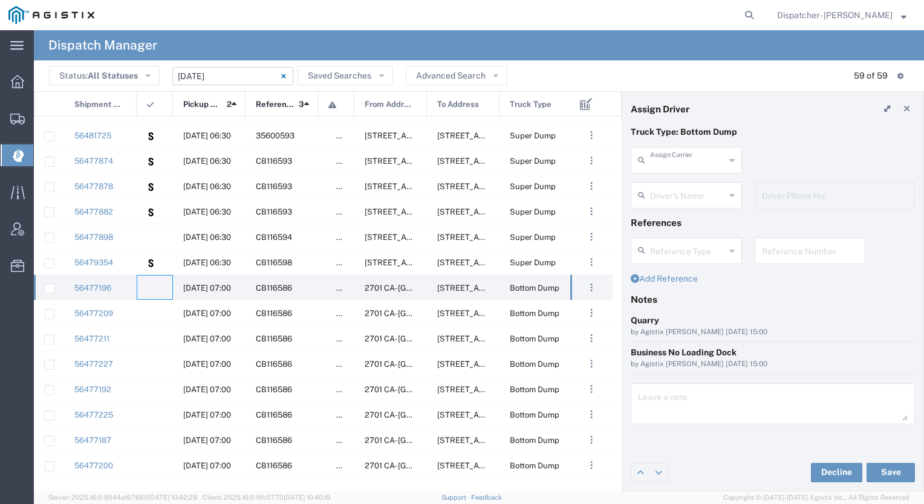
click at [666, 156] on input "text" at bounding box center [687, 159] width 75 height 21
click at [674, 182] on span "Tiger Sand & Gravel" at bounding box center [686, 186] width 109 height 19
type input "Tiger Sand & Gravel"
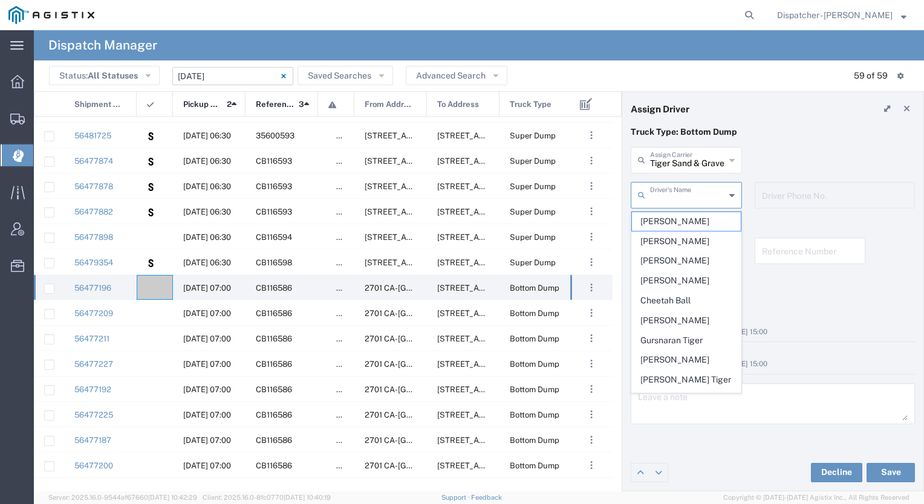
click at [667, 196] on input "text" at bounding box center [687, 194] width 75 height 21
click at [664, 217] on span "[PERSON_NAME]" at bounding box center [686, 221] width 109 height 19
type input "[PERSON_NAME]"
type input "9167189049"
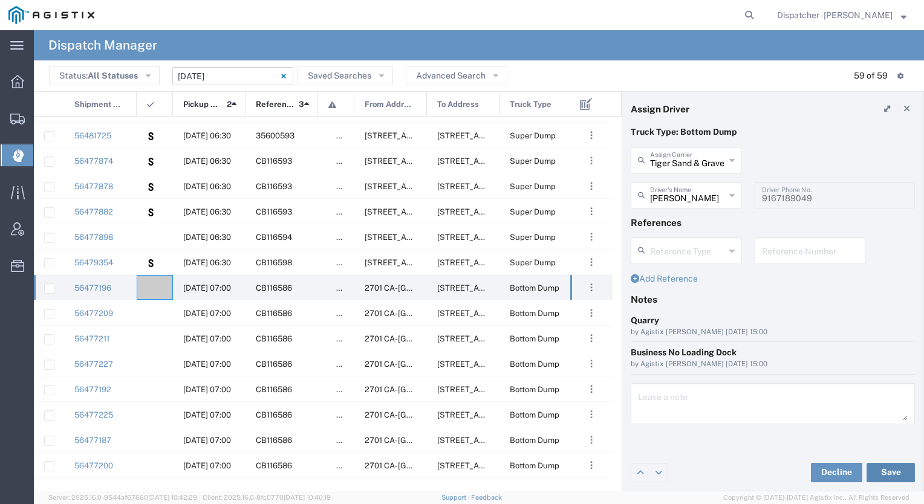
click at [880, 468] on button "Save" at bounding box center [890, 472] width 48 height 19
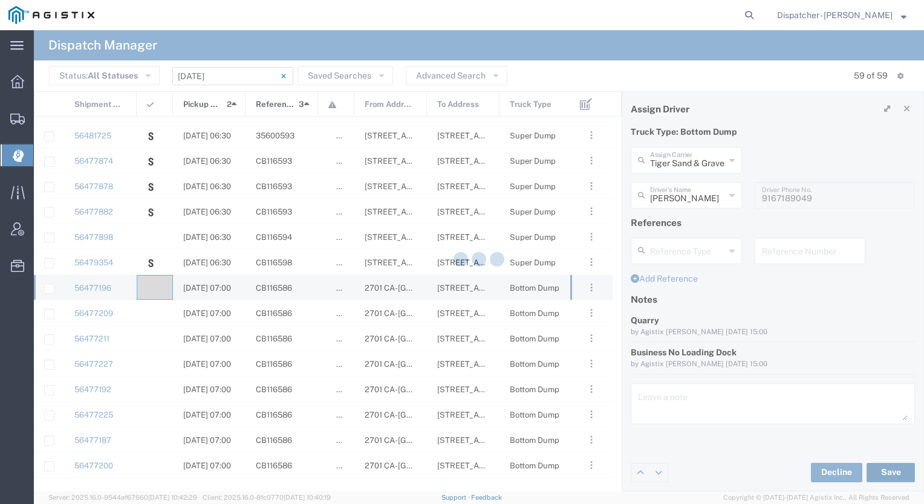
type input "[PERSON_NAME]"
type input "Tiger Sand & Gravel"
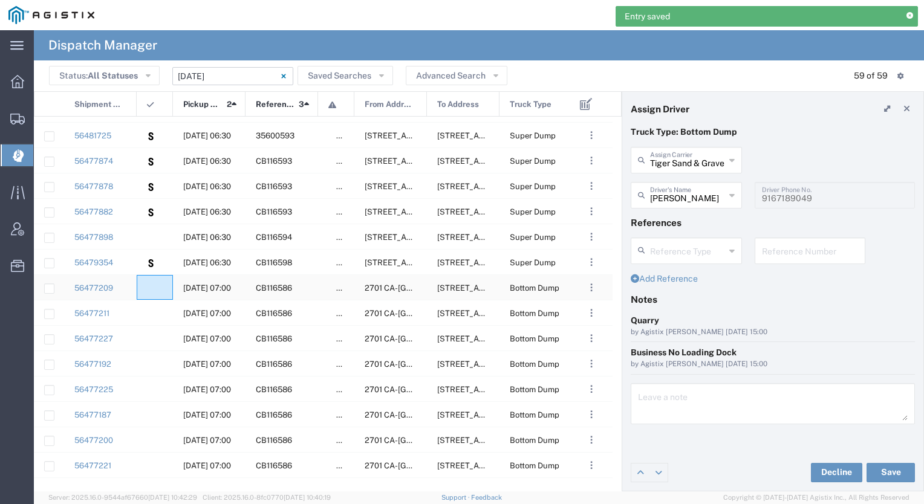
click at [157, 294] on div at bounding box center [155, 287] width 36 height 25
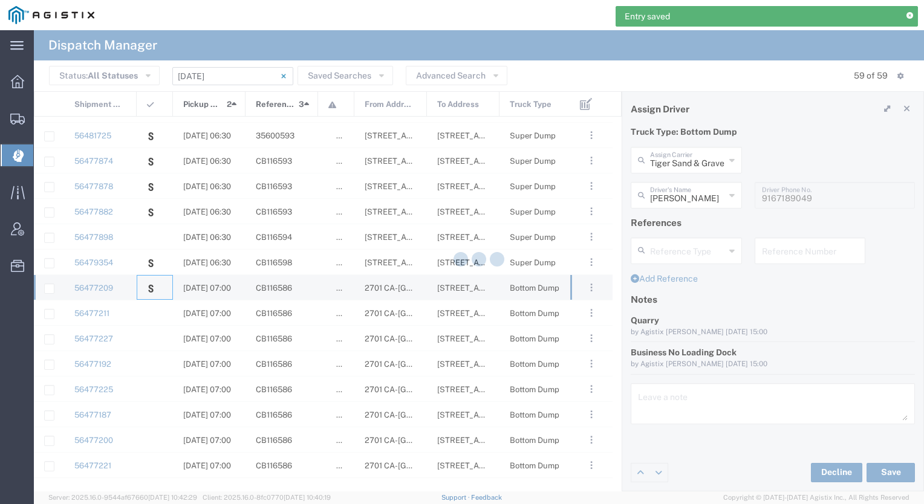
type input "Sacramento Transfer"
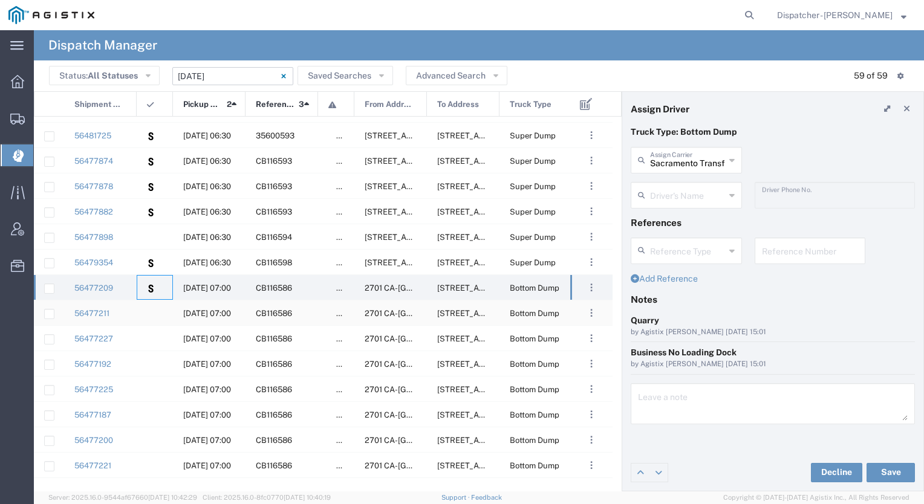
click at [143, 310] on div at bounding box center [155, 312] width 36 height 25
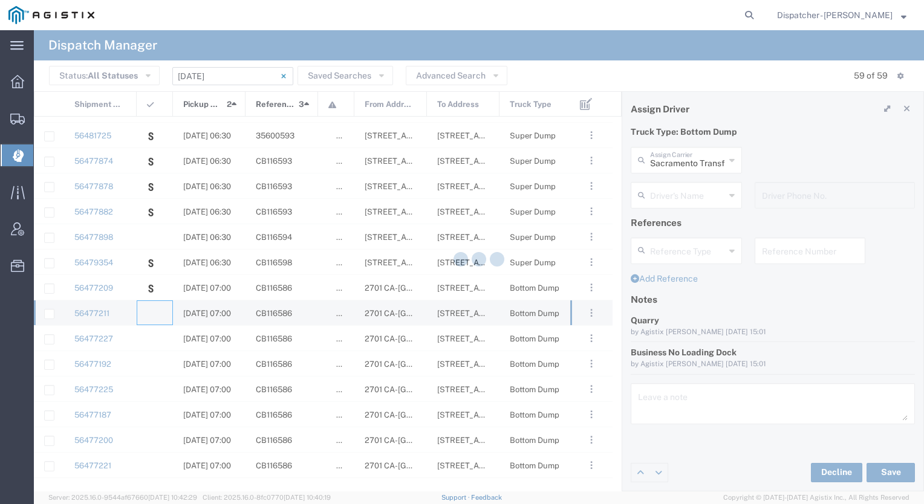
type input "[PERSON_NAME] & Sons Trucking, Inc"
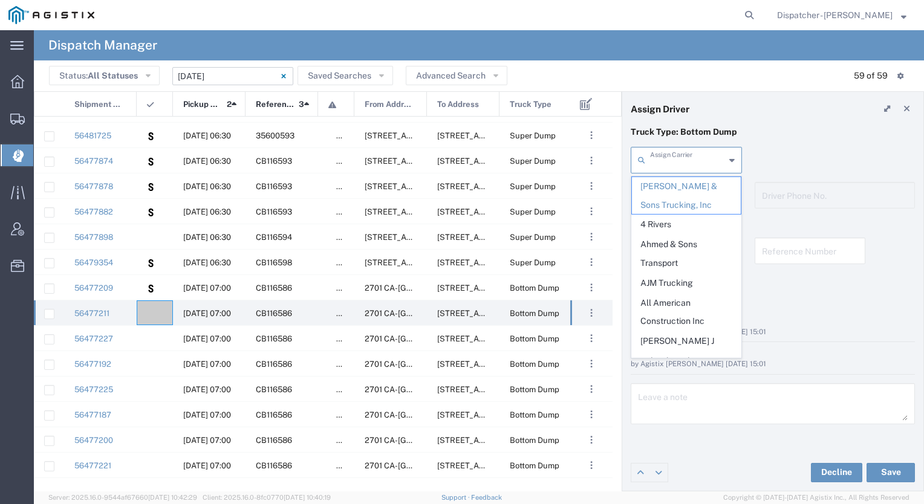
click at [696, 158] on input "text" at bounding box center [687, 159] width 75 height 21
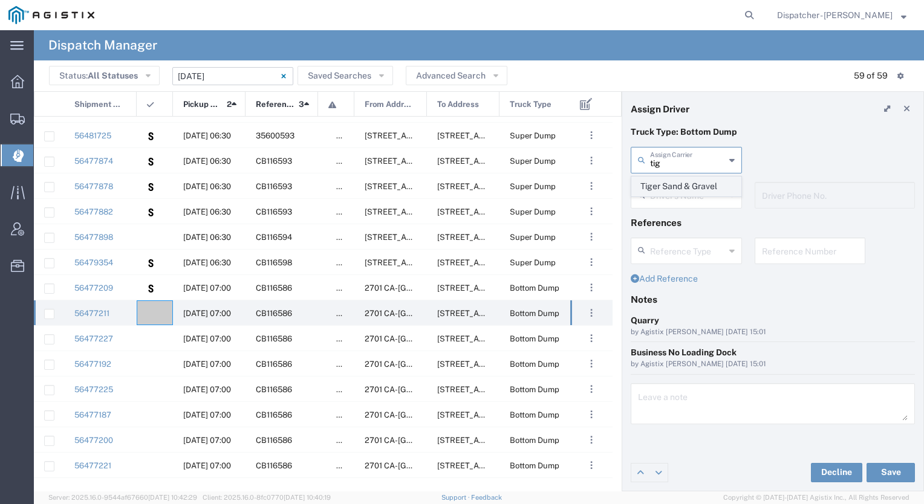
click at [669, 187] on span "Tiger Sand & Gravel" at bounding box center [686, 186] width 109 height 19
type input "Tiger Sand & Gravel"
click at [667, 198] on input "text" at bounding box center [688, 194] width 76 height 21
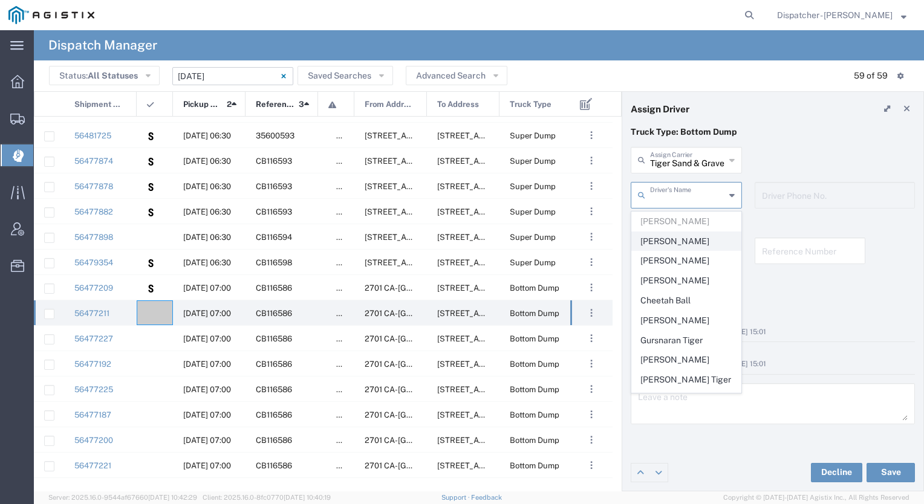
click at [669, 237] on span "[PERSON_NAME]" at bounding box center [686, 241] width 109 height 19
type input "[PERSON_NAME]"
type input "[PHONE_NUMBER]"
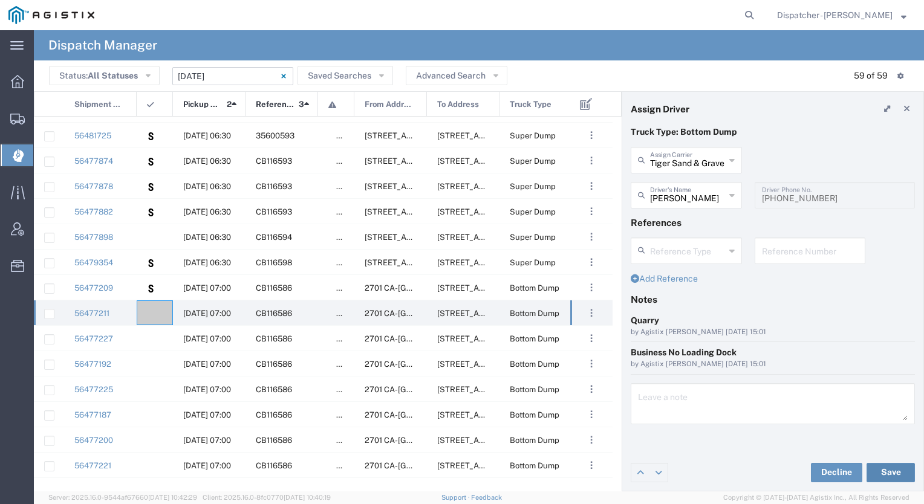
click at [890, 467] on button "Save" at bounding box center [890, 472] width 48 height 19
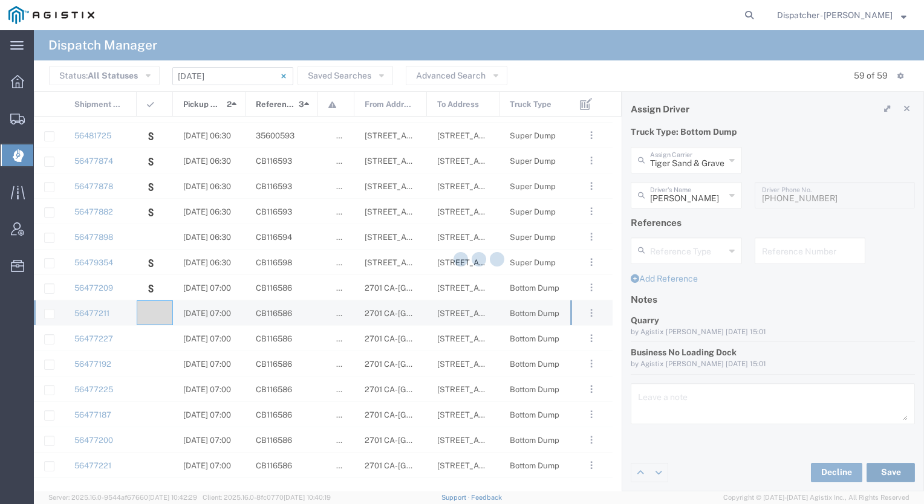
type input "[PERSON_NAME]"
type input "Tiger Sand & Gravel"
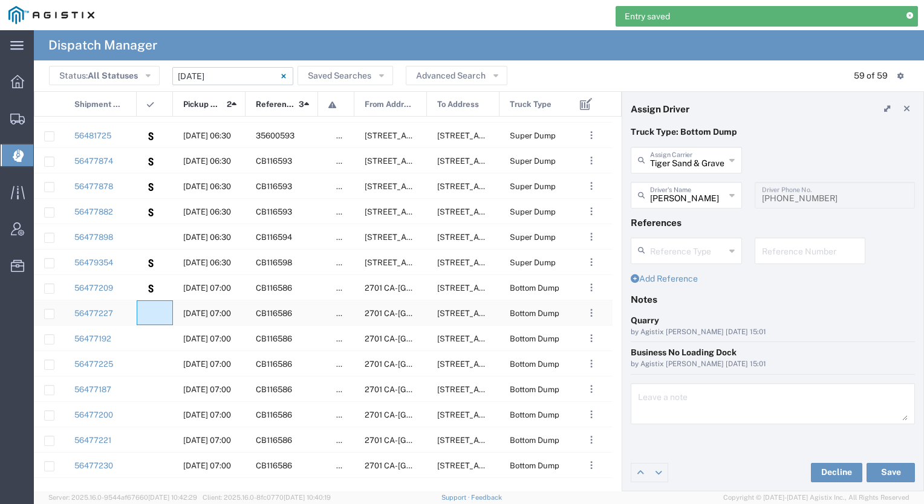
click at [159, 316] on div at bounding box center [155, 312] width 36 height 25
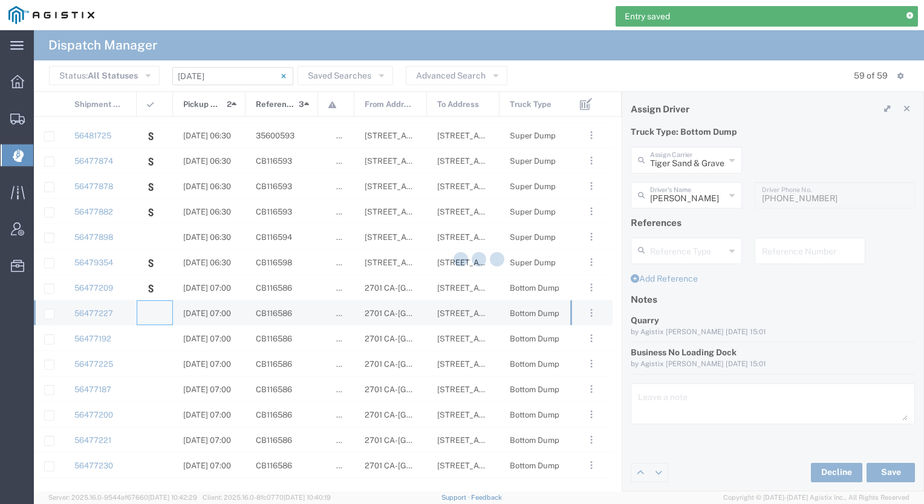
type input "[PERSON_NAME] & Sons Trucking, Inc"
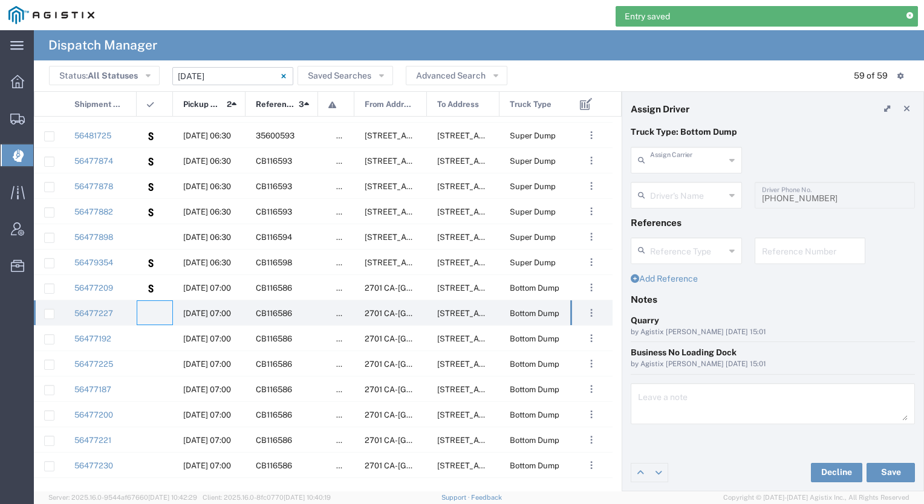
click at [694, 161] on input "text" at bounding box center [687, 159] width 75 height 21
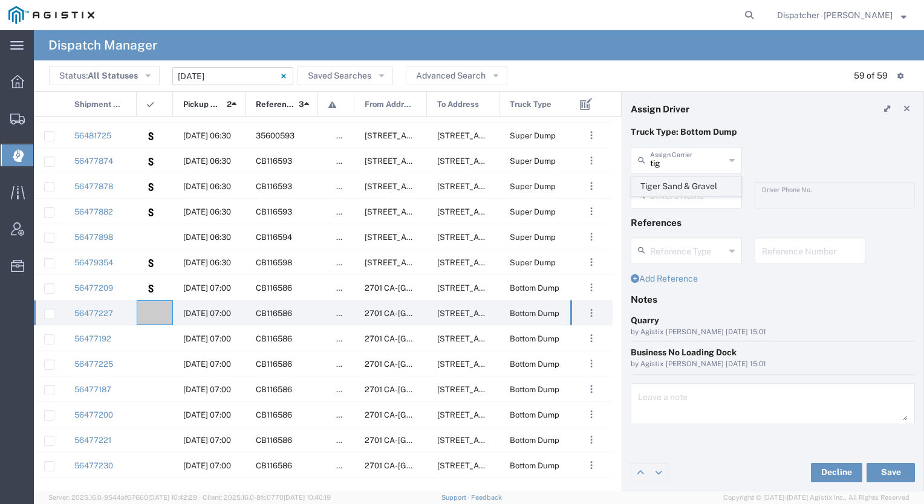
click at [684, 187] on span "Tiger Sand & Gravel" at bounding box center [686, 186] width 109 height 19
type input "Tiger Sand & Gravel"
click at [675, 201] on input "text" at bounding box center [687, 194] width 75 height 21
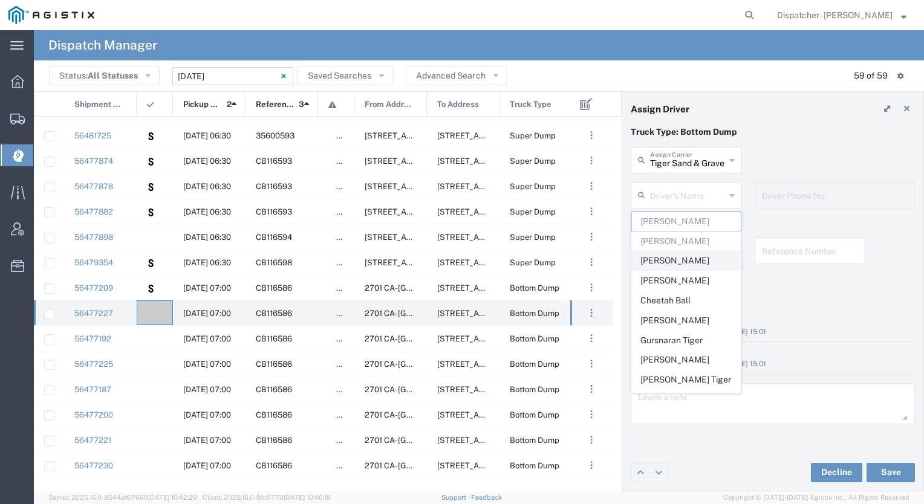
click at [666, 258] on span "[PERSON_NAME]" at bounding box center [686, 260] width 109 height 19
type input "[PERSON_NAME]"
type input "9165400784"
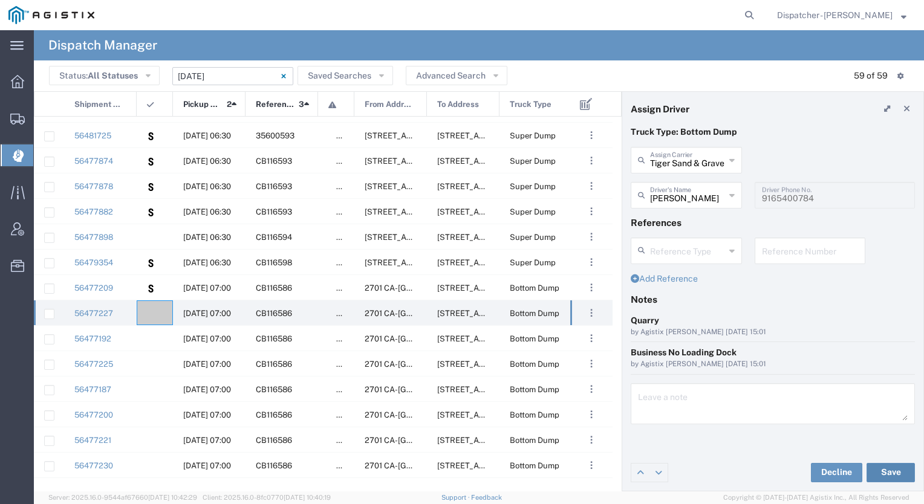
click at [881, 476] on button "Save" at bounding box center [890, 472] width 48 height 19
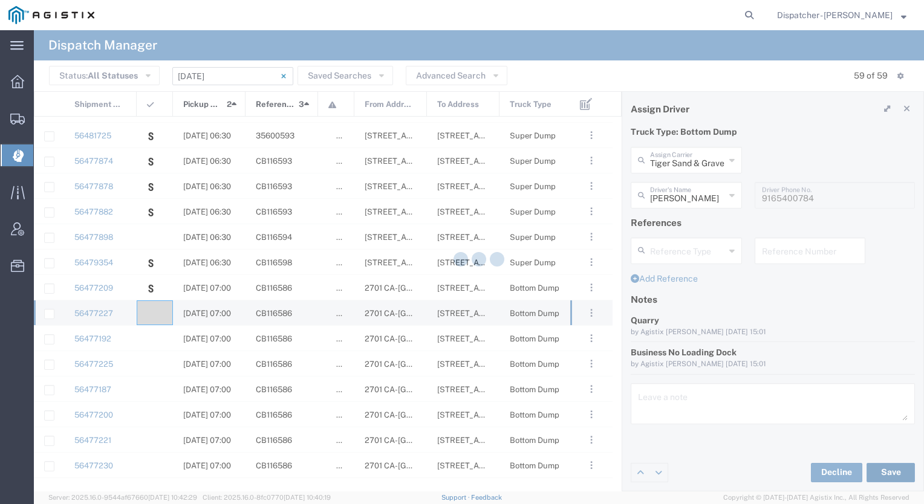
type input "[PERSON_NAME]"
type input "Tiger Sand & Gravel"
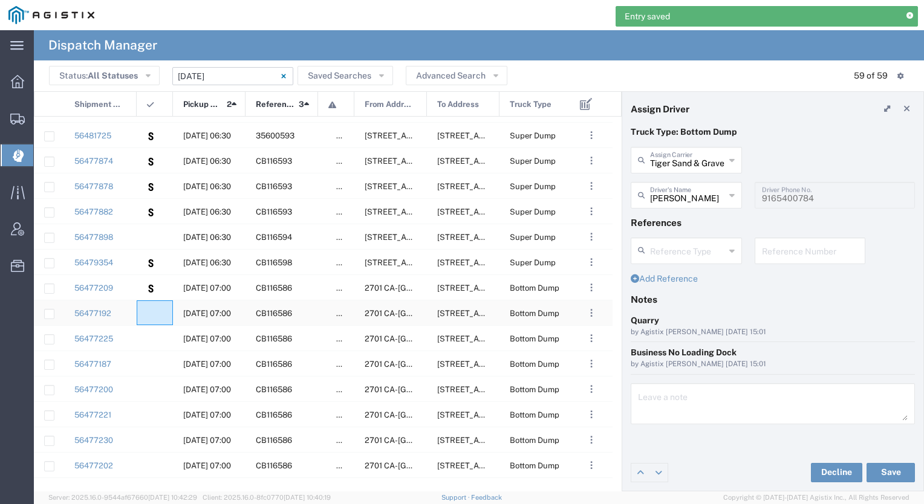
click at [157, 317] on div at bounding box center [155, 312] width 36 height 25
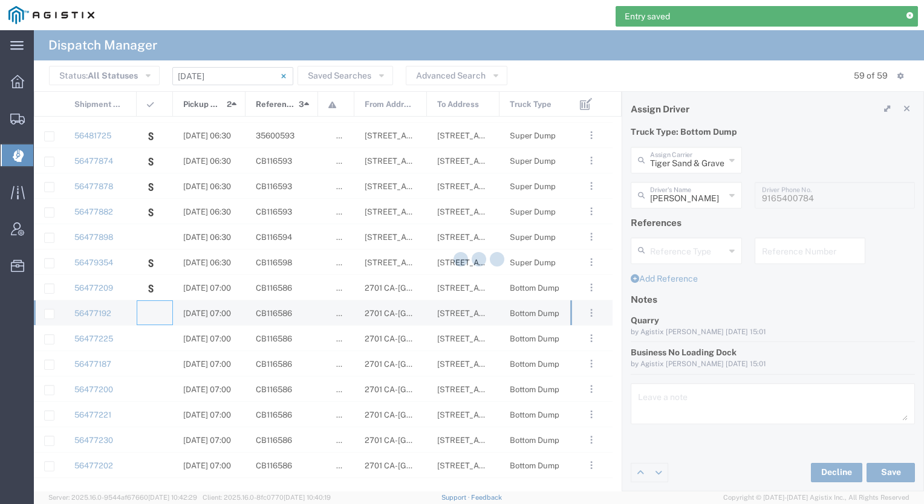
type input "[PERSON_NAME] & Sons Trucking, Inc"
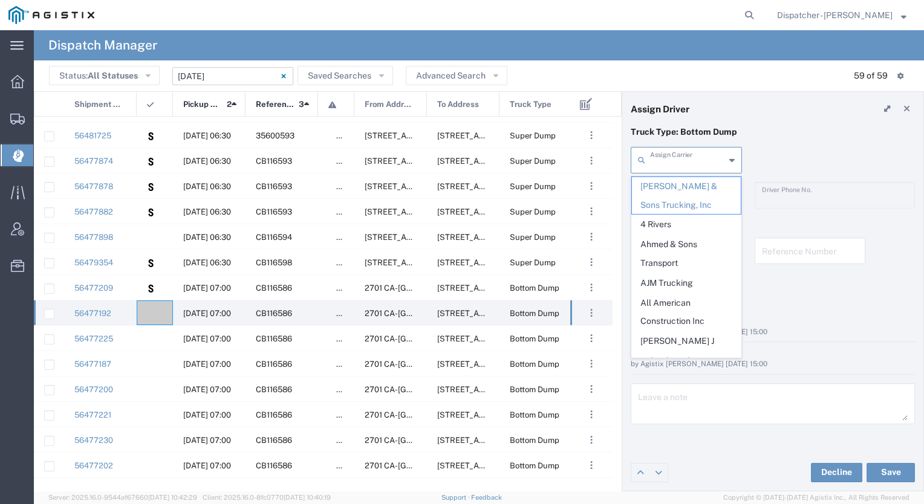
click at [689, 168] on input "text" at bounding box center [687, 159] width 75 height 21
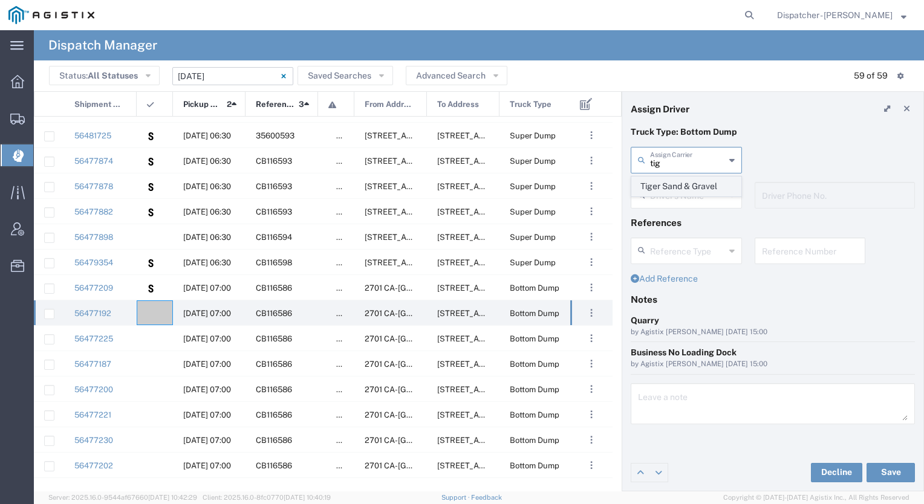
click at [674, 184] on span "Tiger Sand & Gravel" at bounding box center [686, 186] width 109 height 19
type input "Tiger Sand & Gravel"
click at [670, 198] on input "text" at bounding box center [688, 194] width 76 height 21
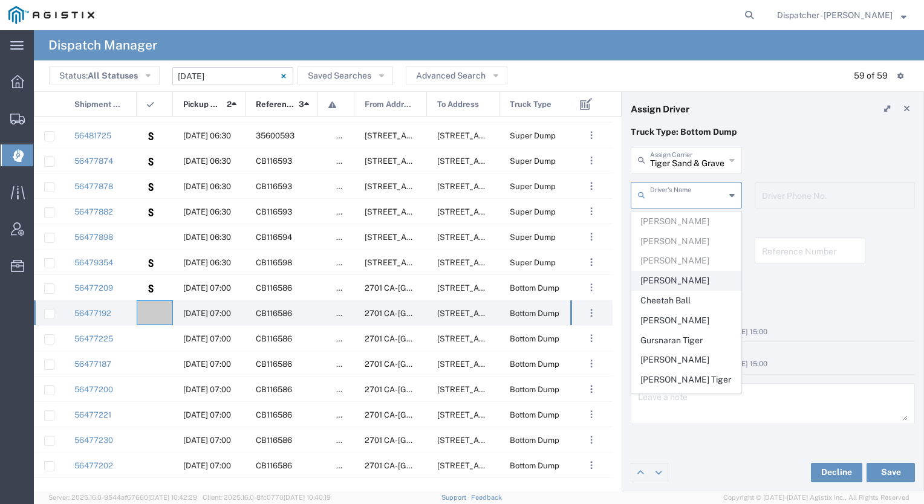
click at [665, 275] on span "[PERSON_NAME]" at bounding box center [686, 280] width 109 height 19
type input "[PERSON_NAME]"
type input "9165441040"
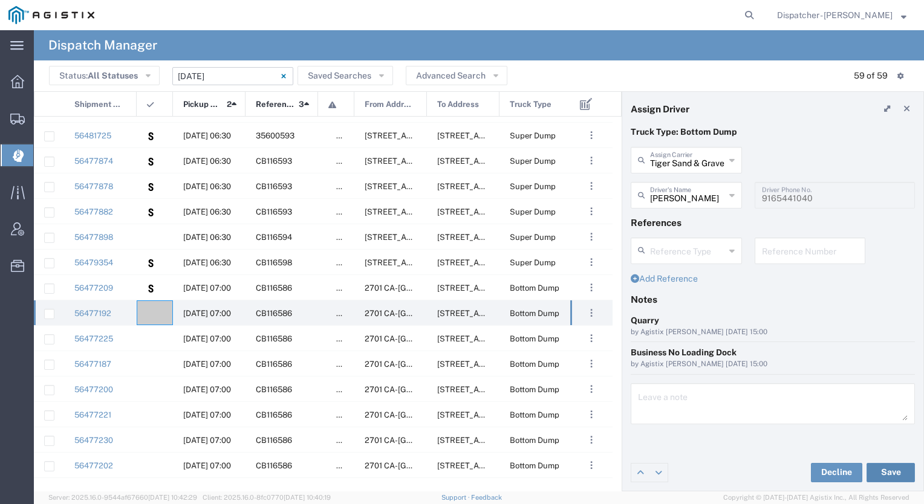
click at [881, 467] on button "Save" at bounding box center [890, 472] width 48 height 19
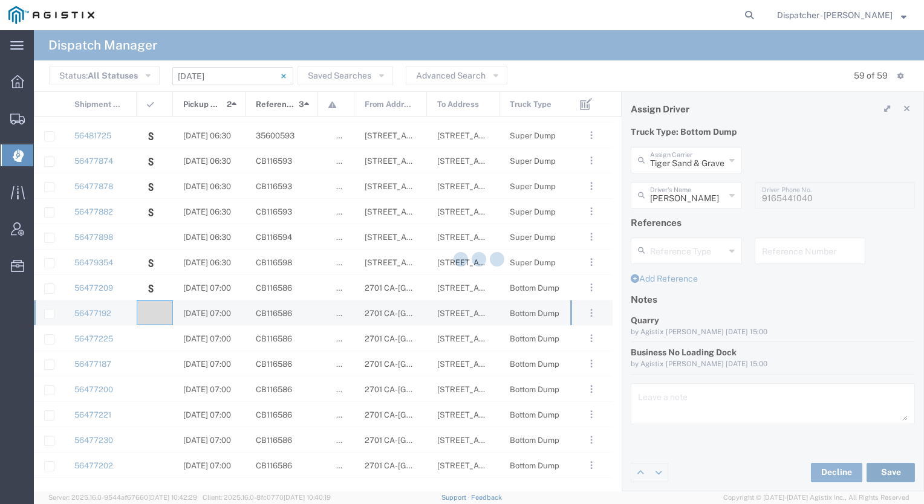
type input "[PERSON_NAME]"
type input "Tiger Sand & Gravel"
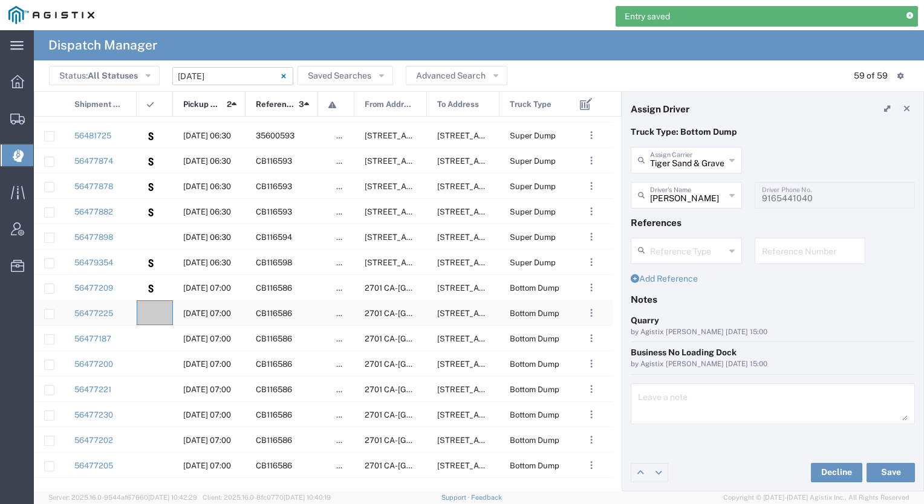
click at [158, 318] on div at bounding box center [155, 312] width 36 height 25
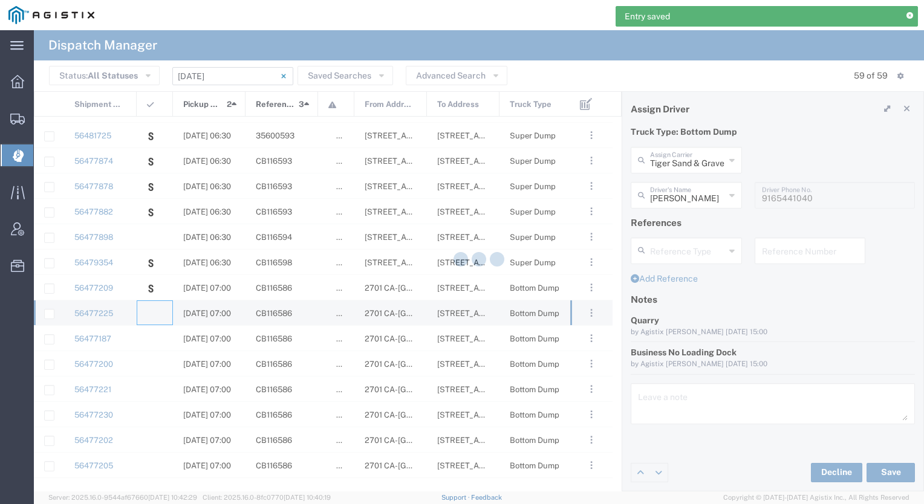
type input "[PERSON_NAME] & Sons Trucking, Inc"
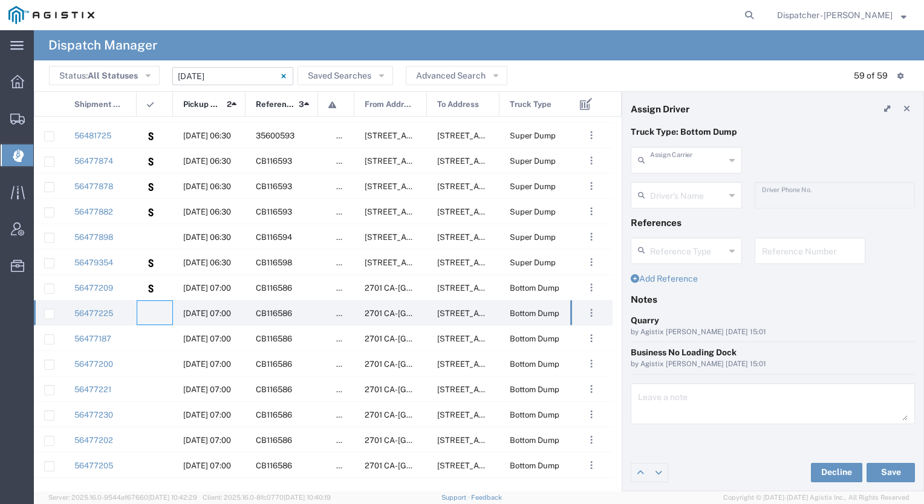
click at [689, 156] on input "text" at bounding box center [687, 159] width 75 height 21
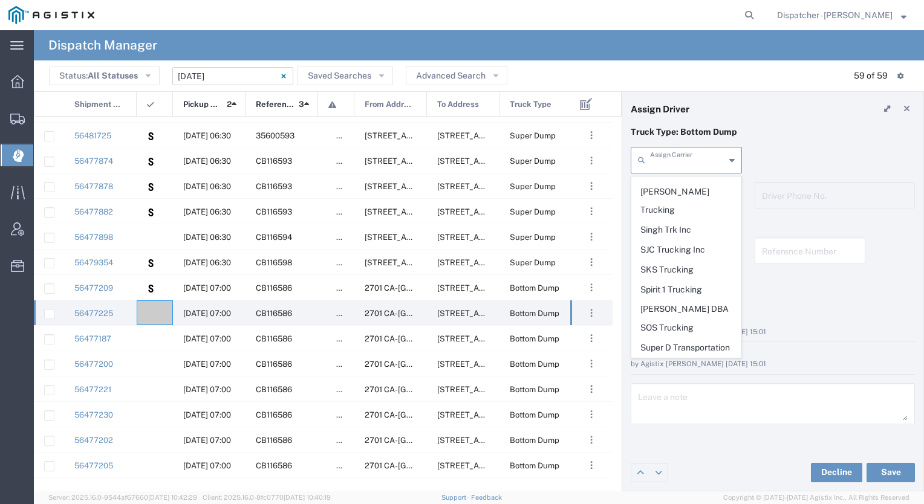
scroll to position [2502, 0]
drag, startPoint x: 697, startPoint y: 239, endPoint x: 661, endPoint y: 233, distance: 36.1
click at [661, 435] on span "Tiger Sand & Gravel" at bounding box center [686, 444] width 109 height 19
type input "Tiger Sand & Gravel"
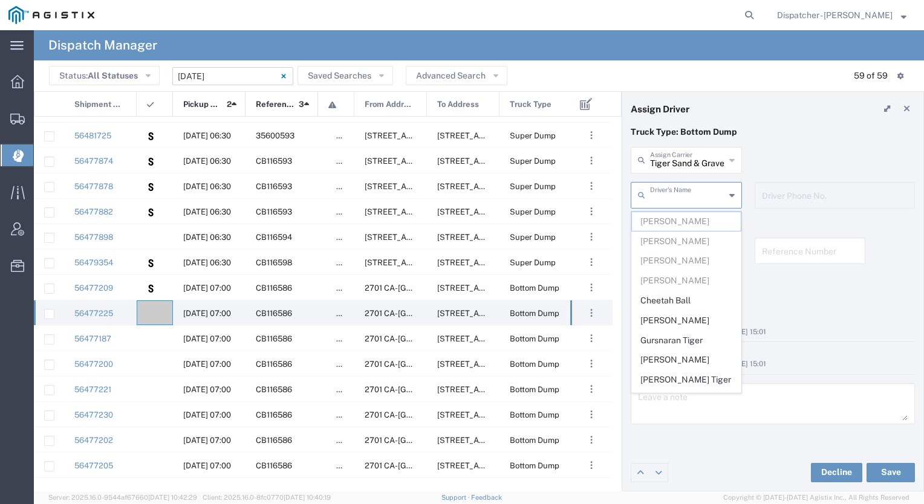
click at [683, 199] on input "text" at bounding box center [687, 194] width 75 height 21
click at [675, 299] on span "Cheetah Ball" at bounding box center [686, 300] width 109 height 19
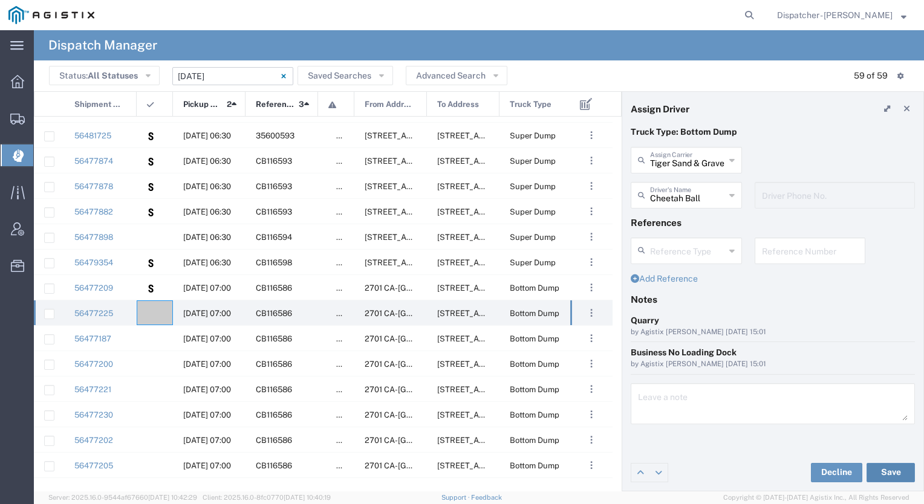
click at [887, 471] on button "Save" at bounding box center [890, 472] width 48 height 19
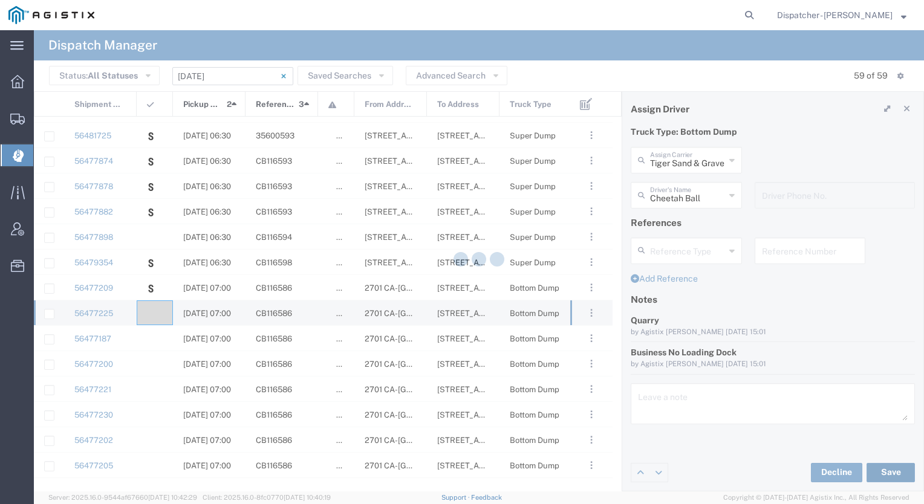
type input "Cheetah Ball"
type input "Tiger Sand & Gravel"
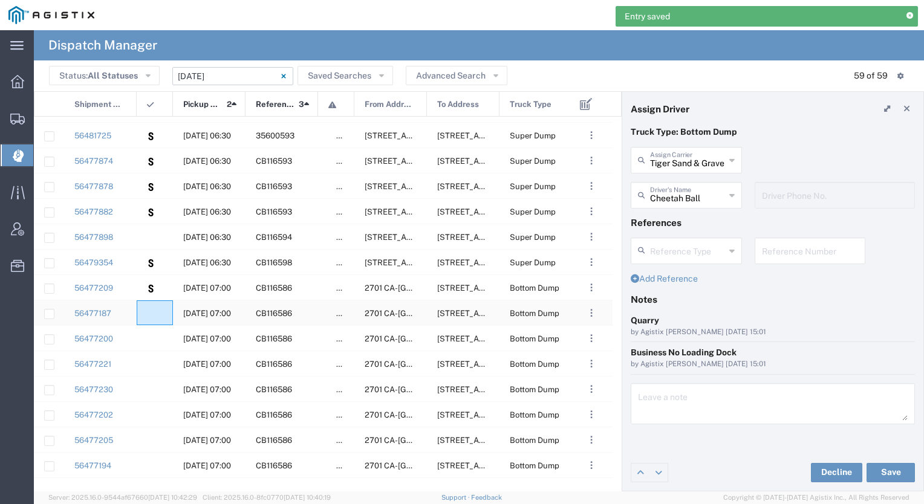
click at [152, 316] on agx-ag-table-icon-cell at bounding box center [151, 313] width 8 height 9
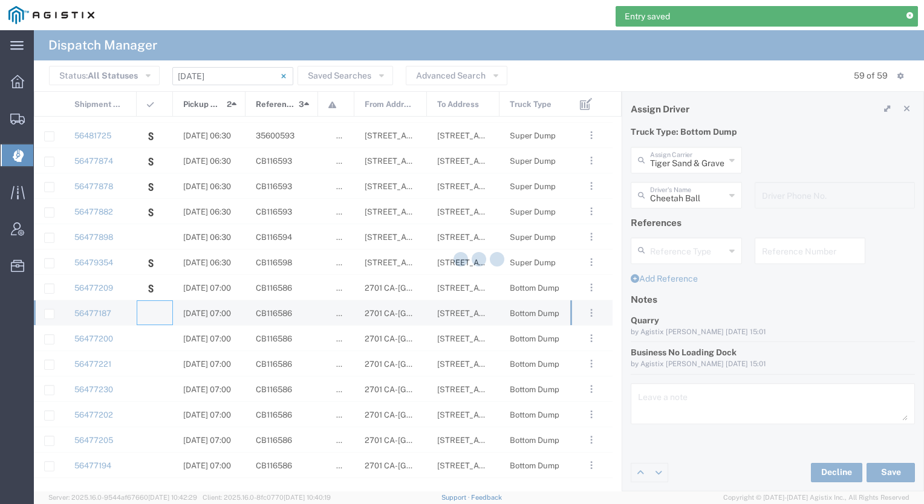
type input "[PERSON_NAME] & Sons Trucking, Inc"
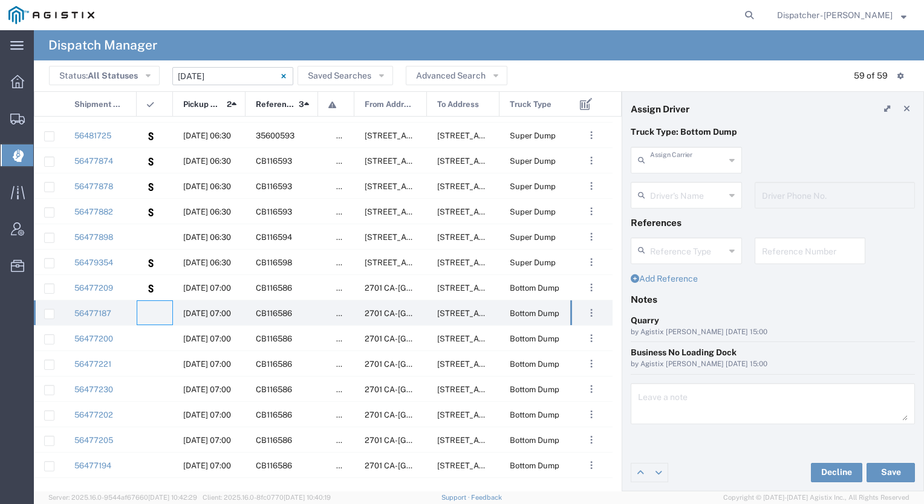
click at [695, 158] on input "text" at bounding box center [687, 159] width 75 height 21
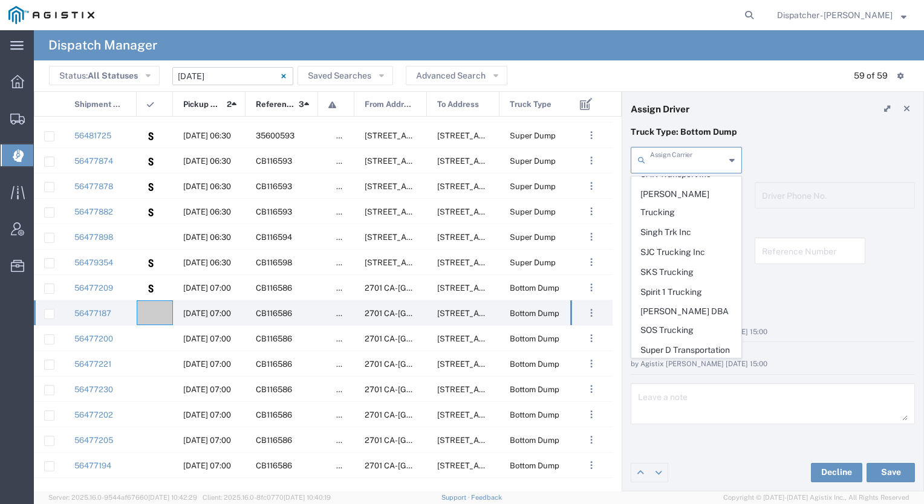
scroll to position [2498, 0]
click at [696, 438] on span "Tiger Sand & Gravel" at bounding box center [686, 447] width 109 height 19
type input "Tiger Sand & Gravel"
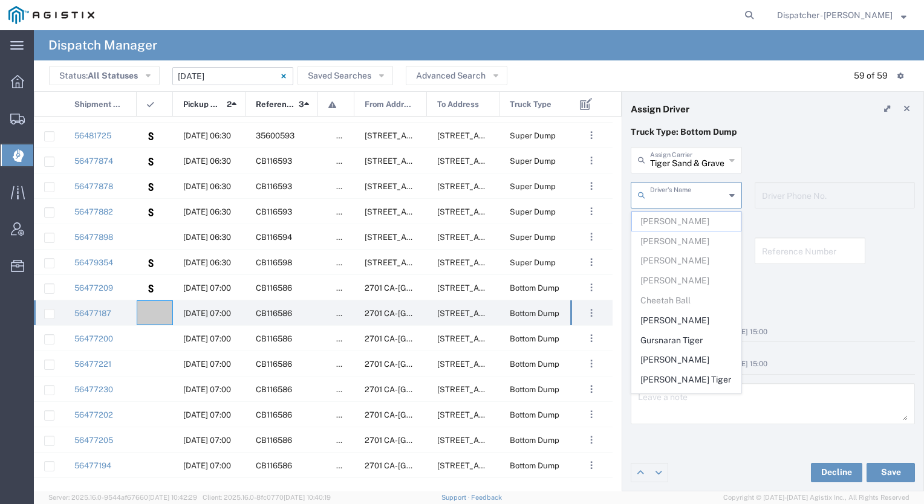
click at [684, 193] on input "text" at bounding box center [687, 194] width 75 height 21
click at [678, 321] on span "[PERSON_NAME]" at bounding box center [686, 320] width 109 height 19
type input "[PERSON_NAME]"
type input "9164902048"
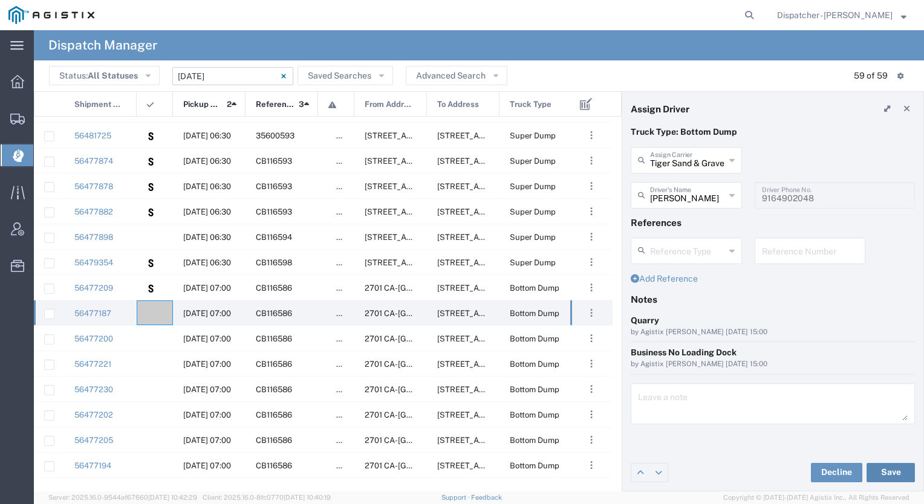
click at [887, 474] on button "Save" at bounding box center [890, 472] width 48 height 19
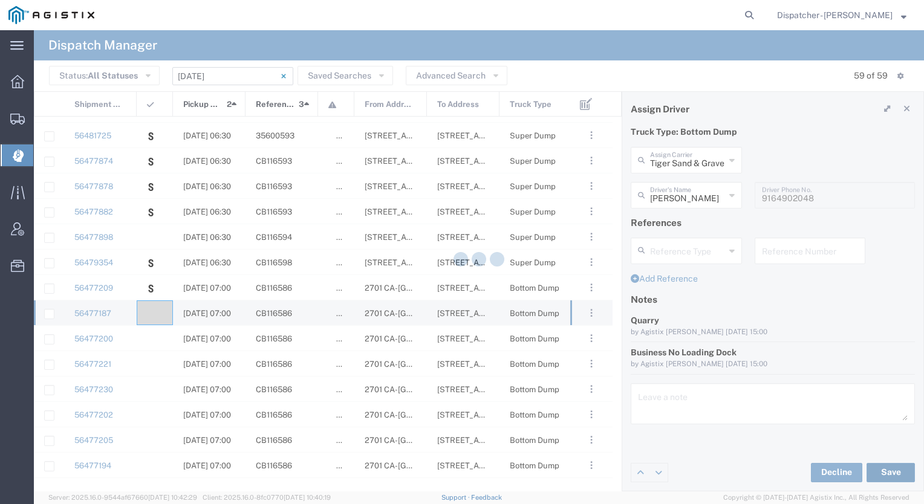
type input "[PERSON_NAME]"
type input "Tiger Sand & Gravel"
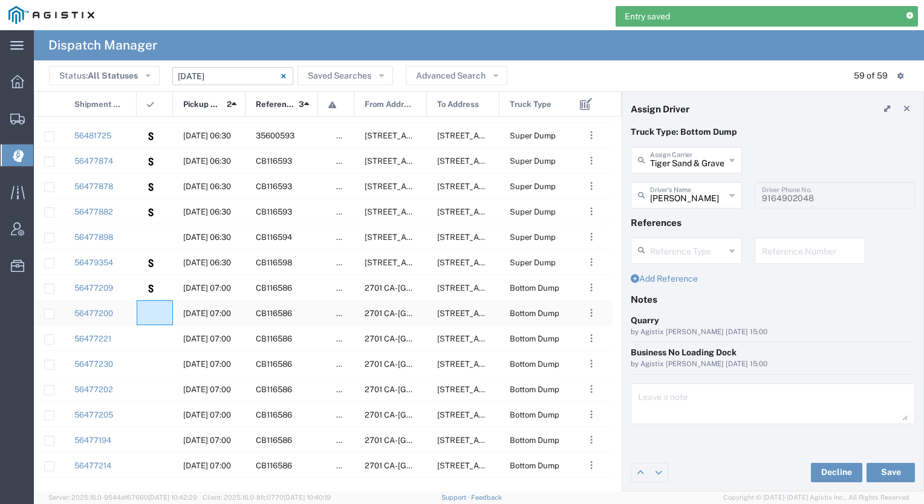
click at [157, 314] on div at bounding box center [155, 312] width 36 height 25
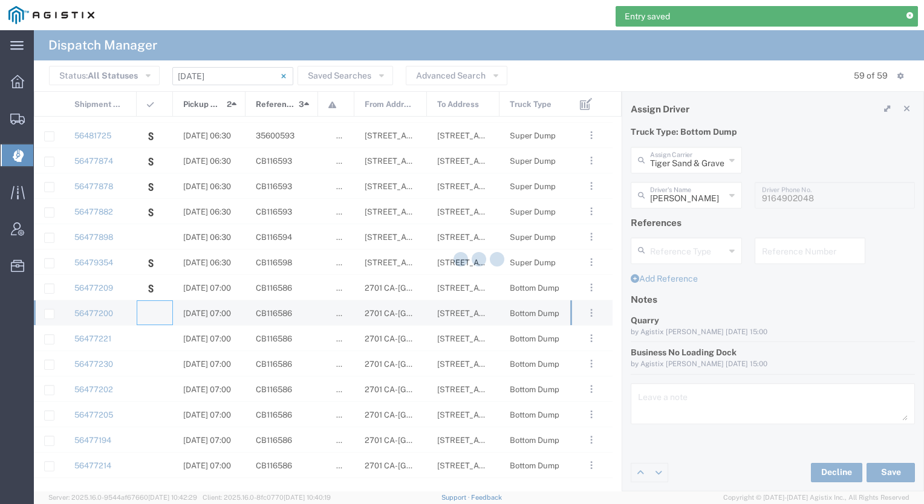
type input "[PERSON_NAME] & Sons Trucking, Inc"
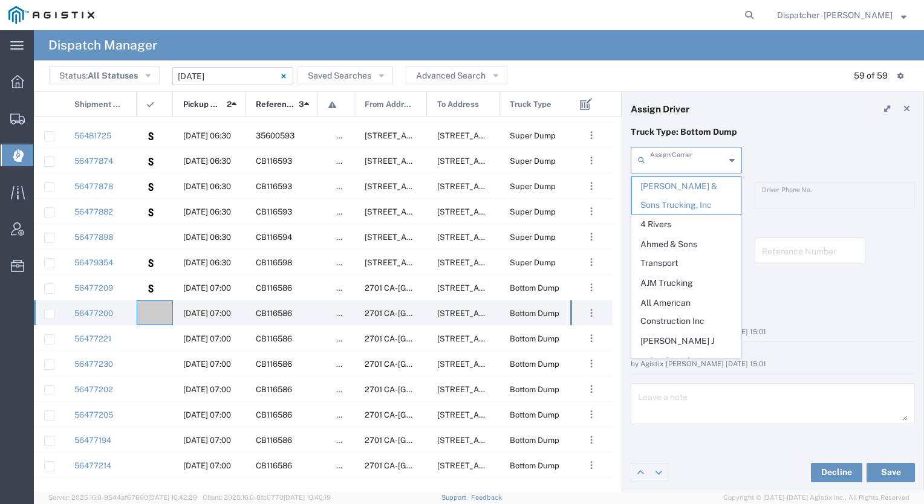
click at [711, 166] on input "text" at bounding box center [687, 159] width 75 height 21
click at [685, 449] on span "Tiger Sand & Gravel" at bounding box center [686, 458] width 109 height 19
type input "Tiger Sand & Gravel"
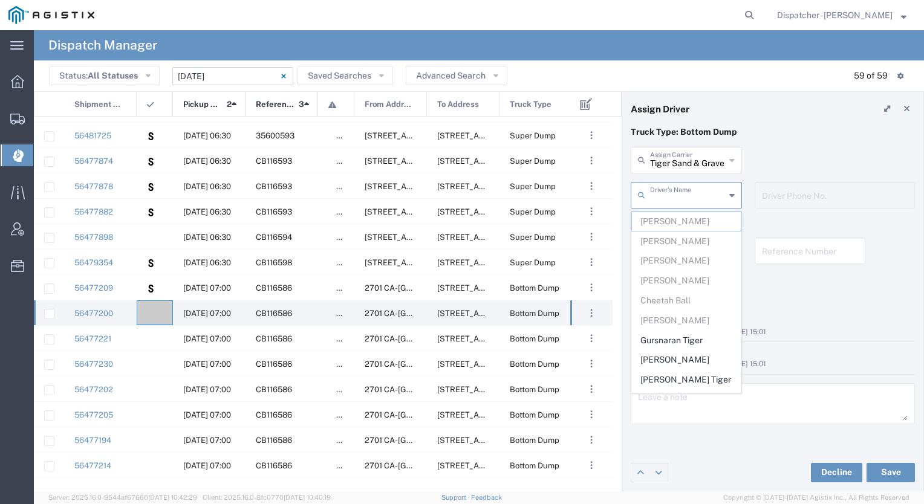
click at [690, 196] on input "text" at bounding box center [687, 194] width 75 height 21
click at [677, 332] on span "Gursnaran Tiger" at bounding box center [686, 340] width 109 height 19
type input "Gursnaran Tiger"
type input "[PHONE_NUMBER]"
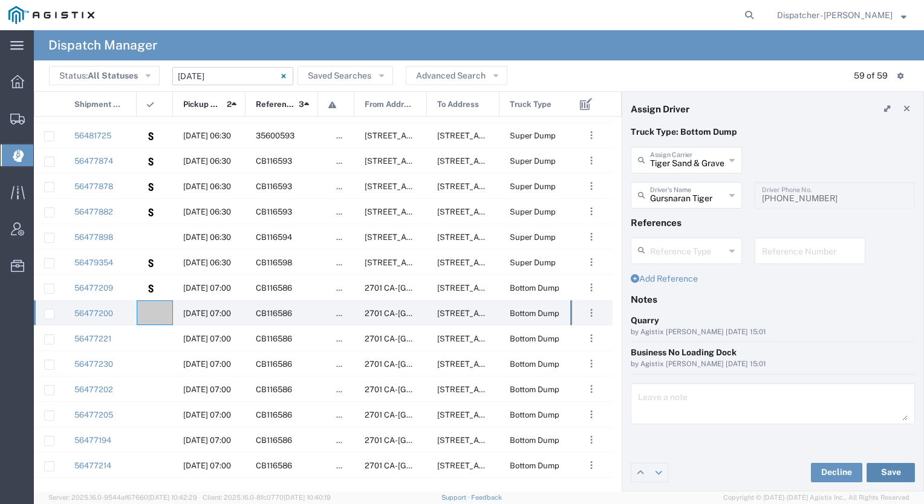
click at [883, 465] on button "Save" at bounding box center [890, 472] width 48 height 19
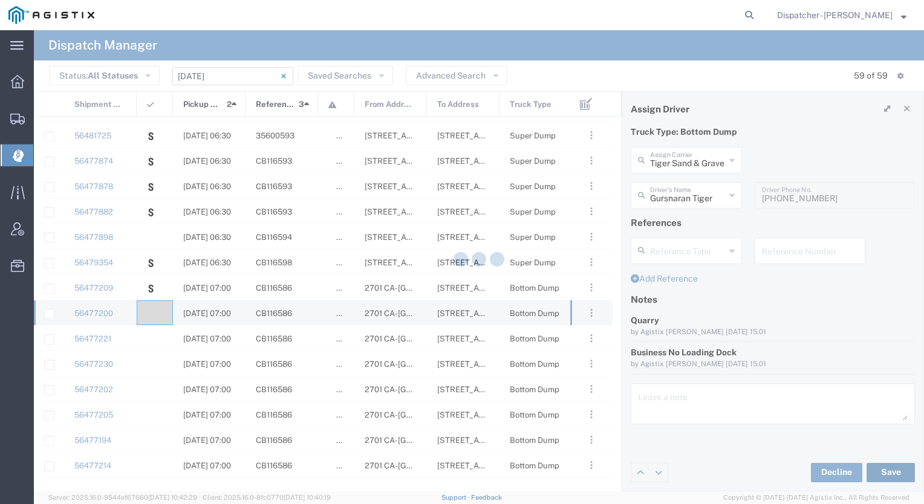
type input "Gursnaran Tiger"
type input "Tiger Sand & Gravel"
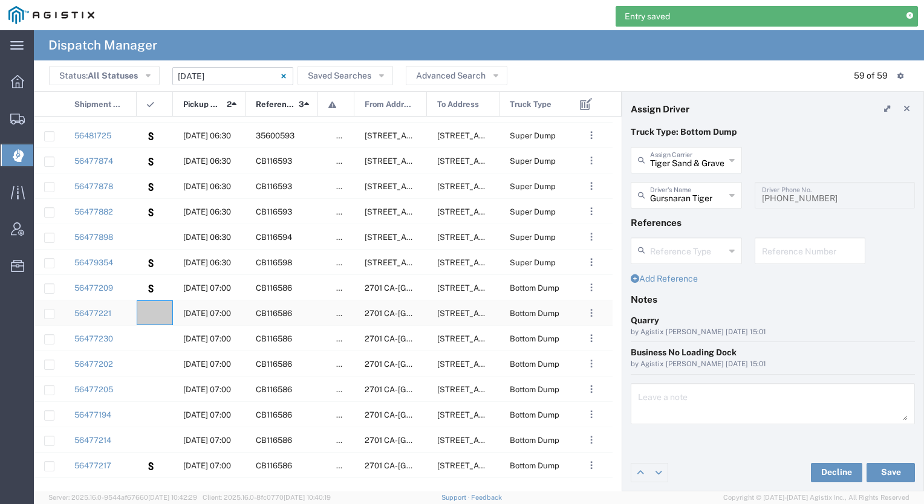
click at [157, 314] on div at bounding box center [155, 312] width 36 height 25
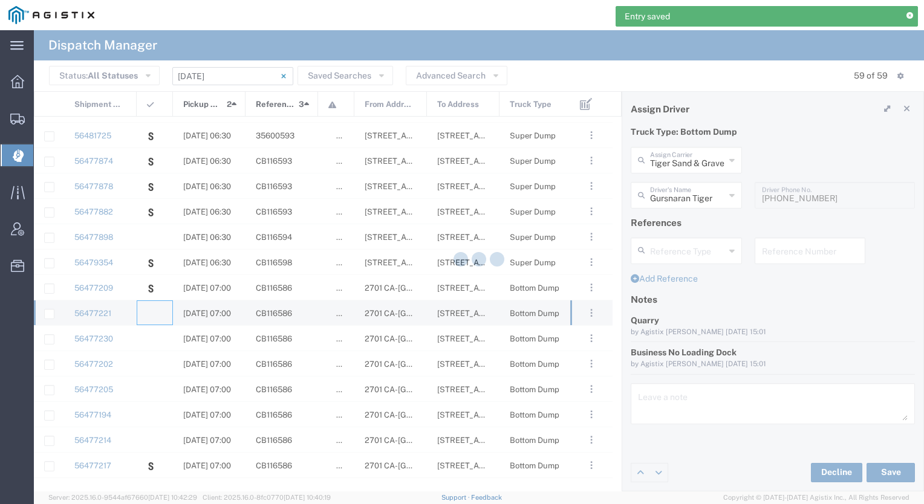
type input "[PERSON_NAME] & Sons Trucking, Inc"
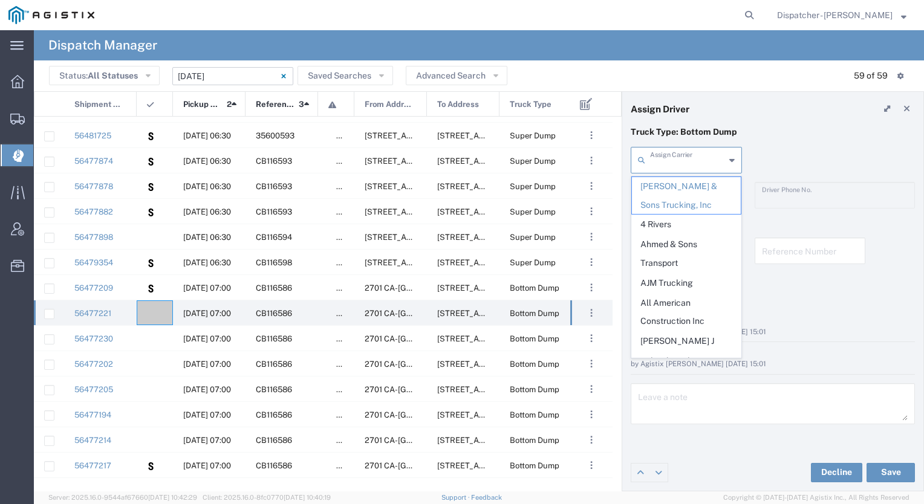
click at [693, 160] on input "text" at bounding box center [687, 159] width 75 height 21
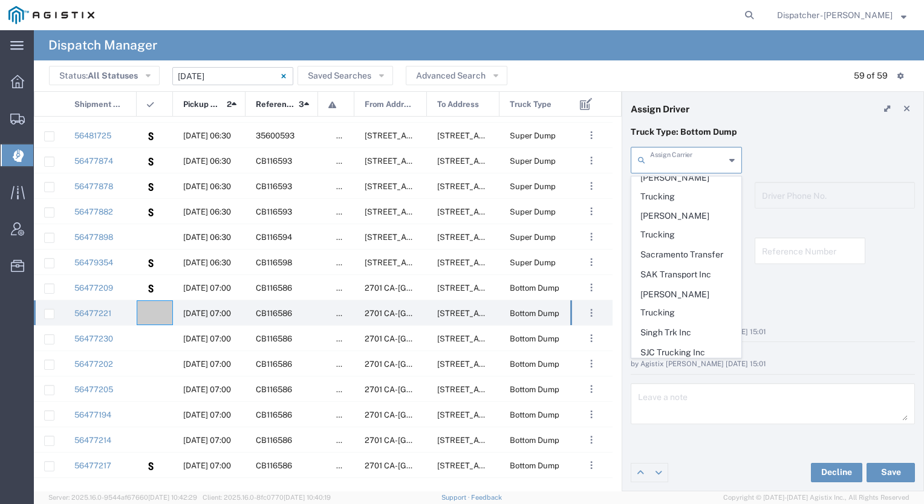
scroll to position [2403, 0]
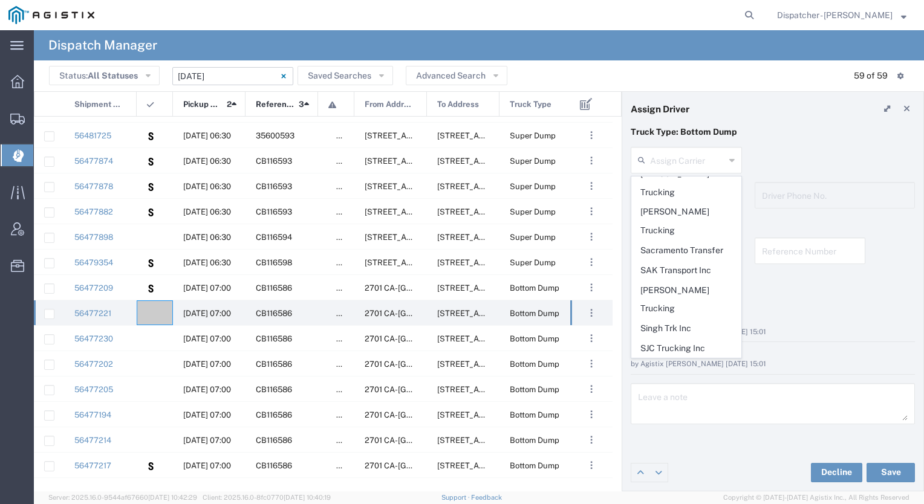
type input "Tiger Sand & Gravel"
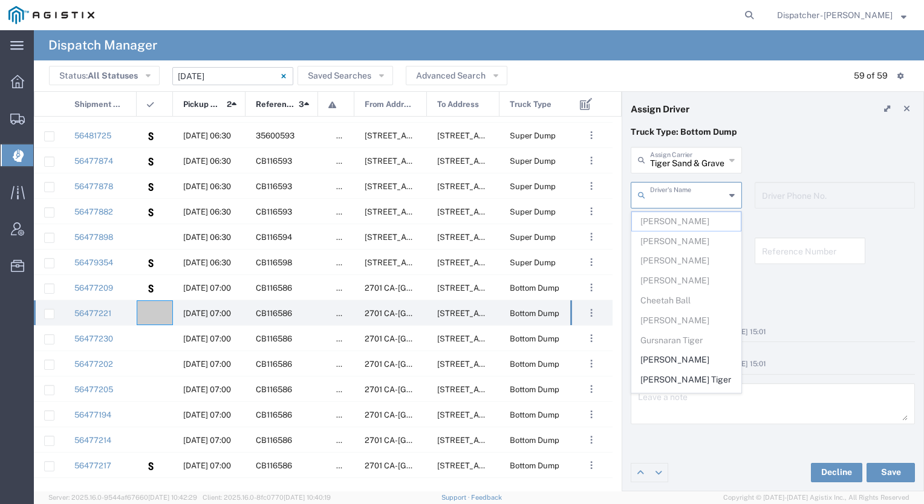
click at [696, 195] on input "text" at bounding box center [687, 194] width 75 height 21
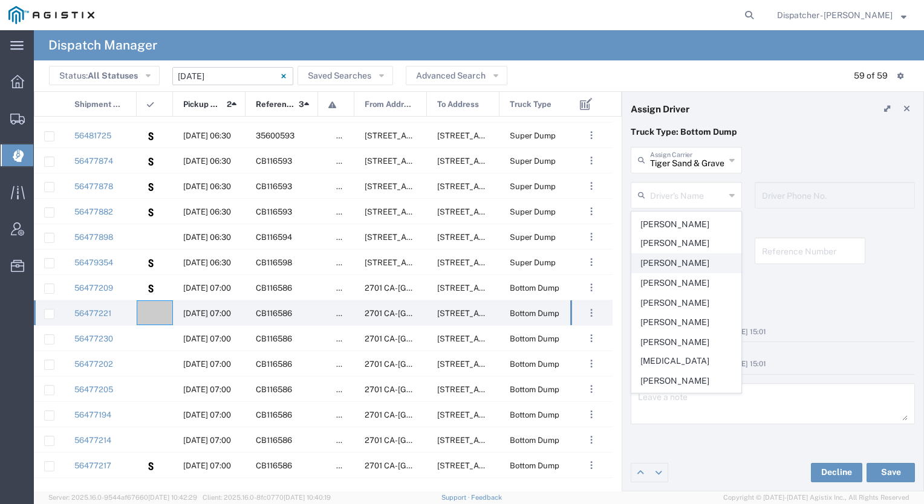
click at [693, 254] on span "[PERSON_NAME]" at bounding box center [686, 263] width 109 height 19
type input "[PERSON_NAME]"
type input "9163801234"
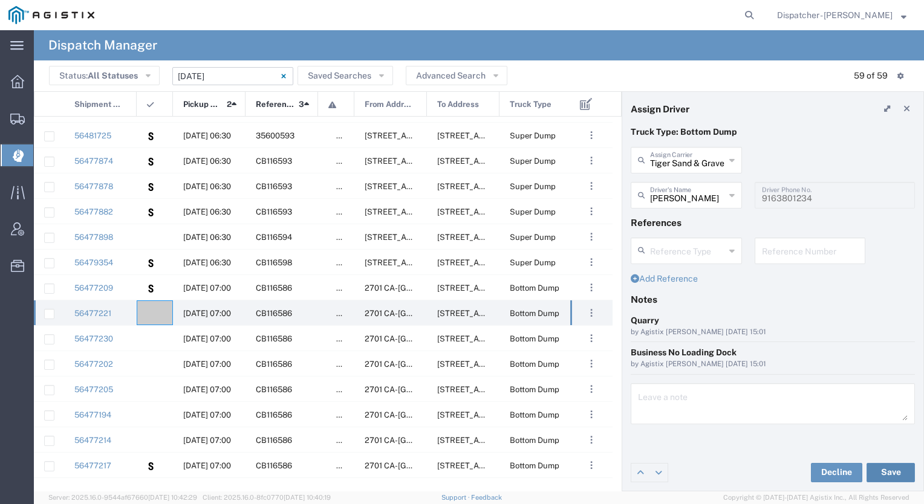
click at [887, 475] on button "Save" at bounding box center [890, 472] width 48 height 19
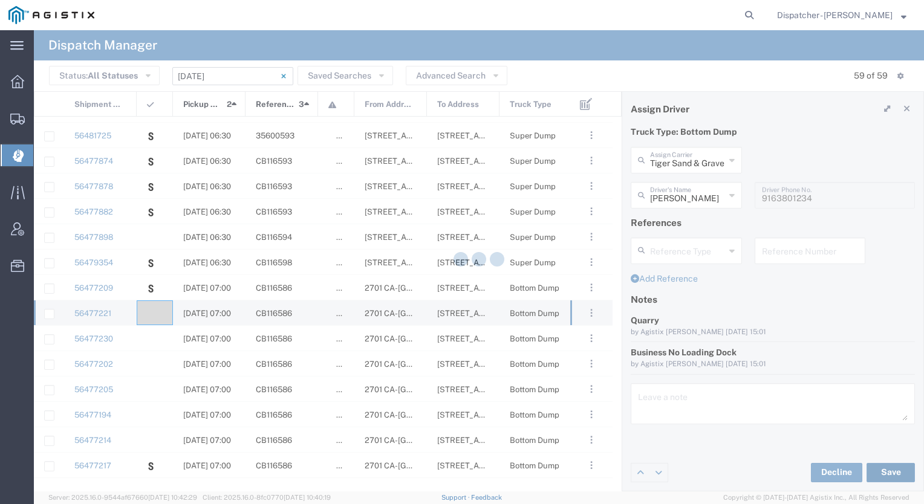
type input "[PERSON_NAME]"
type input "Tiger Sand & Gravel"
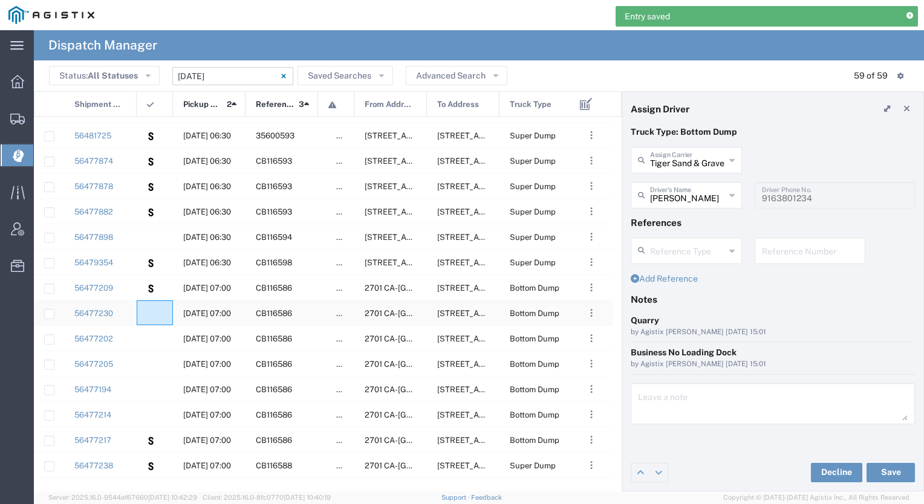
click at [156, 319] on div at bounding box center [155, 312] width 36 height 25
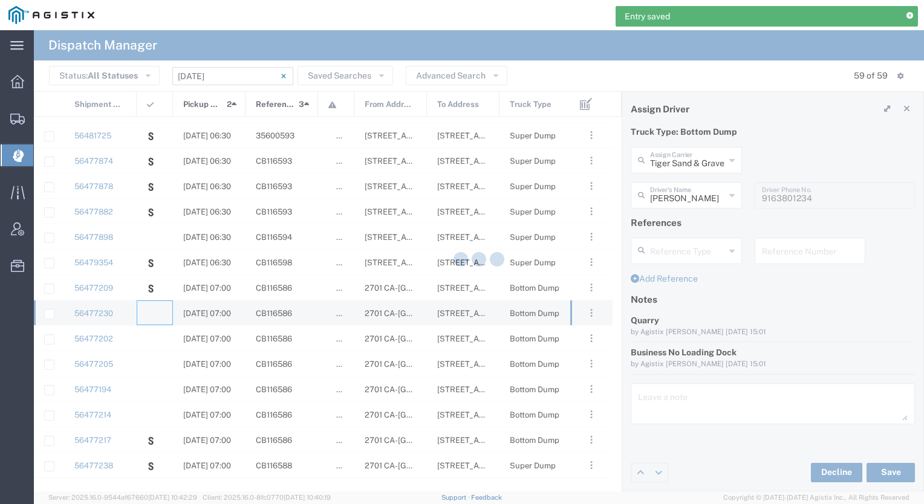
type input "[PERSON_NAME] & Sons Trucking, Inc"
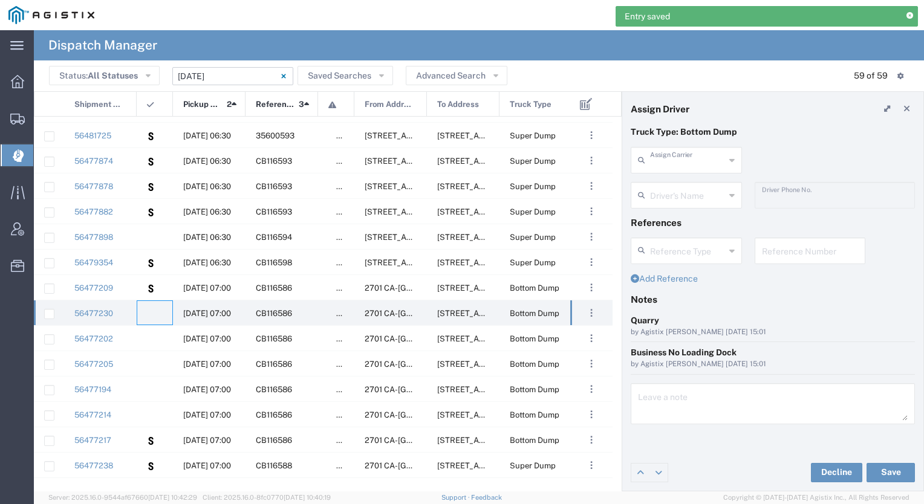
click at [666, 160] on input "text" at bounding box center [687, 159] width 75 height 21
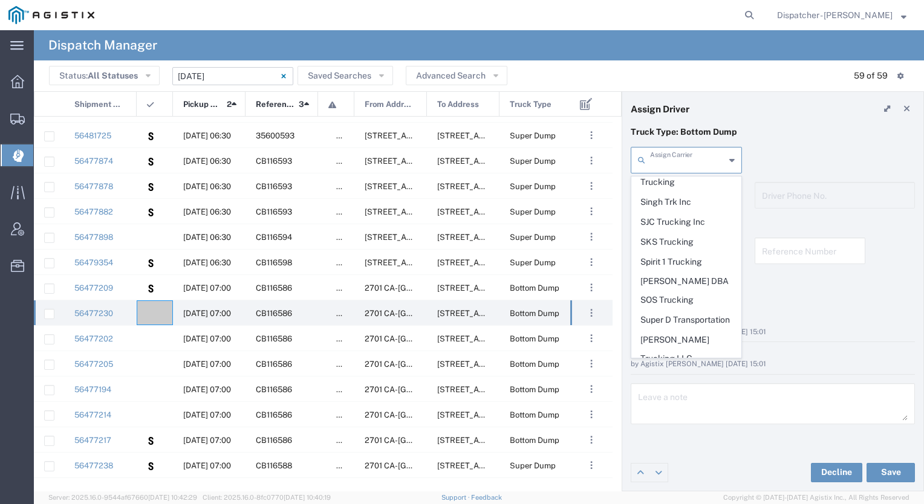
scroll to position [2525, 0]
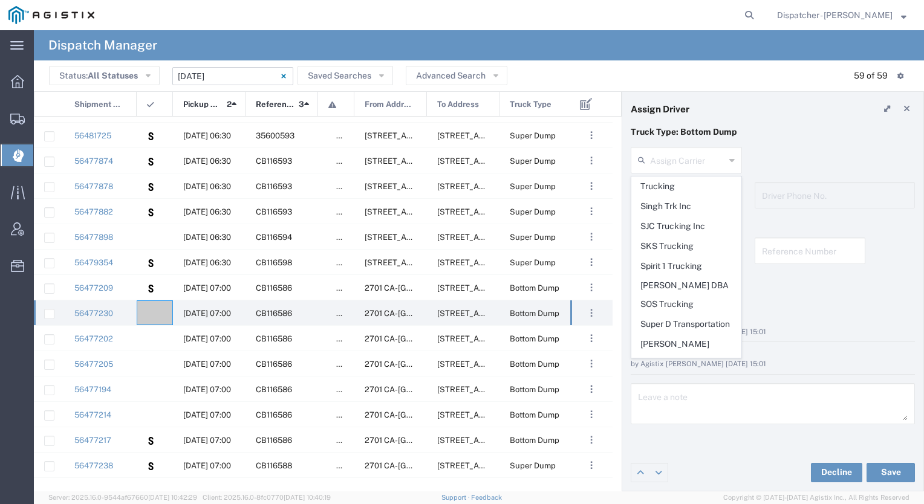
click at [706, 412] on span "Tiger Sand & Gravel" at bounding box center [686, 421] width 109 height 19
type input "Tiger Sand & Gravel"
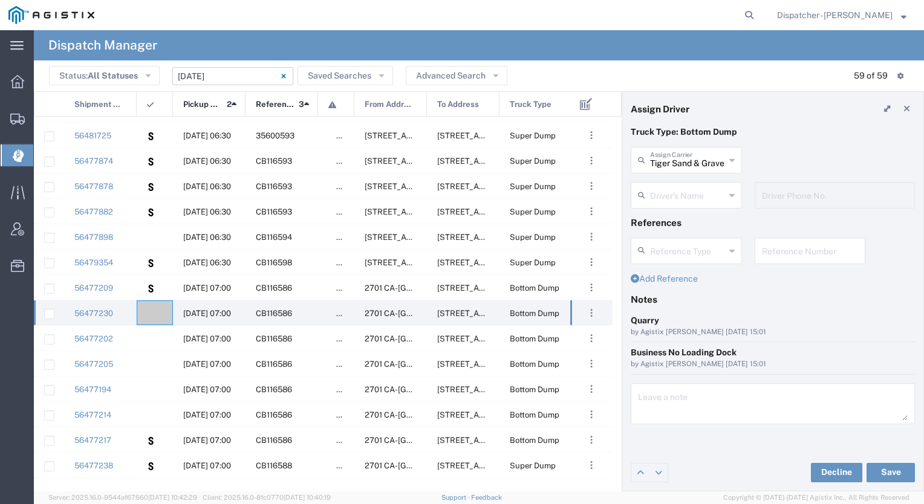
scroll to position [0, 0]
click at [686, 193] on input "text" at bounding box center [687, 194] width 75 height 21
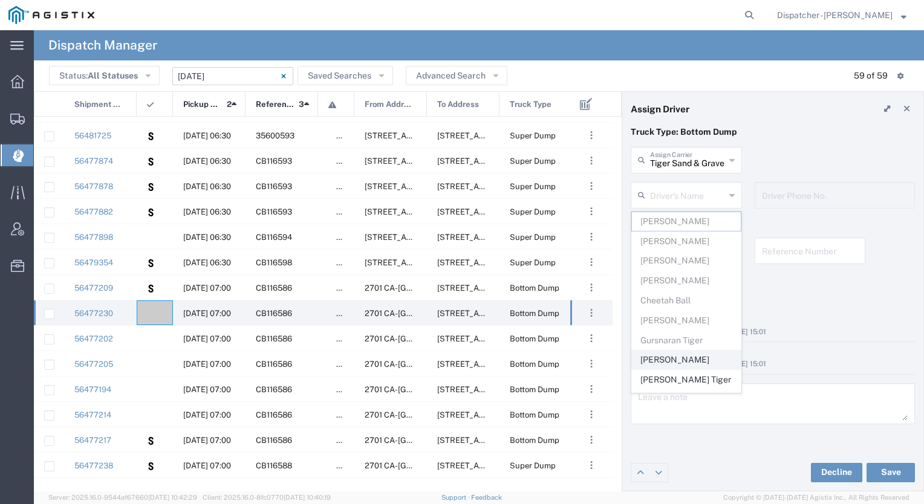
click at [690, 360] on span "[PERSON_NAME]" at bounding box center [686, 360] width 109 height 19
type input "[PERSON_NAME]"
type input "6692859747"
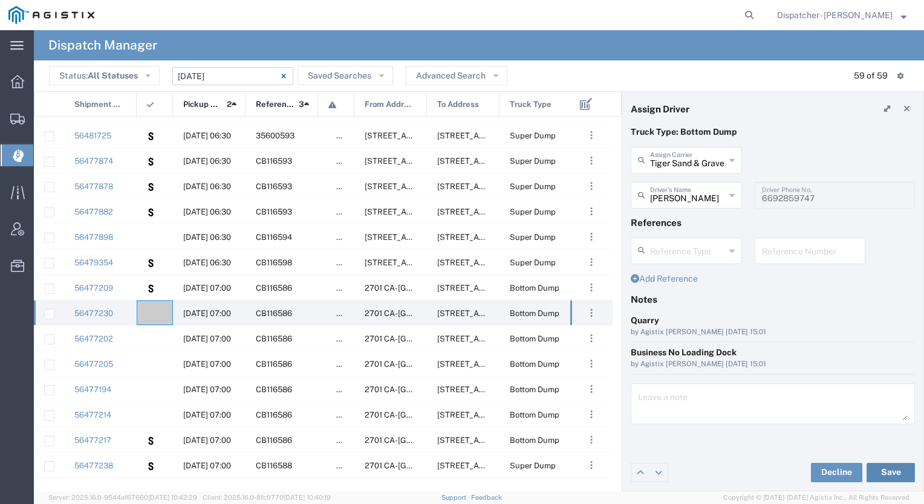
click at [877, 470] on button "Save" at bounding box center [890, 472] width 48 height 19
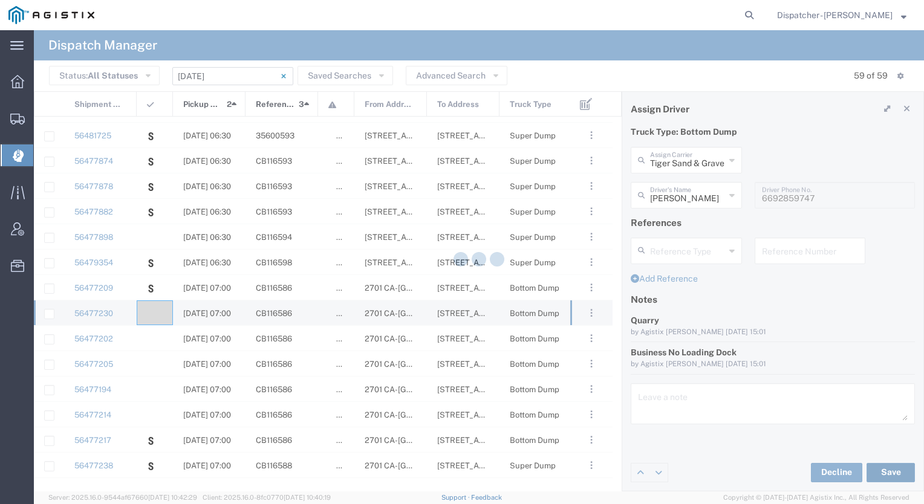
type input "[PERSON_NAME]"
type input "Tiger Sand & Gravel"
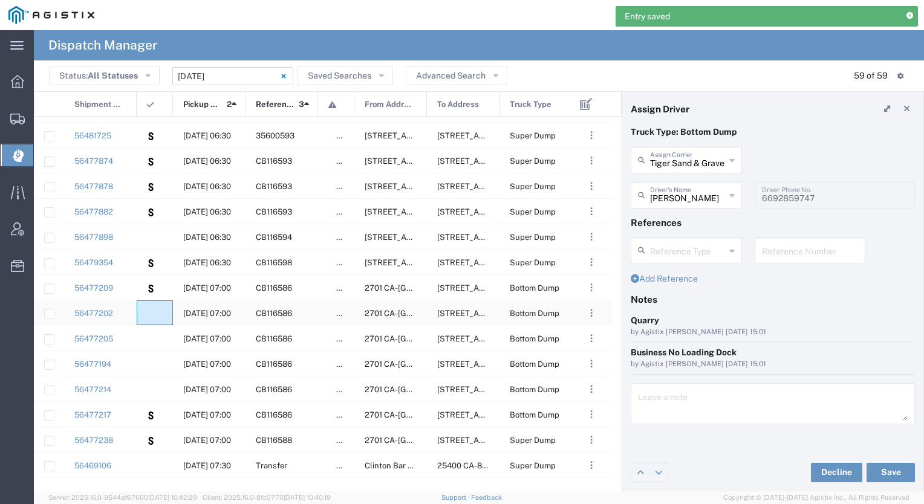
click at [159, 314] on div at bounding box center [155, 312] width 36 height 25
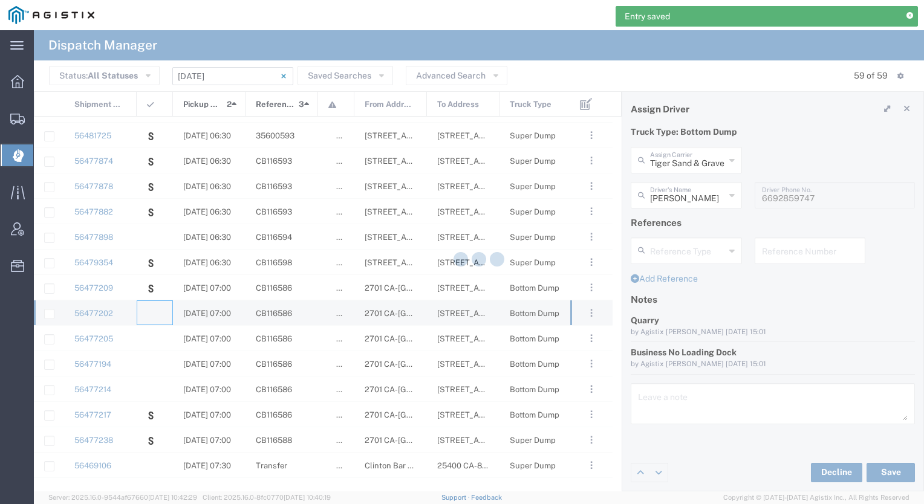
type input "[PERSON_NAME] & Sons Trucking, Inc"
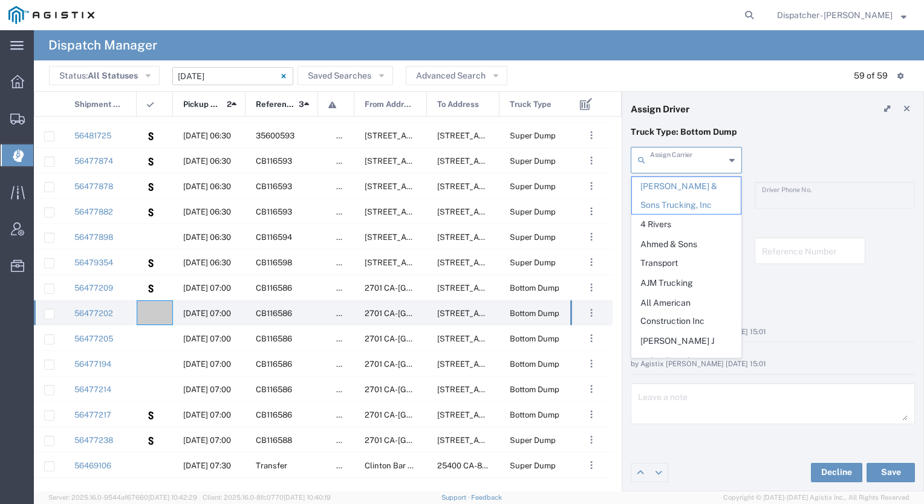
click at [696, 155] on input "text" at bounding box center [687, 159] width 75 height 21
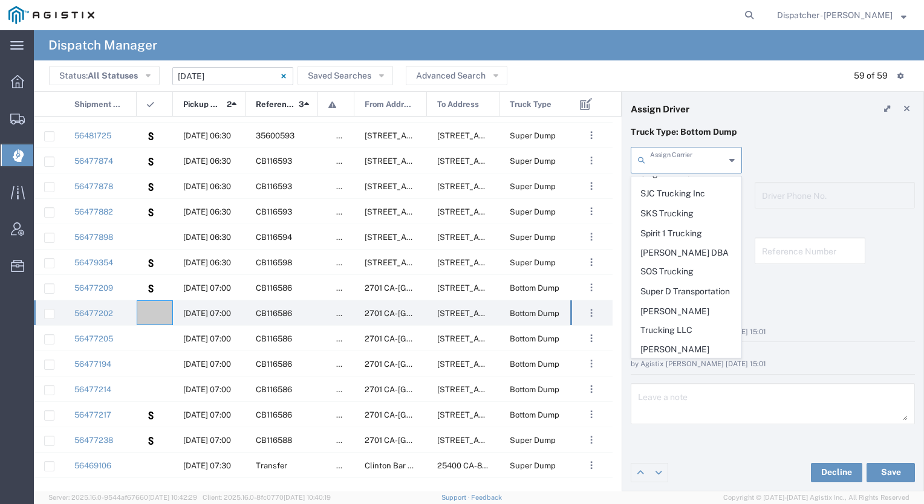
scroll to position [2558, 0]
click at [692, 378] on span "Tiger Sand & Gravel" at bounding box center [686, 387] width 109 height 19
type input "Tiger Sand & Gravel"
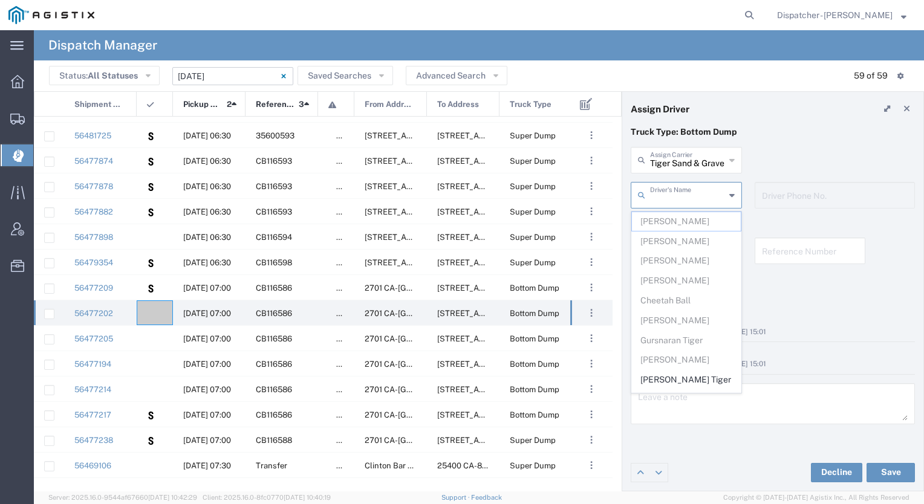
click at [686, 191] on input "text" at bounding box center [687, 194] width 75 height 21
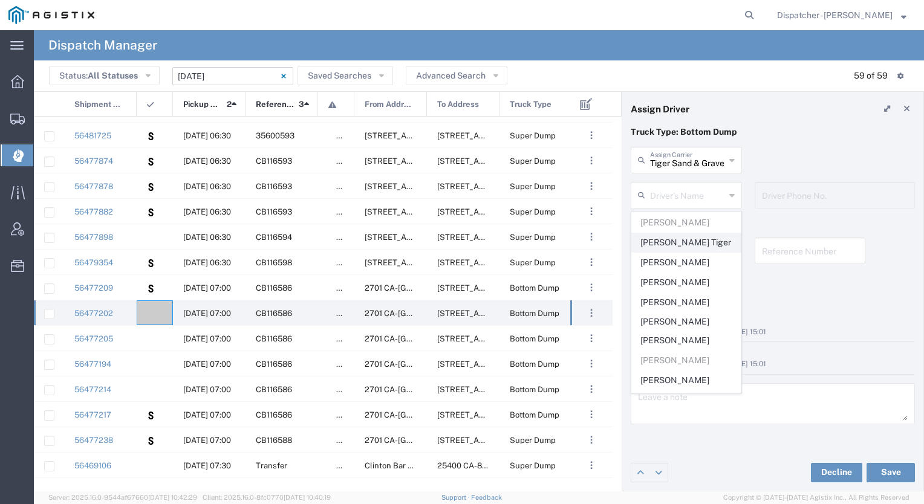
click at [681, 245] on span "[PERSON_NAME] Tiger" at bounding box center [686, 242] width 109 height 19
type input "[PERSON_NAME] Tiger"
type input "[PHONE_NUMBER]"
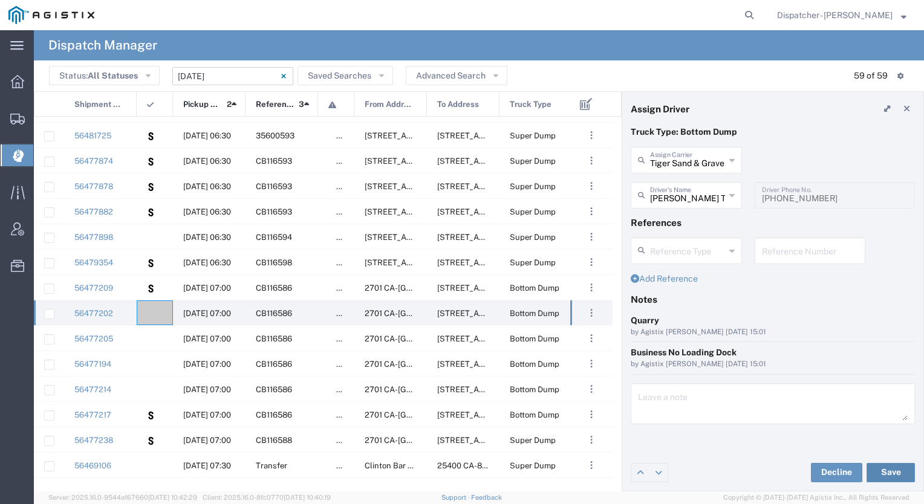
click at [893, 473] on button "Save" at bounding box center [890, 472] width 48 height 19
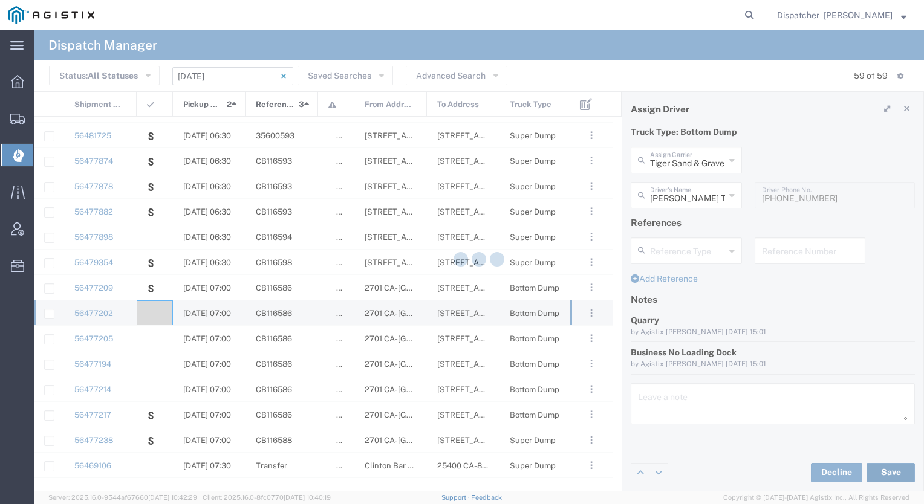
type input "[PERSON_NAME] Tiger"
type input "Tiger Sand & Gravel"
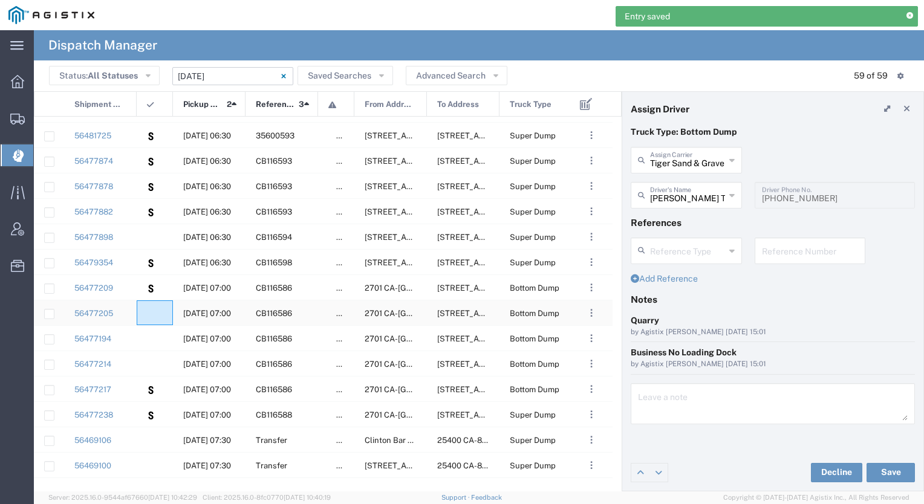
click at [160, 317] on div at bounding box center [155, 312] width 36 height 25
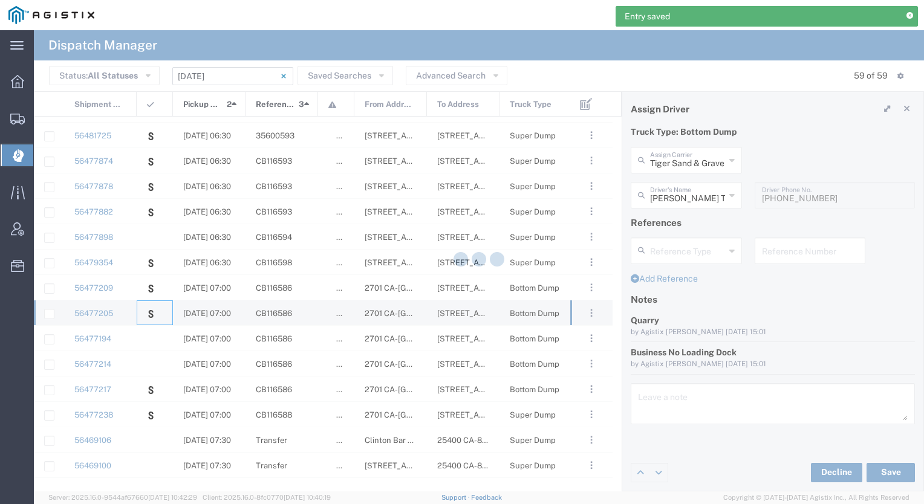
type input "Sacramento Transfer"
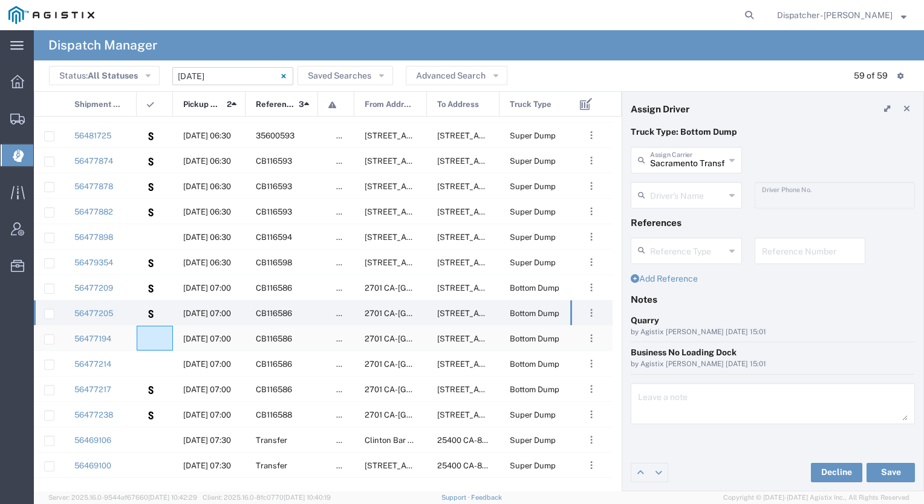
click at [154, 342] on agx-ag-table-icon-cell at bounding box center [151, 338] width 8 height 9
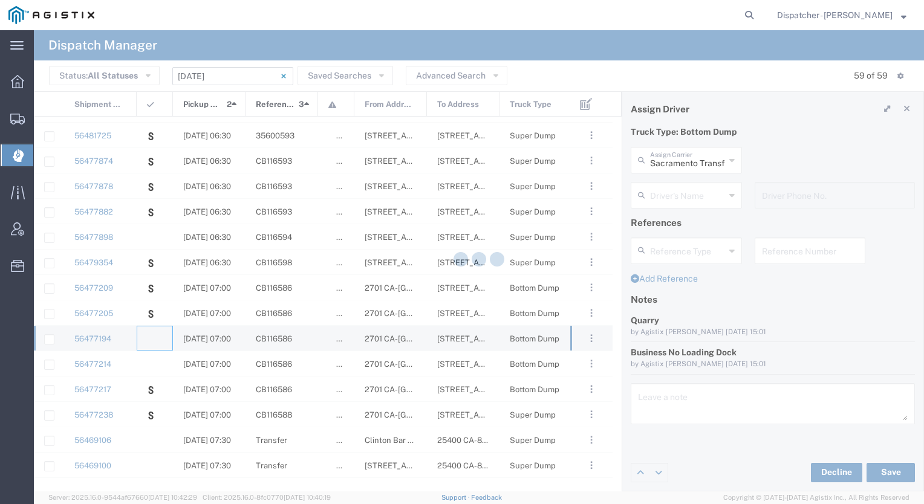
type input "[PERSON_NAME] & Sons Trucking, Inc"
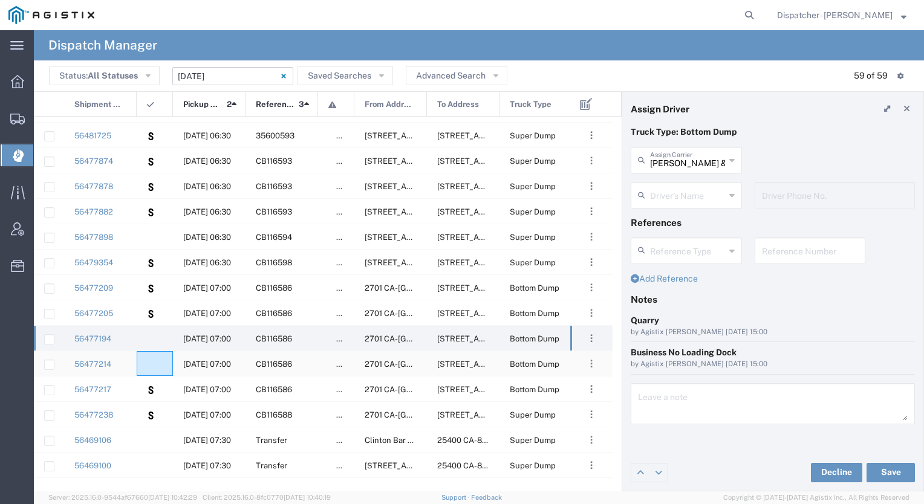
click at [152, 360] on agx-ag-table-icon-cell at bounding box center [151, 364] width 8 height 9
click at [155, 332] on div at bounding box center [155, 338] width 36 height 25
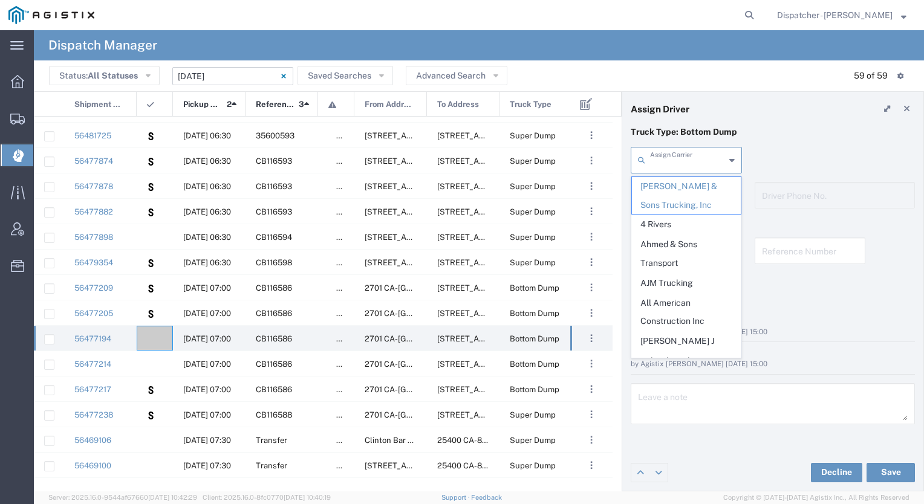
click at [690, 161] on input "text" at bounding box center [687, 159] width 75 height 21
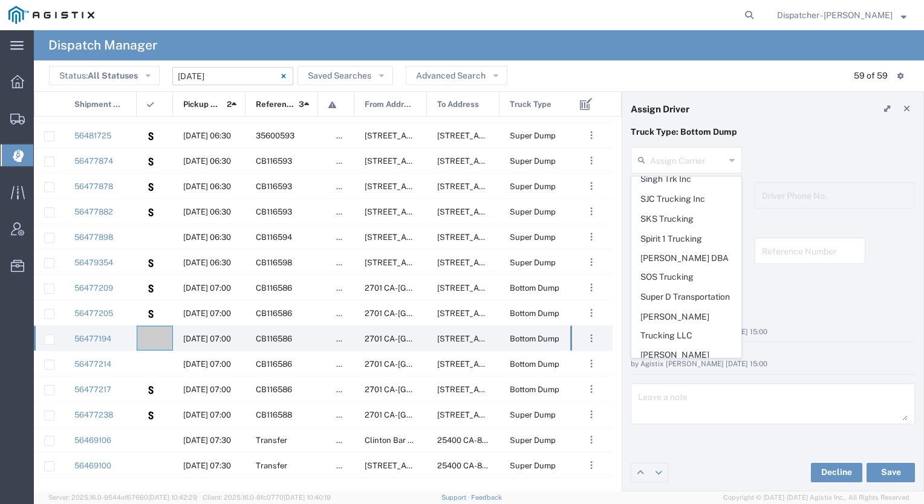
click at [687, 384] on span "Tiger Sand & Gravel" at bounding box center [686, 393] width 109 height 19
type input "Tiger Sand & Gravel"
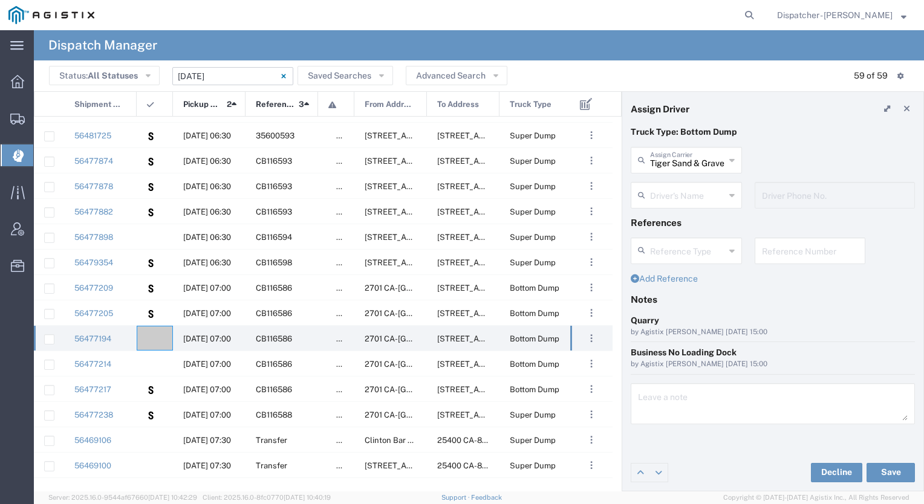
scroll to position [0, 0]
click at [686, 198] on input "text" at bounding box center [687, 194] width 75 height 21
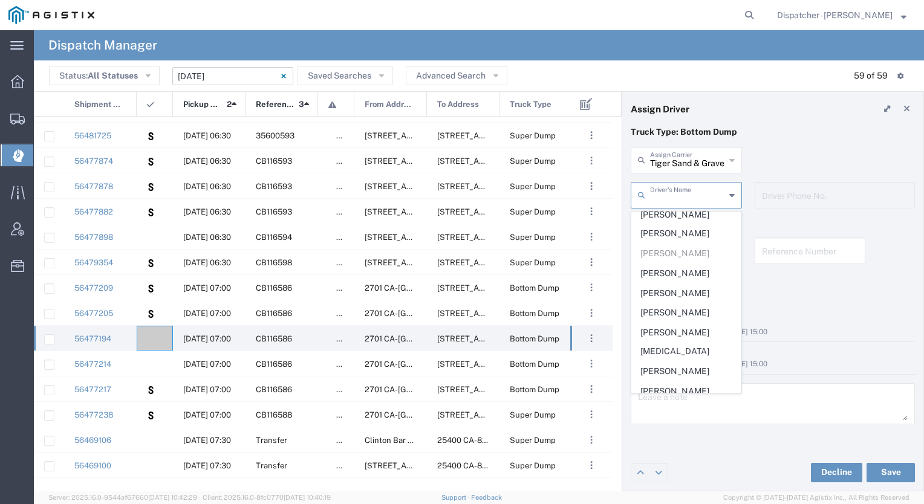
scroll to position [244, 0]
click at [693, 264] on span "[PERSON_NAME]" at bounding box center [686, 273] width 109 height 19
type input "[PERSON_NAME]"
type input "9164308537"
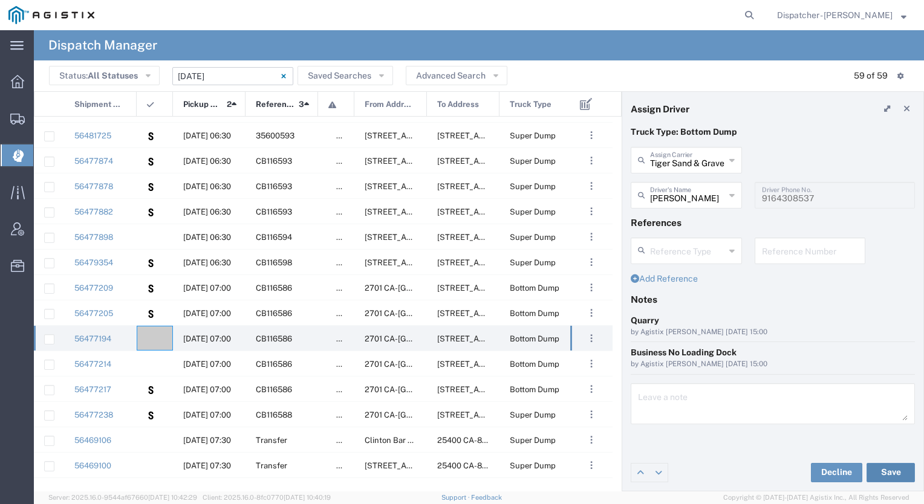
click at [900, 468] on button "Save" at bounding box center [890, 472] width 48 height 19
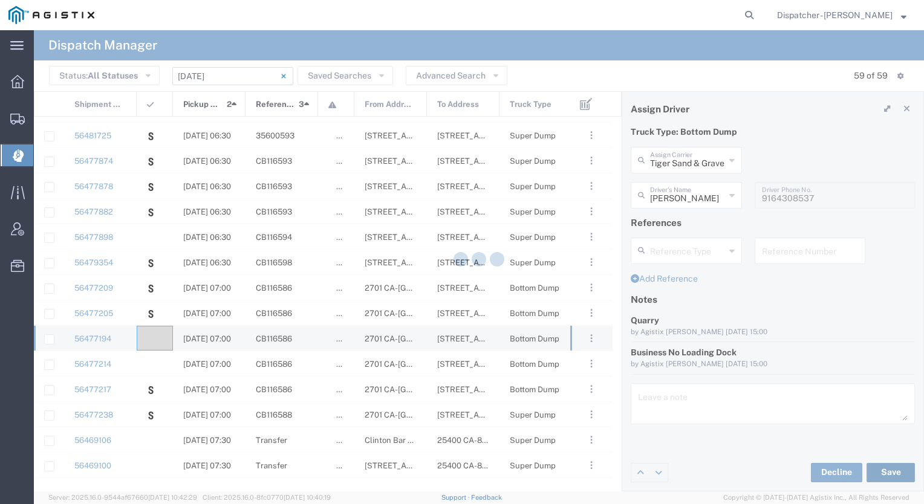
type input "[PERSON_NAME]"
type input "Tiger Sand & Gravel"
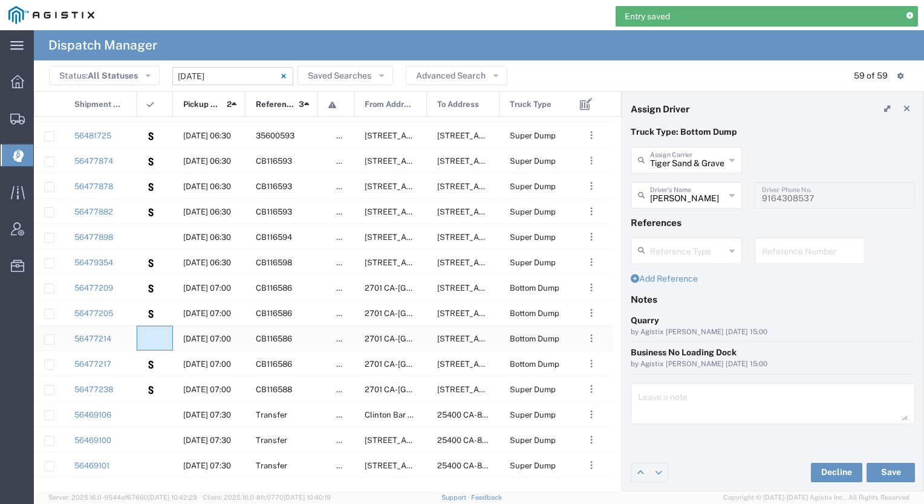
click at [152, 340] on agx-ag-table-icon-cell at bounding box center [151, 338] width 8 height 9
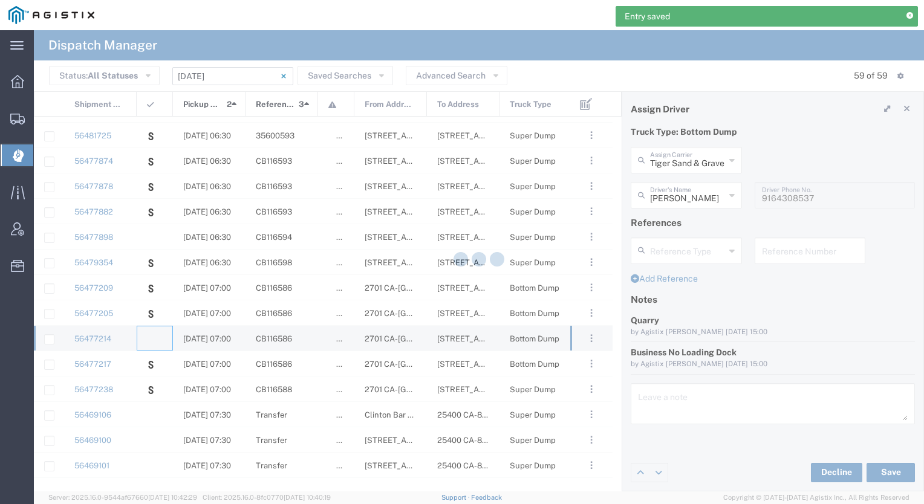
type input "[PERSON_NAME] & Sons Trucking, Inc"
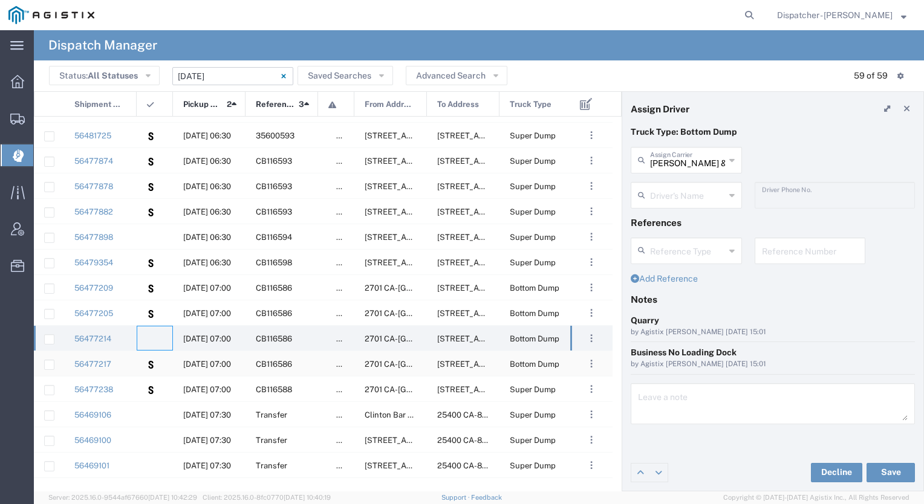
click at [123, 367] on div "56477217" at bounding box center [100, 363] width 73 height 25
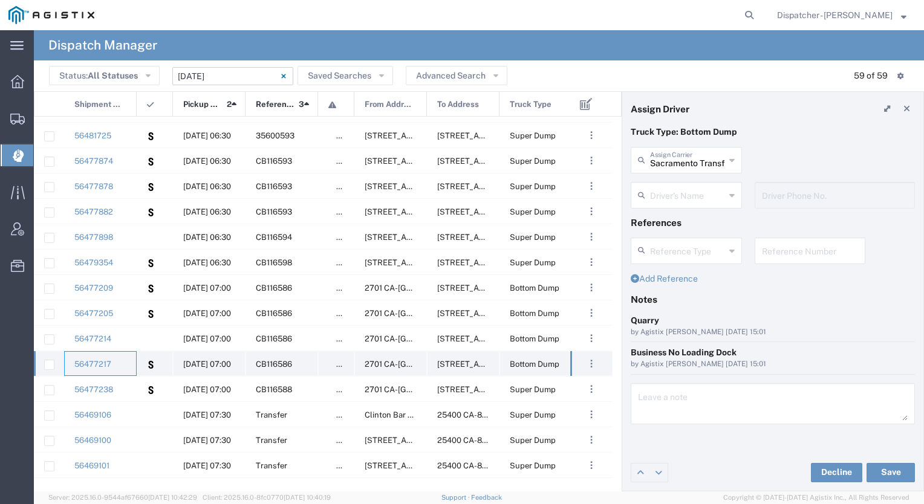
click at [123, 367] on div "56477217" at bounding box center [100, 363] width 73 height 25
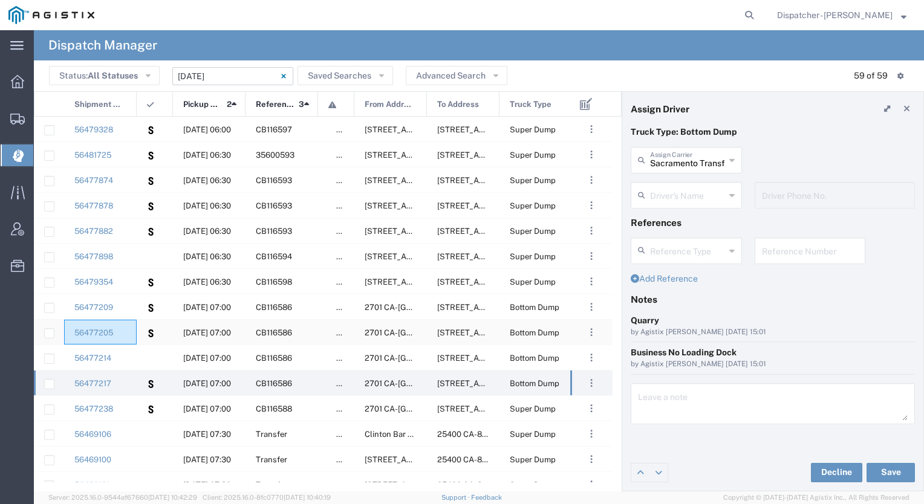
click at [133, 340] on div "56477205" at bounding box center [100, 332] width 73 height 25
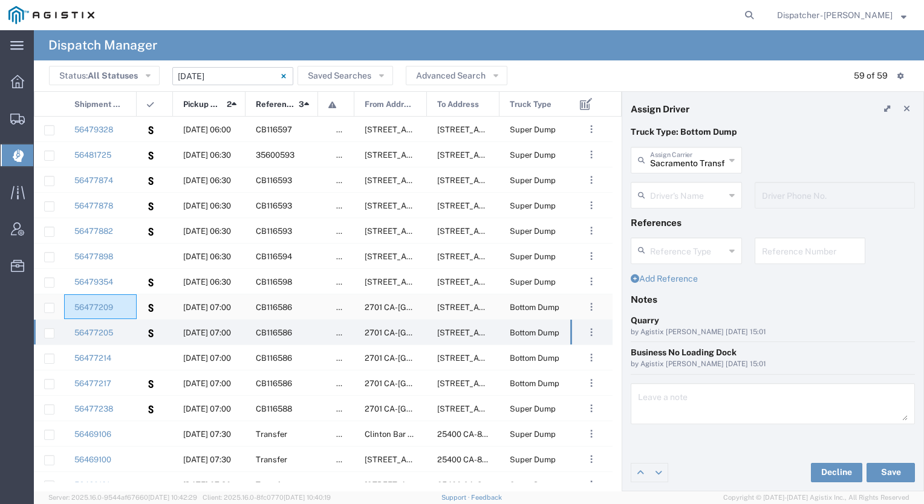
click at [131, 309] on div "56477209" at bounding box center [100, 306] width 73 height 25
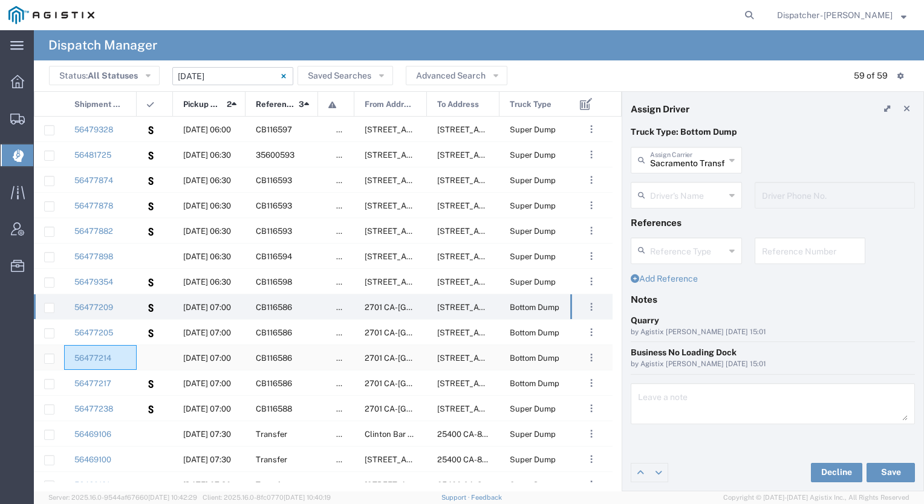
click at [131, 355] on div "56477214" at bounding box center [100, 357] width 73 height 25
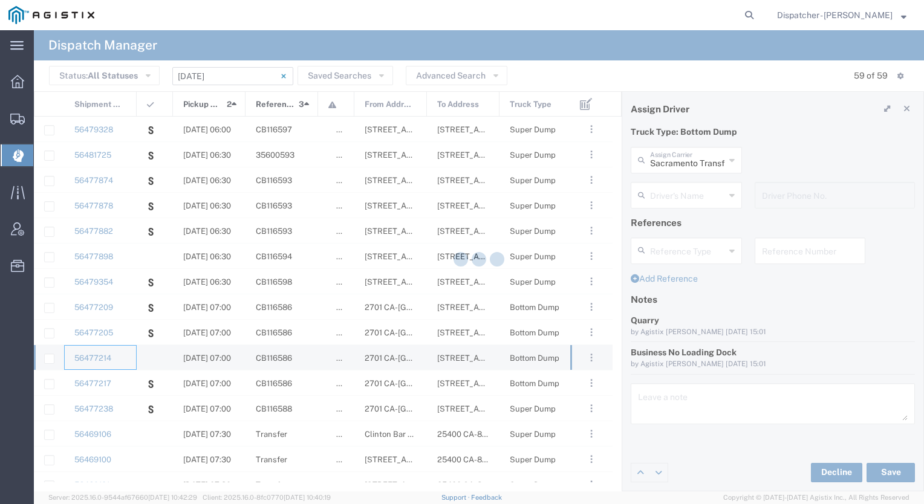
type input "[PERSON_NAME] & Sons Trucking, Inc"
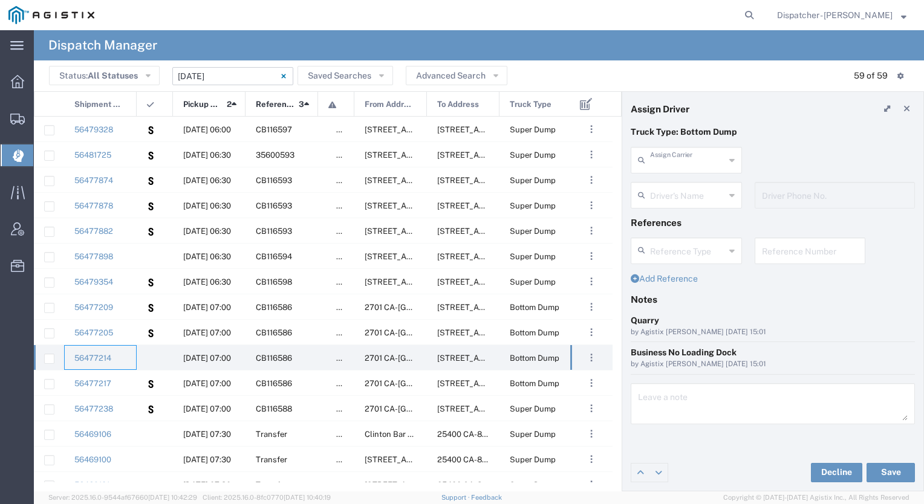
click at [660, 162] on input "text" at bounding box center [687, 159] width 75 height 21
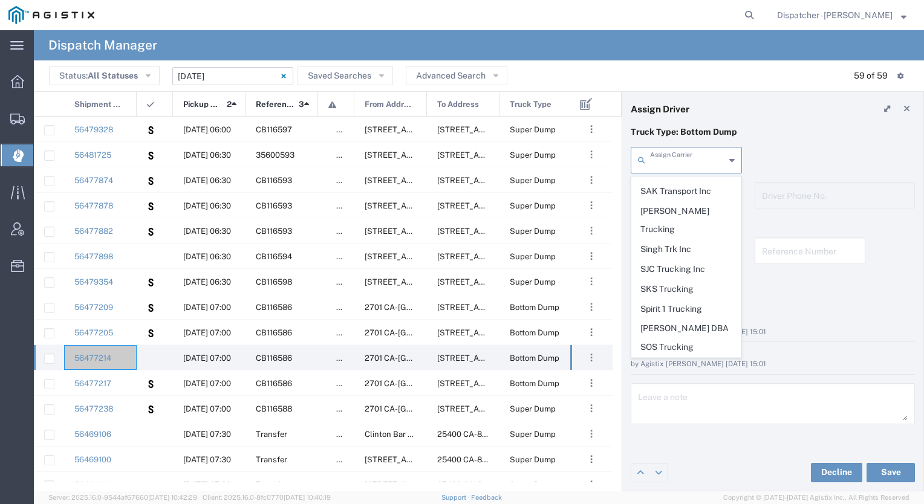
scroll to position [2483, 0]
click at [677, 453] on span "Tiger Sand & Gravel" at bounding box center [686, 462] width 109 height 19
type input "Tiger Sand & Gravel"
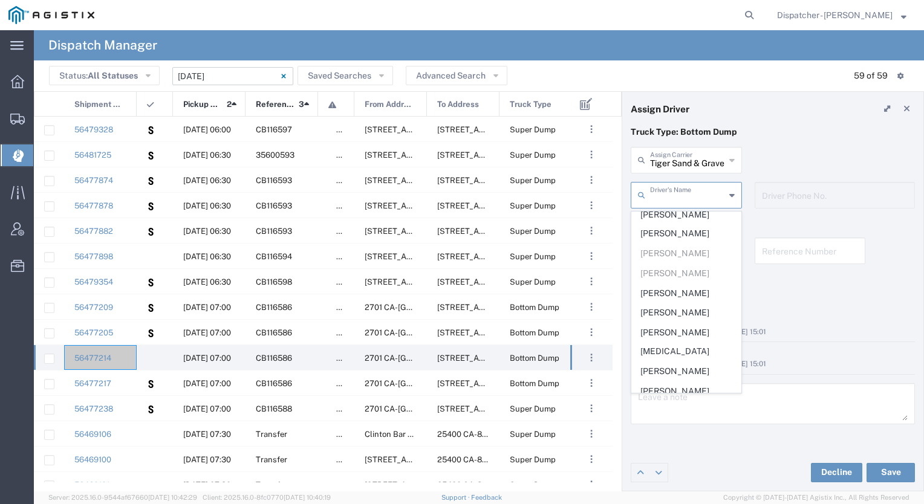
scroll to position [0, 0]
click at [691, 201] on input "text" at bounding box center [687, 194] width 75 height 21
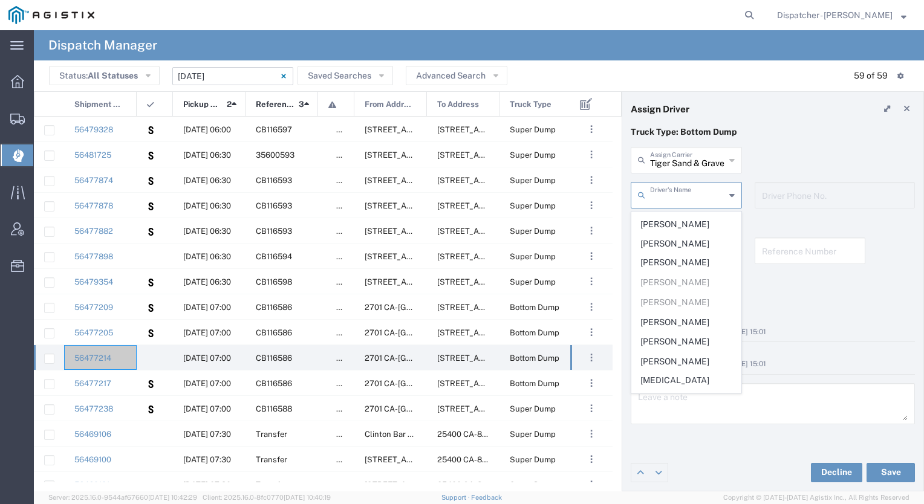
scroll to position [229, 0]
click at [684, 233] on span "[PERSON_NAME] [PERSON_NAME]" at bounding box center [686, 239] width 109 height 37
type input "[PERSON_NAME] [PERSON_NAME]"
type input "9168014975"
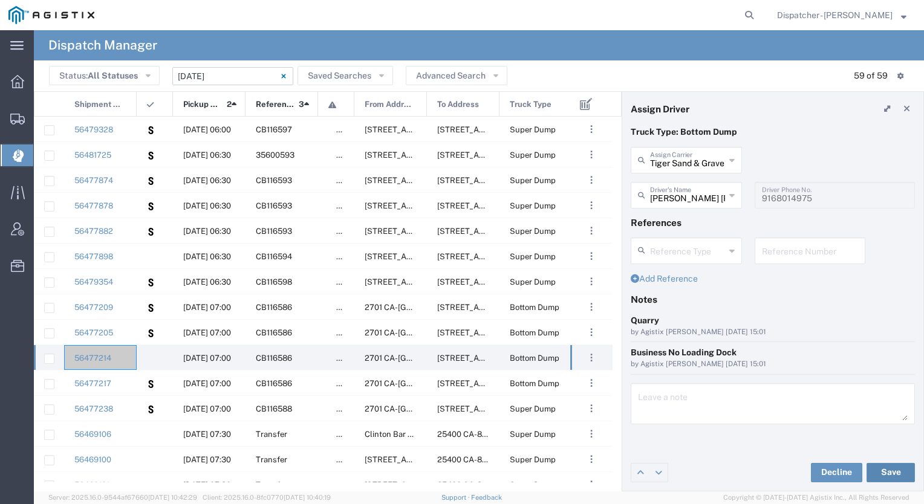
click at [890, 470] on button "Save" at bounding box center [890, 472] width 48 height 19
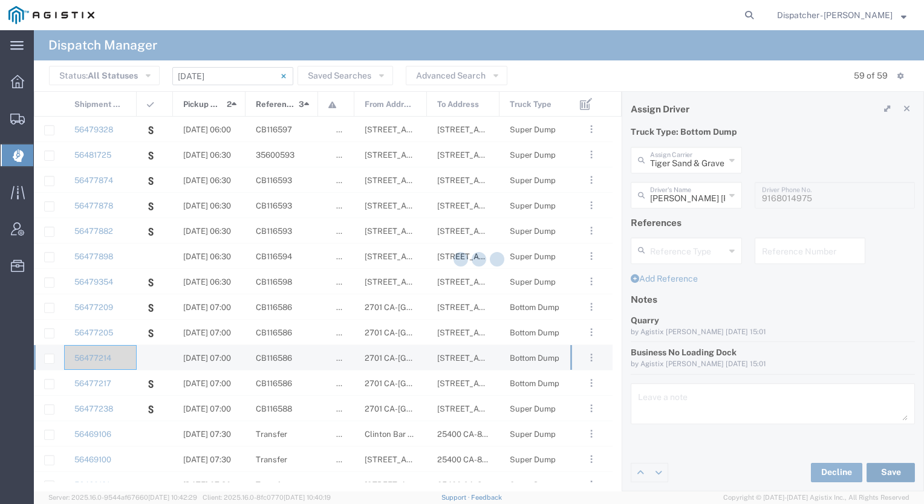
type input "[PERSON_NAME] [PERSON_NAME]"
type input "Tiger Sand & Gravel"
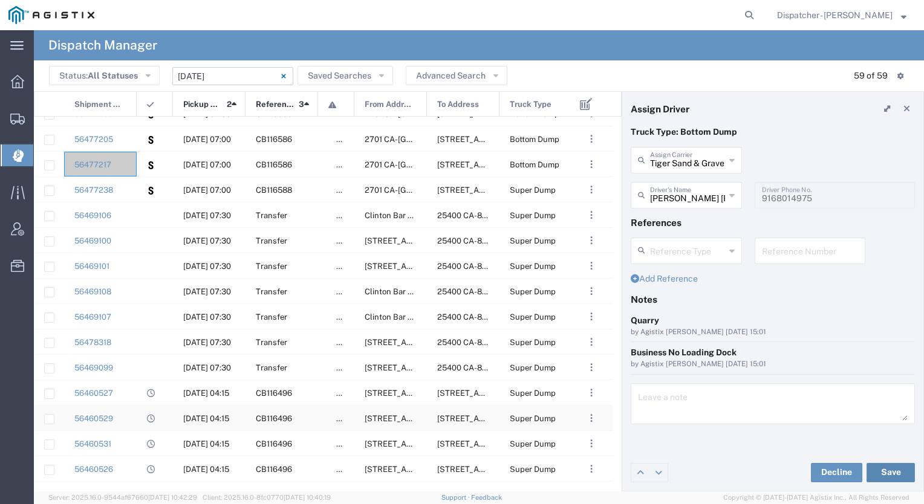
scroll to position [227, 0]
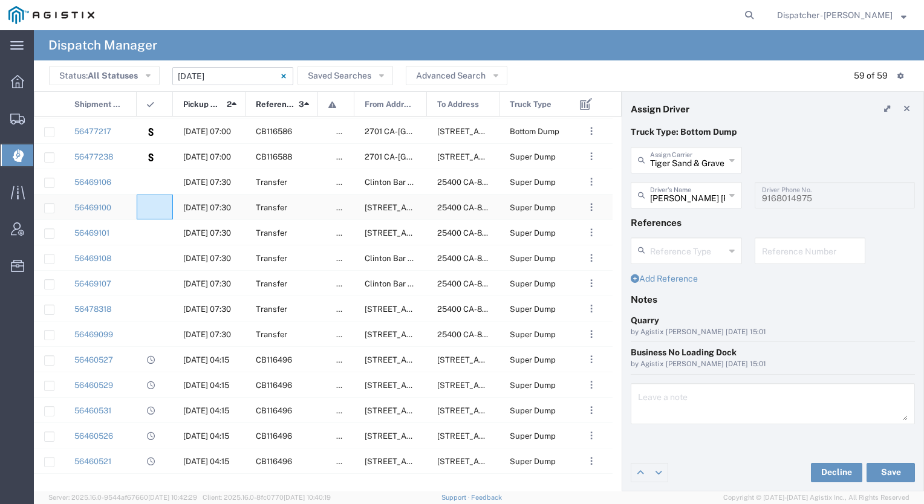
click at [150, 201] on div at bounding box center [155, 207] width 36 height 25
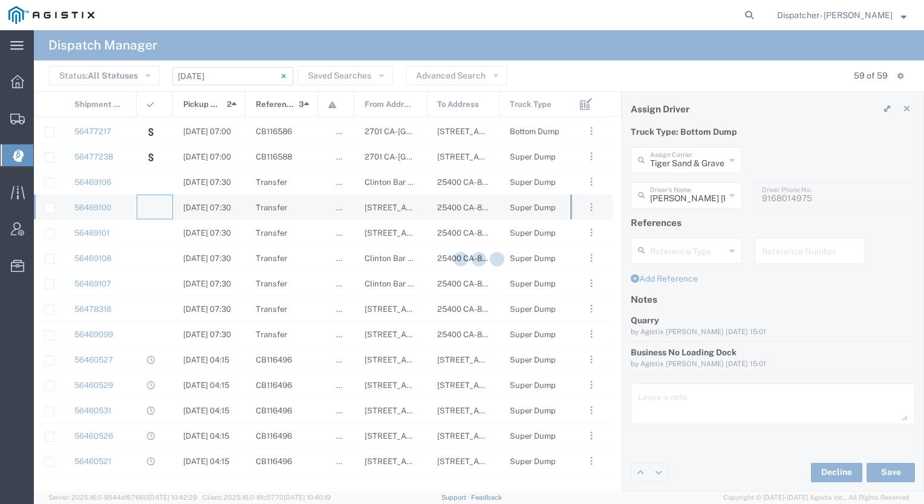
type input "[PERSON_NAME] & Sons Trucking, Inc"
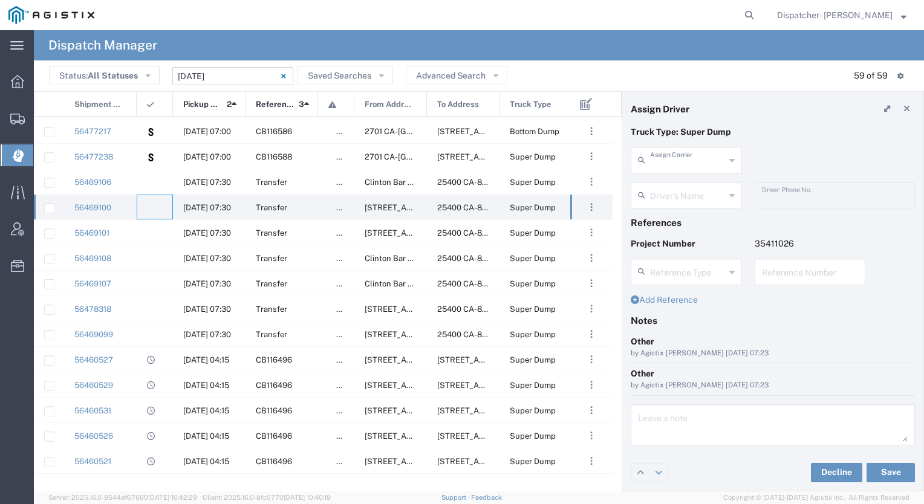
click at [706, 158] on input "text" at bounding box center [687, 159] width 75 height 21
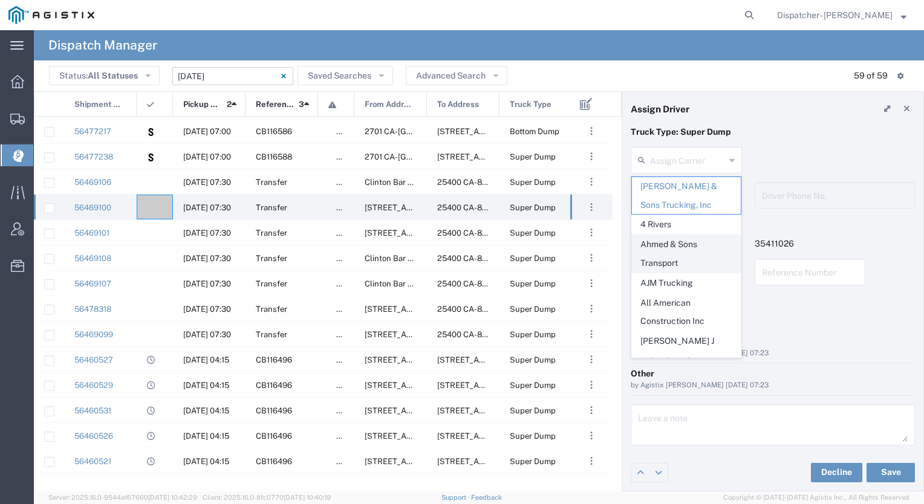
click at [677, 243] on span "Ahmed & Sons Transport" at bounding box center [686, 253] width 109 height 37
type input "Ahmed & Sons Transport"
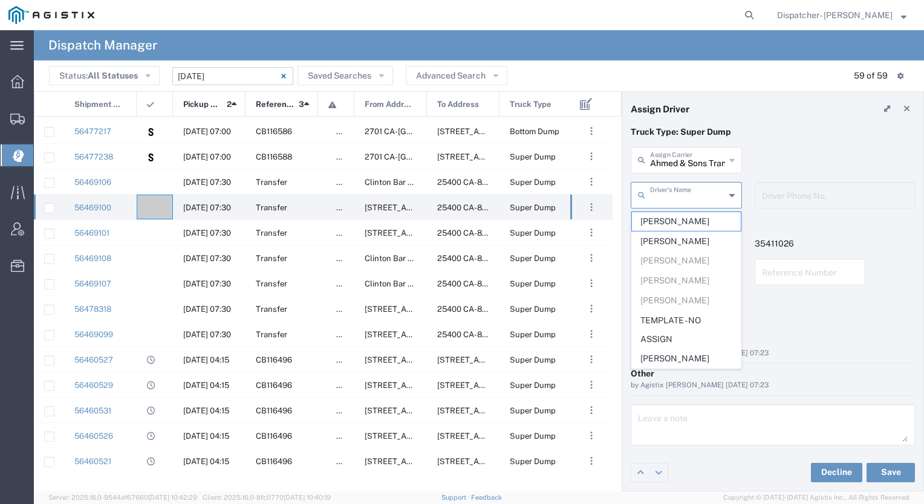
click at [687, 198] on input "text" at bounding box center [687, 194] width 75 height 21
click at [676, 226] on span "[PERSON_NAME]" at bounding box center [686, 221] width 109 height 19
type input "[PERSON_NAME]"
type input "[PHONE_NUMBER]"
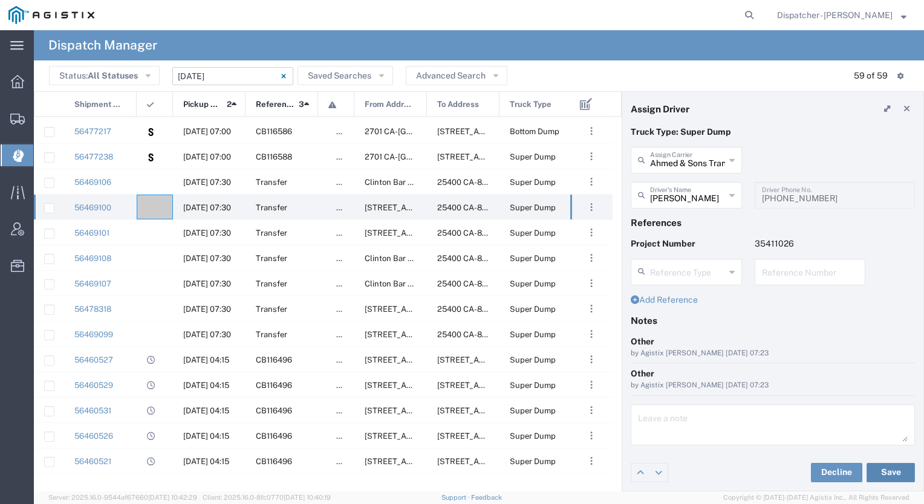
click at [880, 468] on button "Save" at bounding box center [890, 472] width 48 height 19
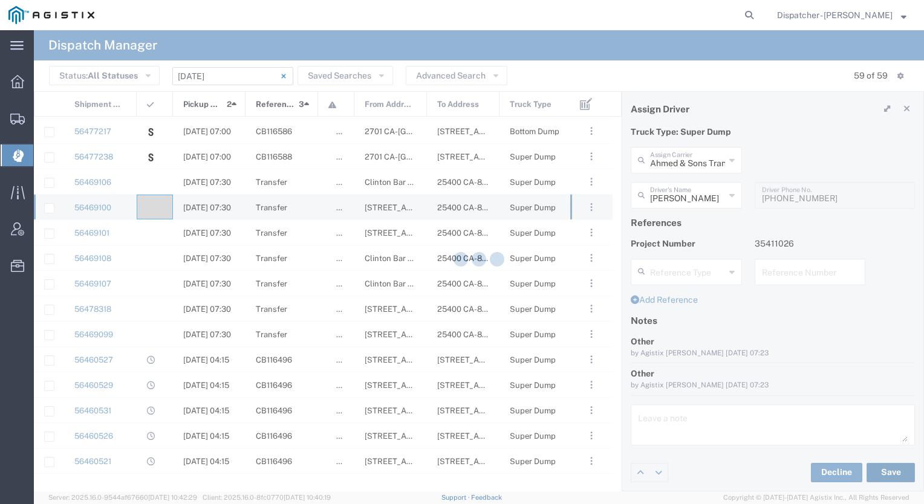
type input "[PERSON_NAME]"
type input "Ahmed & Sons Transport"
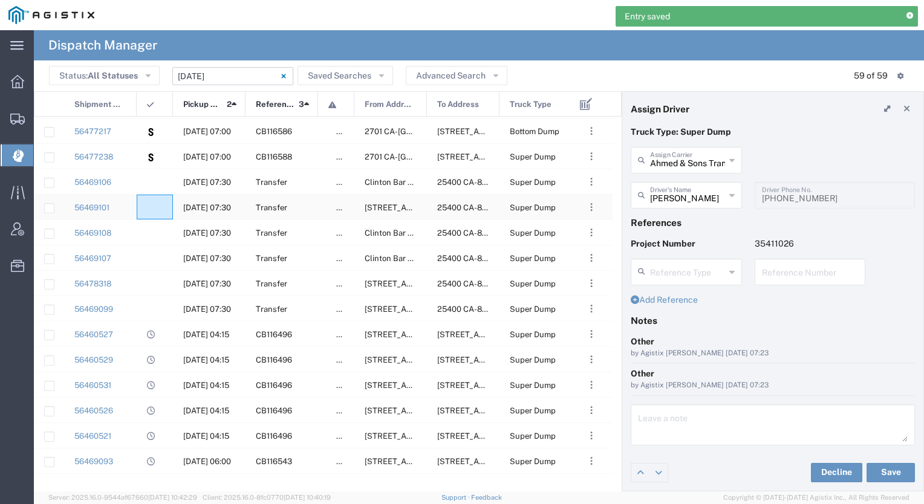
click at [157, 200] on div at bounding box center [155, 207] width 36 height 25
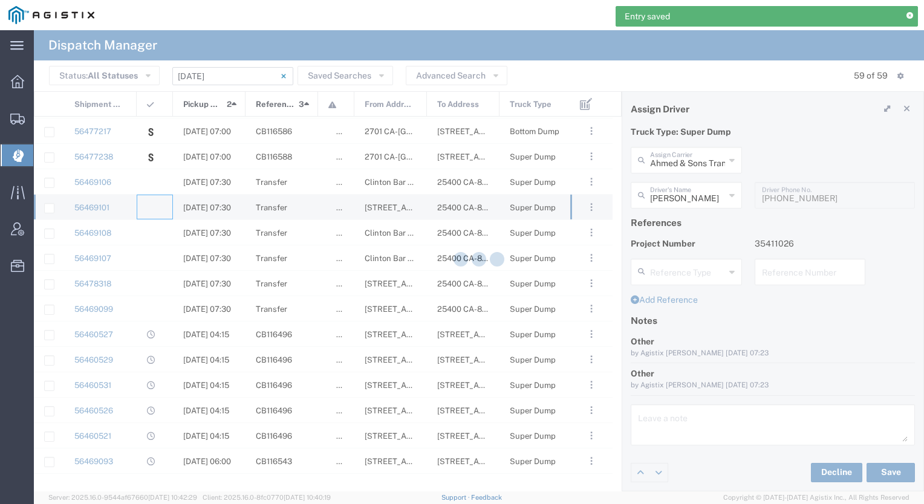
type input "[PERSON_NAME] & Sons Trucking, Inc"
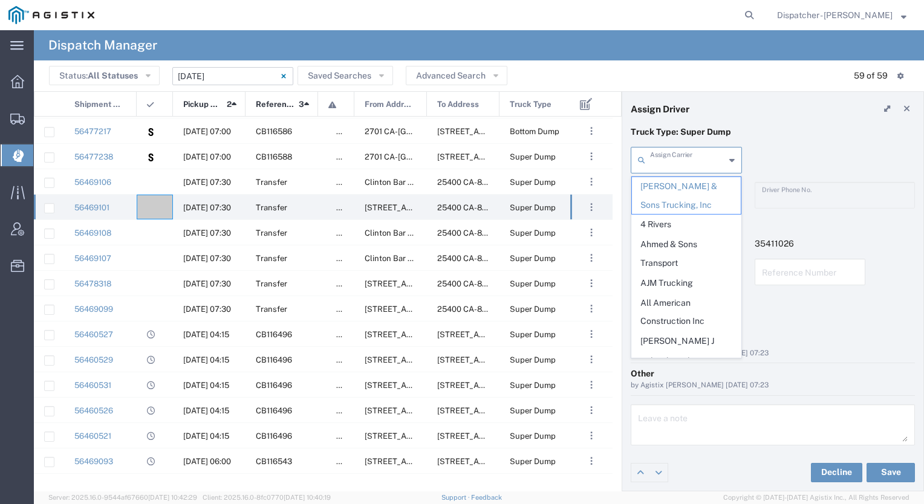
click at [699, 155] on input "text" at bounding box center [687, 159] width 75 height 21
click at [670, 243] on span "Ahmed & Sons Transport" at bounding box center [686, 253] width 109 height 37
type input "Ahmed & Sons Transport"
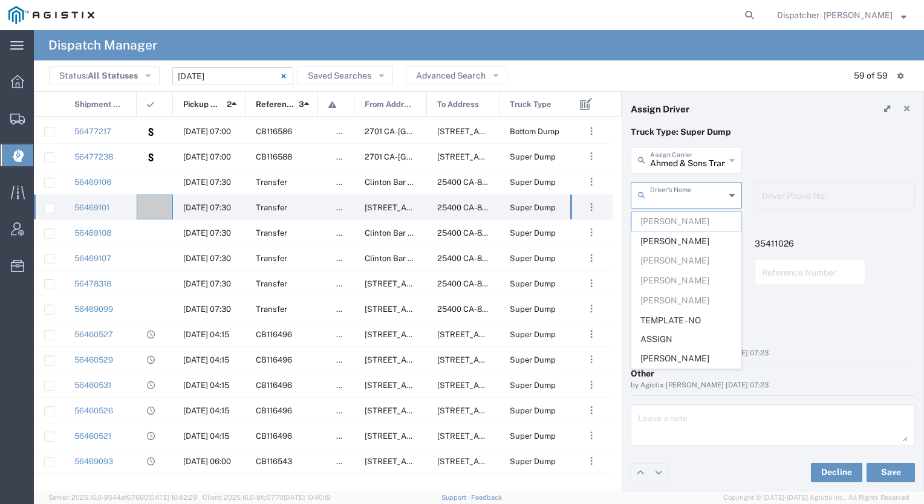
click at [682, 193] on input "text" at bounding box center [687, 194] width 75 height 21
click at [675, 239] on span "[PERSON_NAME]" at bounding box center [686, 241] width 109 height 19
type input "[PERSON_NAME]"
type input "5103206678"
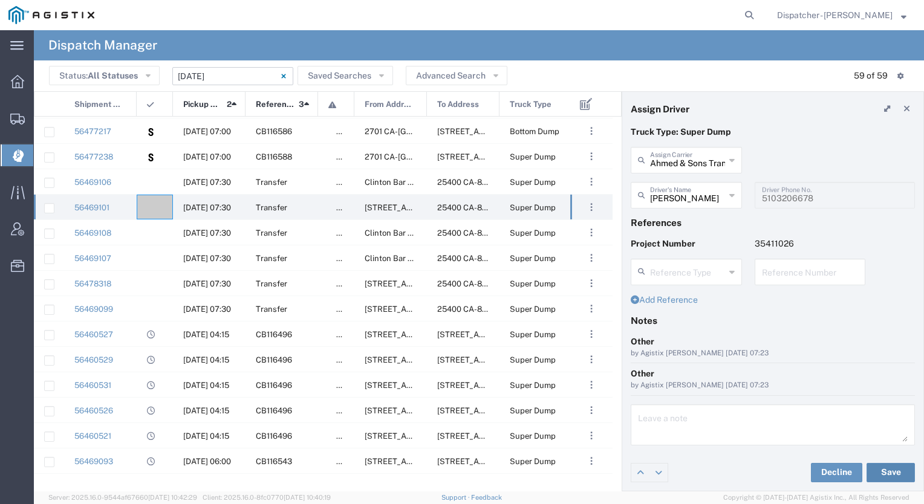
click at [898, 472] on button "Save" at bounding box center [890, 472] width 48 height 19
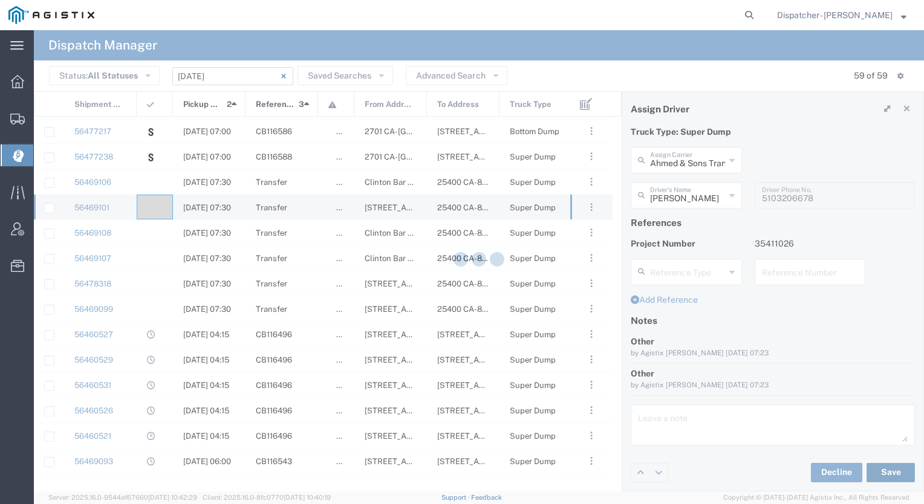
type input "[PERSON_NAME]"
type input "Ahmed & Sons Transport"
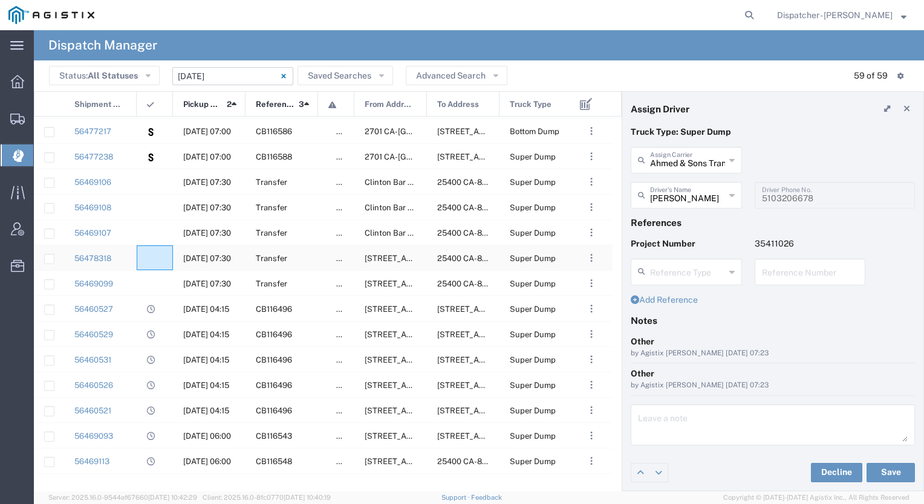
click at [152, 252] on div at bounding box center [155, 257] width 36 height 25
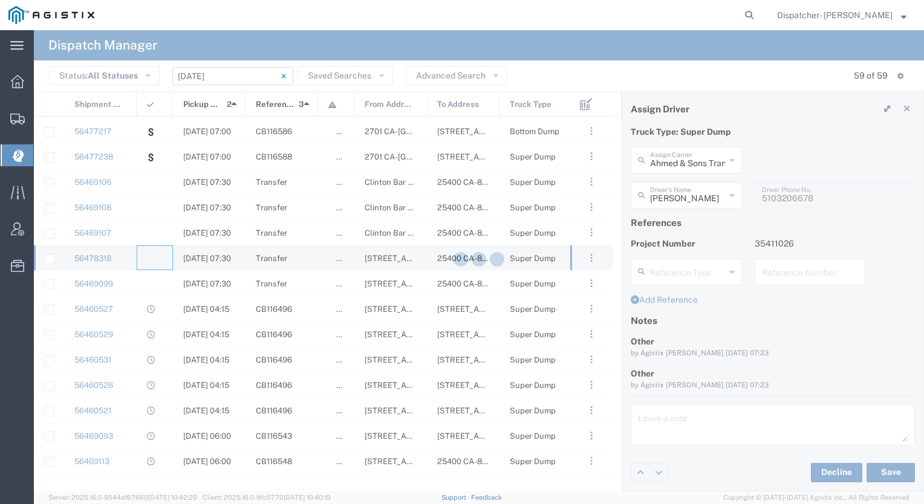
type input "[PERSON_NAME] & Sons Trucking, Inc"
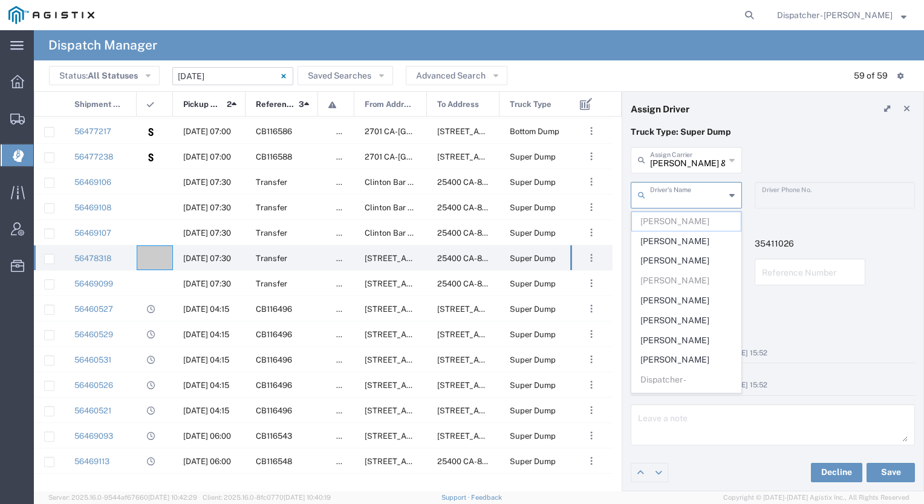
click at [689, 188] on input "text" at bounding box center [687, 194] width 75 height 21
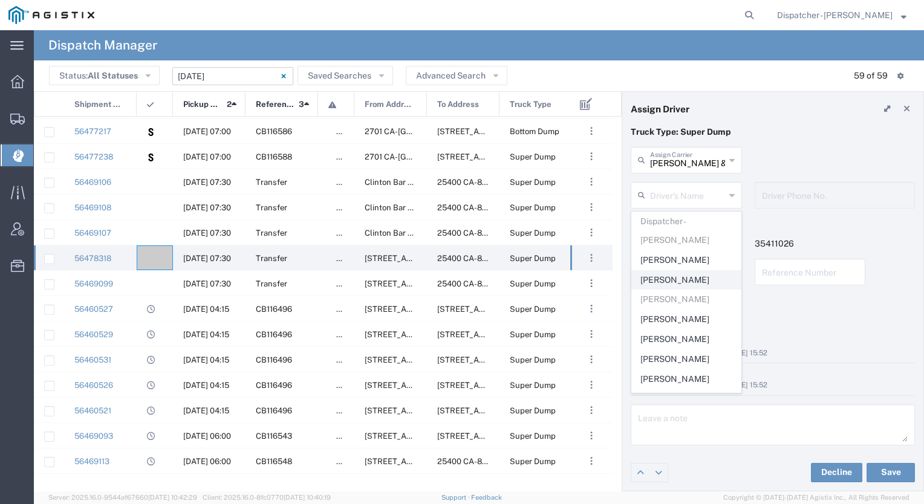
click at [686, 285] on span "[PERSON_NAME]" at bounding box center [686, 280] width 109 height 19
type input "[PERSON_NAME]"
type input "[PHONE_NUMBER]"
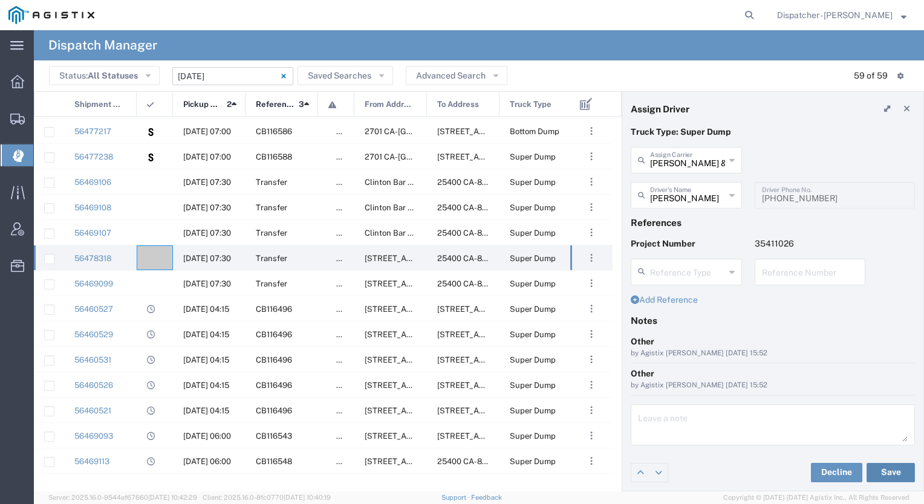
click at [890, 468] on button "Save" at bounding box center [890, 472] width 48 height 19
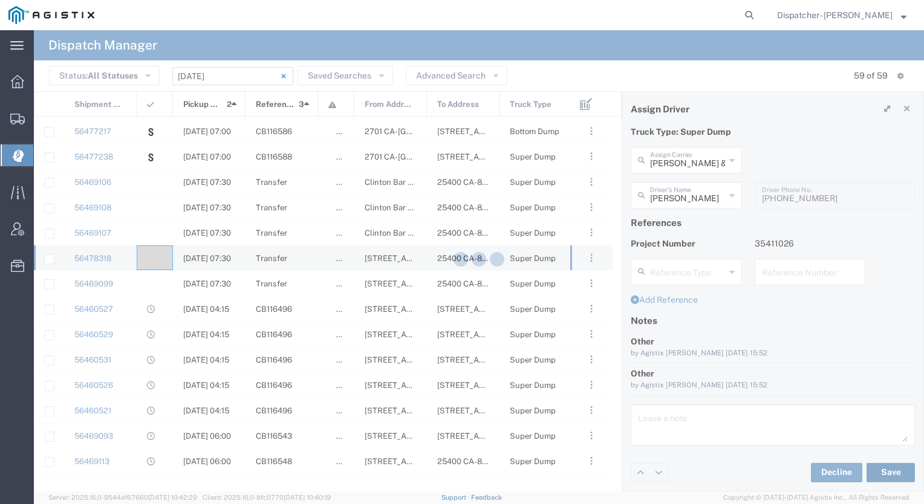
type input "[PERSON_NAME]"
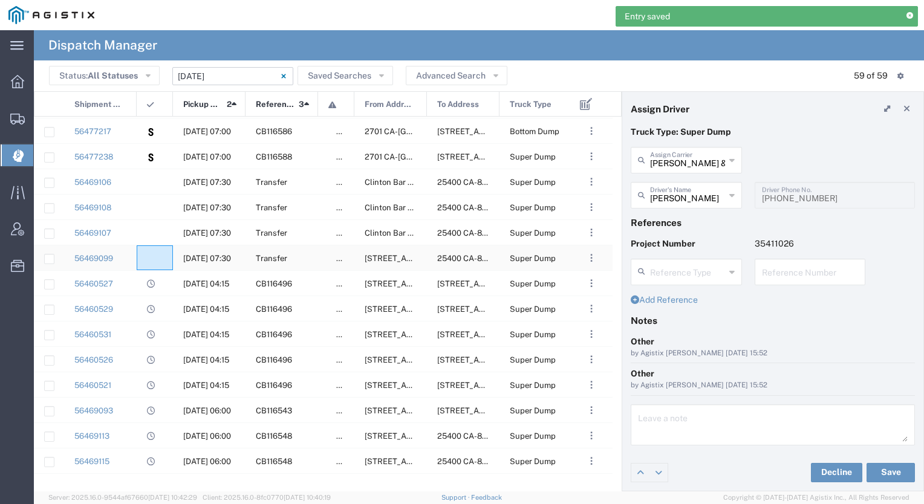
click at [153, 255] on agx-ag-table-icon-cell at bounding box center [151, 258] width 8 height 9
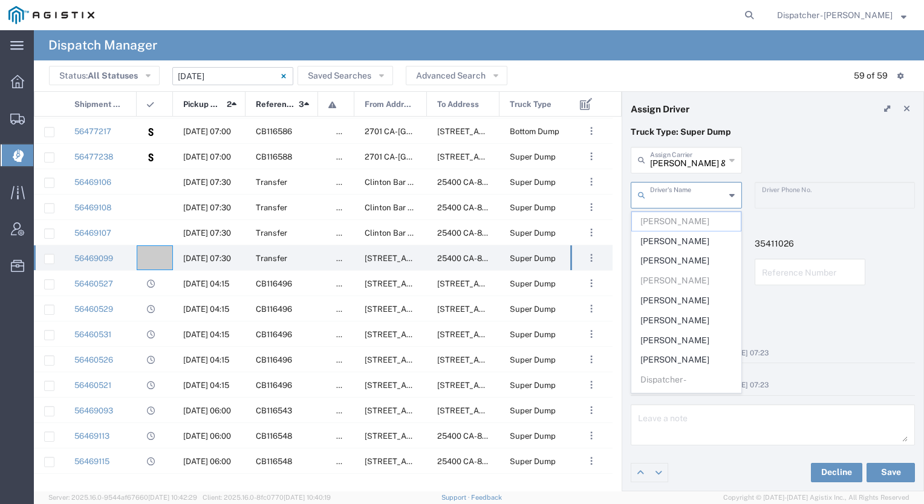
click at [686, 187] on input "text" at bounding box center [687, 194] width 75 height 21
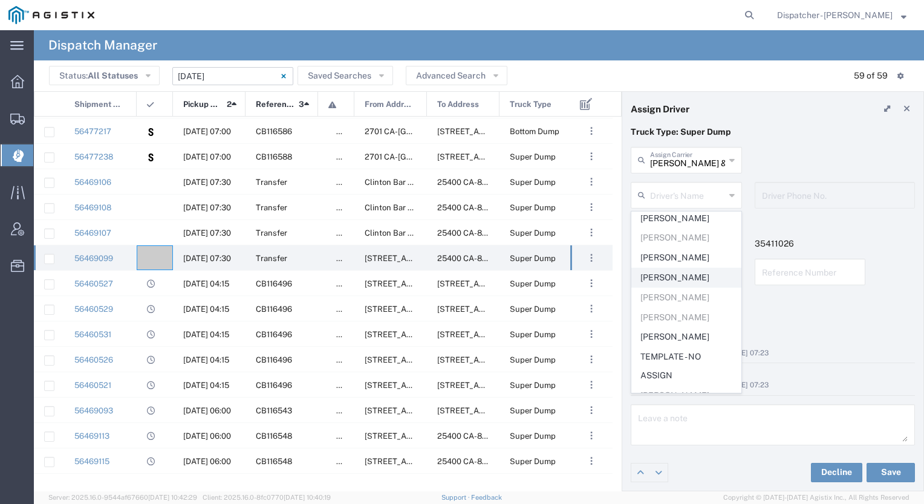
click at [678, 277] on span "[PERSON_NAME]" at bounding box center [686, 277] width 109 height 19
type input "[PERSON_NAME]"
type input "[PHONE_NUMBER]"
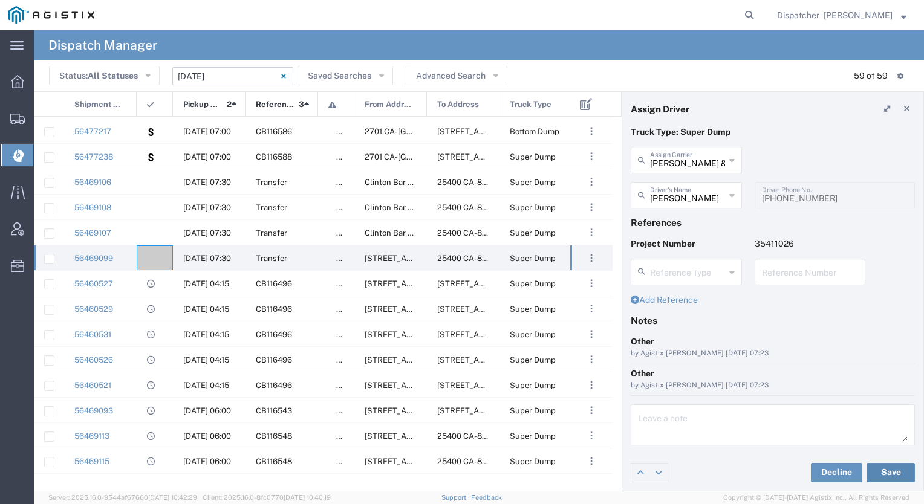
click at [875, 468] on button "Save" at bounding box center [890, 472] width 48 height 19
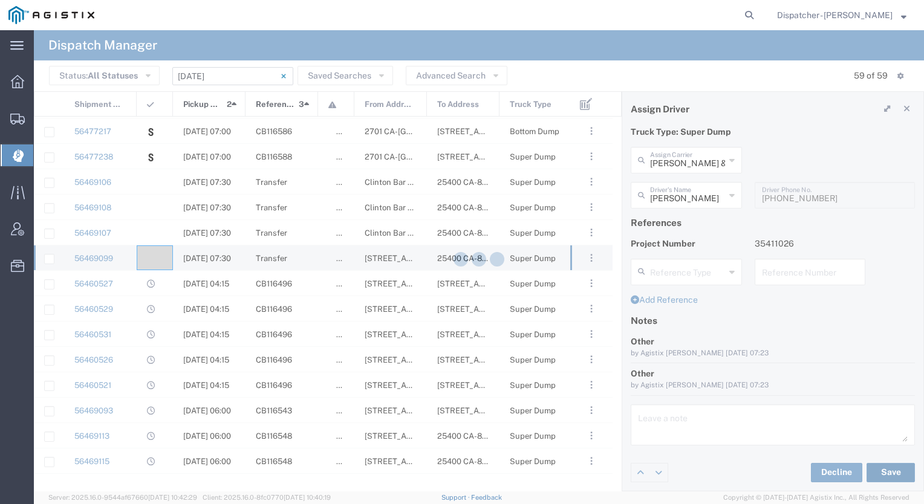
type input "[PERSON_NAME]"
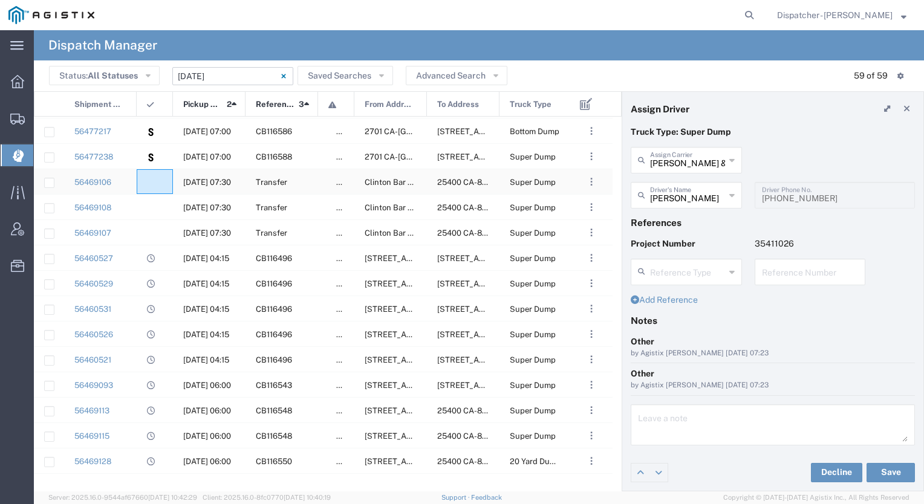
click at [156, 180] on div at bounding box center [155, 181] width 36 height 25
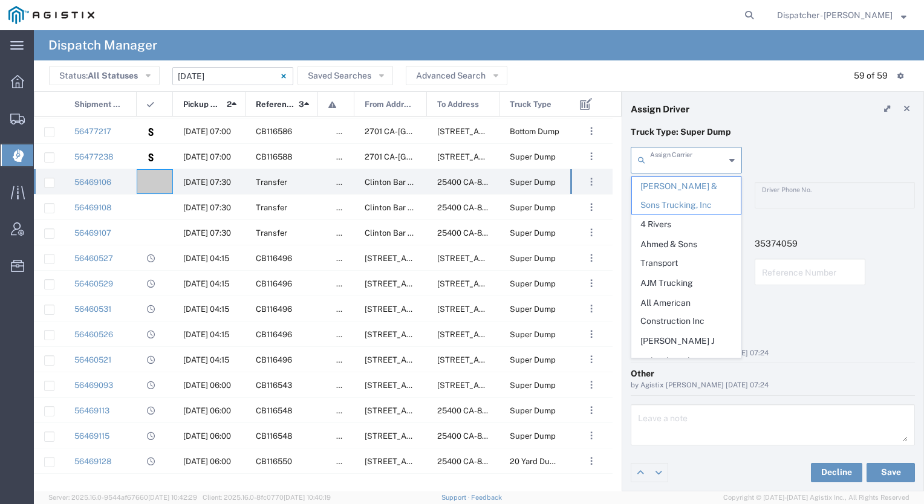
click at [689, 155] on input "text" at bounding box center [687, 159] width 75 height 21
click at [675, 248] on span "Ahmed & Sons Transport" at bounding box center [686, 253] width 109 height 37
type input "Ahmed & Sons Transport"
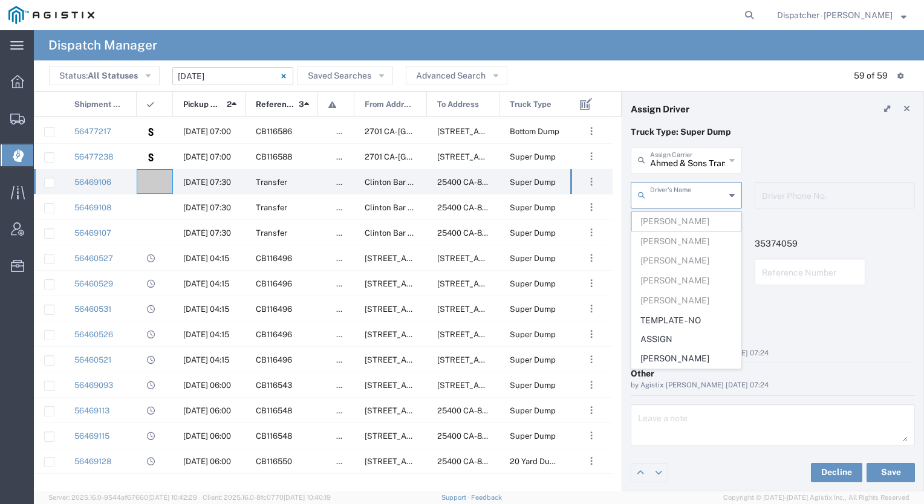
click at [687, 199] on input "text" at bounding box center [687, 194] width 75 height 21
click at [683, 357] on span "[PERSON_NAME]" at bounding box center [686, 358] width 109 height 19
type input "[PERSON_NAME]"
type input "[PHONE_NUMBER]"
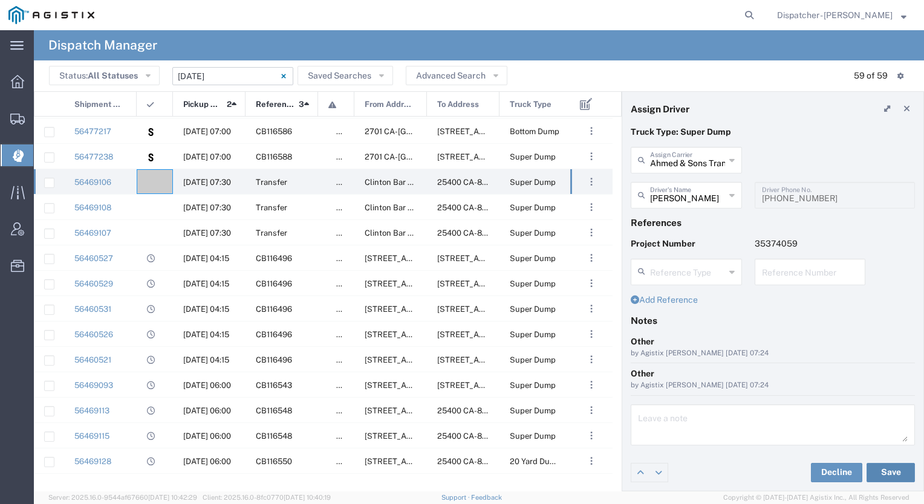
click at [892, 470] on button "Save" at bounding box center [890, 472] width 48 height 19
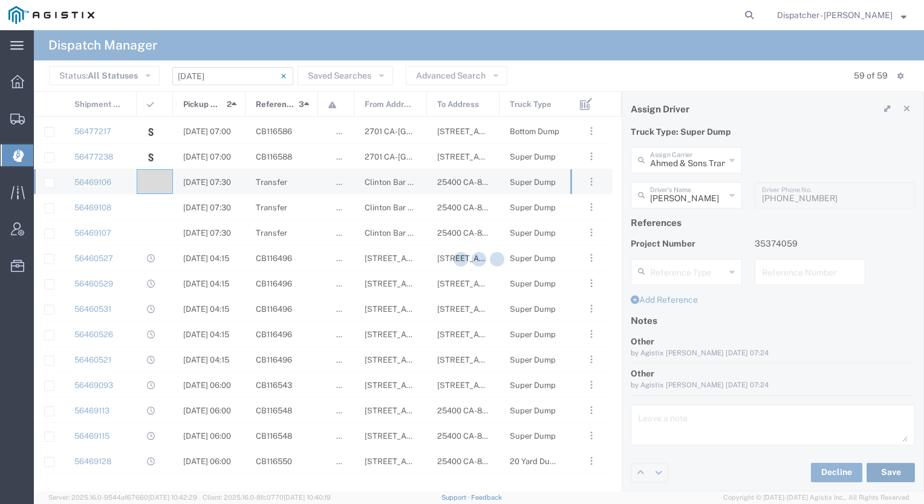
type input "[PERSON_NAME]"
type input "Ahmed & Sons Transport"
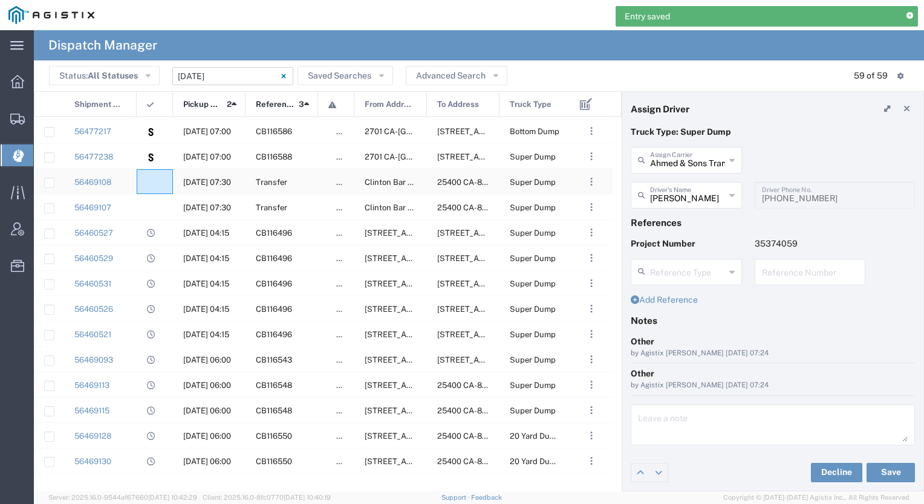
click at [157, 187] on div at bounding box center [155, 181] width 36 height 25
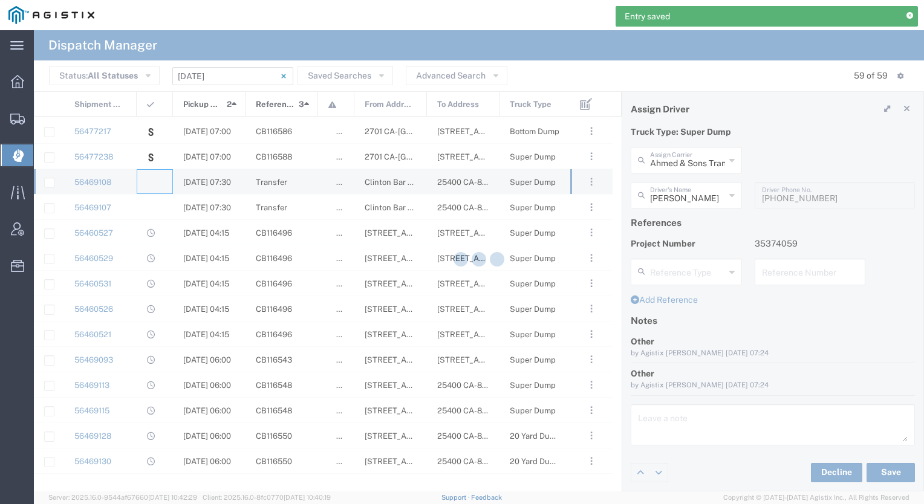
type input "[PERSON_NAME] & Sons Trucking, Inc"
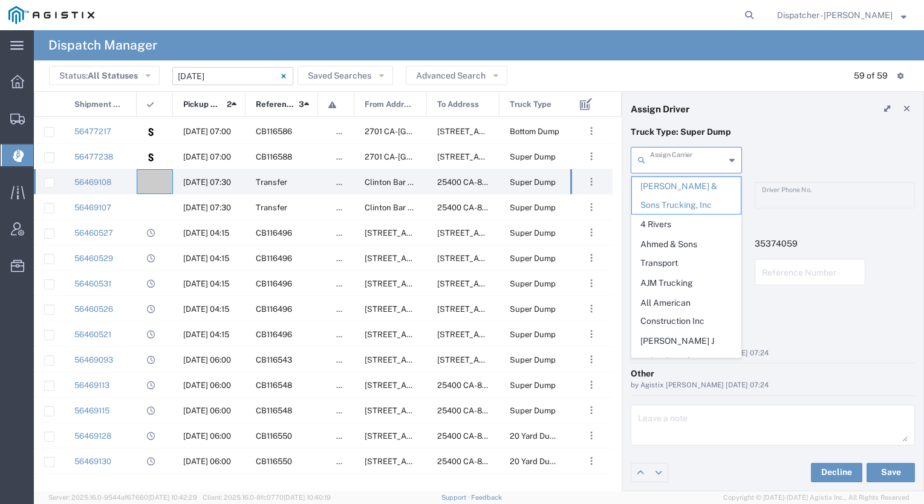
click at [698, 152] on input "text" at bounding box center [687, 159] width 75 height 21
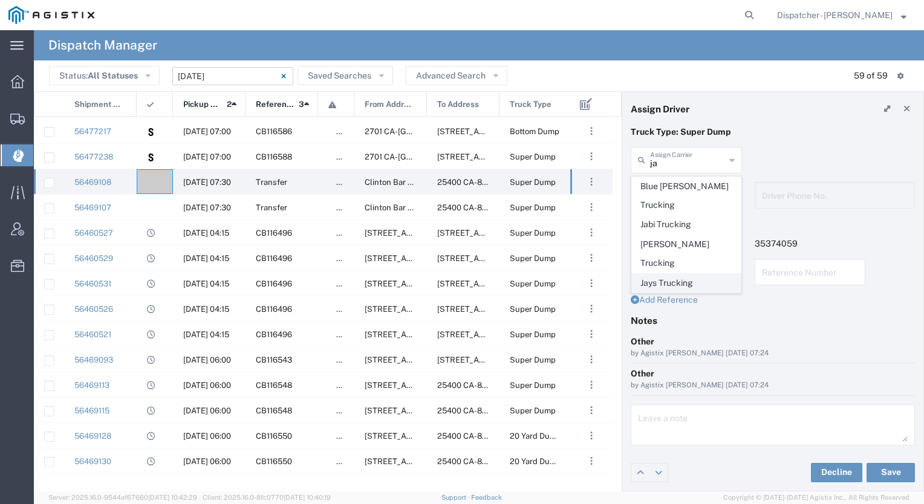
click at [675, 274] on span "Jays Trucking" at bounding box center [686, 283] width 109 height 19
type input "Jays Trucking"
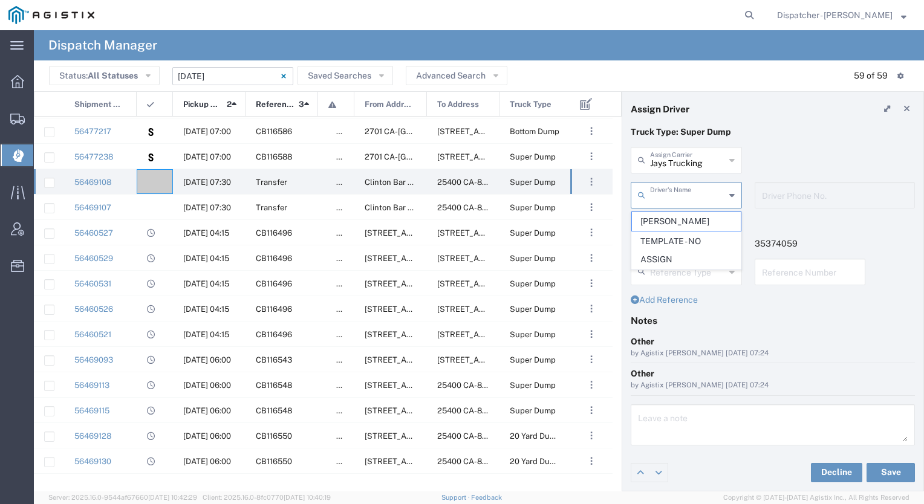
click at [676, 194] on input "text" at bounding box center [687, 194] width 75 height 21
drag, startPoint x: 676, startPoint y: 194, endPoint x: 667, endPoint y: 224, distance: 31.2
click at [667, 209] on agx-dropdown-input "Driver's Name [PERSON_NAME] - NO ASSIGN" at bounding box center [686, 195] width 111 height 27
click at [667, 224] on span "[PERSON_NAME]" at bounding box center [686, 221] width 109 height 19
type input "[PERSON_NAME]"
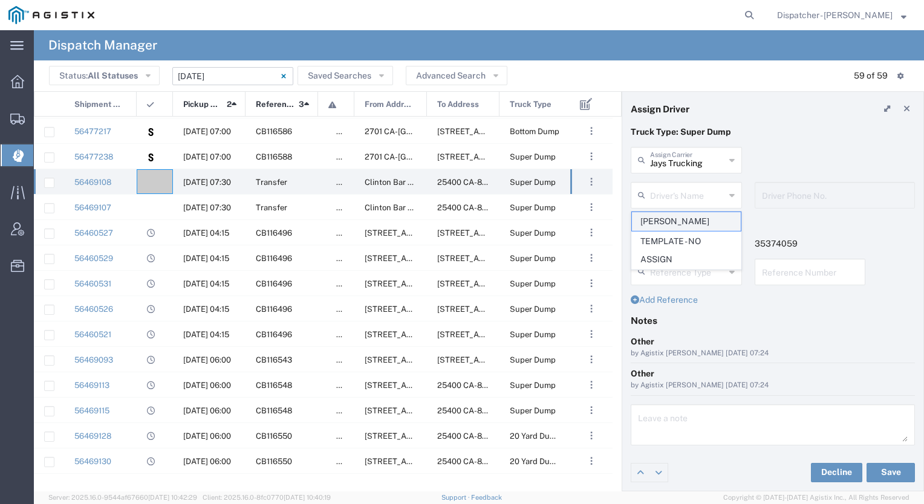
type input "[PHONE_NUMBER]"
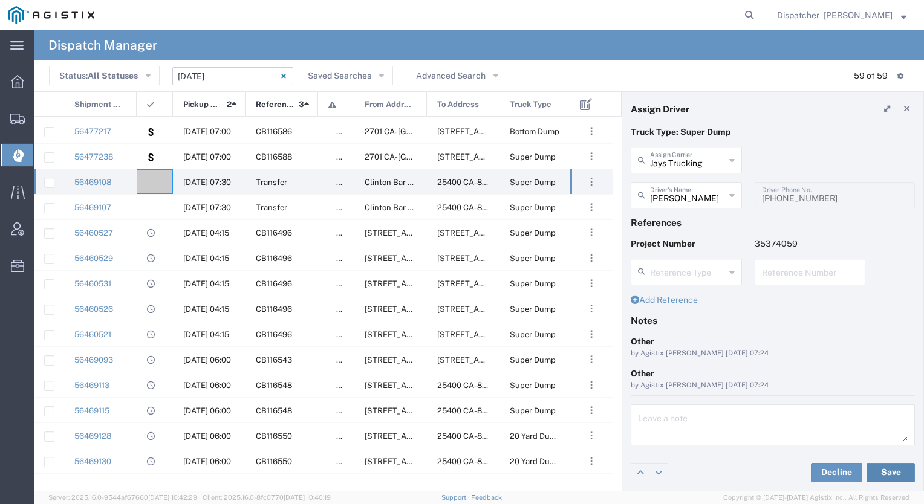
click at [881, 469] on button "Save" at bounding box center [890, 472] width 48 height 19
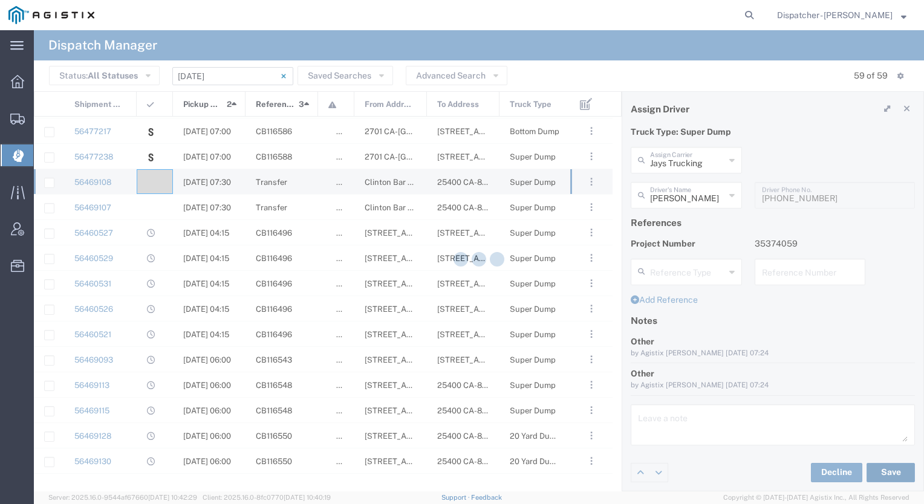
type input "[PERSON_NAME]"
type input "Jays Trucking"
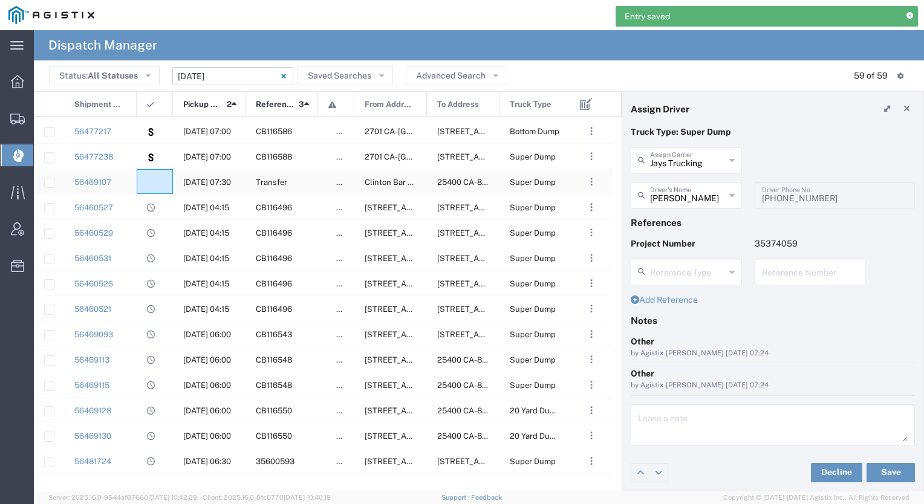
click at [166, 181] on div at bounding box center [155, 181] width 36 height 25
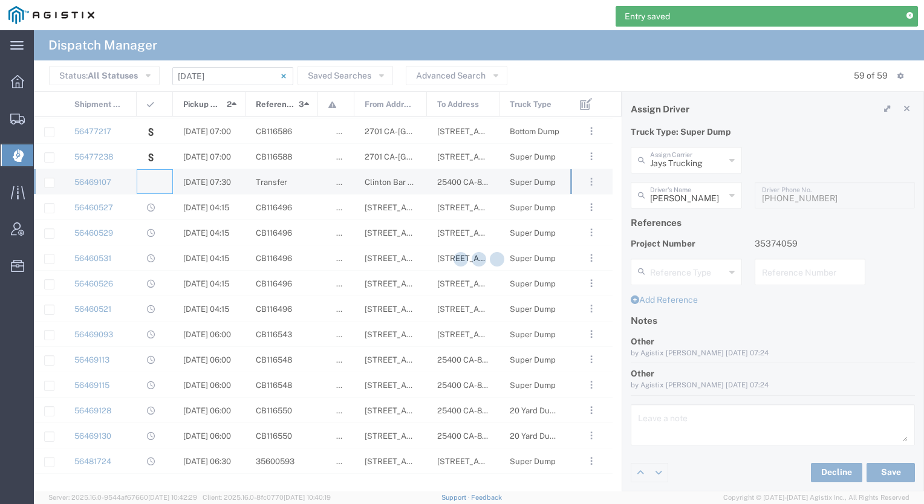
type input "[PERSON_NAME] & Sons Trucking, Inc"
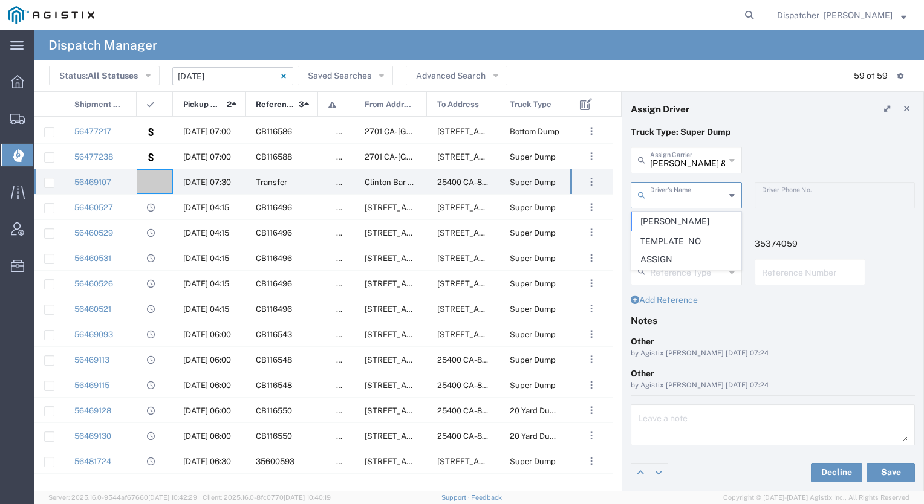
click at [678, 191] on input "text" at bounding box center [687, 194] width 75 height 21
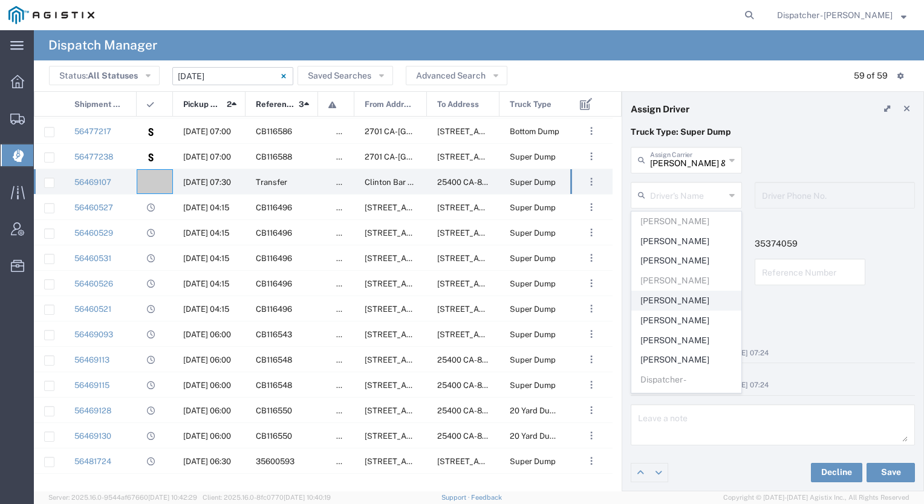
click at [677, 291] on span "[PERSON_NAME]" at bounding box center [686, 300] width 109 height 19
type input "[PERSON_NAME]"
type input "[PHONE_NUMBER]"
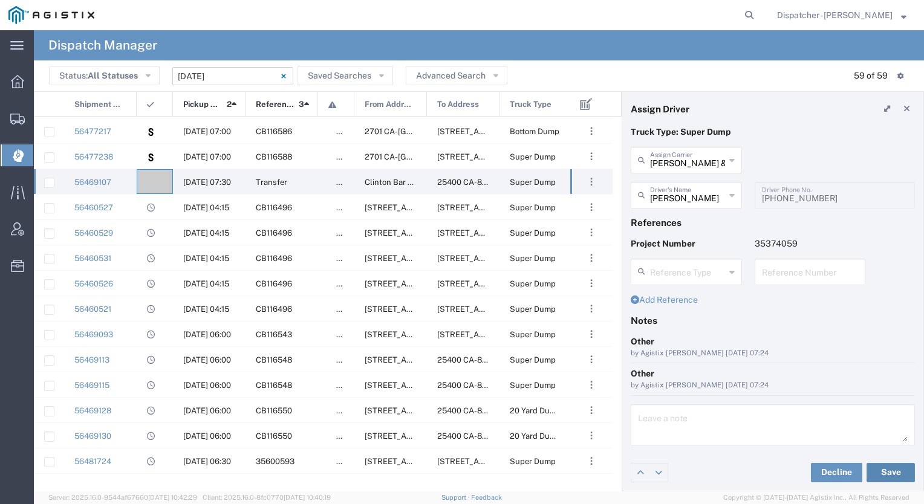
click at [898, 475] on button "Save" at bounding box center [890, 472] width 48 height 19
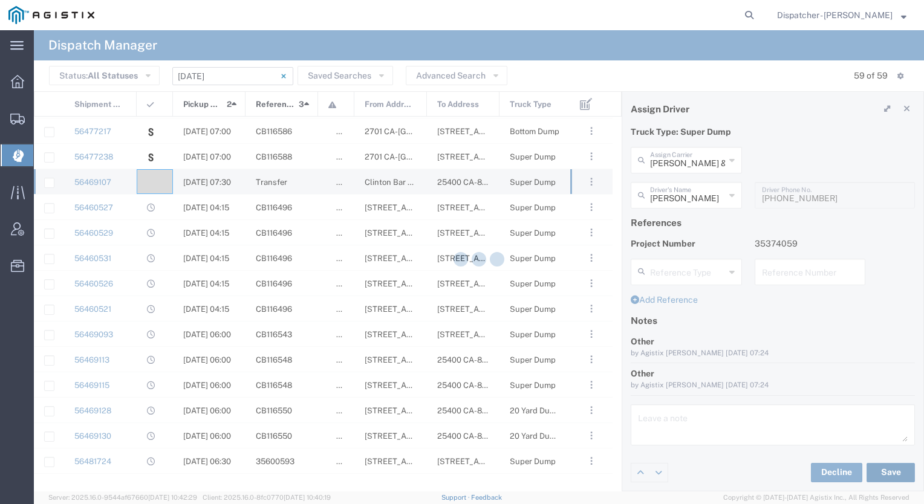
type input "[PERSON_NAME]"
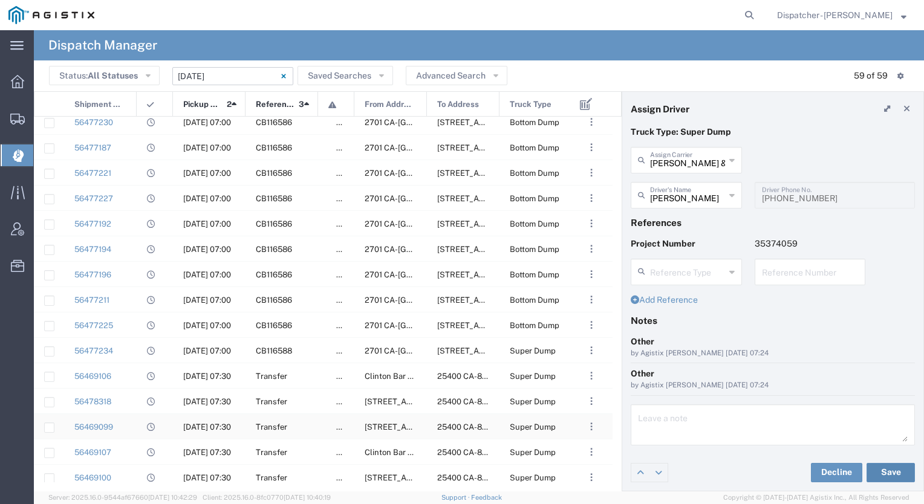
scroll to position [1132, 0]
